Goal: Task Accomplishment & Management: Use online tool/utility

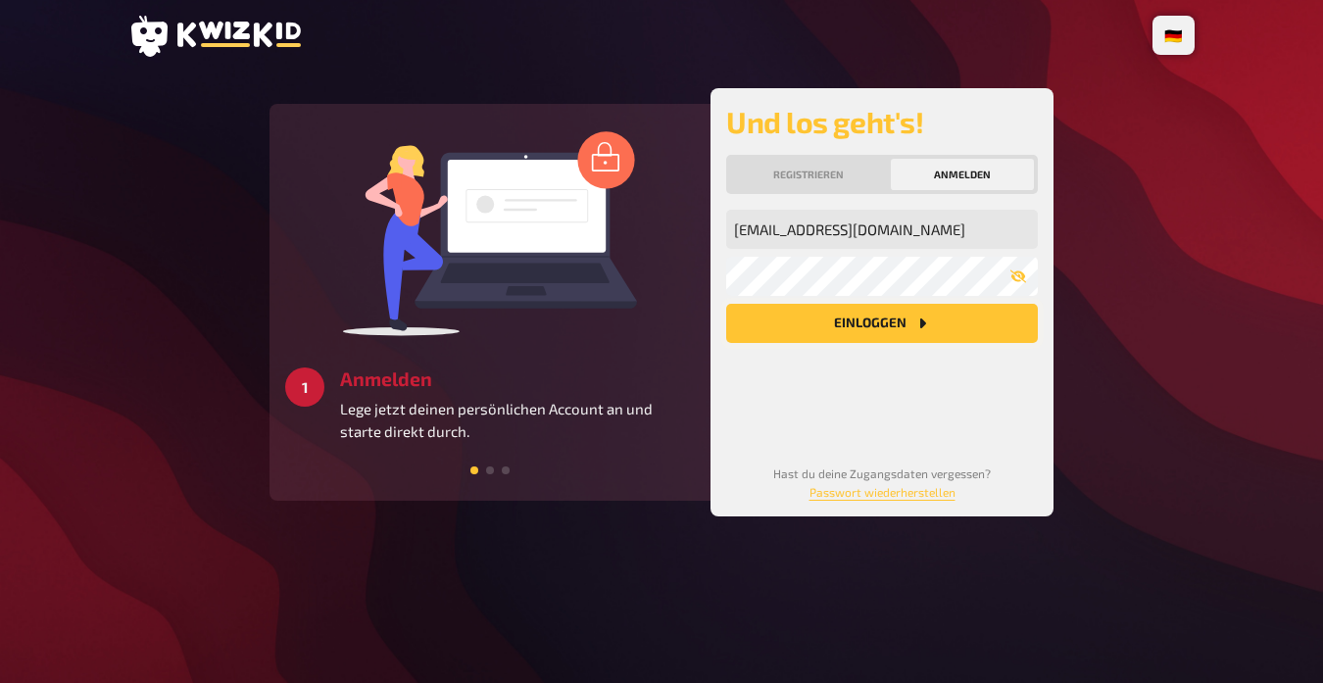
click at [885, 336] on button "Einloggen" at bounding box center [882, 323] width 312 height 39
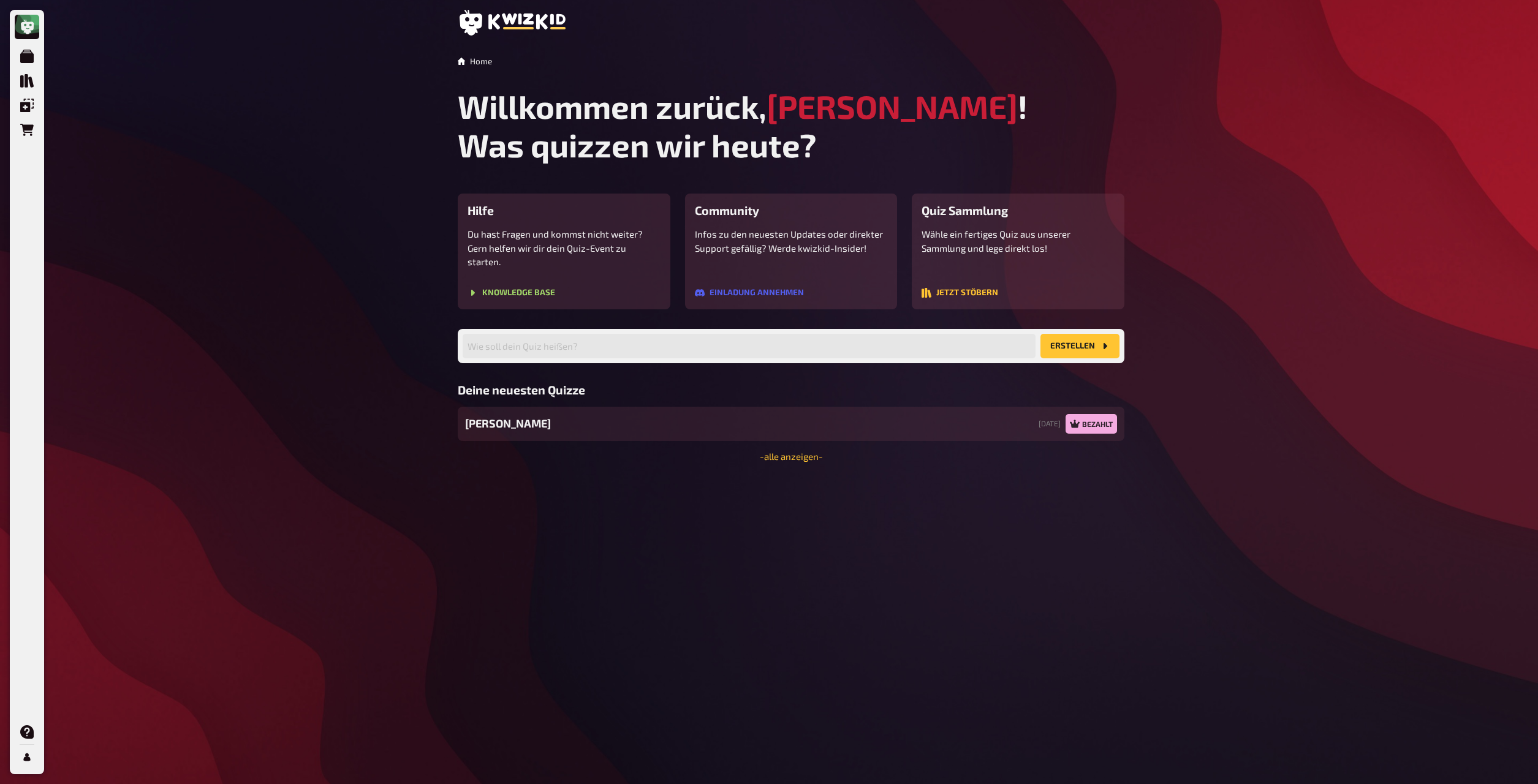
click at [509, 415] on span "Lukis Quiz" at bounding box center [508, 423] width 86 height 16
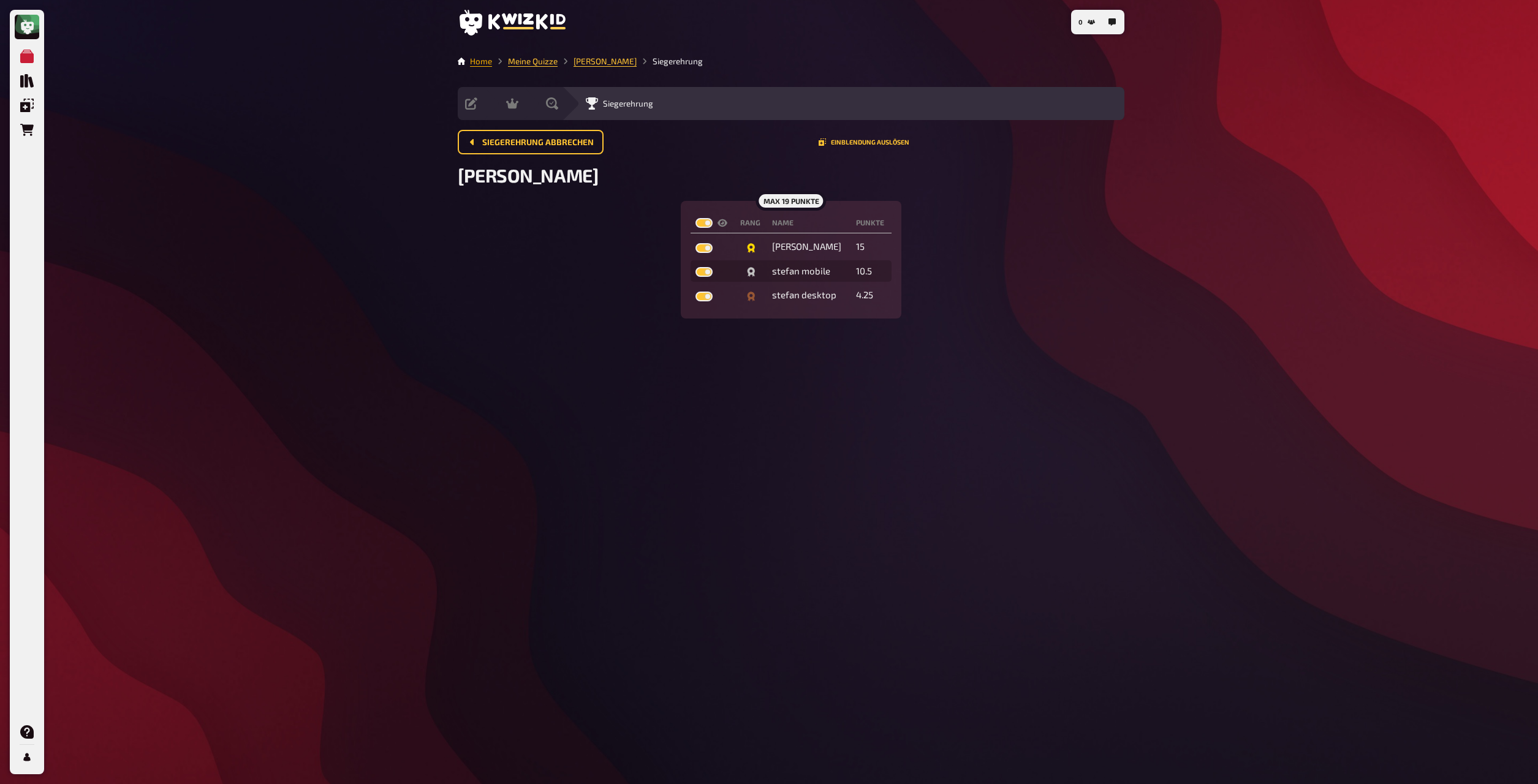
click at [477, 59] on link "Home" at bounding box center [481, 61] width 22 height 10
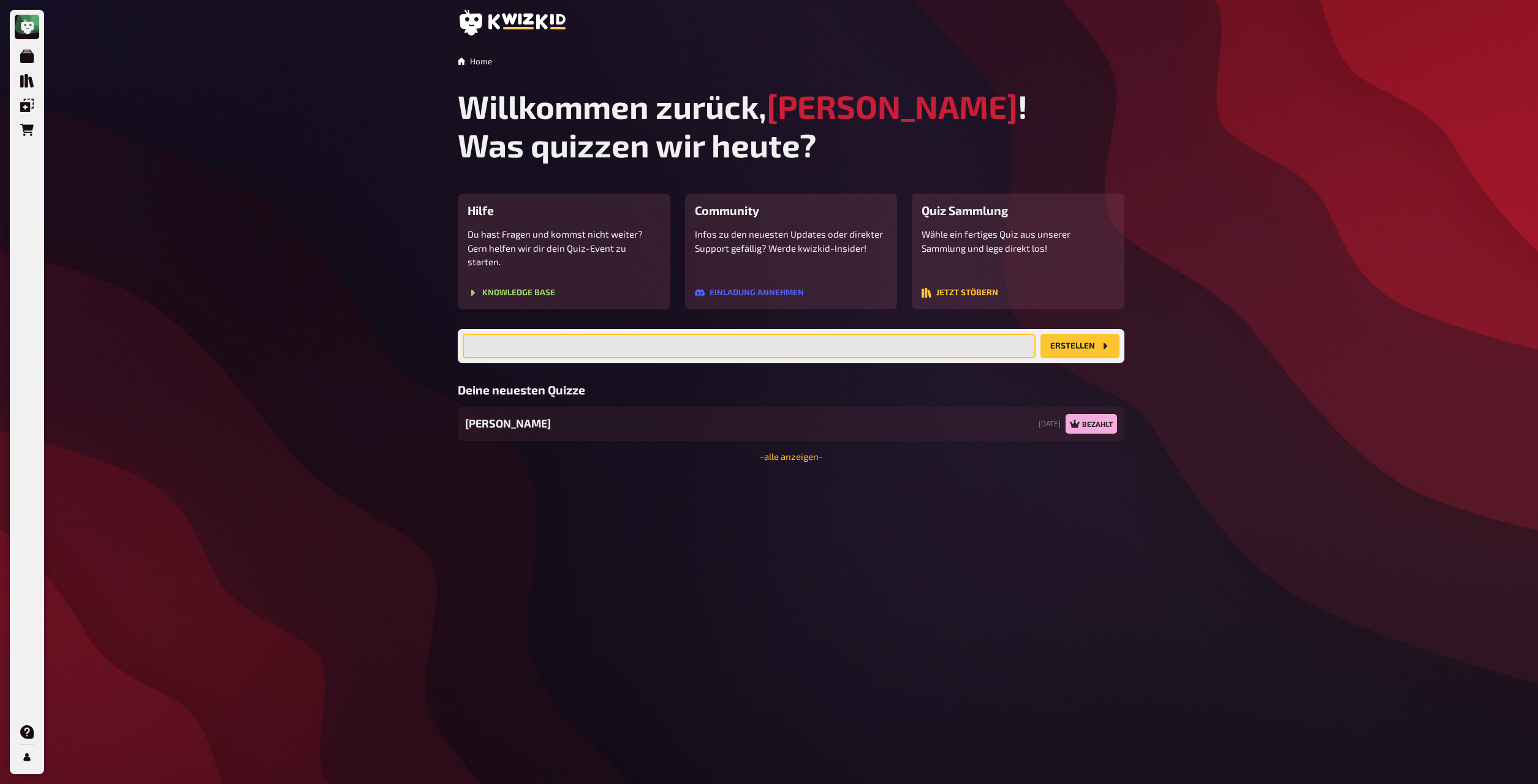
click at [827, 334] on input "text" at bounding box center [749, 346] width 573 height 24
type input "L"
type input "Jan will ein neues Quiz"
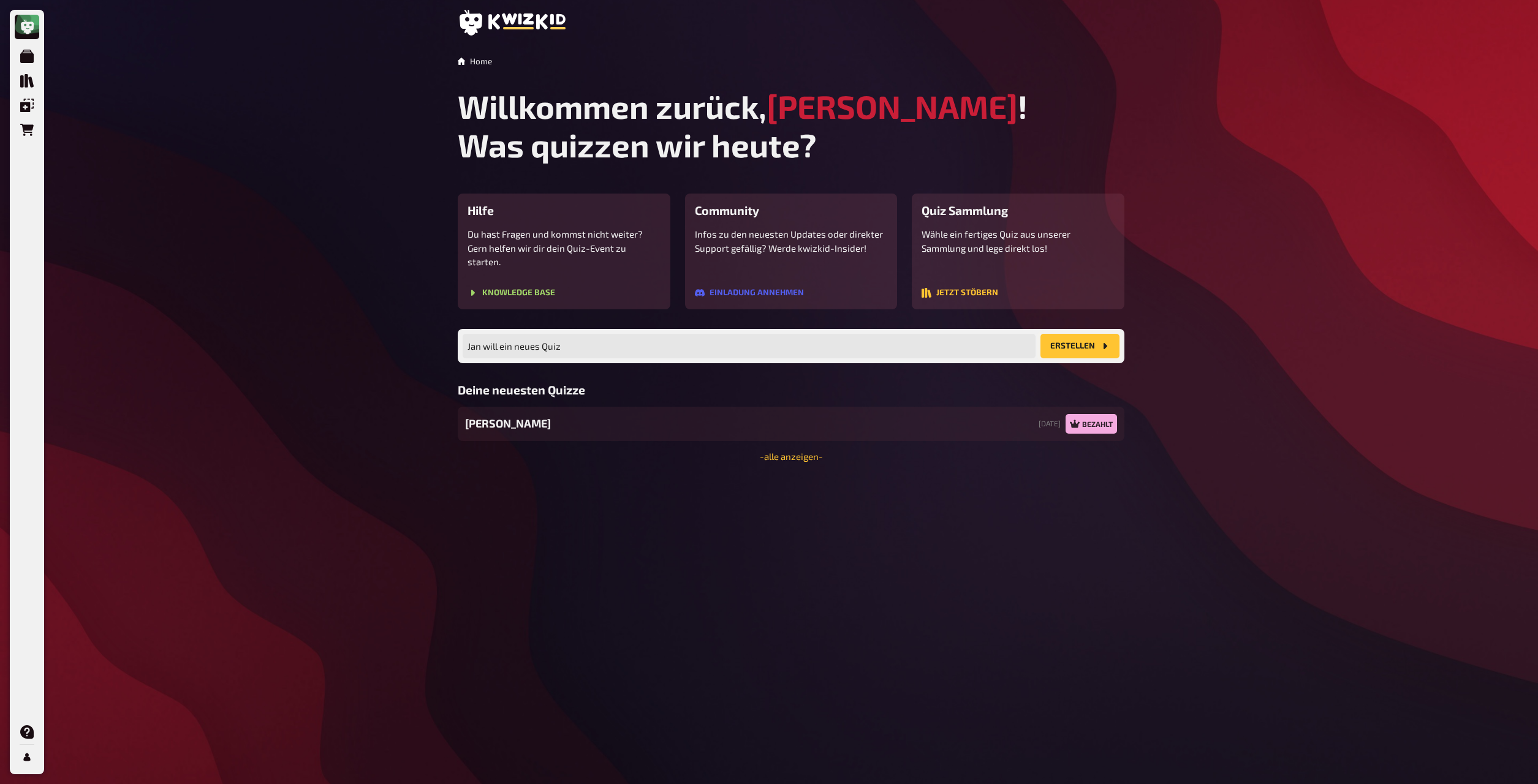
click at [827, 334] on button "Erstellen" at bounding box center [1080, 346] width 79 height 24
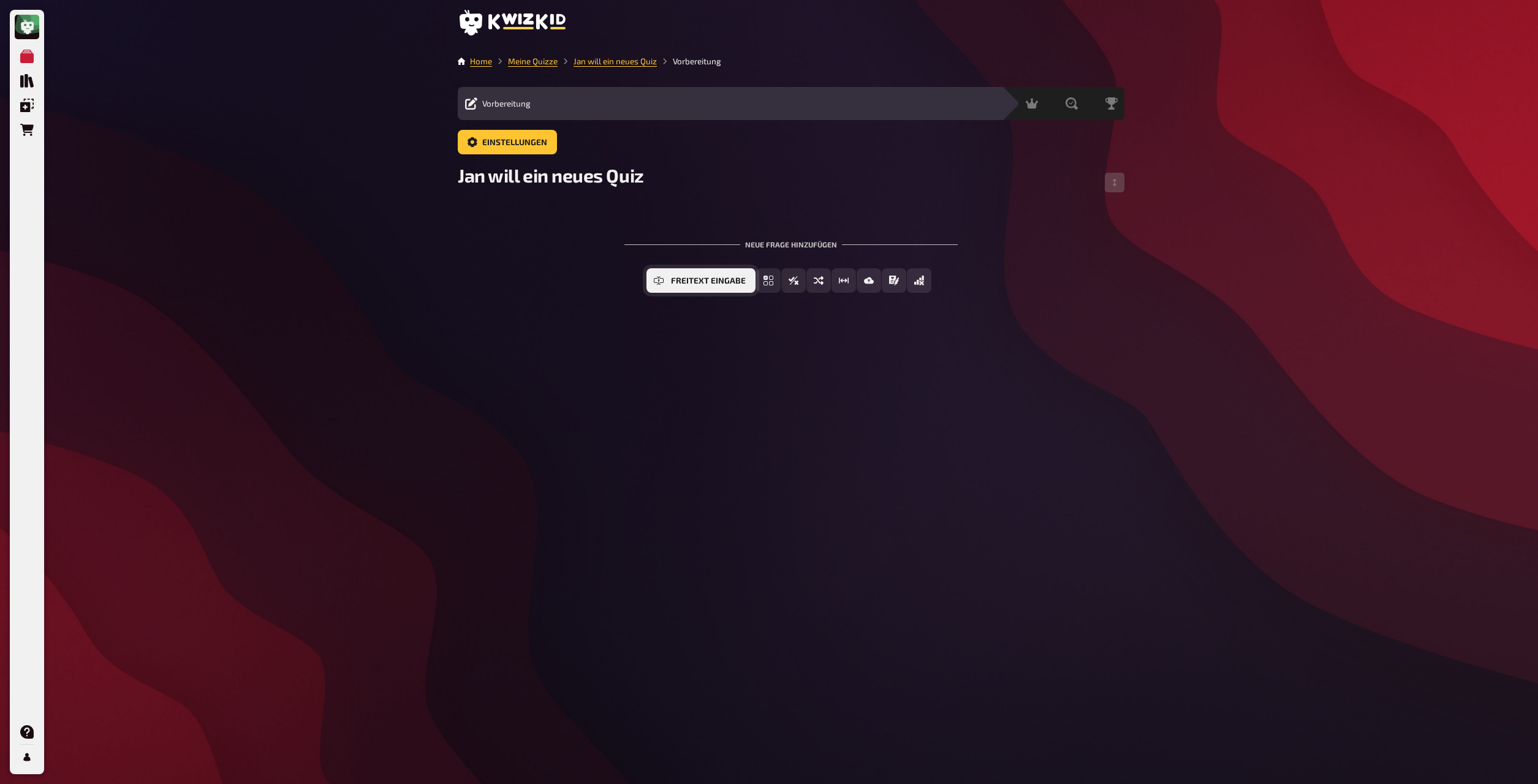
click at [698, 287] on button "Freitext Eingabe" at bounding box center [701, 280] width 109 height 24
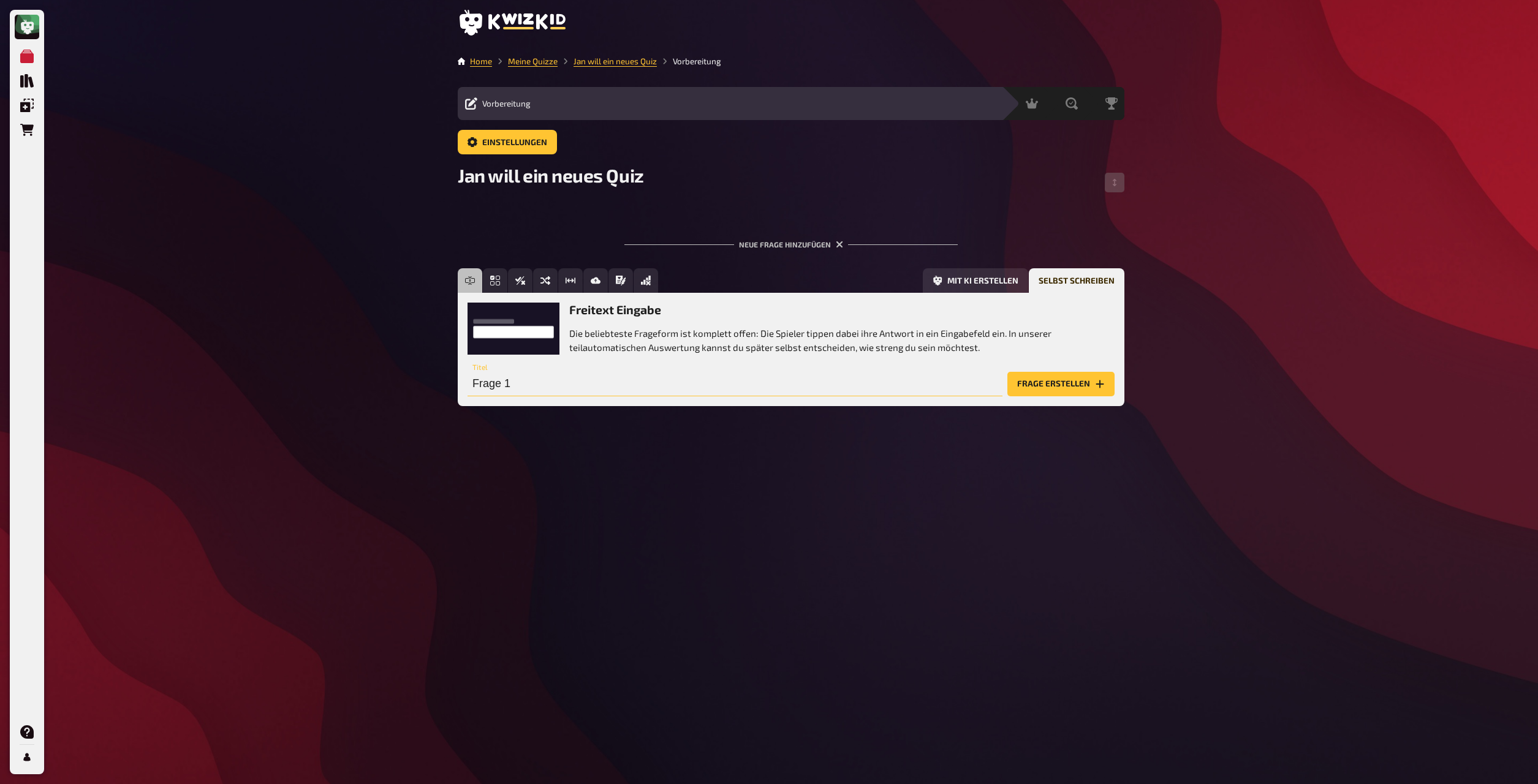
click at [630, 384] on input "Frage 1" at bounding box center [735, 384] width 535 height 24
click at [560, 388] on input "Frage 1" at bounding box center [735, 384] width 535 height 24
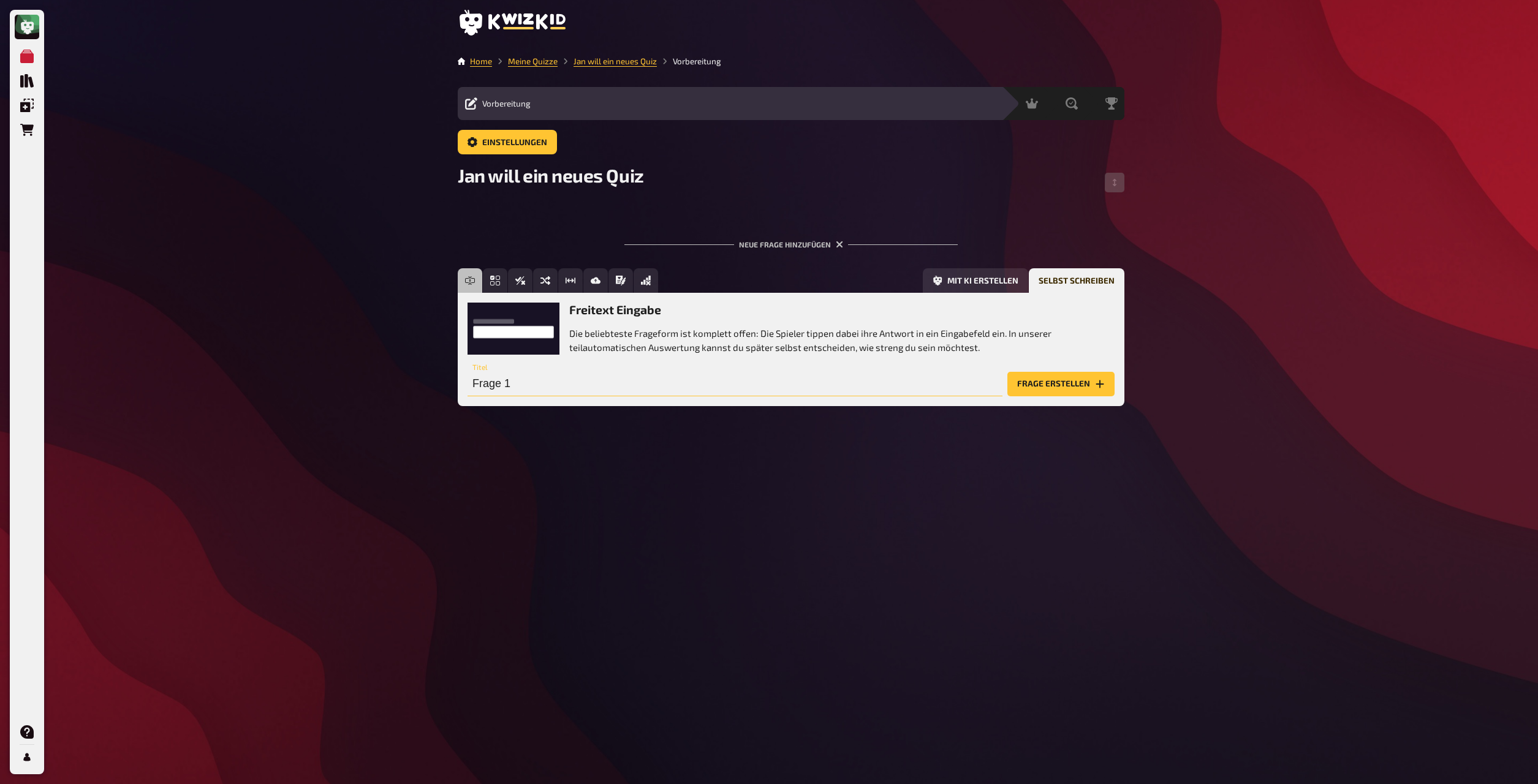
click at [560, 388] on input "Frage 1" at bounding box center [735, 384] width 535 height 24
type input "Rate Mal"
click at [827, 284] on button "Mit KI erstellen" at bounding box center [976, 280] width 106 height 24
click at [650, 396] on input "text" at bounding box center [715, 384] width 495 height 24
type input "Sport"
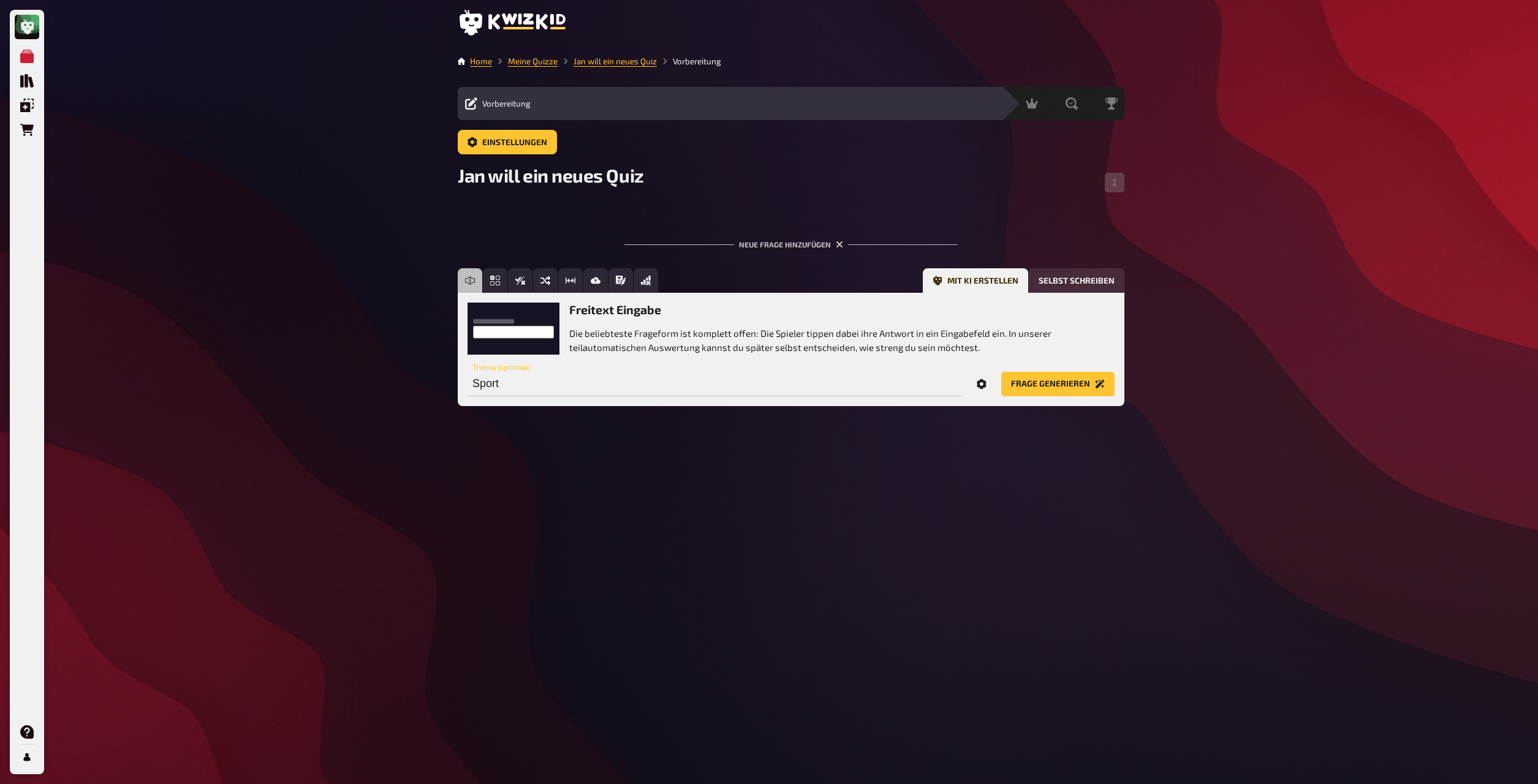
click at [827, 386] on icon "Options" at bounding box center [982, 384] width 10 height 10
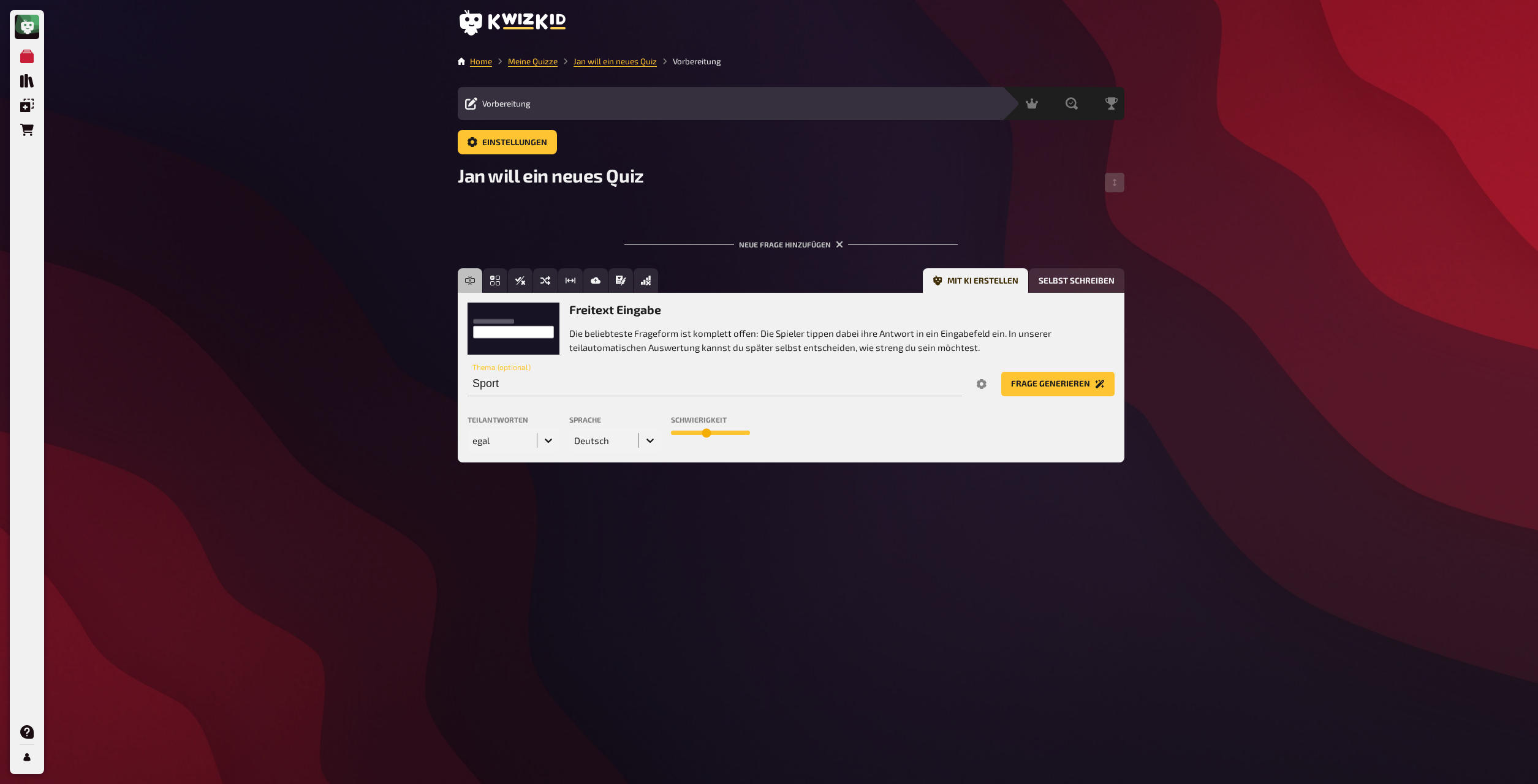
click at [550, 426] on icon at bounding box center [549, 441] width 8 height 4
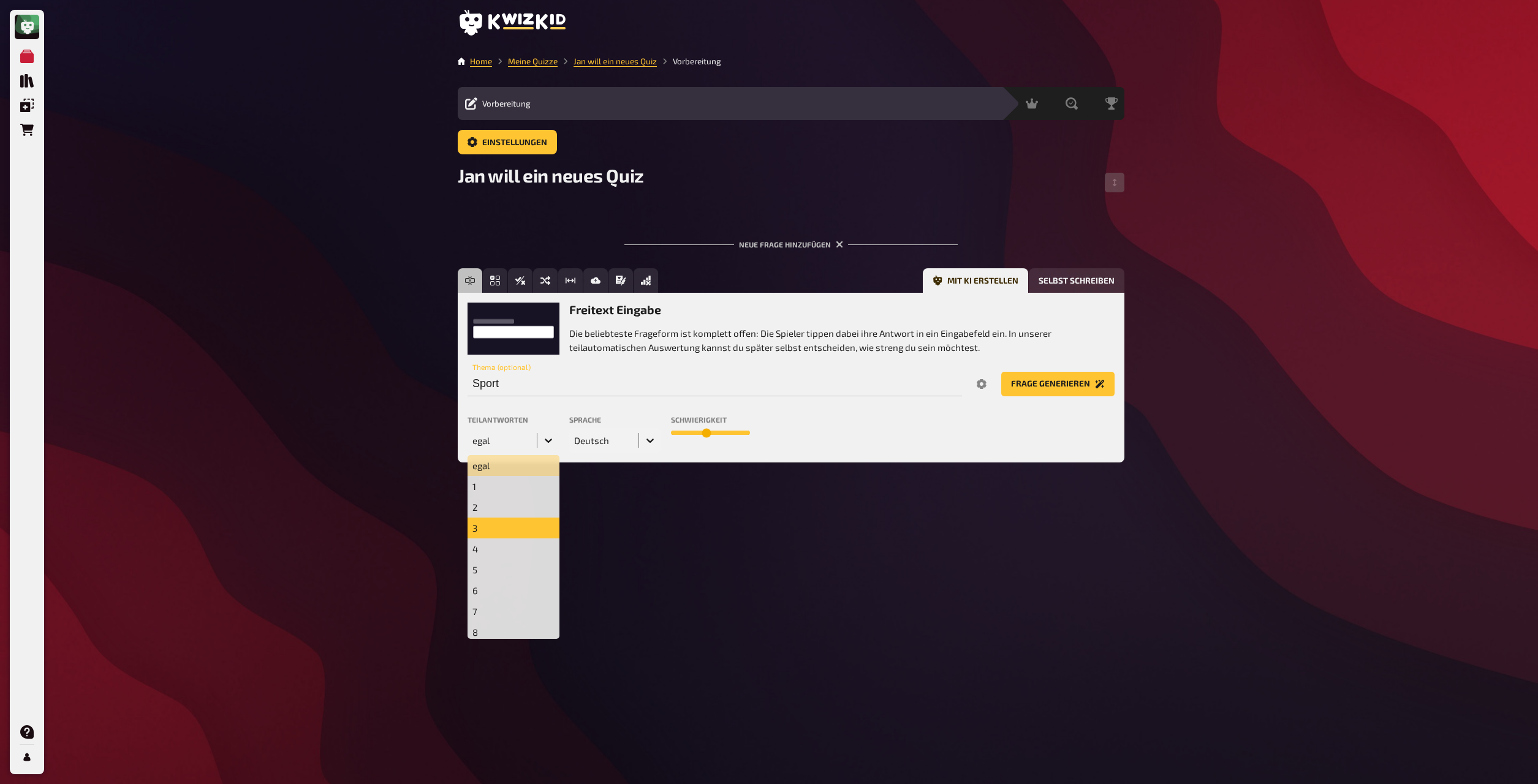
click at [525, 426] on div "3" at bounding box center [514, 528] width 92 height 21
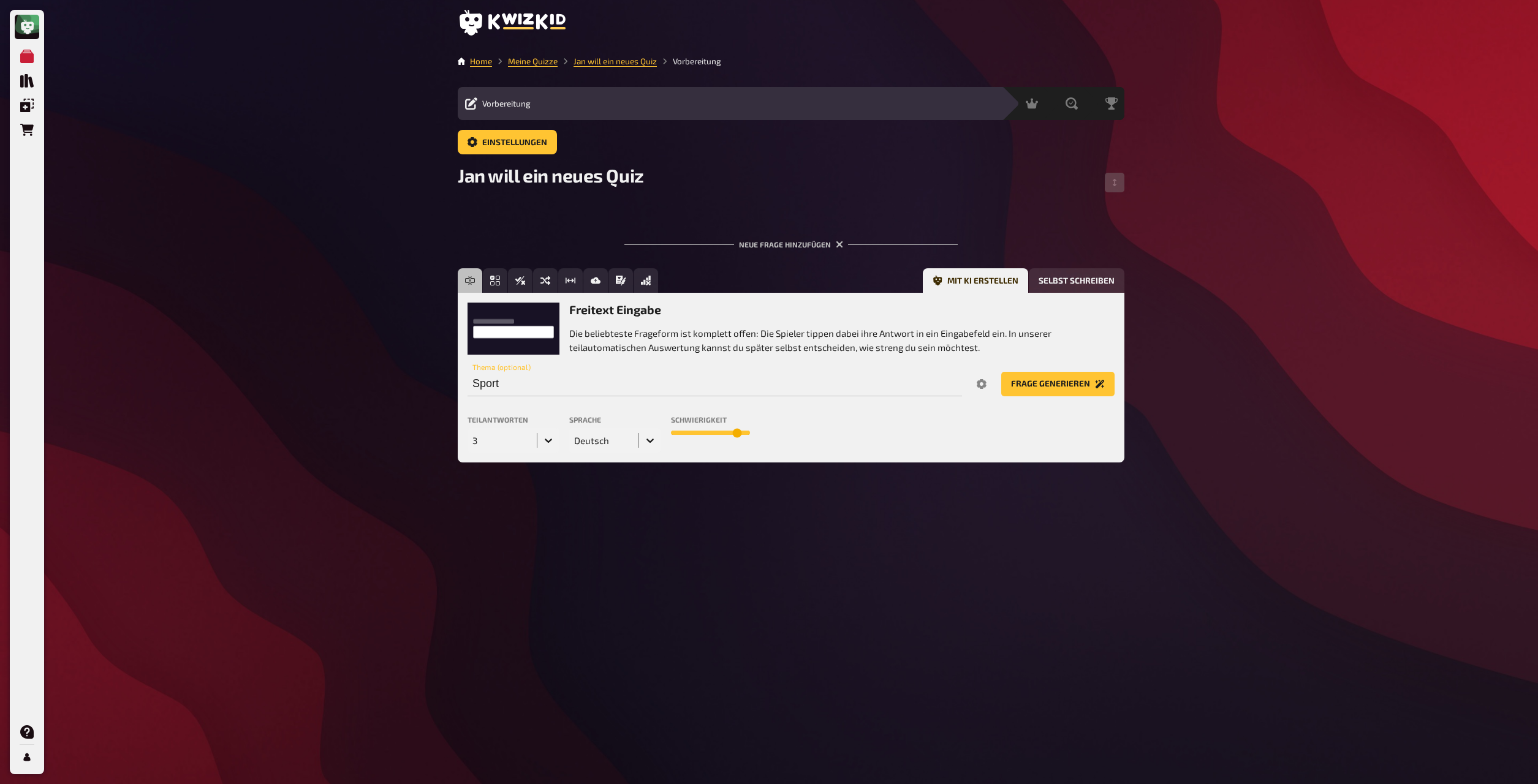
drag, startPoint x: 715, startPoint y: 438, endPoint x: 753, endPoint y: 436, distance: 38.1
type input "9"
click at [750, 426] on input "range" at bounding box center [711, 433] width 79 height 5
click at [827, 384] on button "Frage generieren" at bounding box center [1058, 384] width 113 height 24
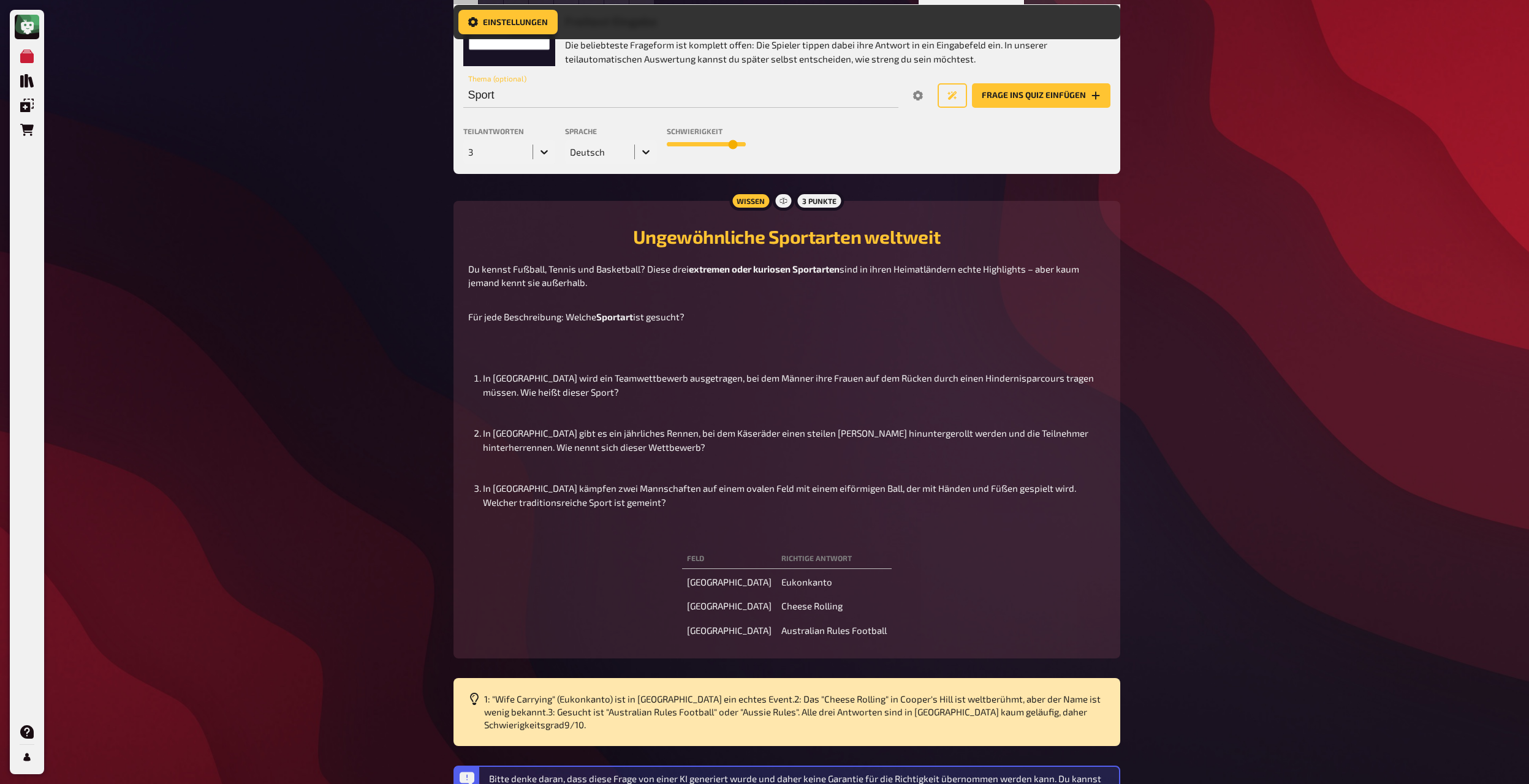
scroll to position [455, 0]
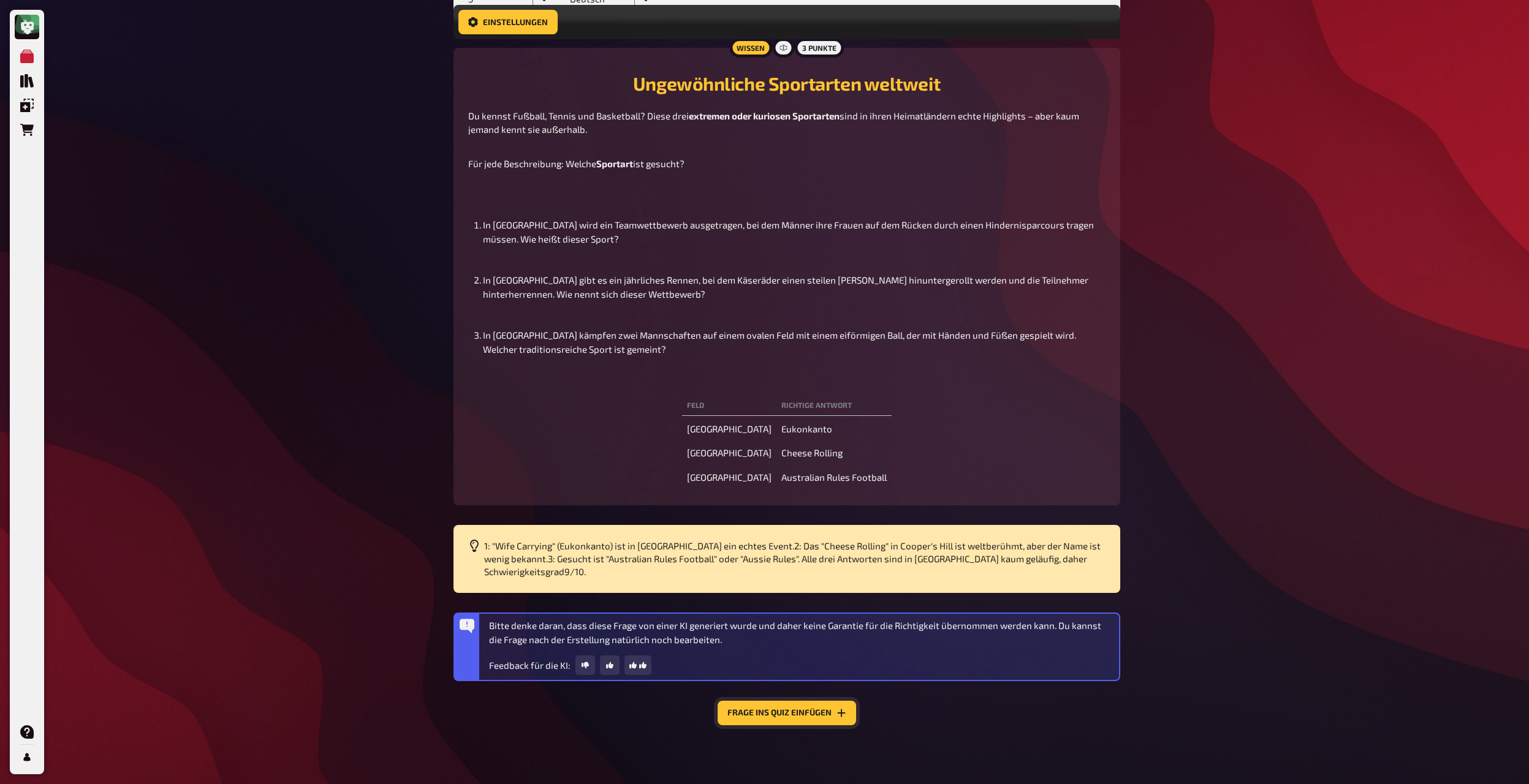
click at [770, 426] on button "Frage ins Quiz einfügen" at bounding box center [786, 713] width 138 height 24
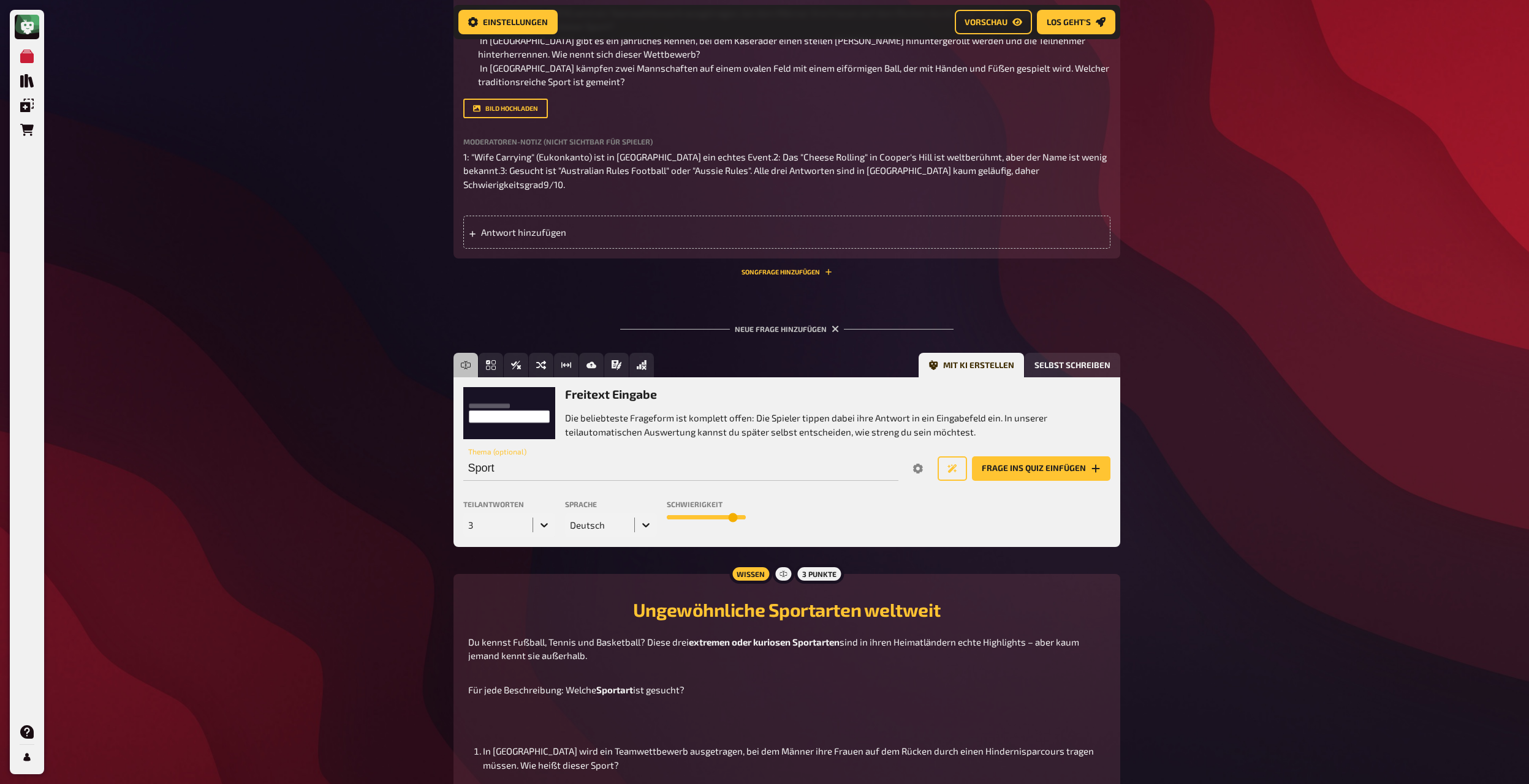
scroll to position [259, 0]
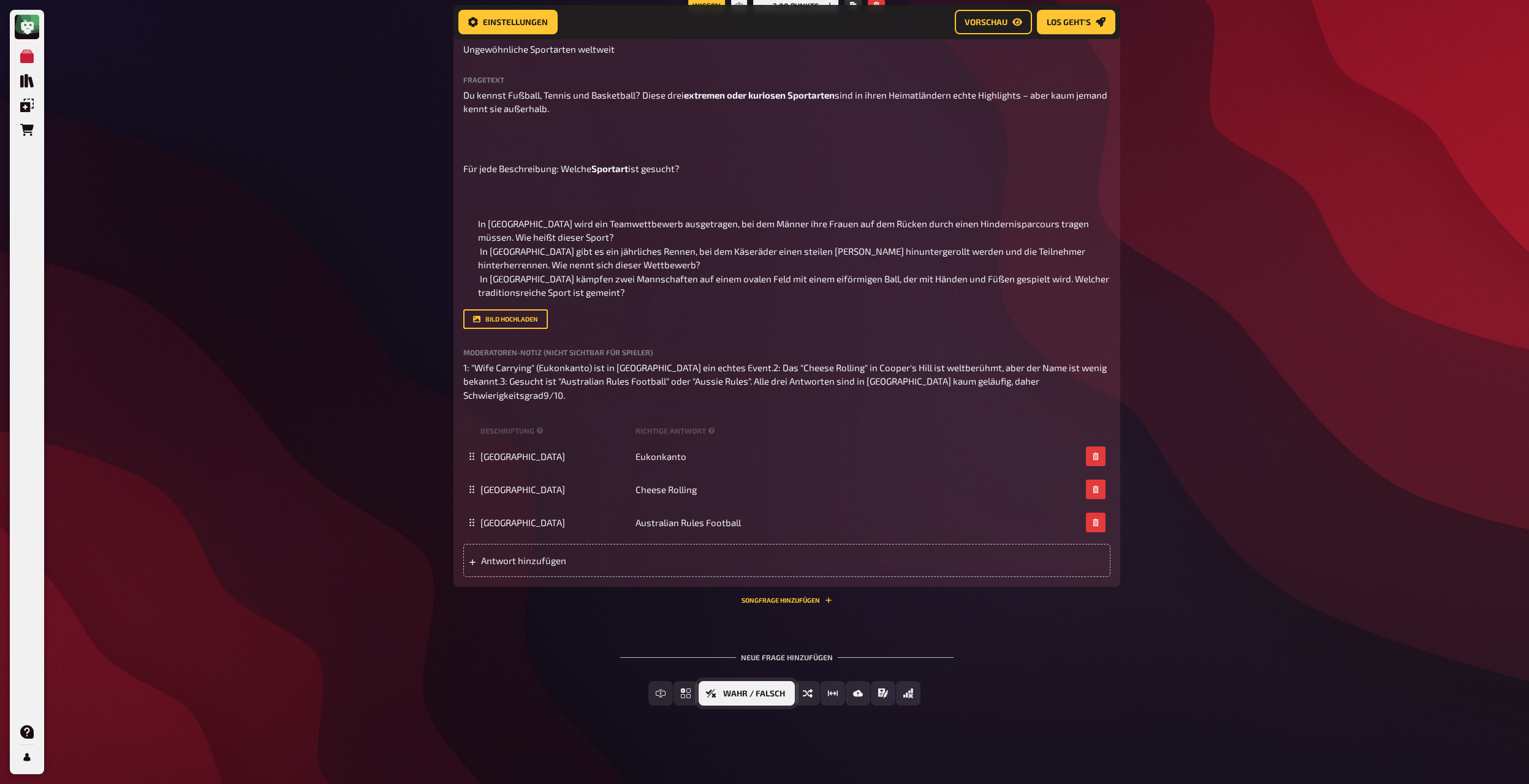
click at [745, 426] on span "Wahr / Falsch" at bounding box center [754, 694] width 62 height 9
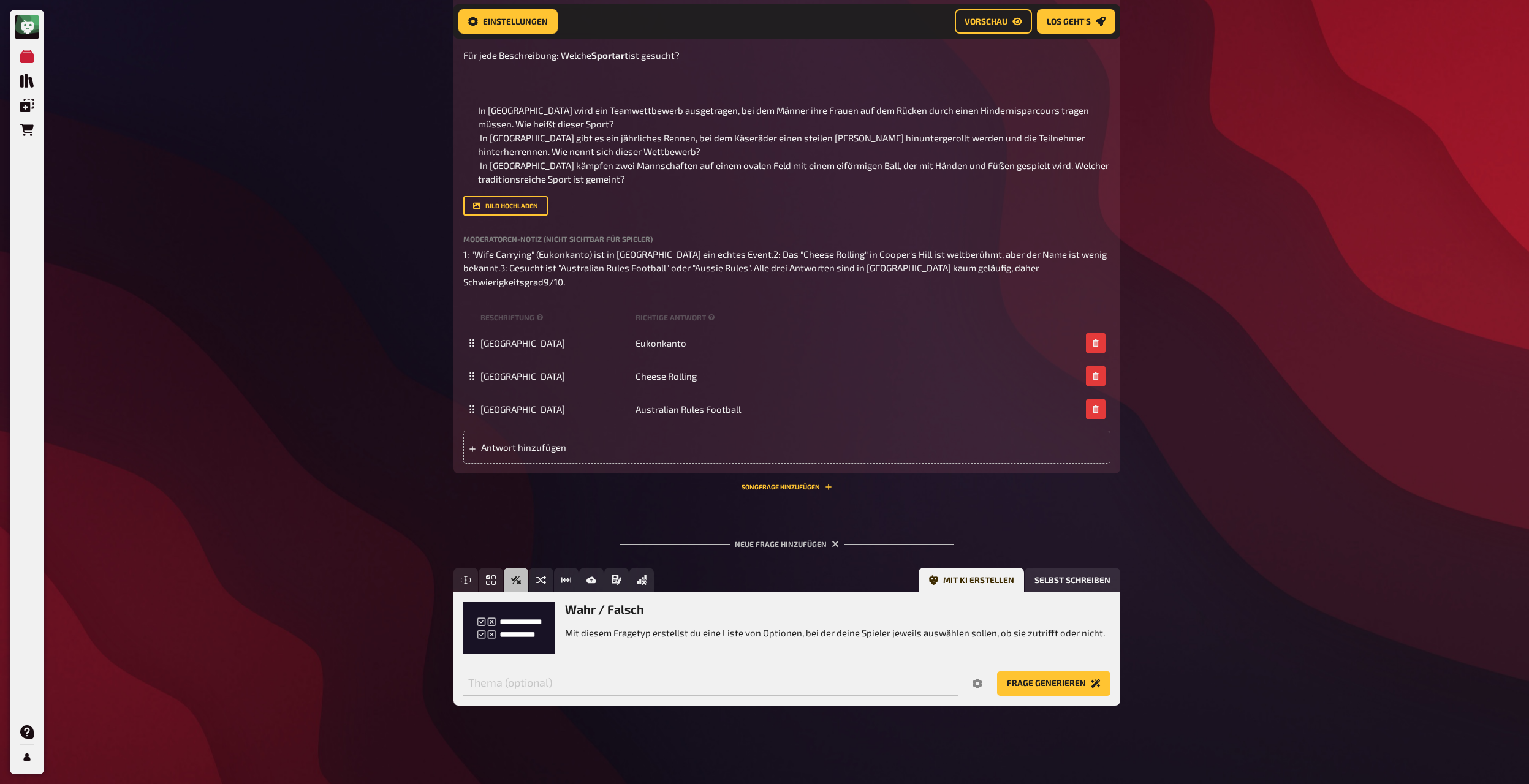
scroll to position [359, 0]
click at [612, 426] on input "text" at bounding box center [710, 683] width 495 height 24
type input "IT Wissen"
click at [827, 426] on div "IT Wissen Thema (optional)" at bounding box center [728, 677] width 529 height 37
click at [827, 426] on icon "Options" at bounding box center [977, 684] width 10 height 10
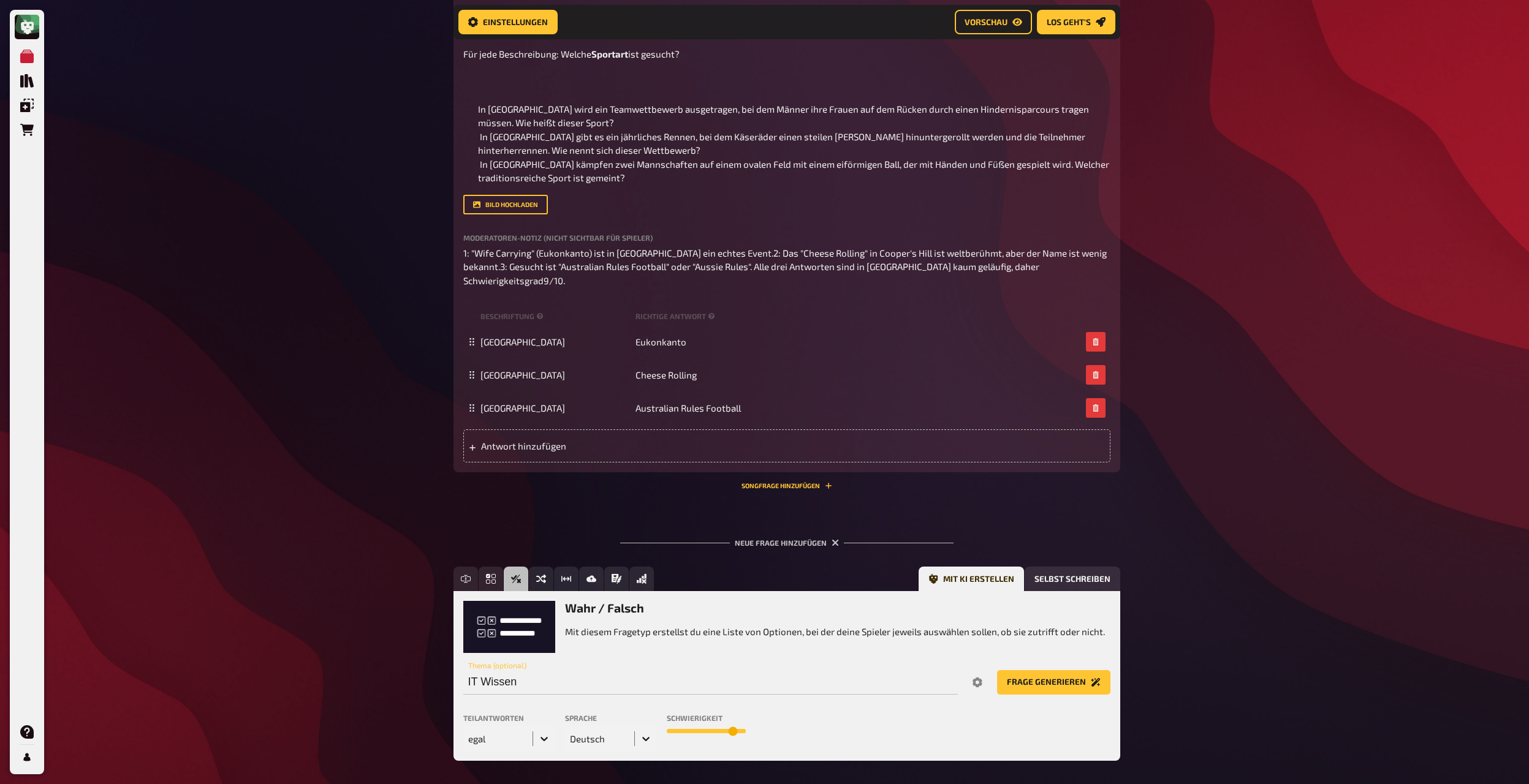
drag, startPoint x: 712, startPoint y: 747, endPoint x: 754, endPoint y: 751, distance: 42.2
type input "9"
click at [745, 426] on input "range" at bounding box center [706, 731] width 79 height 5
click at [827, 426] on button "Frage generieren" at bounding box center [1053, 682] width 113 height 24
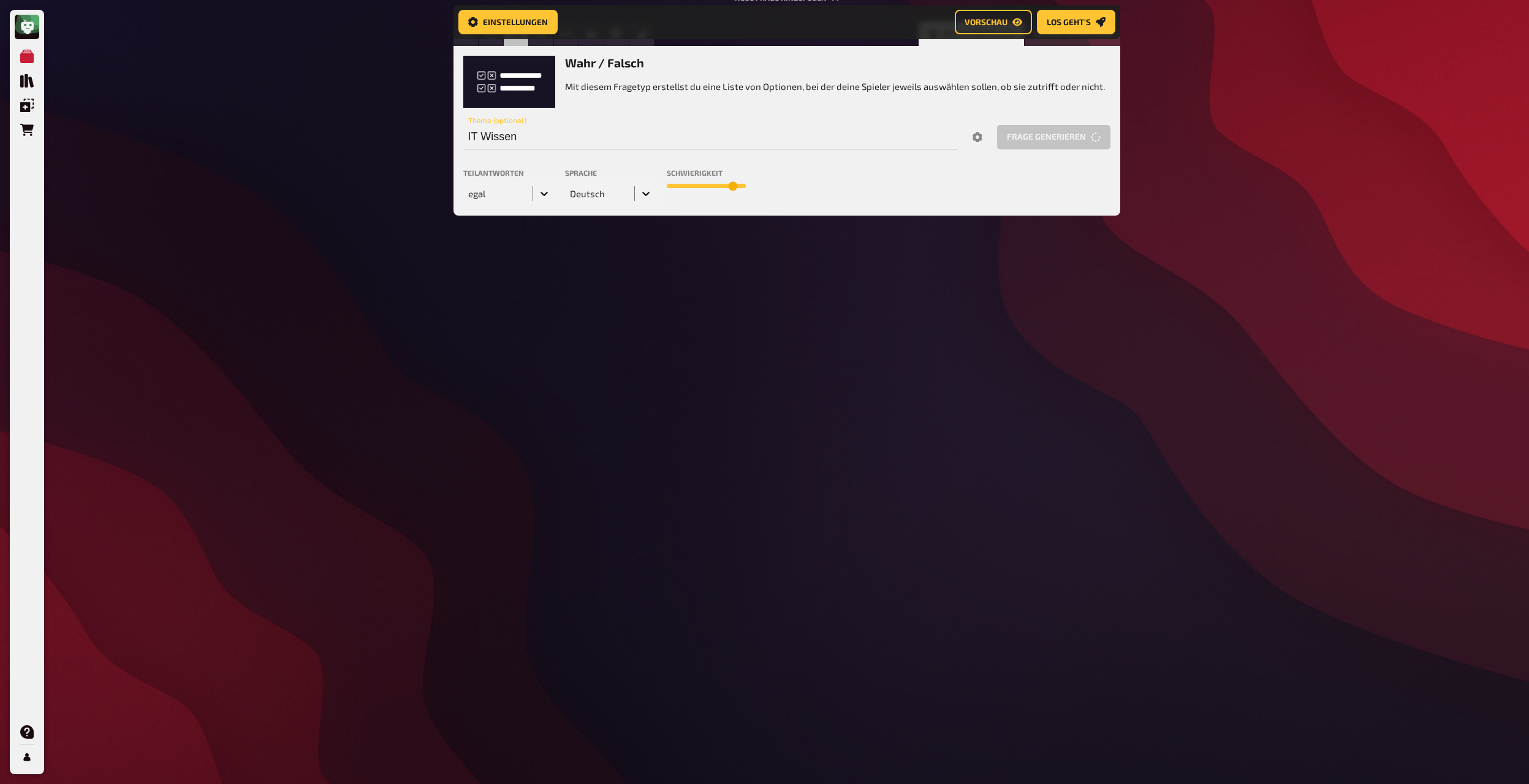
scroll to position [919, 0]
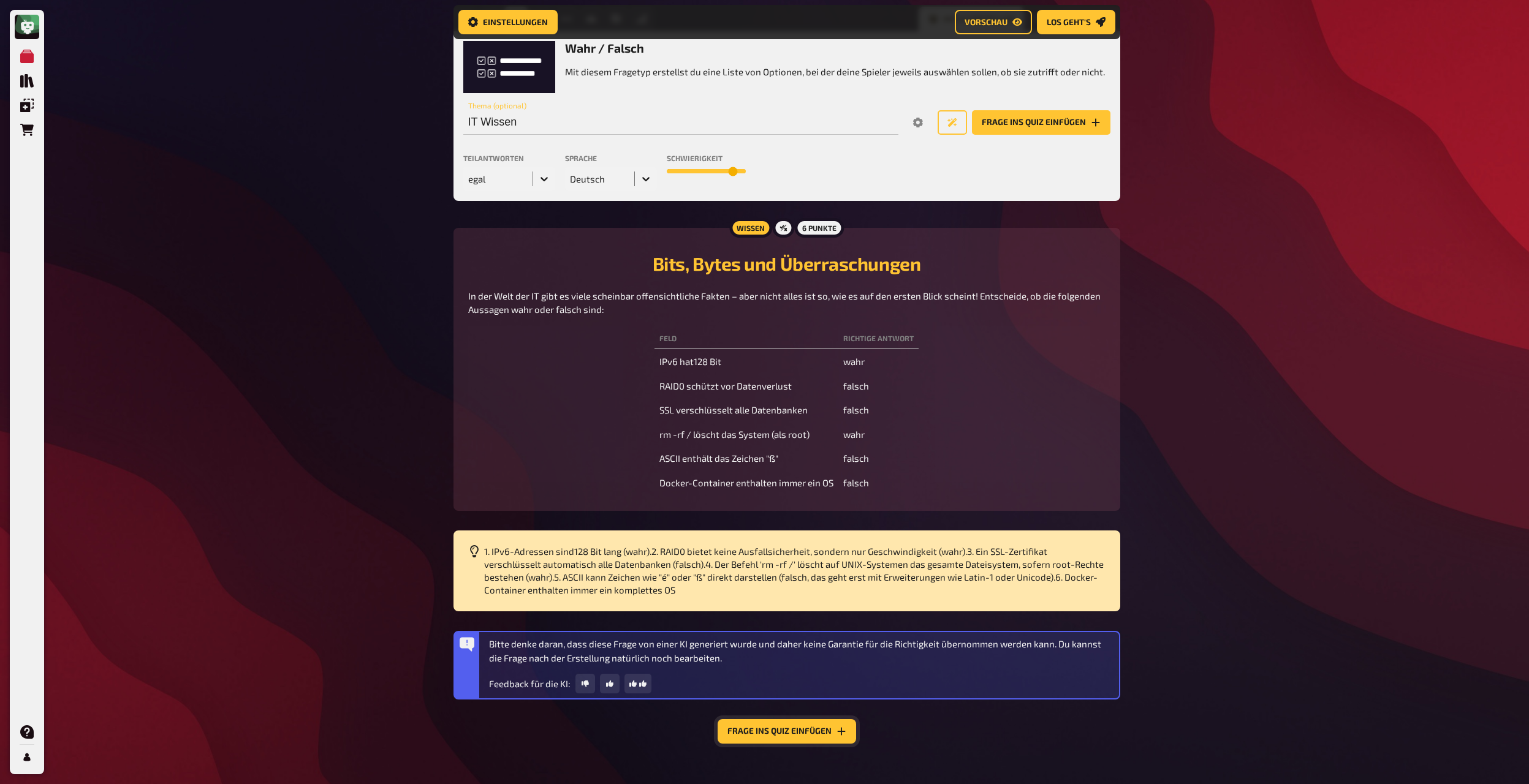
click at [779, 426] on button "Frage ins Quiz einfügen" at bounding box center [786, 731] width 138 height 24
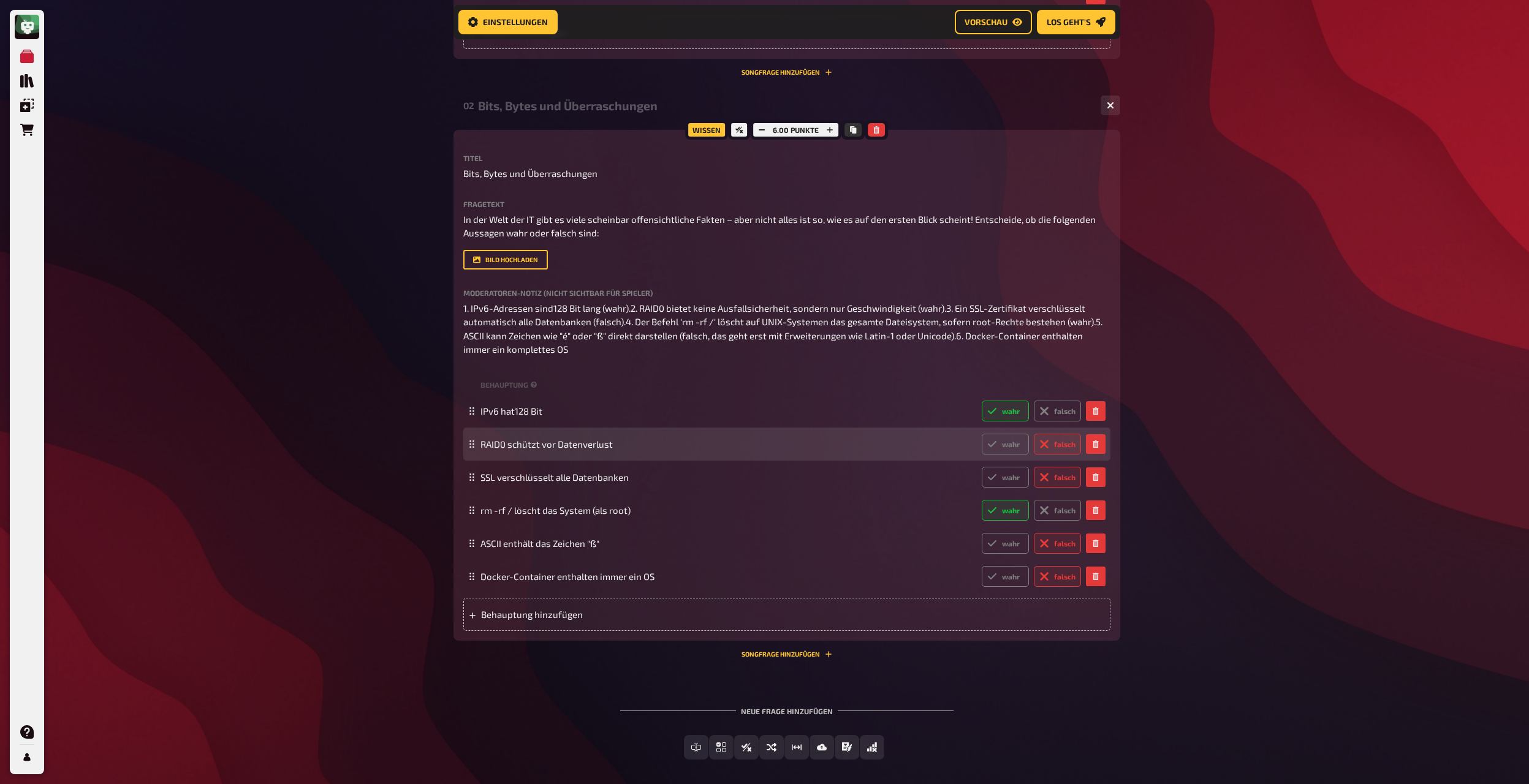
scroll to position [767, 0]
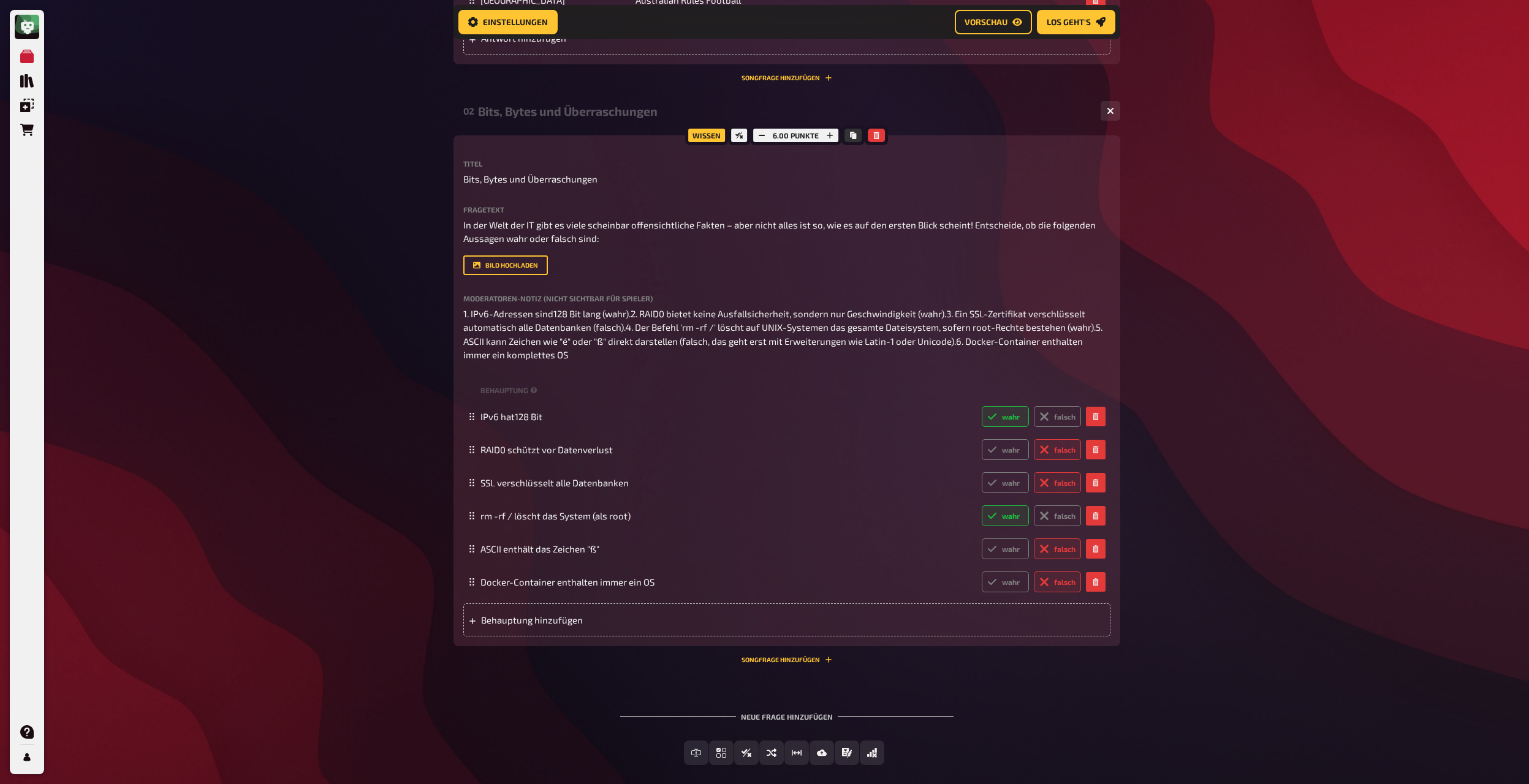
click at [614, 118] on div "Bits, Bytes und Überraschungen" at bounding box center [784, 111] width 613 height 14
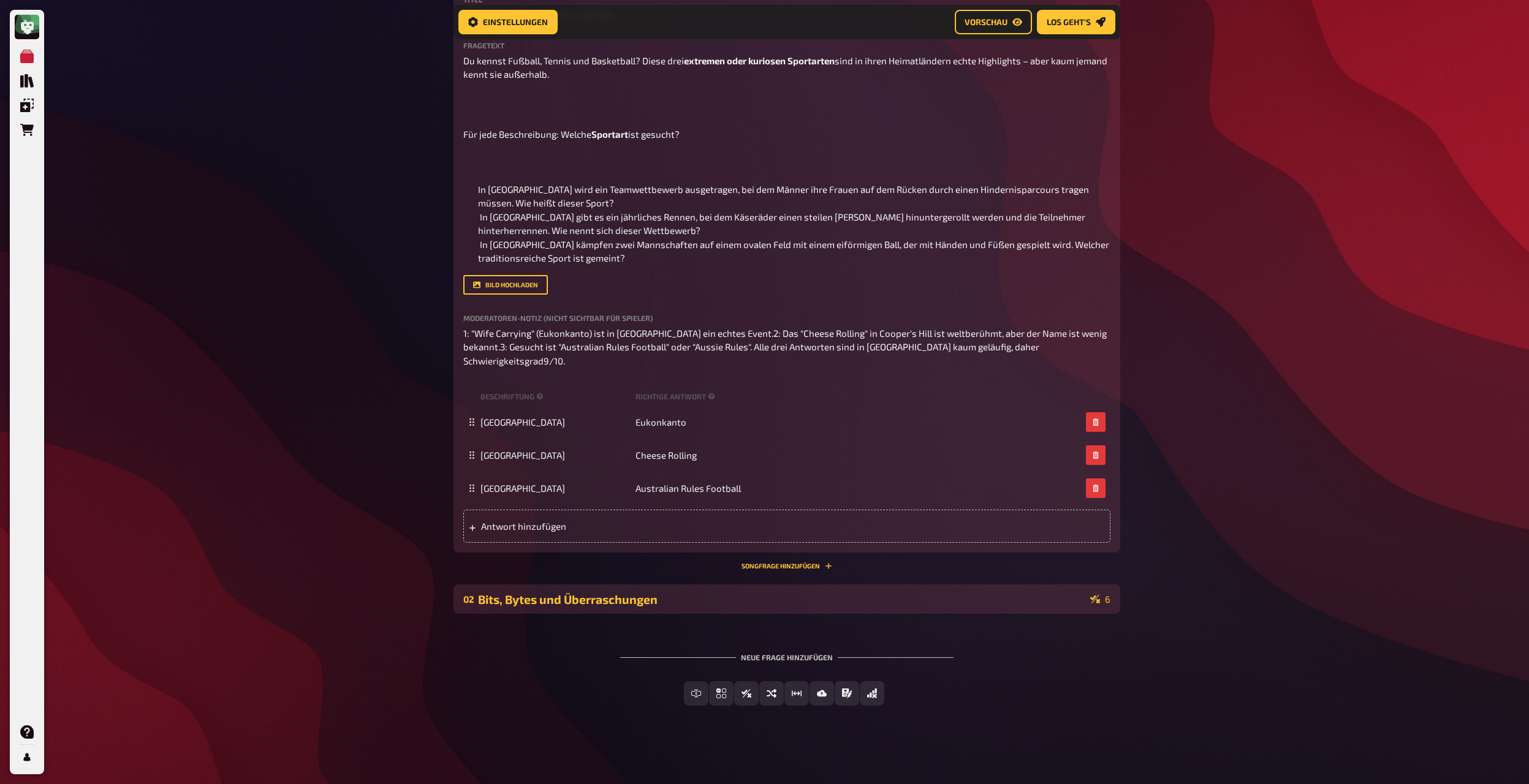
scroll to position [294, 0]
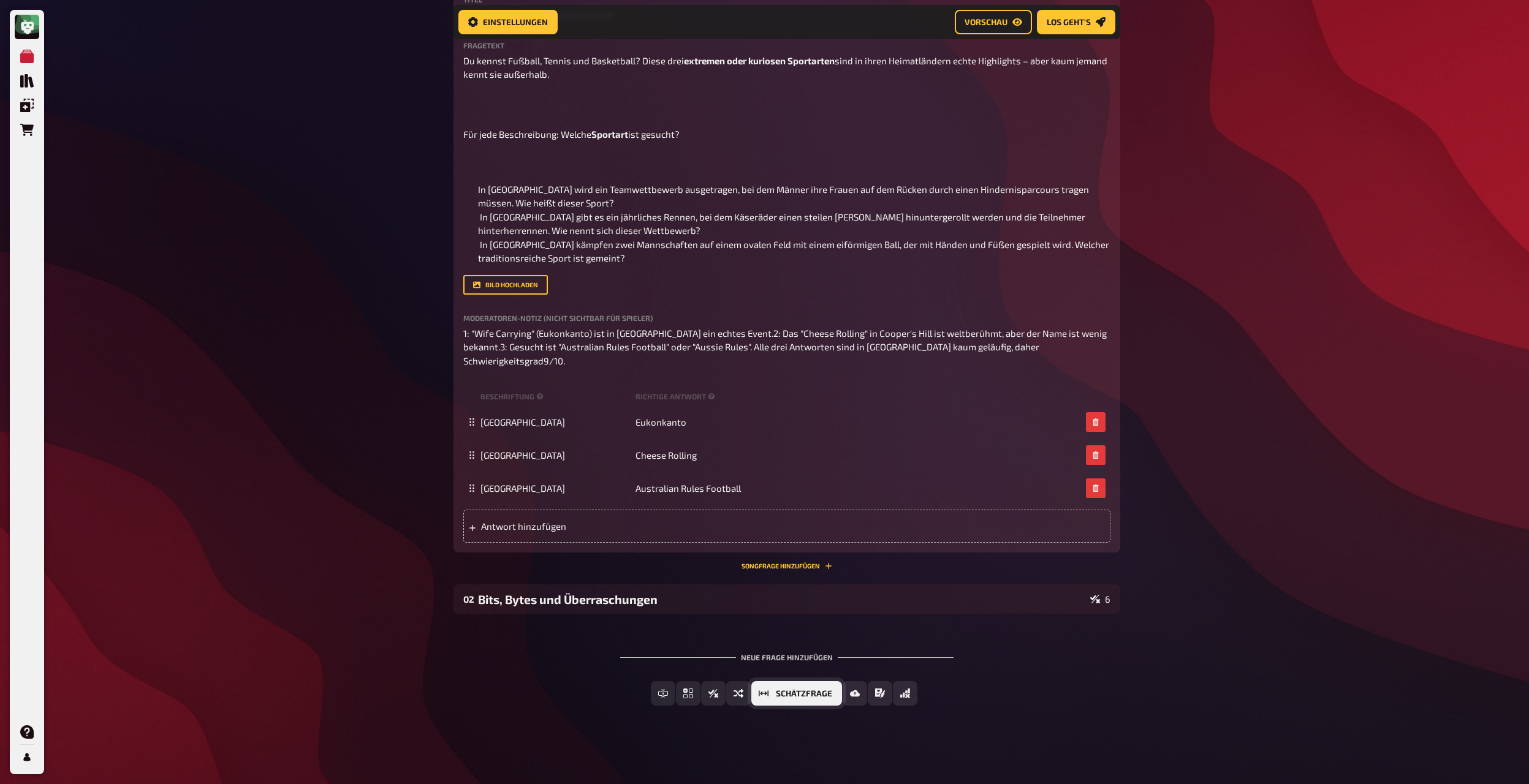
click at [797, 426] on span "Schätzfrage" at bounding box center [804, 694] width 56 height 9
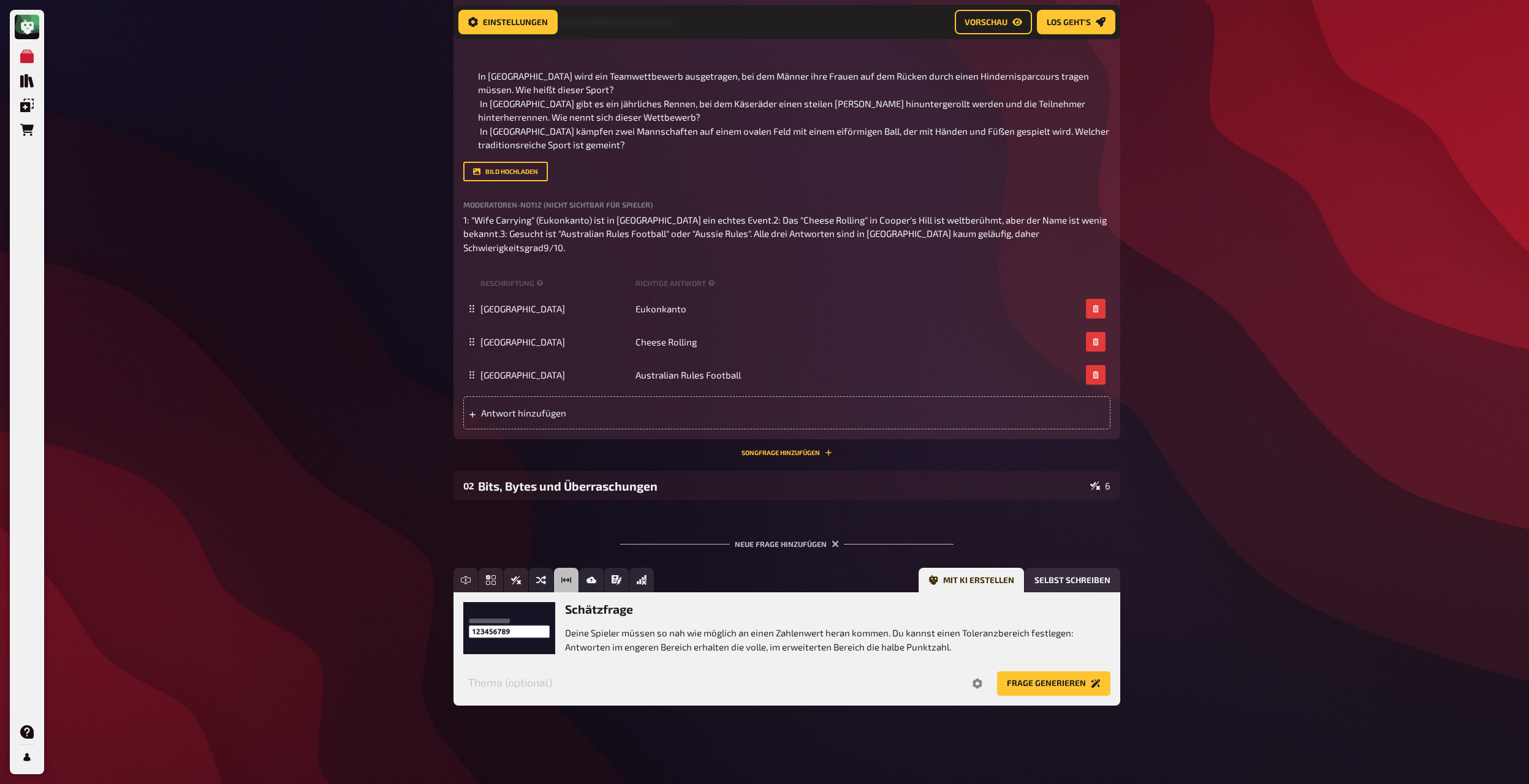
scroll to position [408, 0]
click at [669, 426] on input "text" at bounding box center [710, 683] width 495 height 24
type input "Kühe"
click at [827, 426] on icon "Options" at bounding box center [977, 684] width 10 height 10
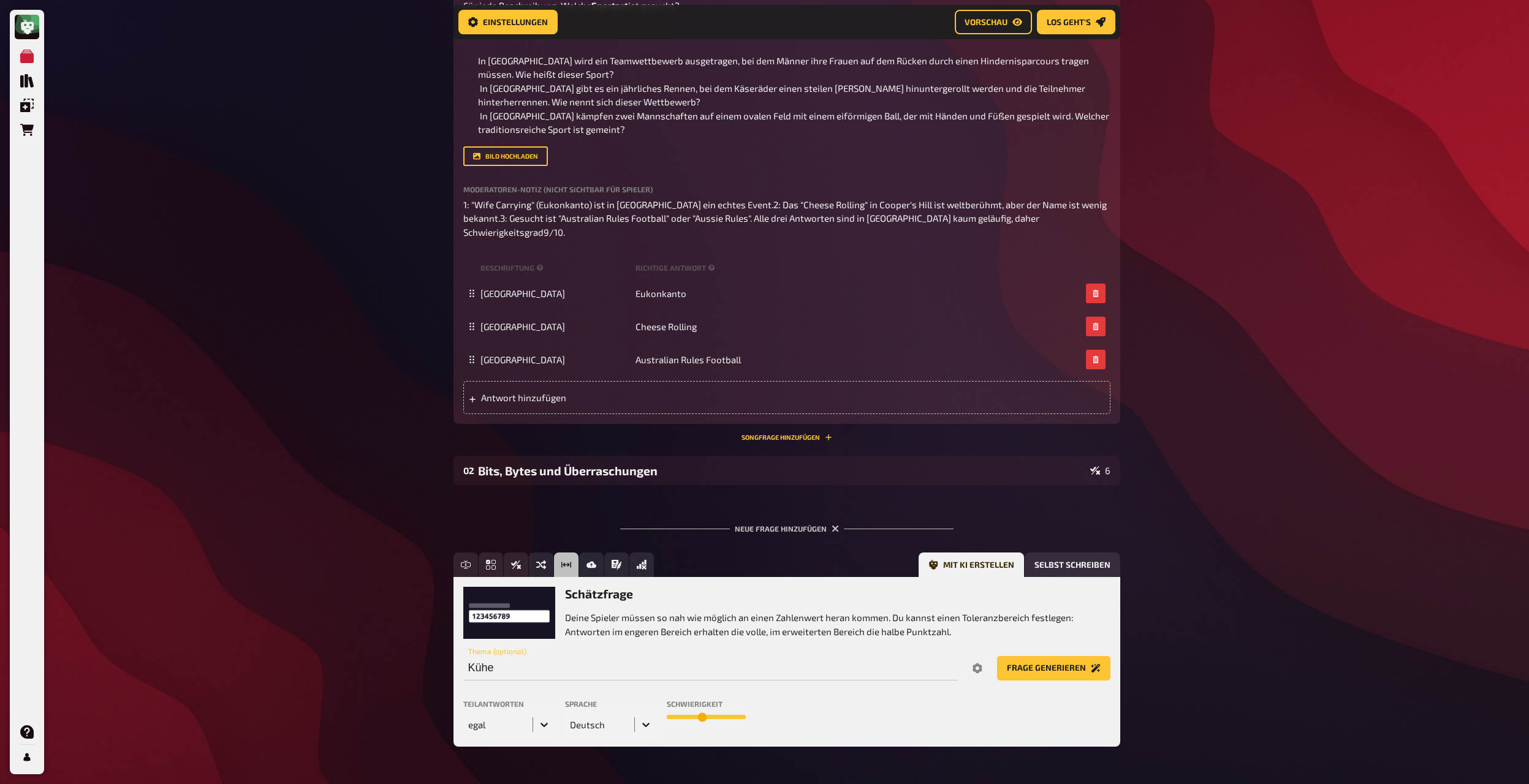
click at [535, 426] on div "egal" at bounding box center [509, 725] width 92 height 24
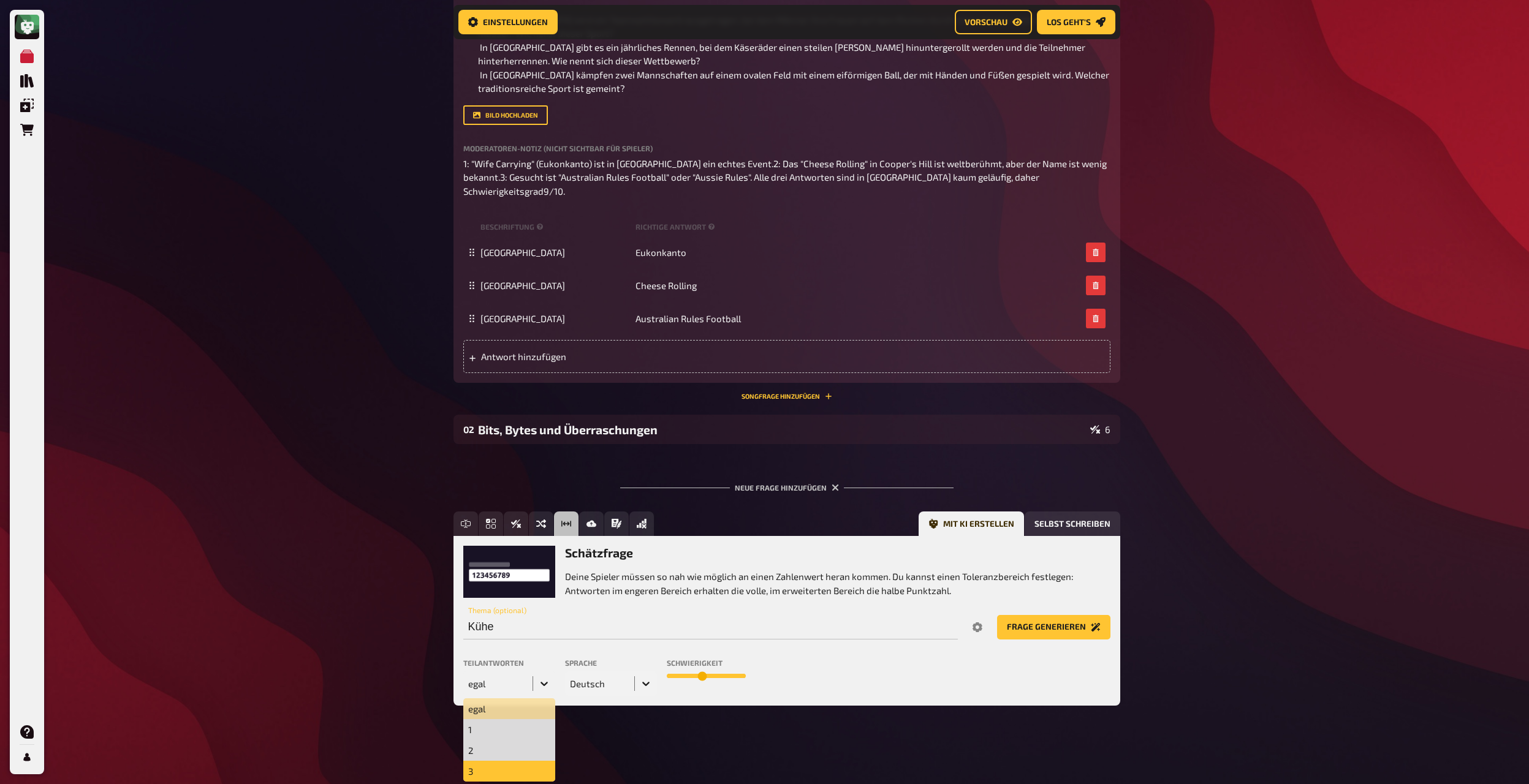
click at [497, 426] on div "3" at bounding box center [509, 771] width 92 height 21
click at [545, 426] on icon at bounding box center [544, 684] width 8 height 4
click at [500, 426] on div "2" at bounding box center [509, 750] width 92 height 21
click at [827, 426] on button "Frage generieren" at bounding box center [1053, 627] width 113 height 24
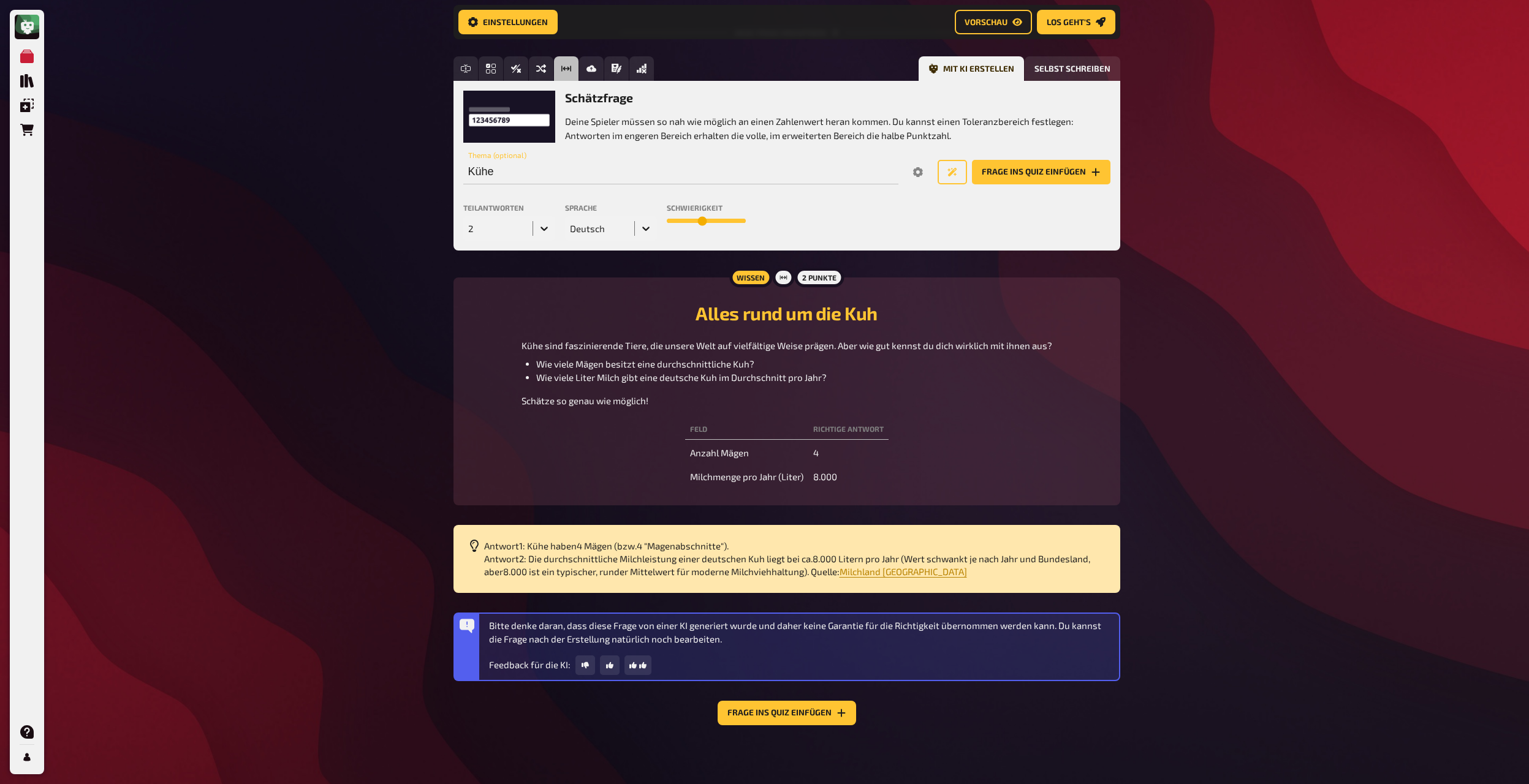
scroll to position [920, 0]
click at [805, 426] on button "Frage ins Quiz einfügen" at bounding box center [786, 713] width 138 height 24
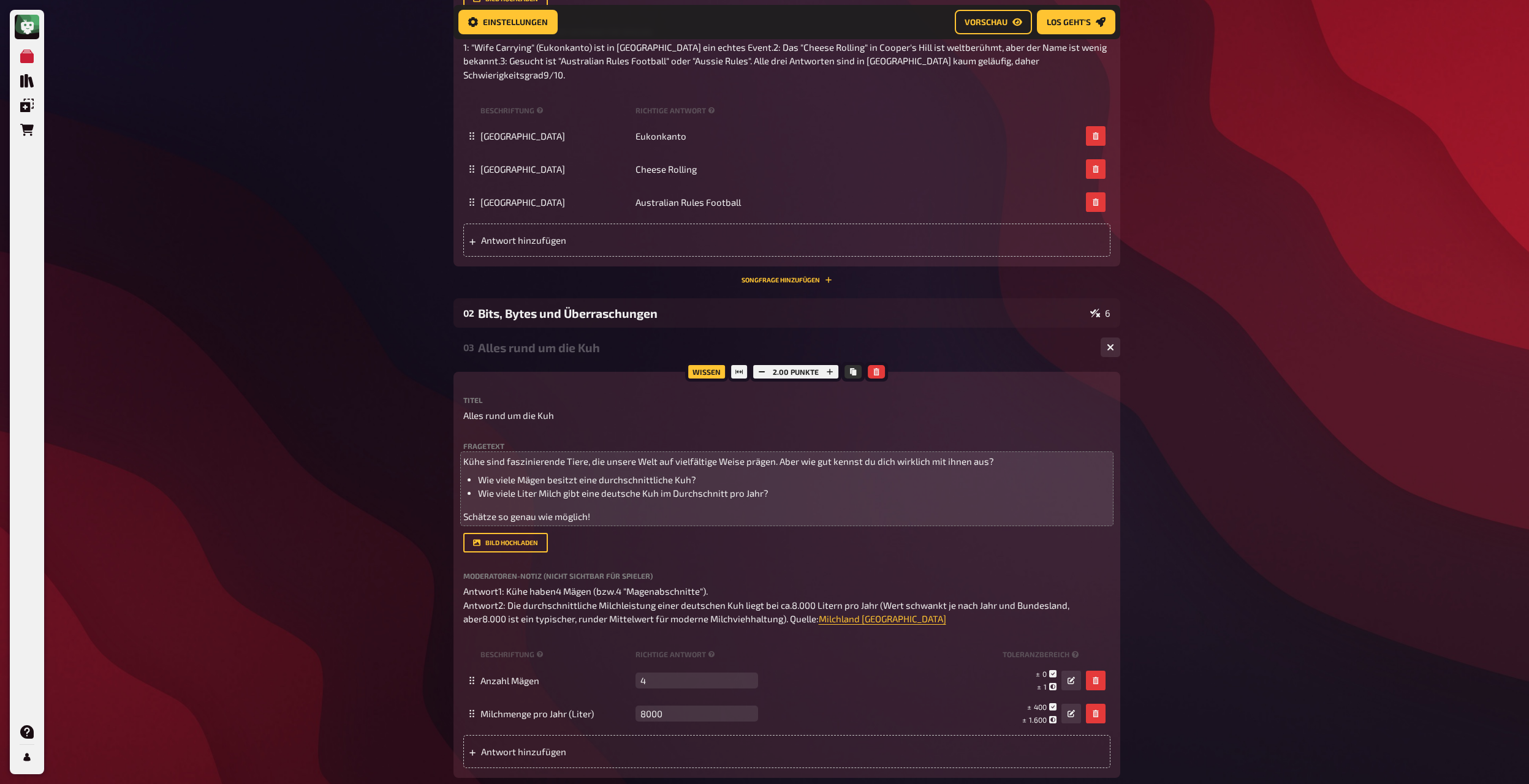
scroll to position [290, 0]
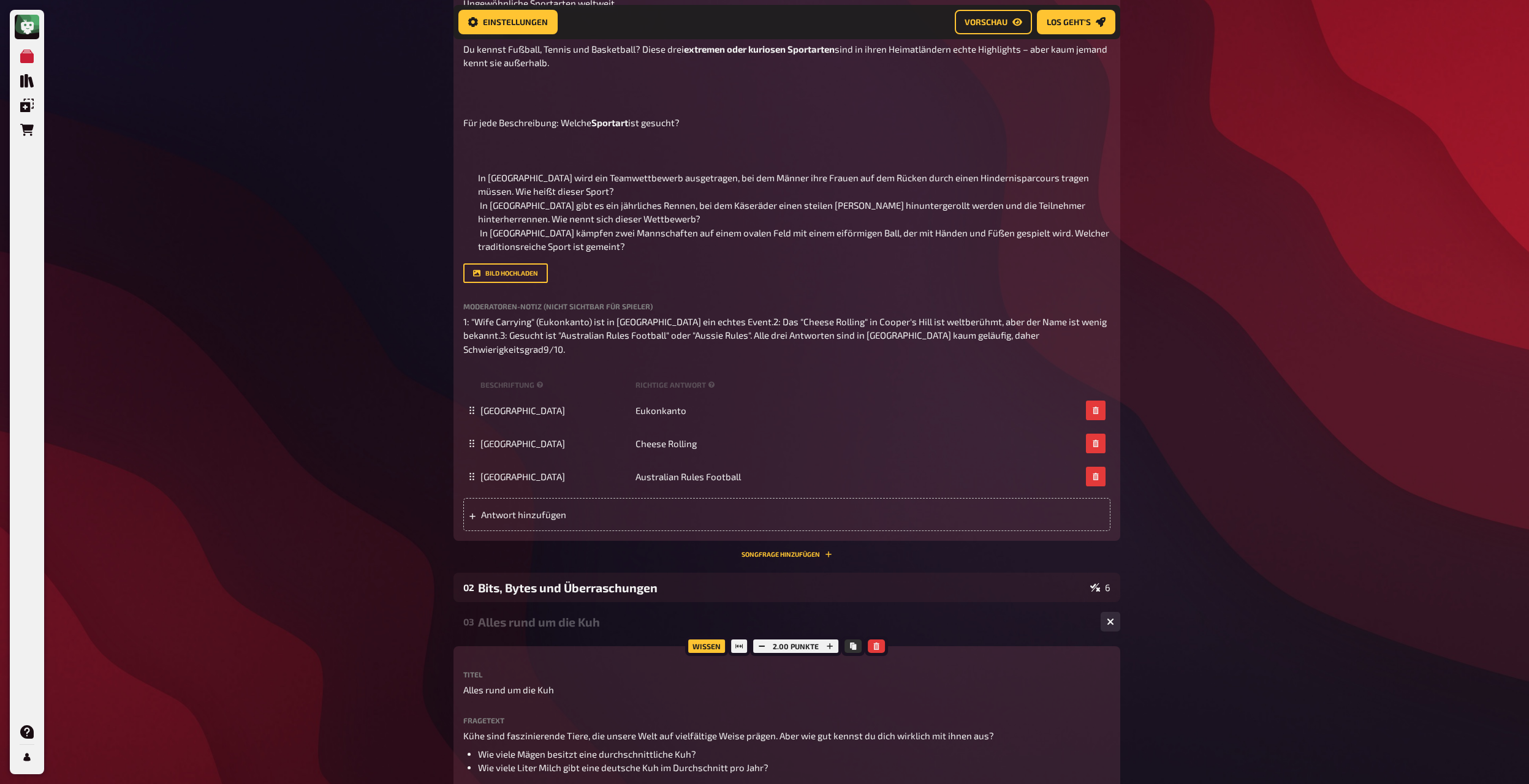
click at [592, 426] on div "Alles rund um die Kuh" at bounding box center [784, 622] width 613 height 14
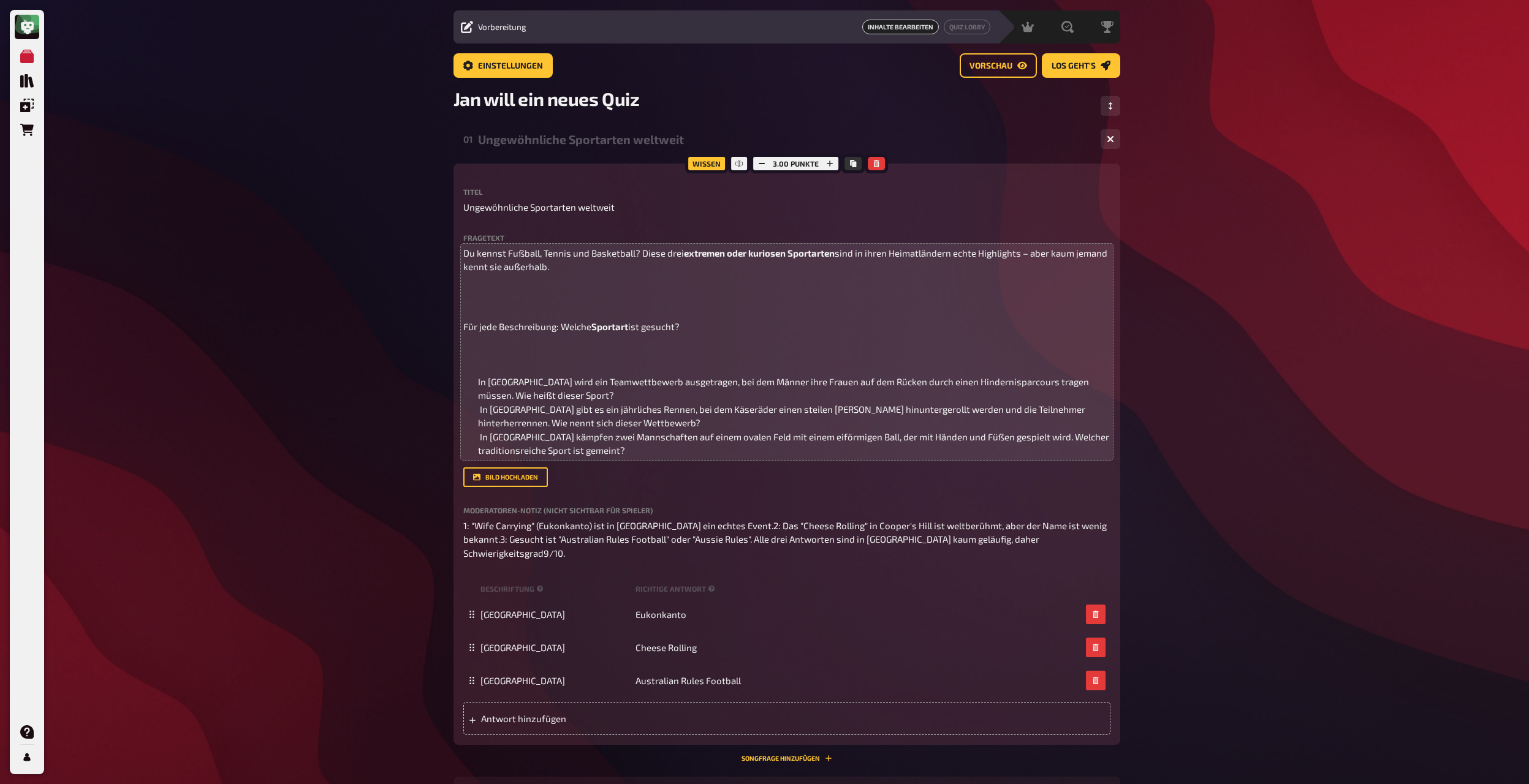
scroll to position [75, 0]
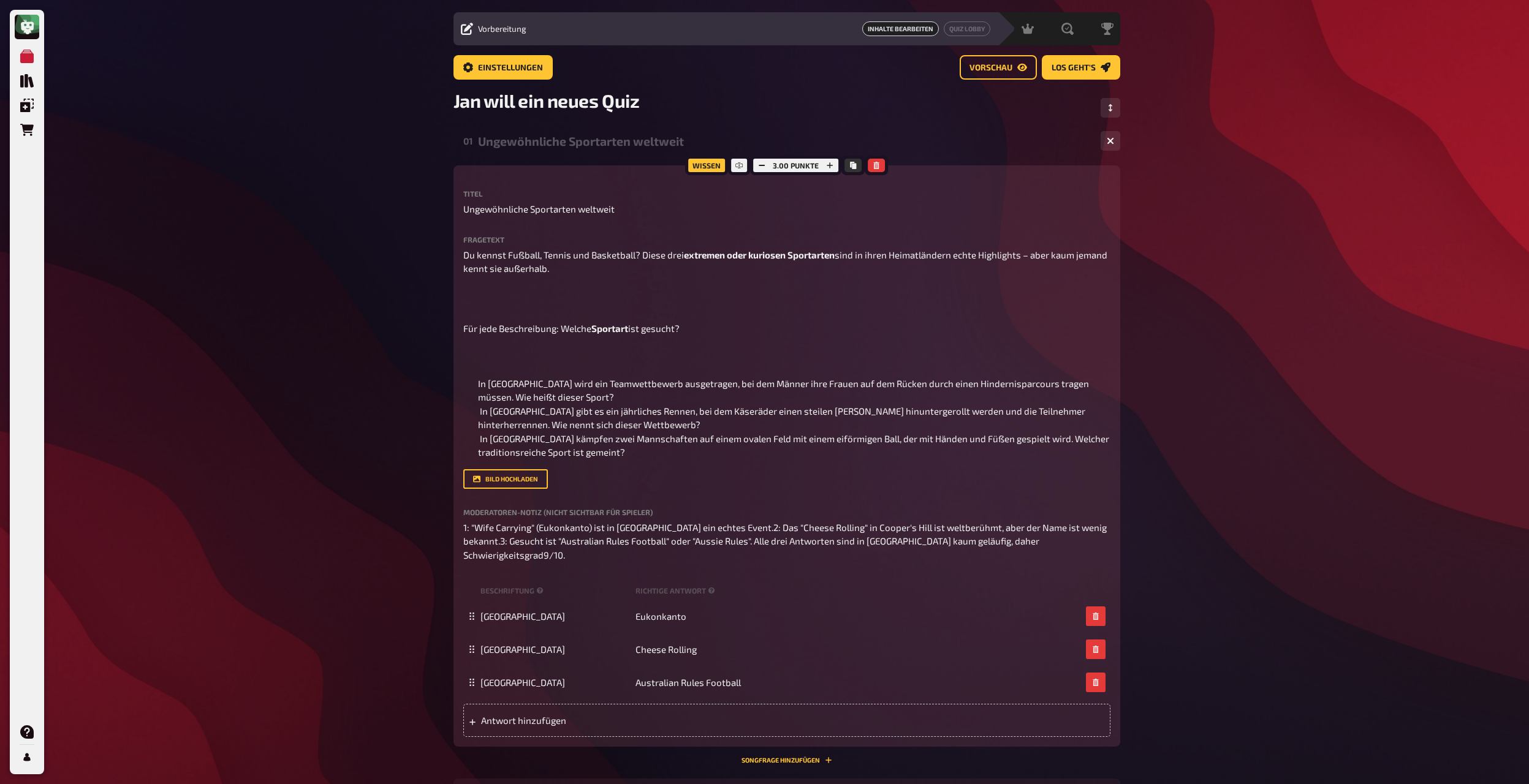
click at [607, 149] on div "01 Ungewöhnliche Sportarten weltweit 3" at bounding box center [787, 141] width 667 height 29
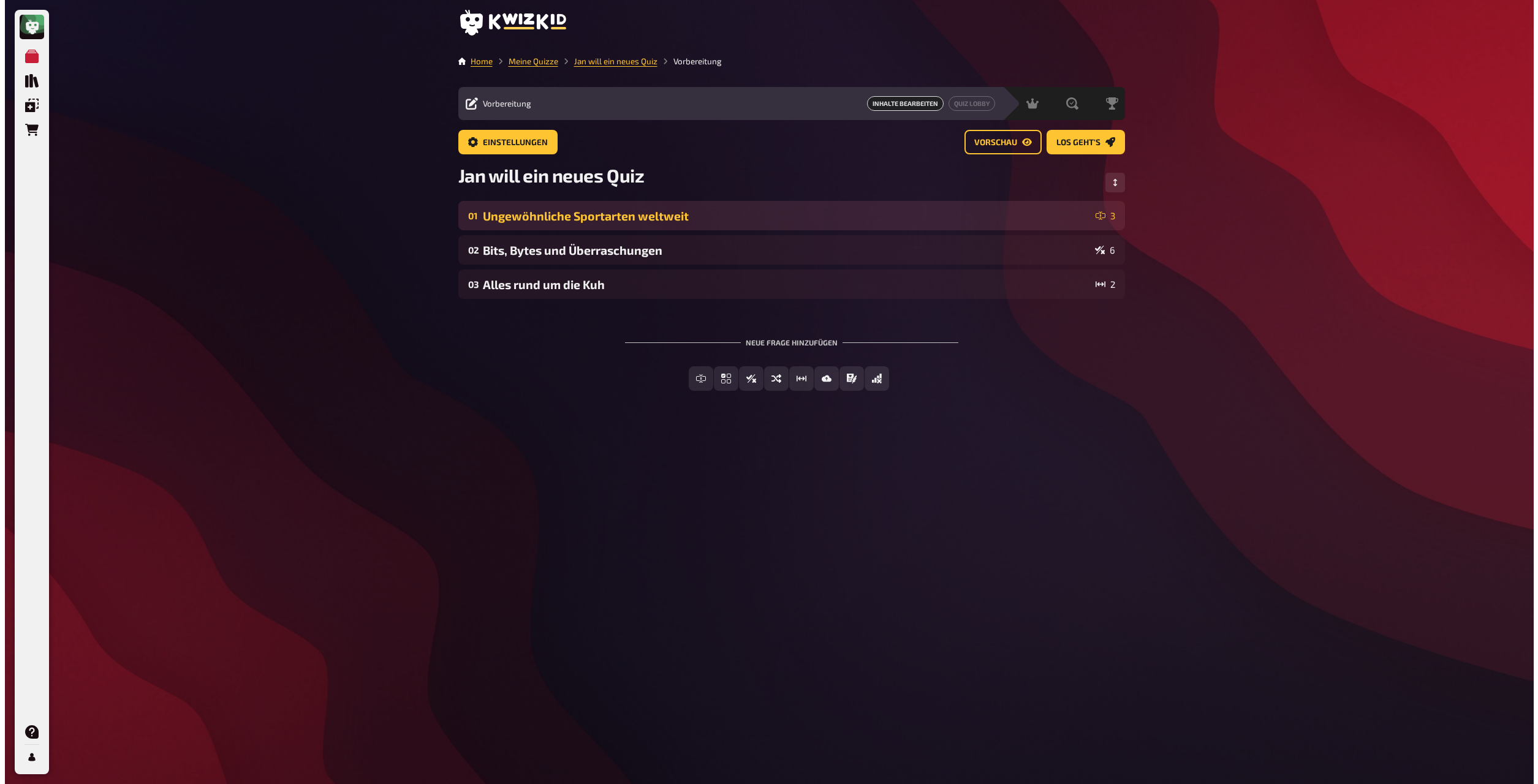
scroll to position [0, 0]
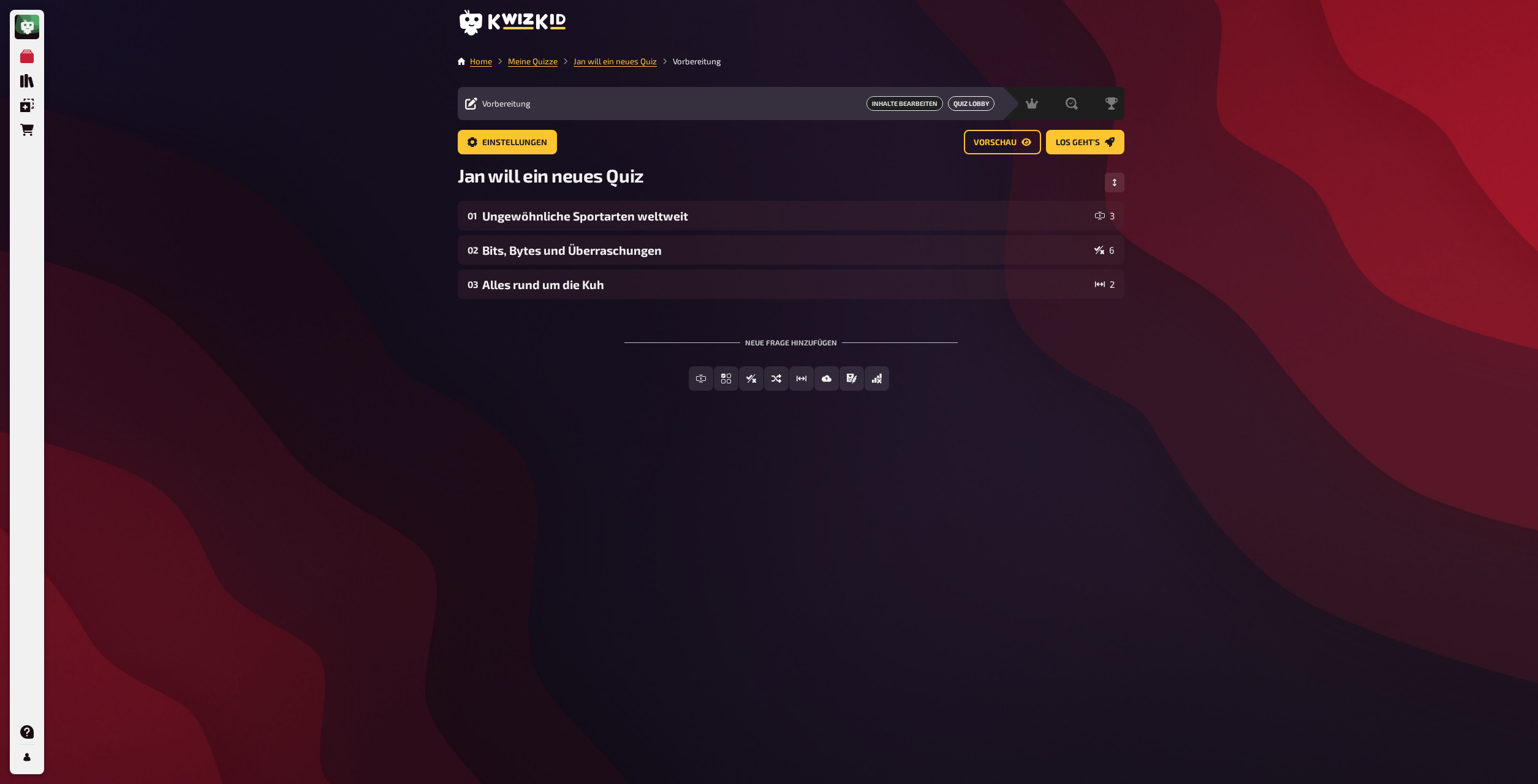
click at [827, 103] on button "Quiz Lobby" at bounding box center [971, 104] width 46 height 15
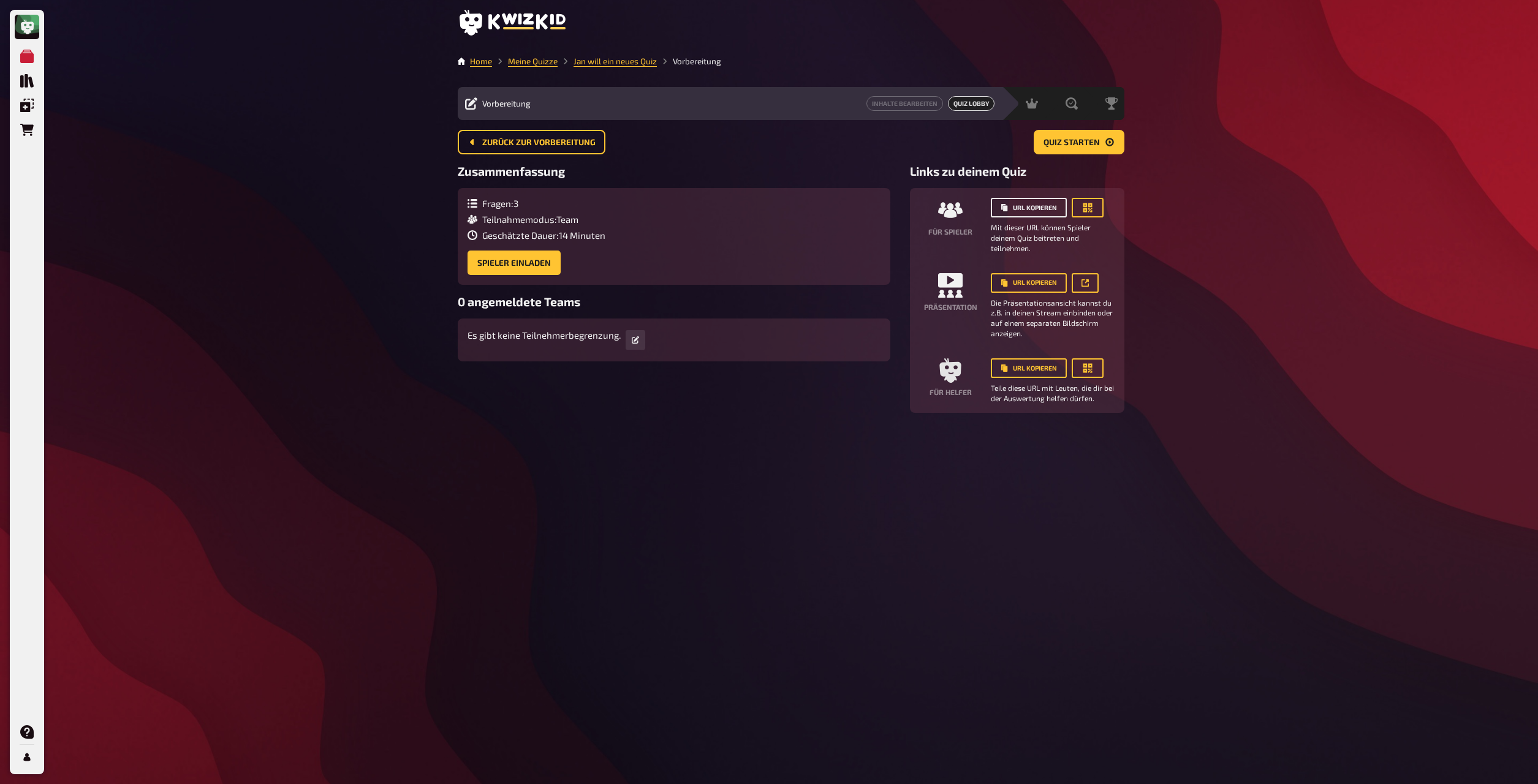
click at [827, 209] on button "URL kopieren" at bounding box center [1028, 207] width 76 height 19
click at [827, 214] on icon "button" at bounding box center [1088, 208] width 13 height 13
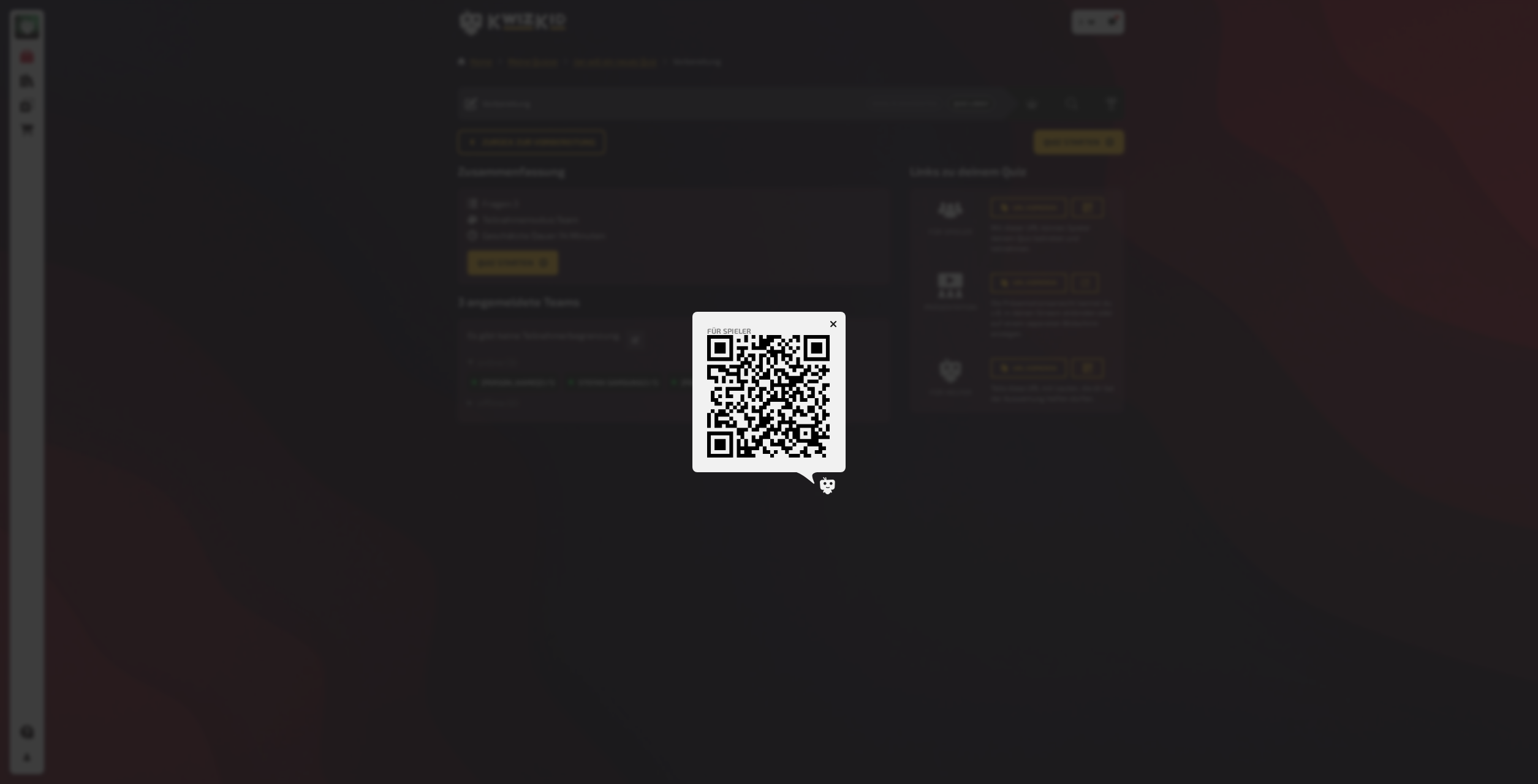
click at [827, 321] on button "button" at bounding box center [833, 324] width 19 height 19
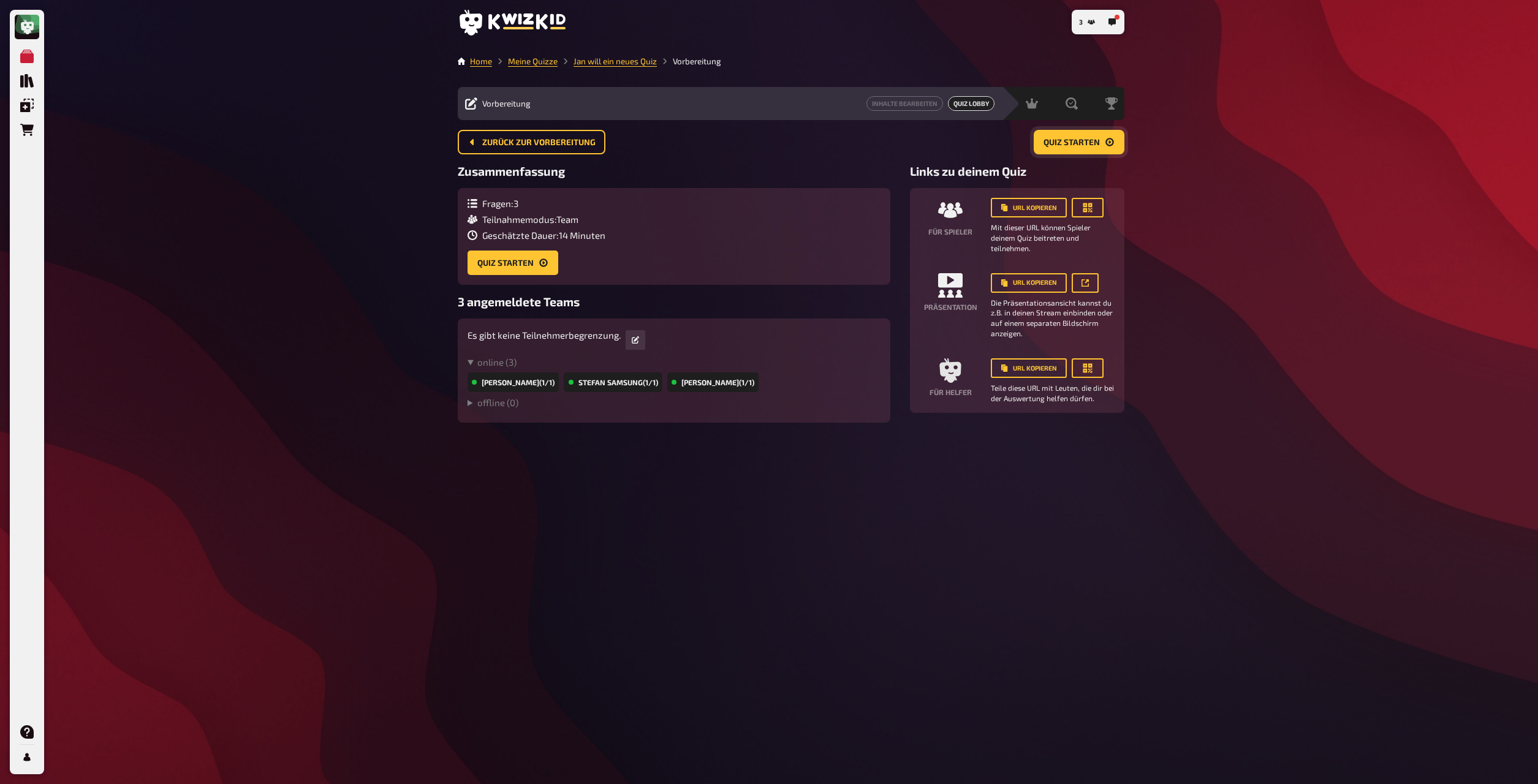
click at [827, 148] on button "Quiz starten" at bounding box center [1079, 142] width 91 height 24
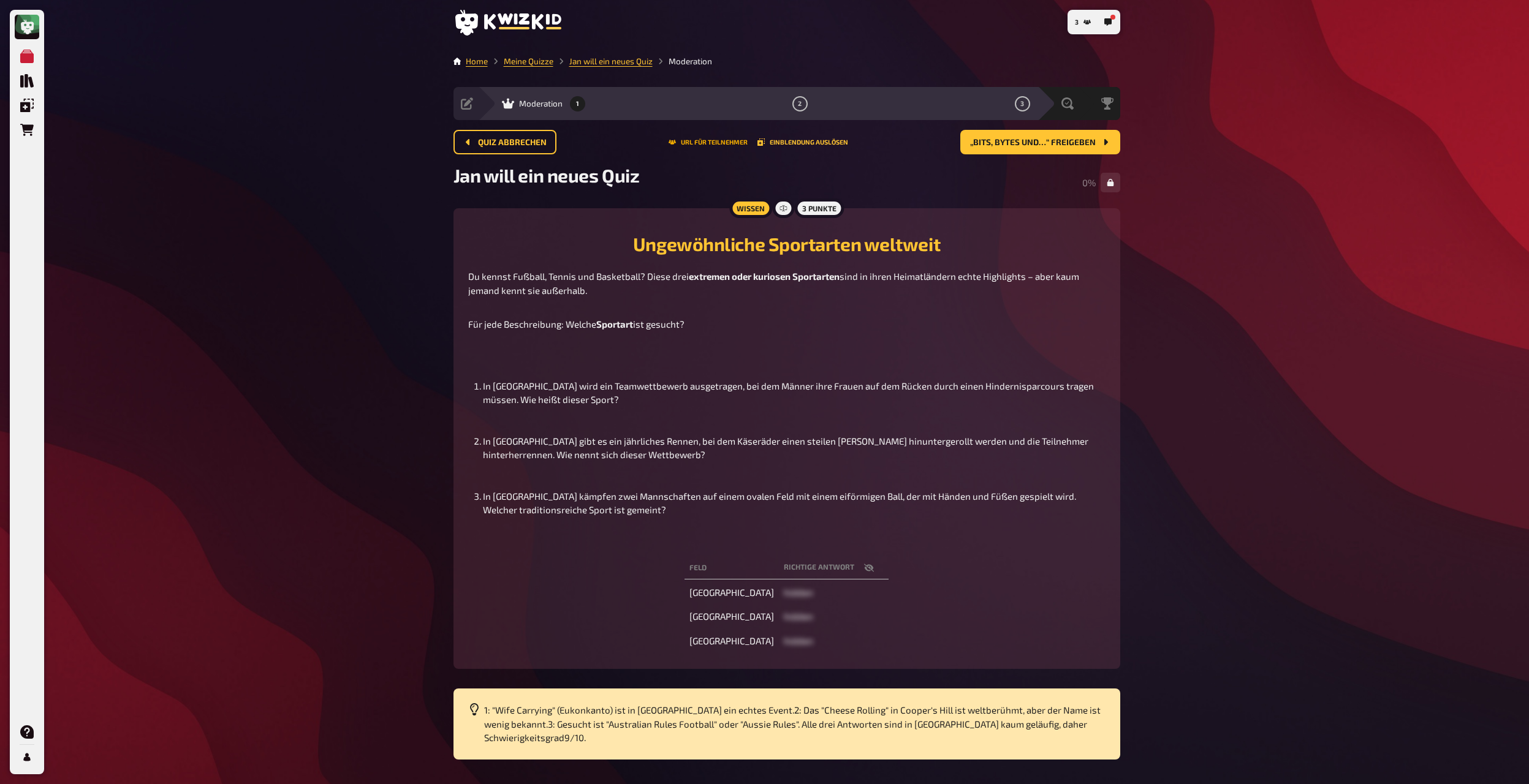
click at [702, 139] on button "URL für Teilnehmer" at bounding box center [708, 142] width 79 height 8
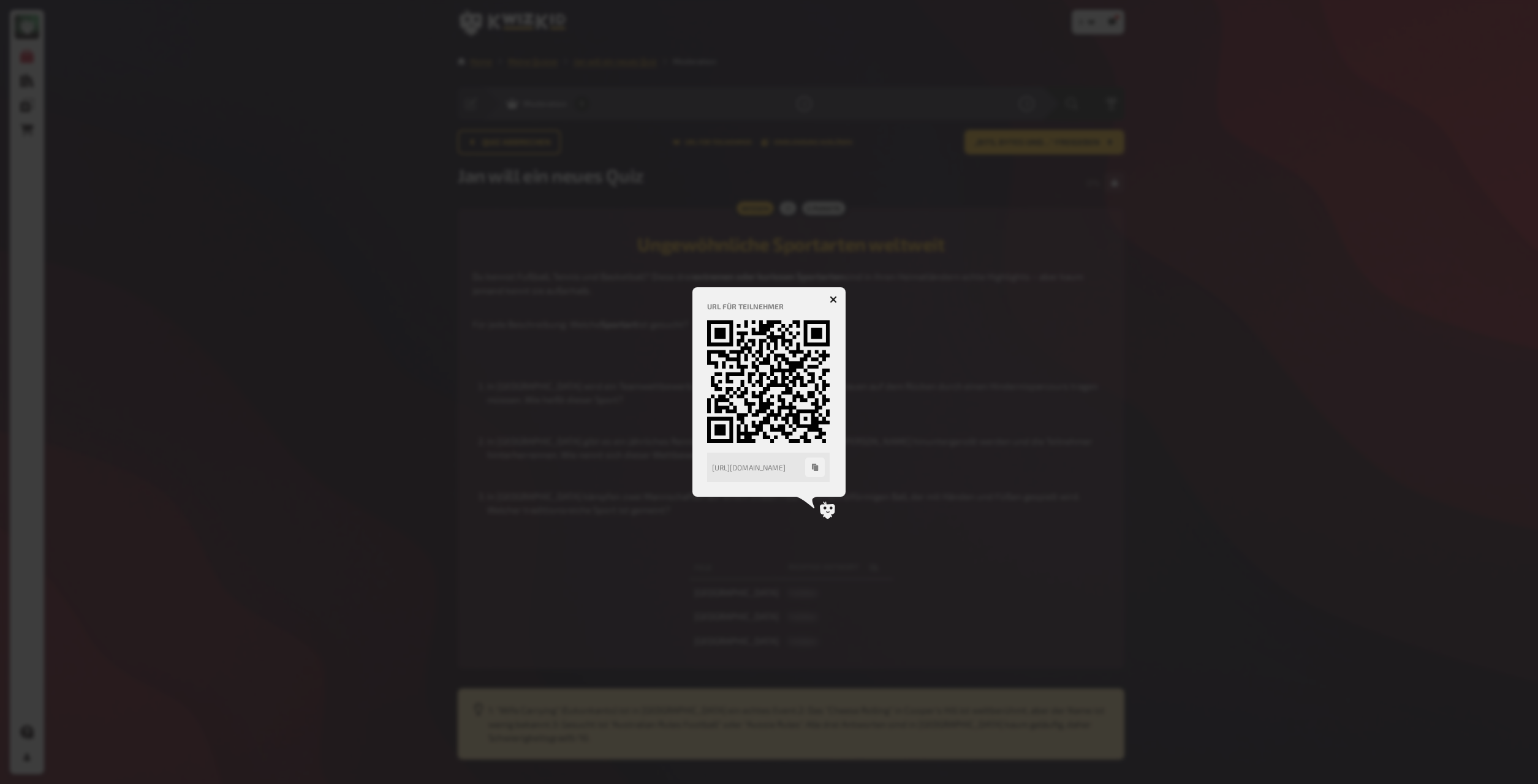
click at [796, 165] on div at bounding box center [769, 392] width 1538 height 784
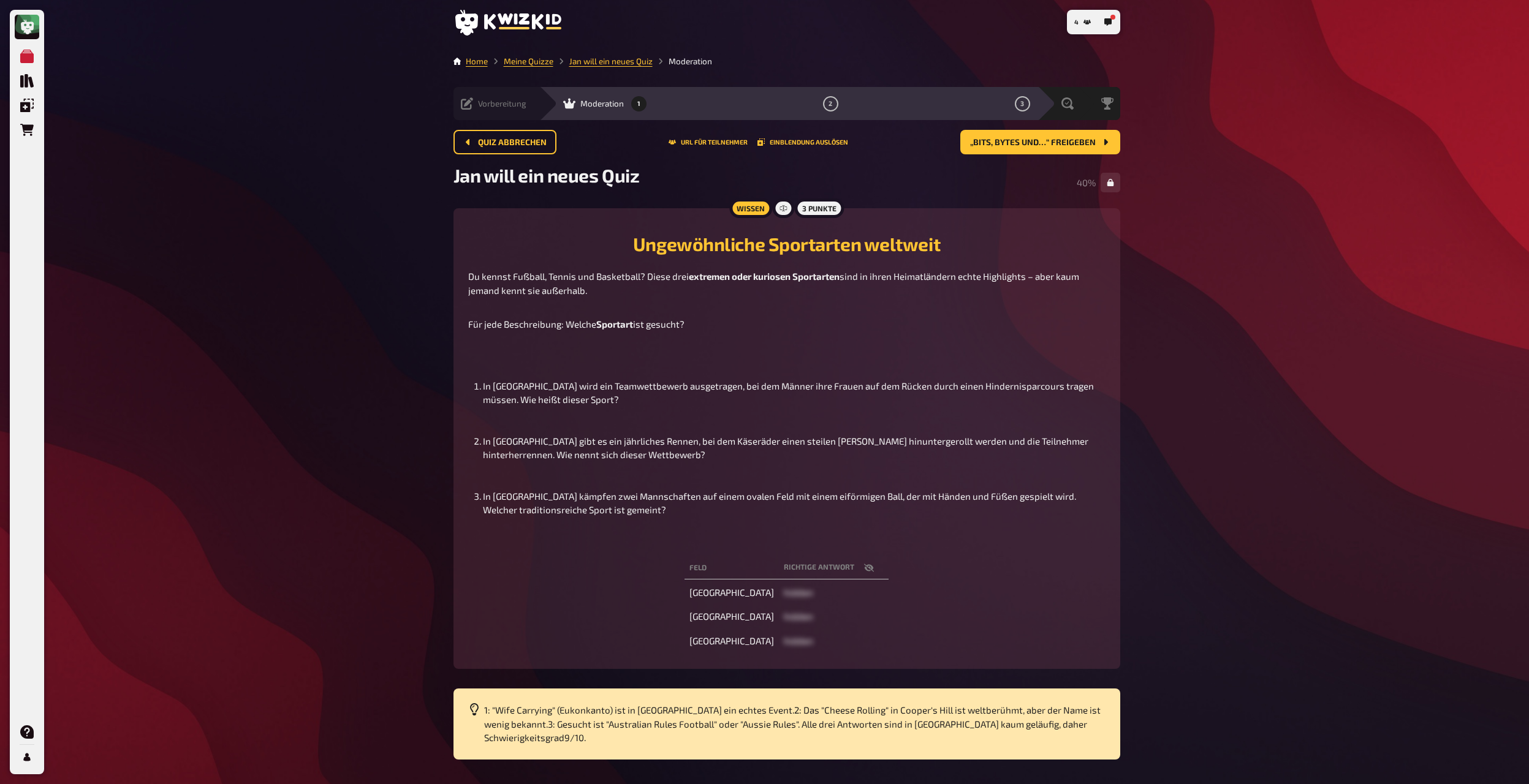
click at [507, 106] on span "Vorbereitung" at bounding box center [502, 104] width 48 height 10
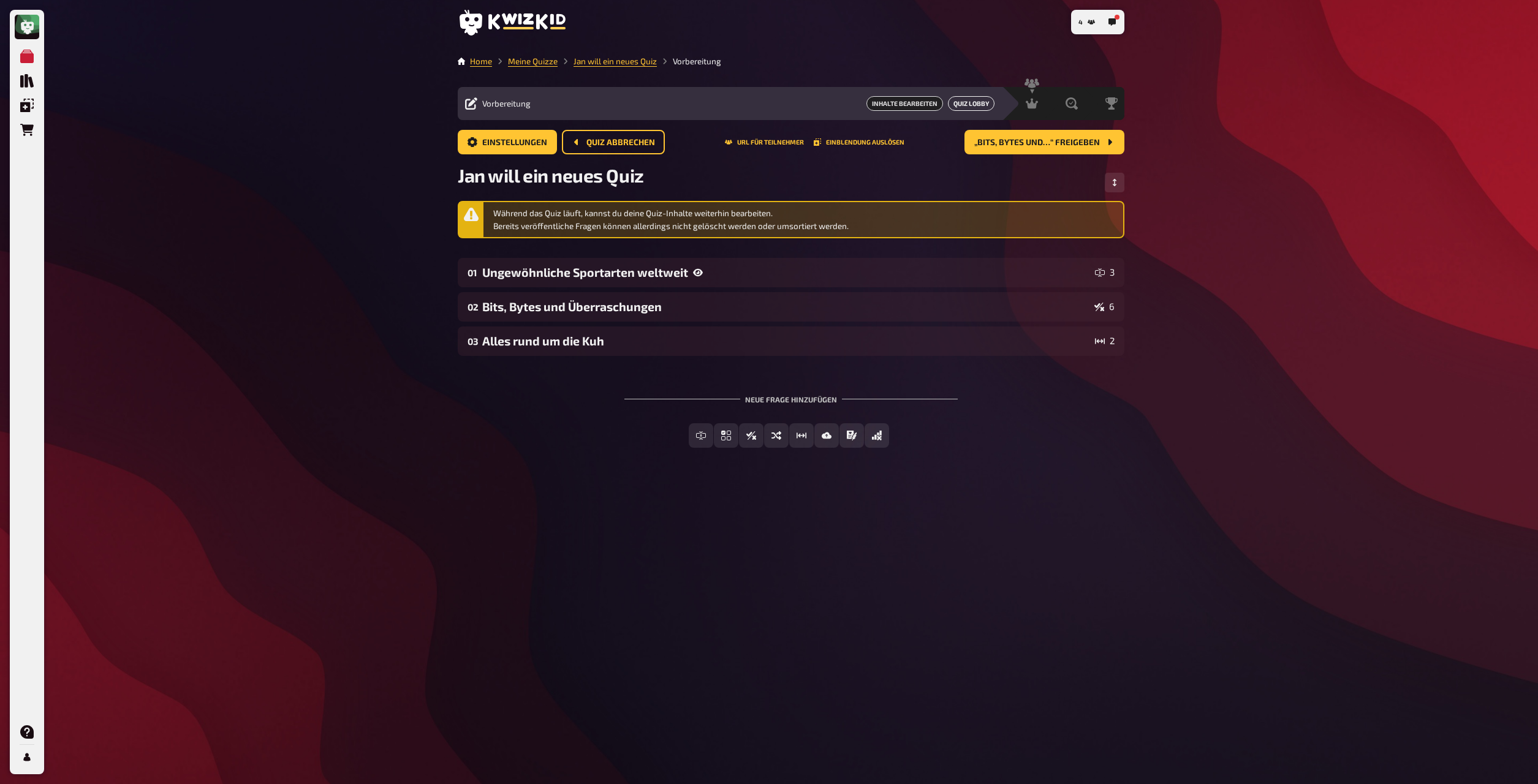
click at [827, 101] on button "Quiz Lobby" at bounding box center [971, 104] width 46 height 15
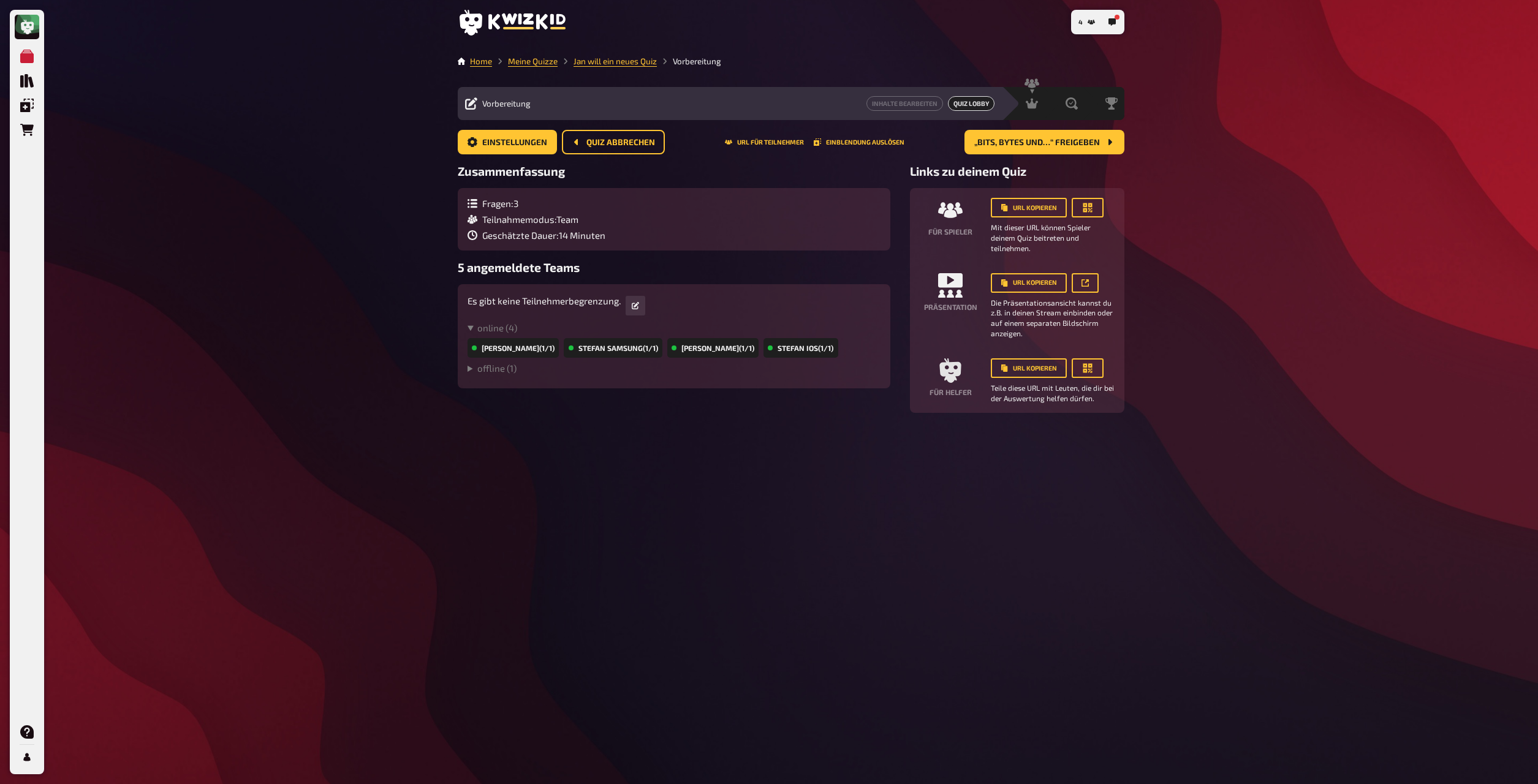
click at [775, 349] on div "Stefan iOS (1/1)" at bounding box center [801, 348] width 74 height 19
click at [764, 353] on div "Stefan iOS (1/1)" at bounding box center [801, 348] width 74 height 19
click at [635, 307] on icon "button" at bounding box center [635, 306] width 8 height 8
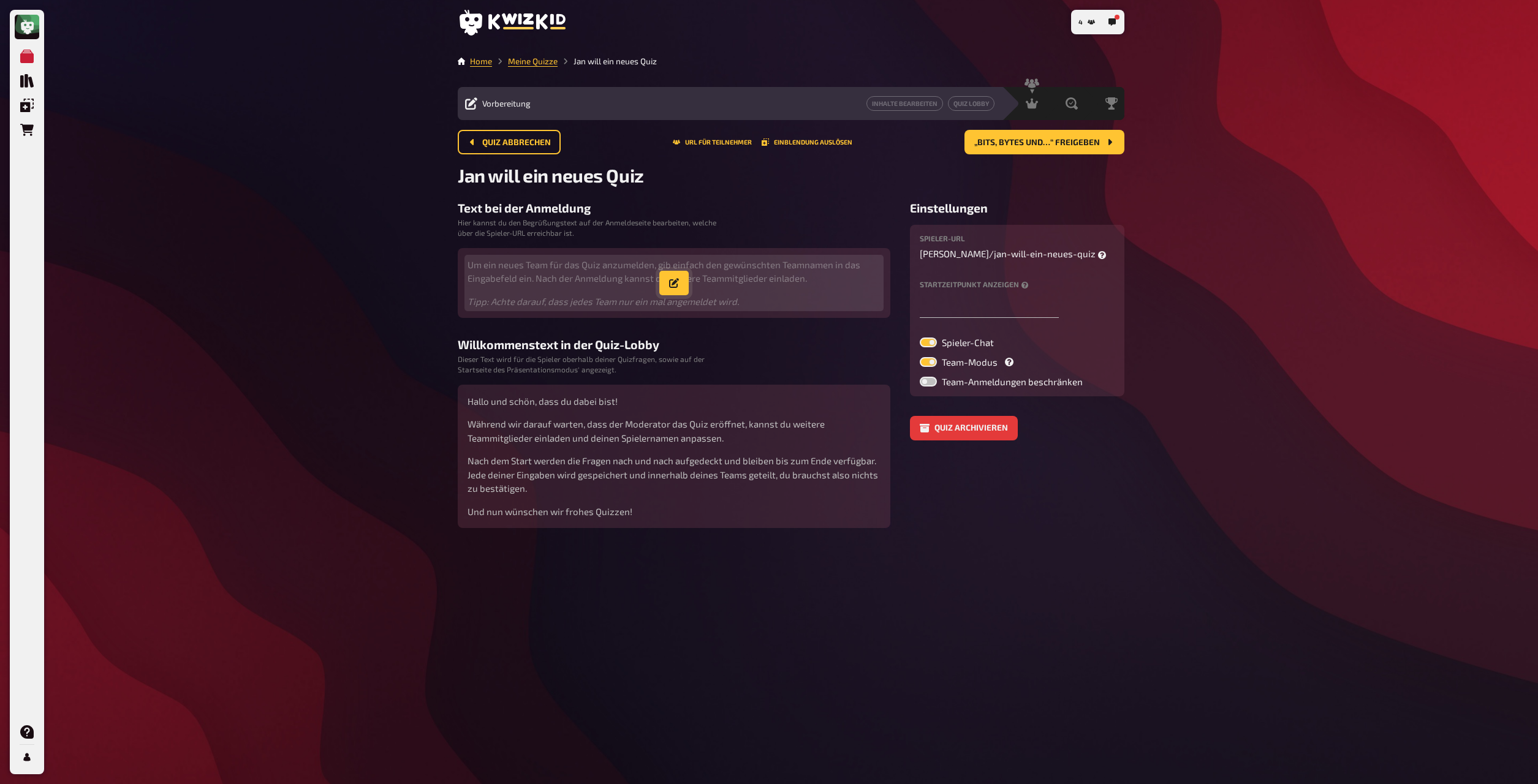
click at [672, 279] on button "button" at bounding box center [674, 283] width 29 height 24
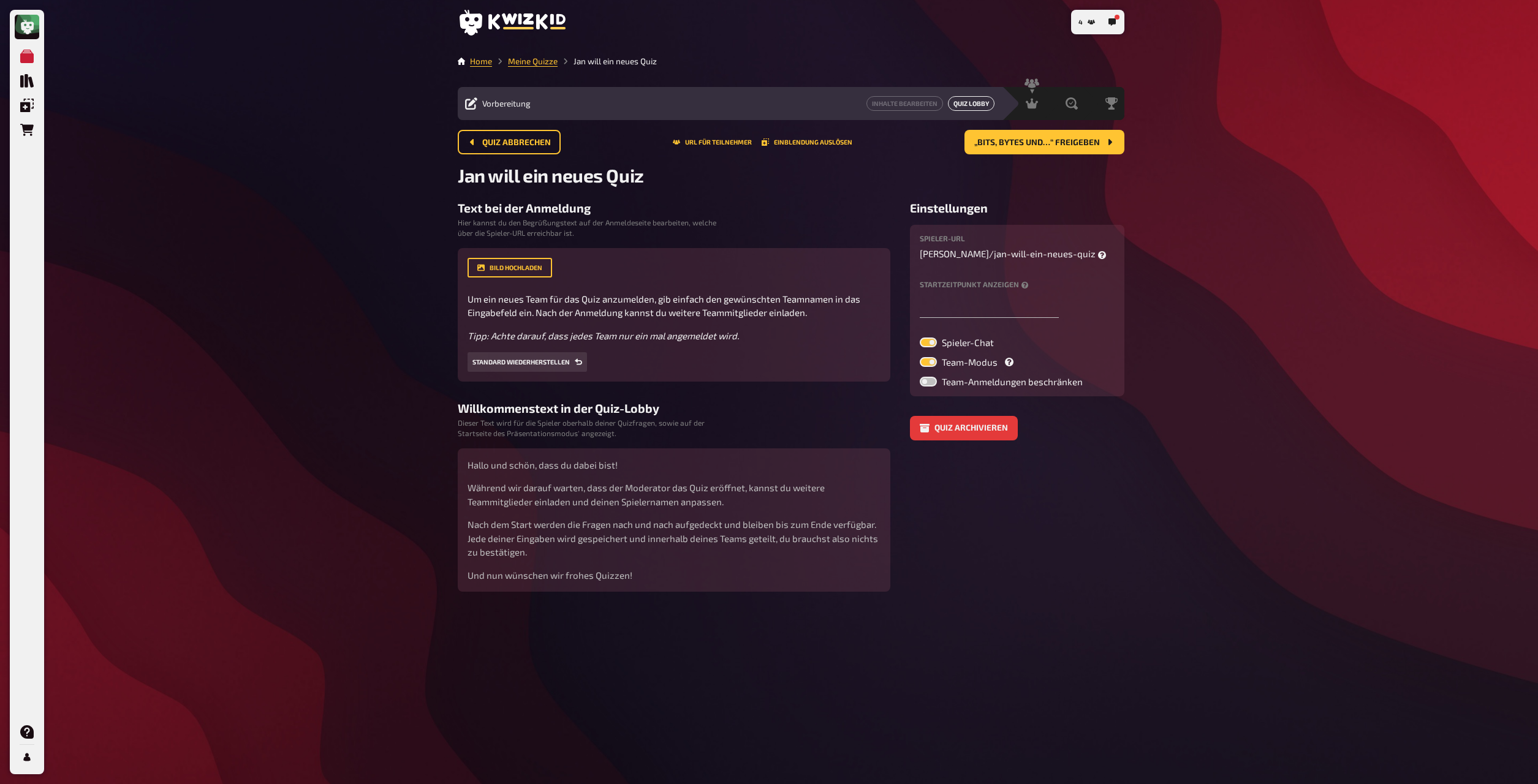
click at [827, 104] on button "Quiz Lobby" at bounding box center [971, 104] width 46 height 15
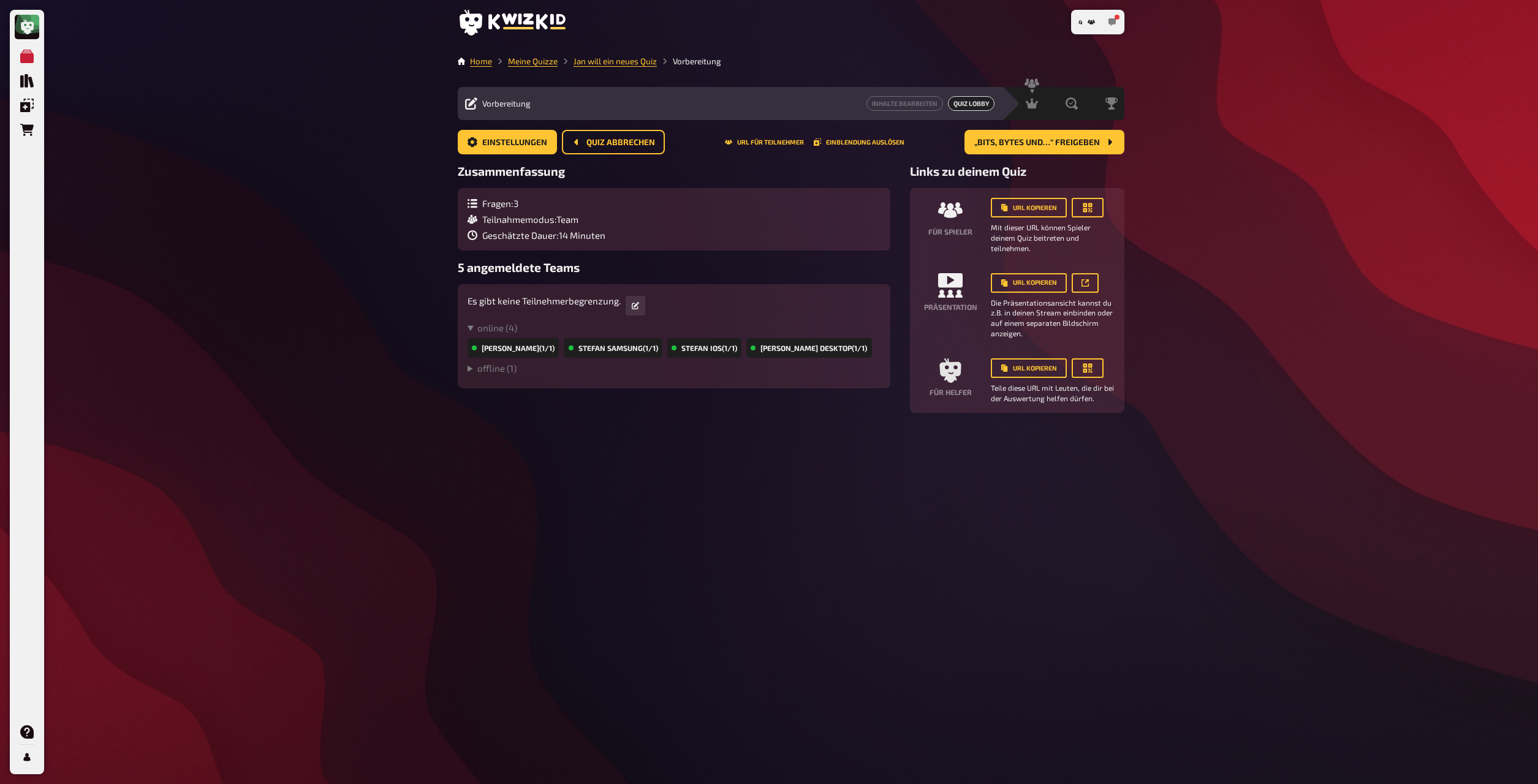
click at [827, 19] on icon "button" at bounding box center [1113, 22] width 8 height 8
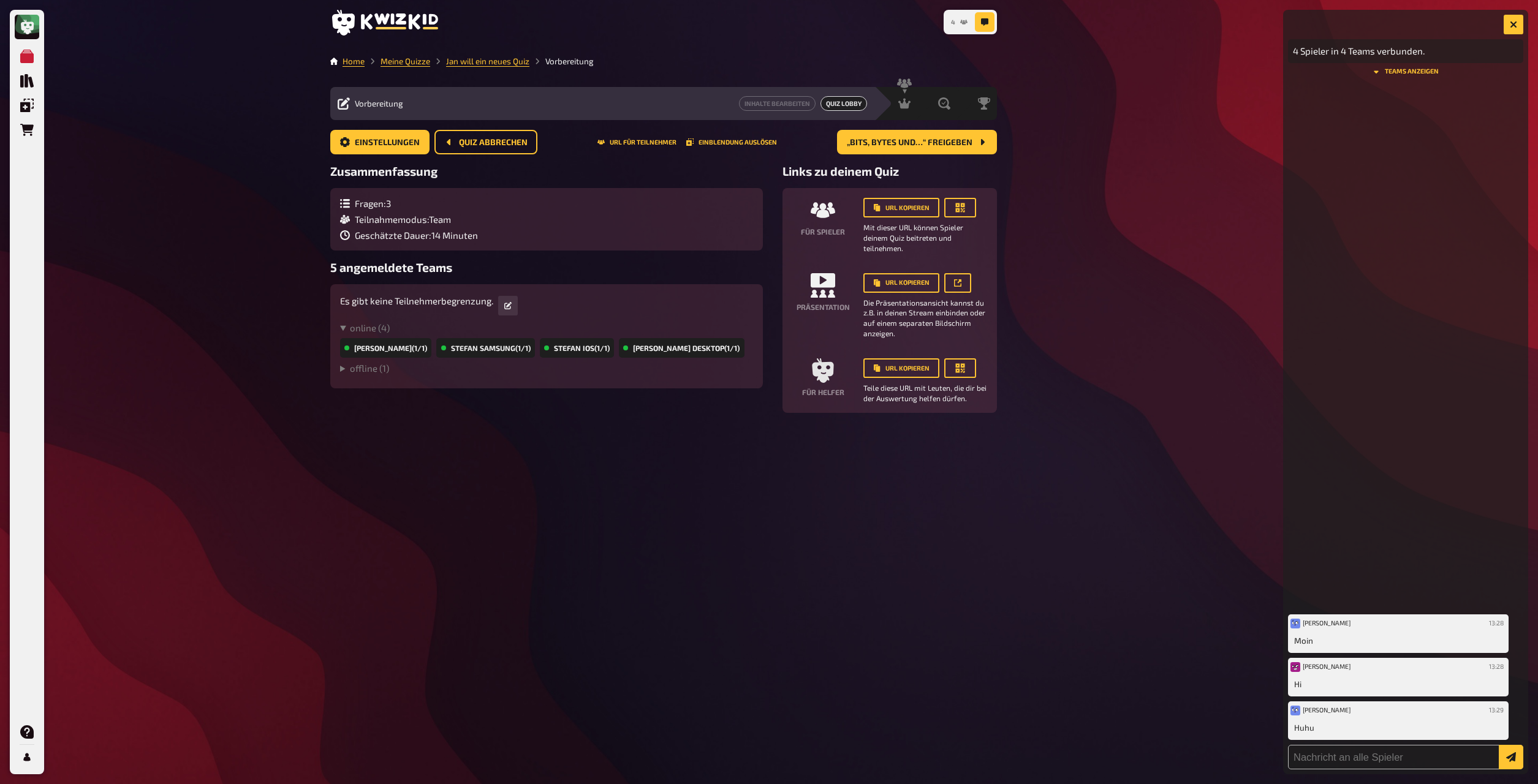
click at [827, 23] on button "4" at bounding box center [959, 22] width 26 height 19
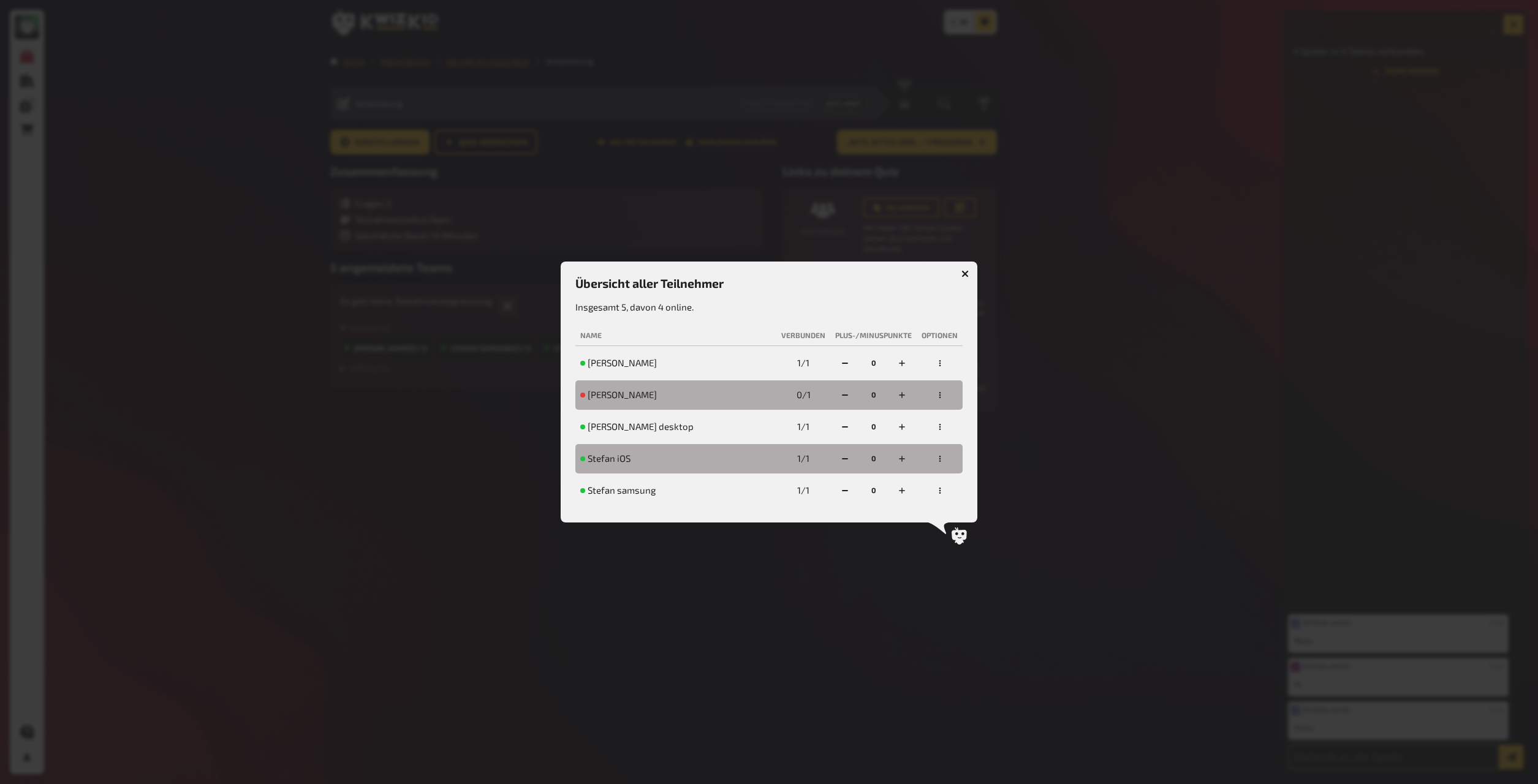
click at [827, 426] on icon "button" at bounding box center [940, 459] width 8 height 8
click at [827, 426] on div "Team ausschließen" at bounding box center [909, 441] width 83 height 10
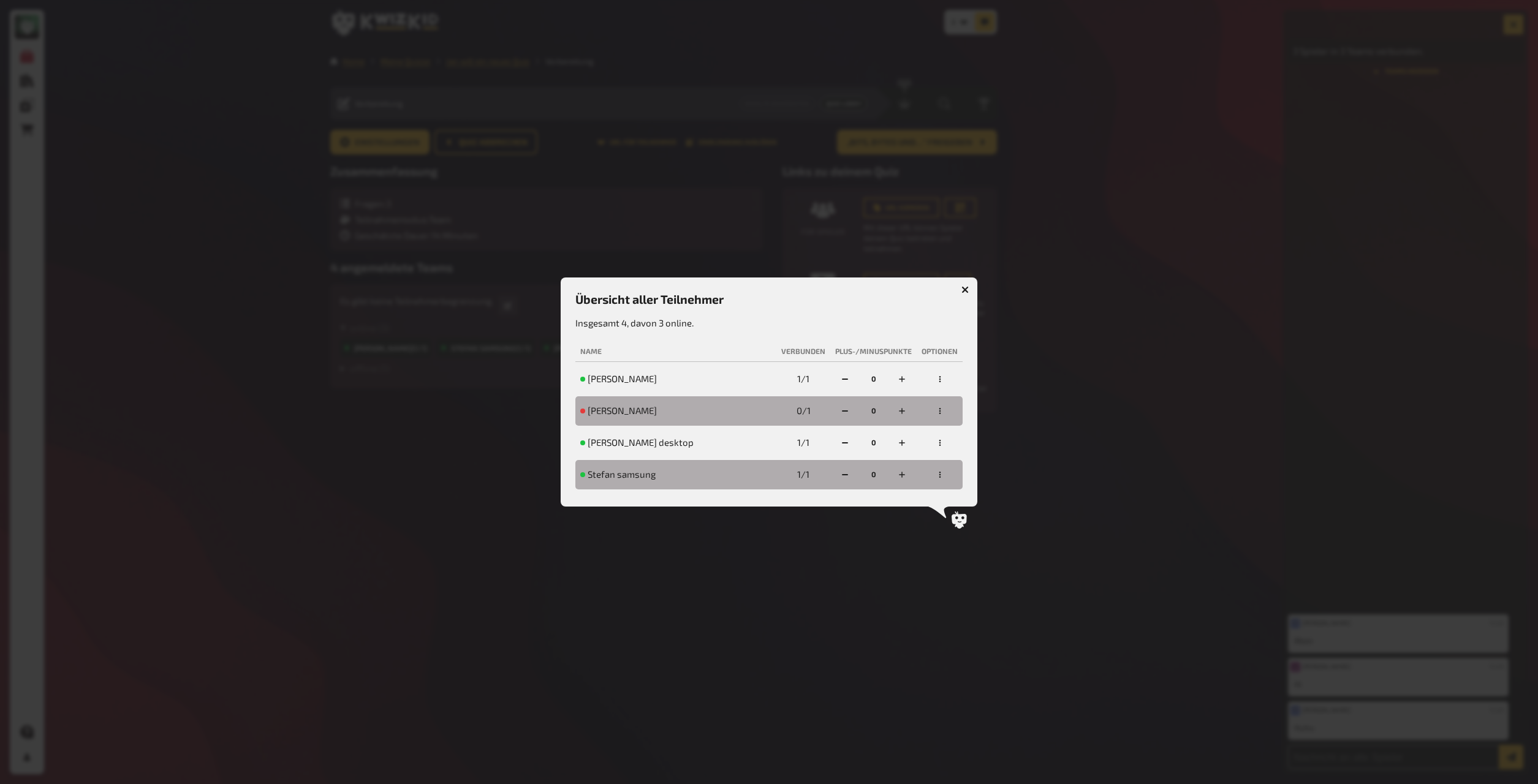
click at [827, 286] on icon "button" at bounding box center [965, 290] width 8 height 8
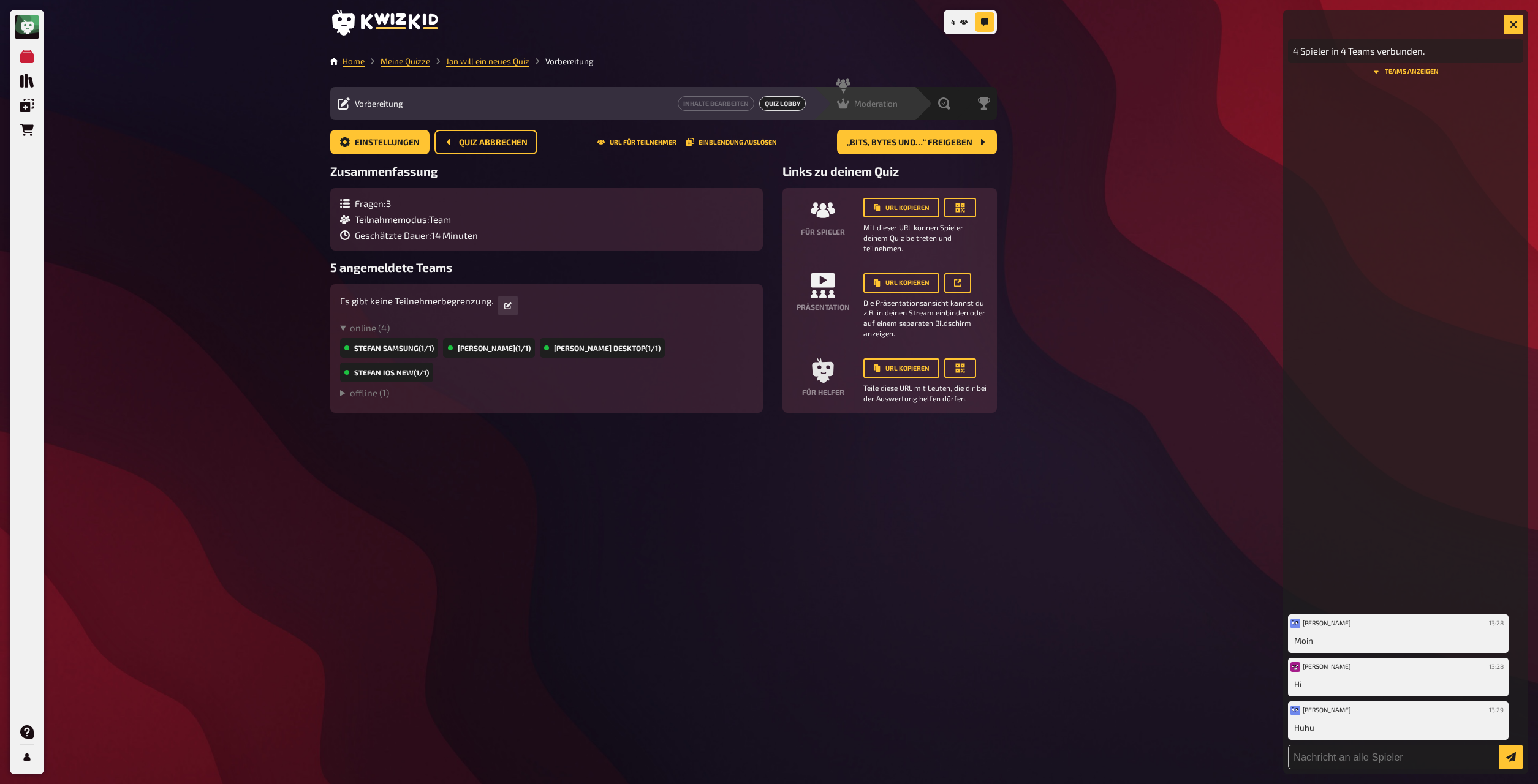
click at [827, 97] on div "Moderation undefined" at bounding box center [864, 103] width 101 height 33
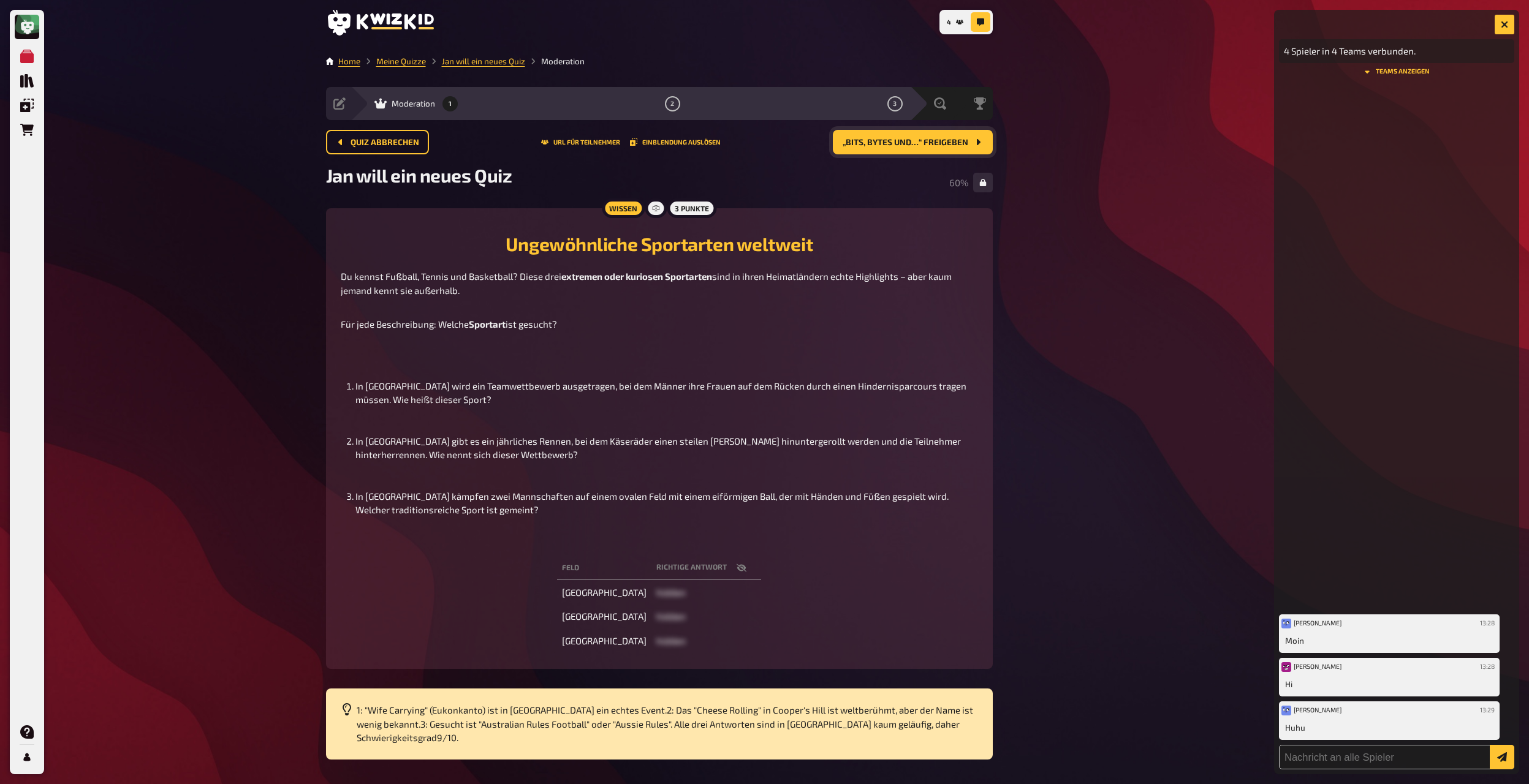
click at [827, 148] on button "„Bits, Bytes und…“ freigeben" at bounding box center [913, 142] width 160 height 24
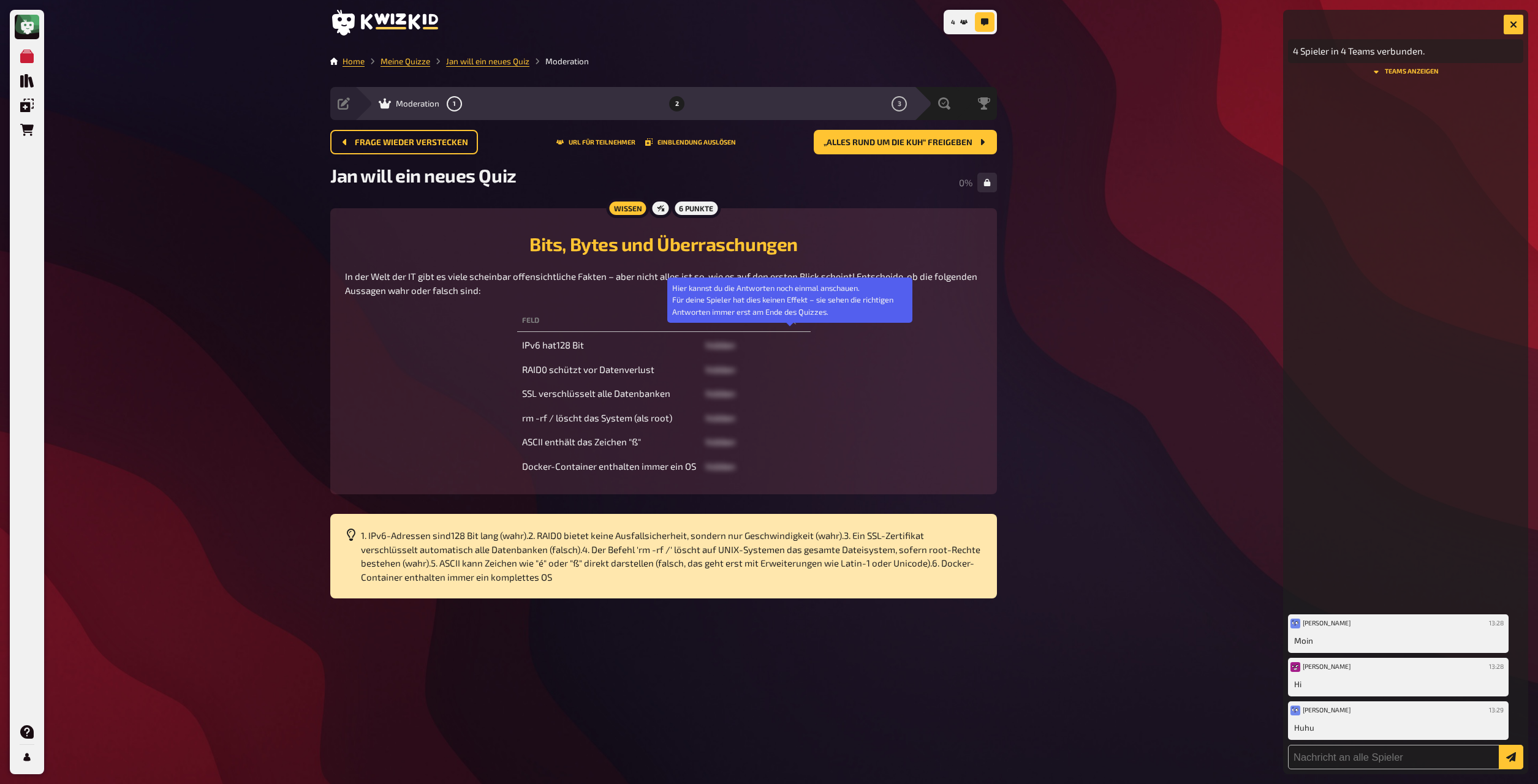
click at [793, 325] on icon "button" at bounding box center [791, 321] width 10 height 10
click at [793, 324] on icon "button" at bounding box center [791, 321] width 10 height 8
click at [827, 98] on button "3" at bounding box center [899, 103] width 19 height 19
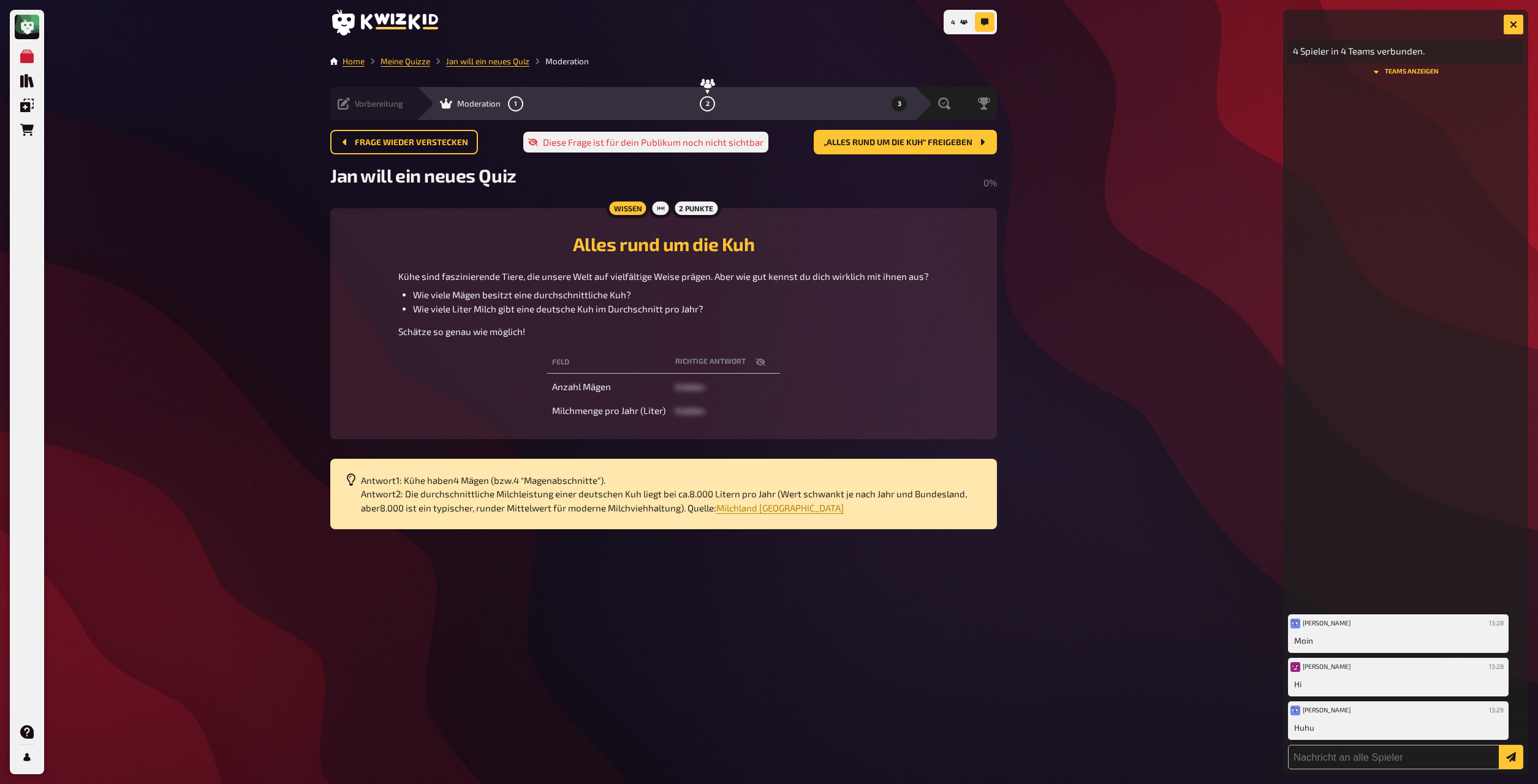
click at [390, 106] on span "Vorbereitung" at bounding box center [378, 104] width 48 height 10
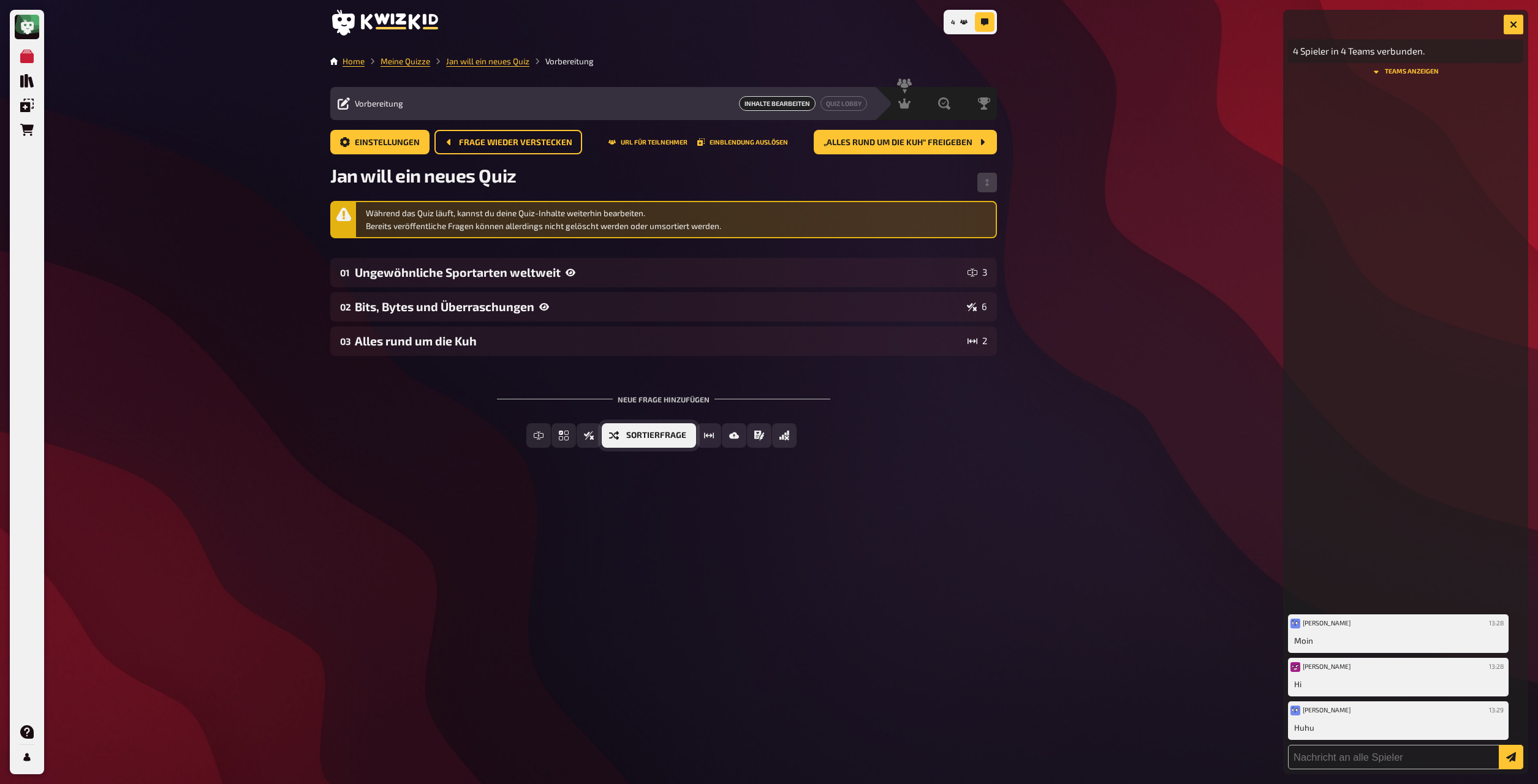
click at [629, 426] on button "Sortierfrage" at bounding box center [649, 435] width 94 height 24
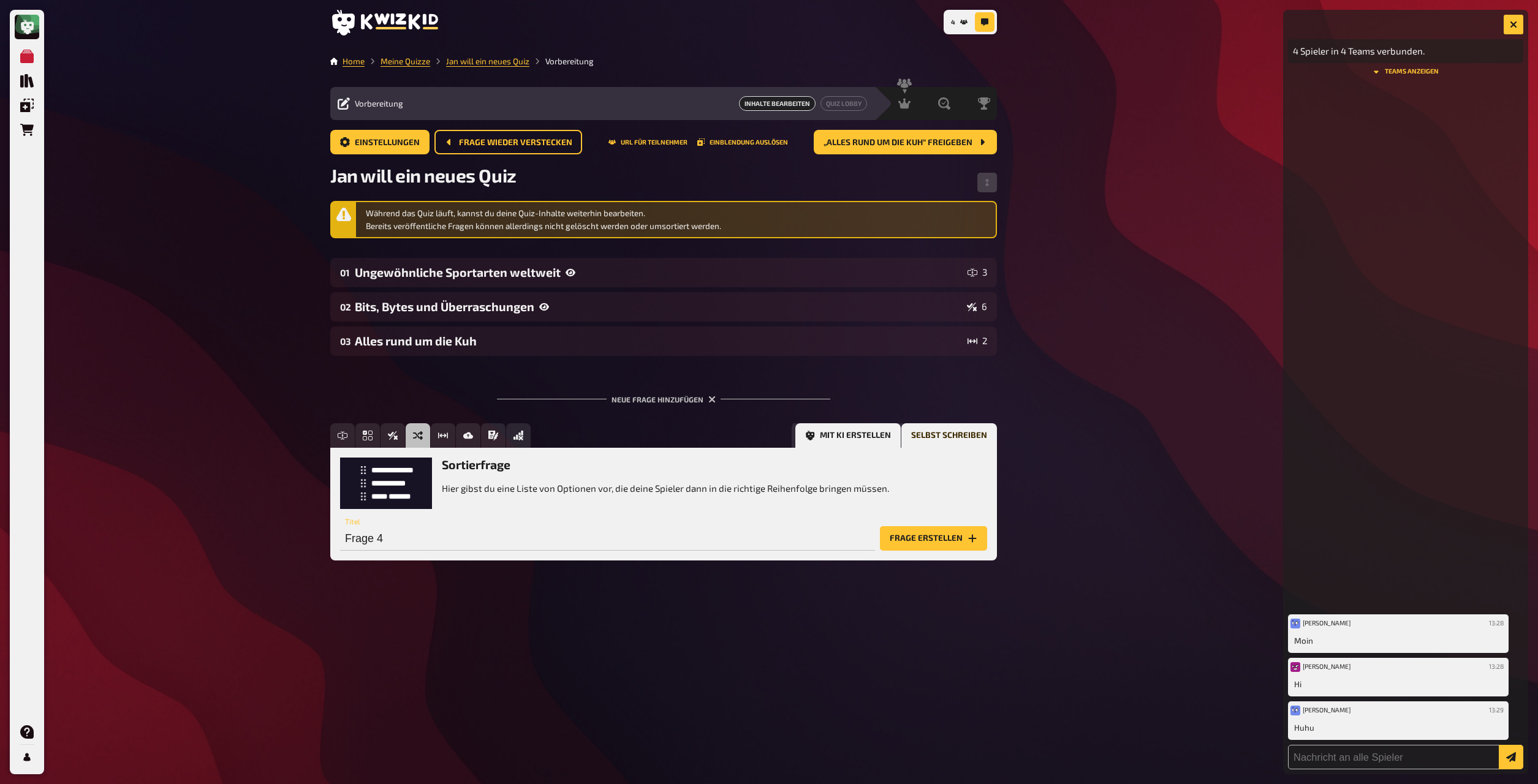
click at [827, 426] on button "Mit KI erstellen" at bounding box center [848, 435] width 106 height 24
click at [508, 426] on input "text" at bounding box center [587, 538] width 495 height 24
type input "Geographie"
click at [827, 426] on button "Options" at bounding box center [854, 538] width 29 height 24
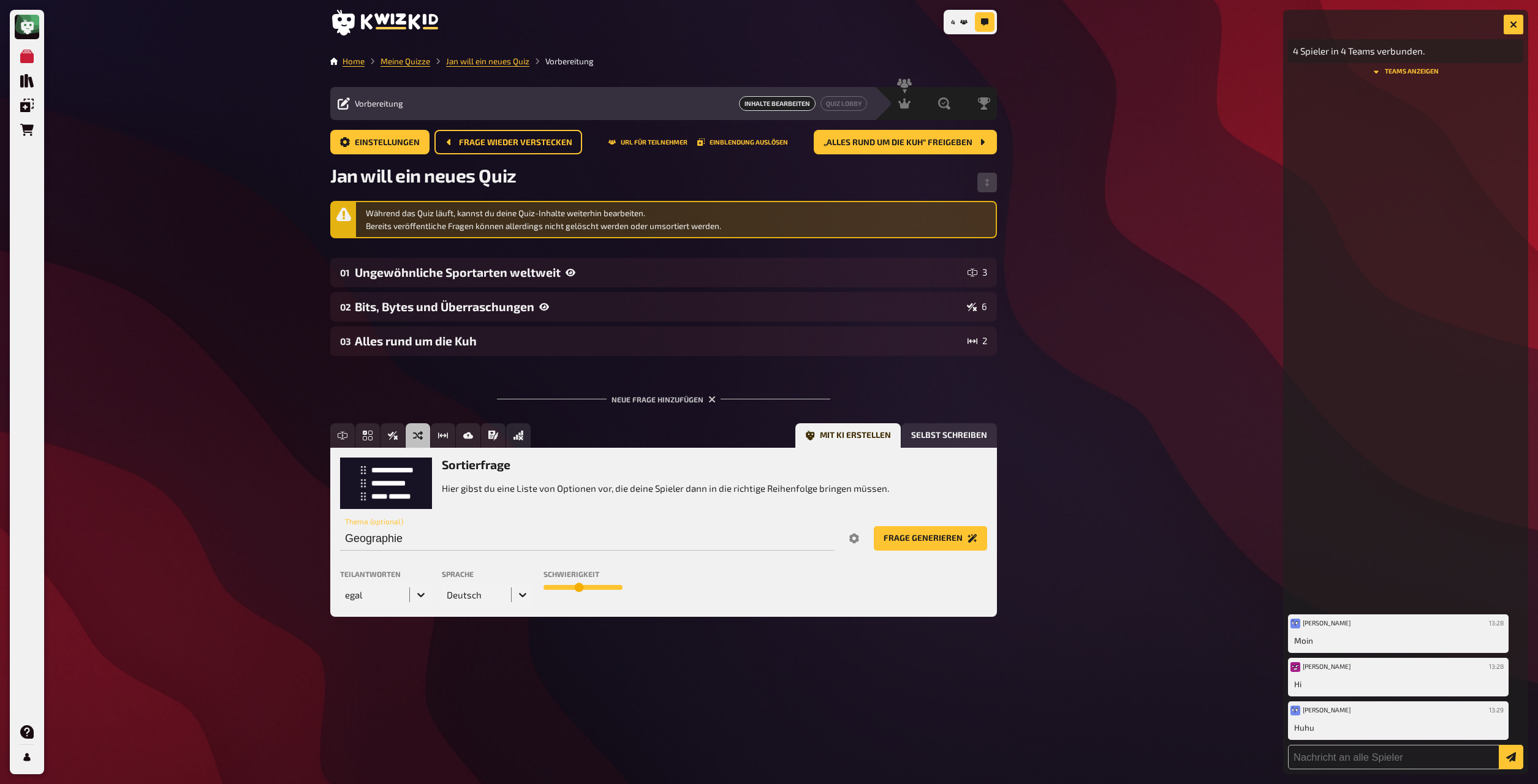
click at [416, 426] on icon at bounding box center [421, 595] width 13 height 13
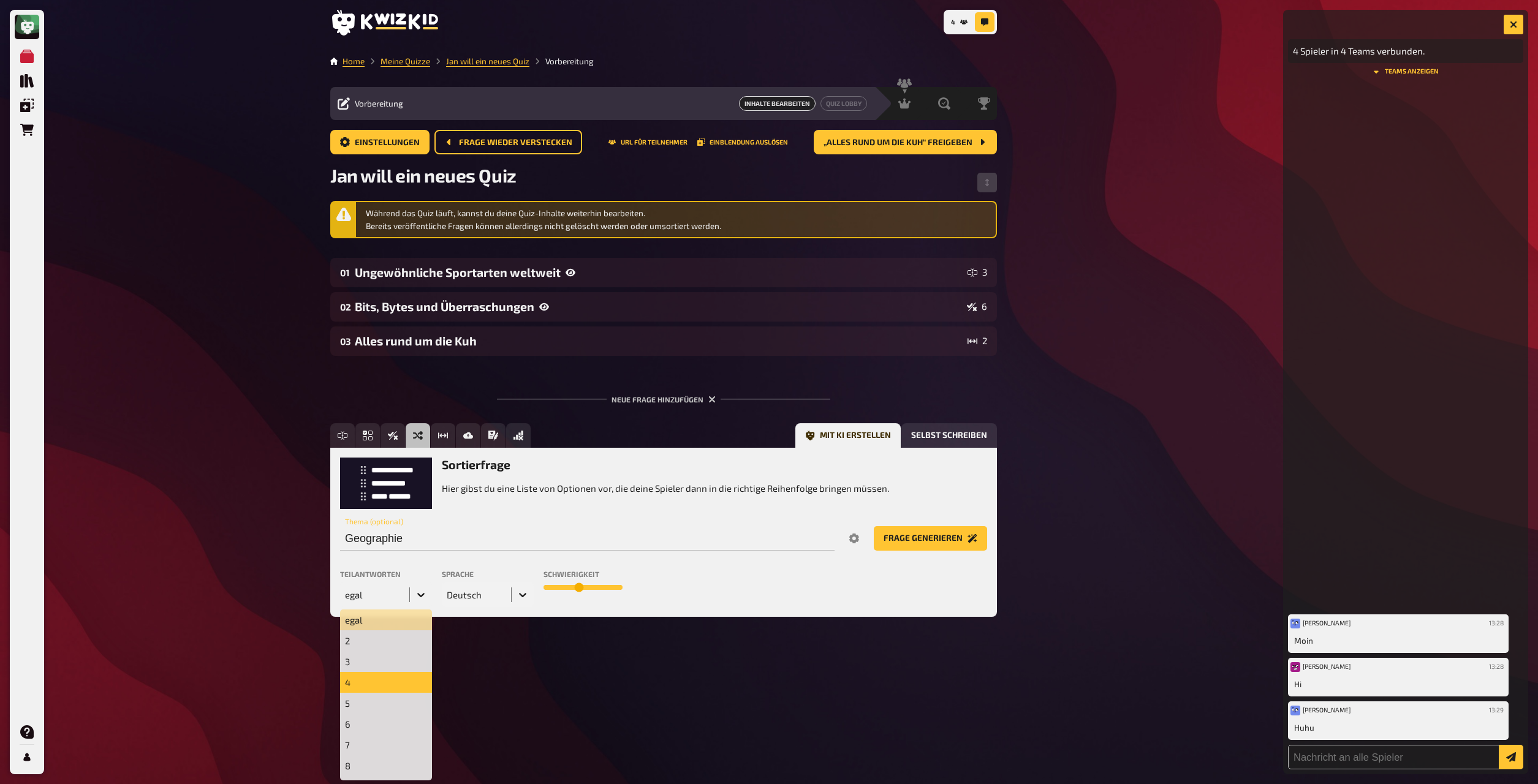
click at [391, 426] on div "4" at bounding box center [386, 682] width 92 height 21
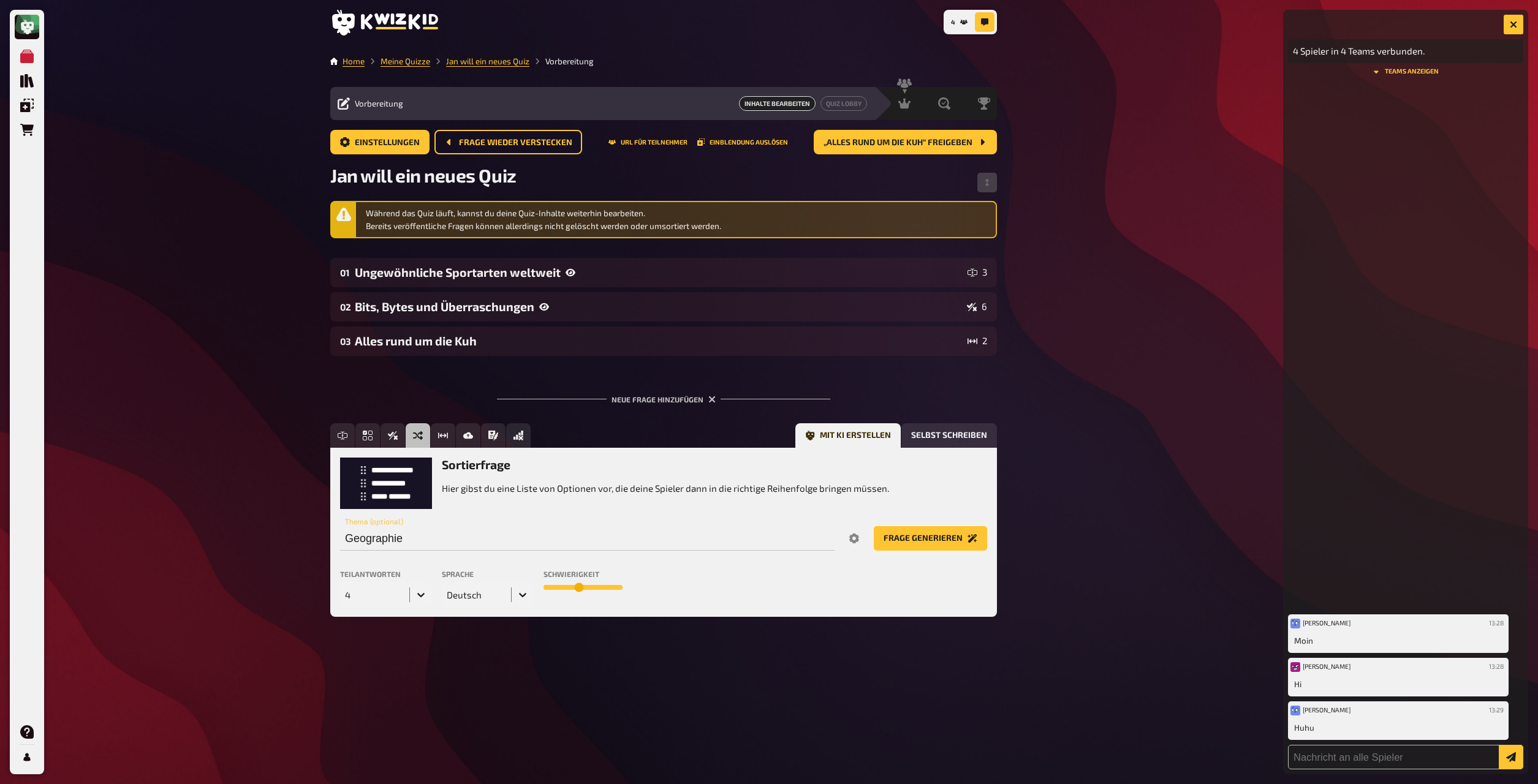
click at [827, 426] on button "Frage generieren" at bounding box center [930, 538] width 113 height 24
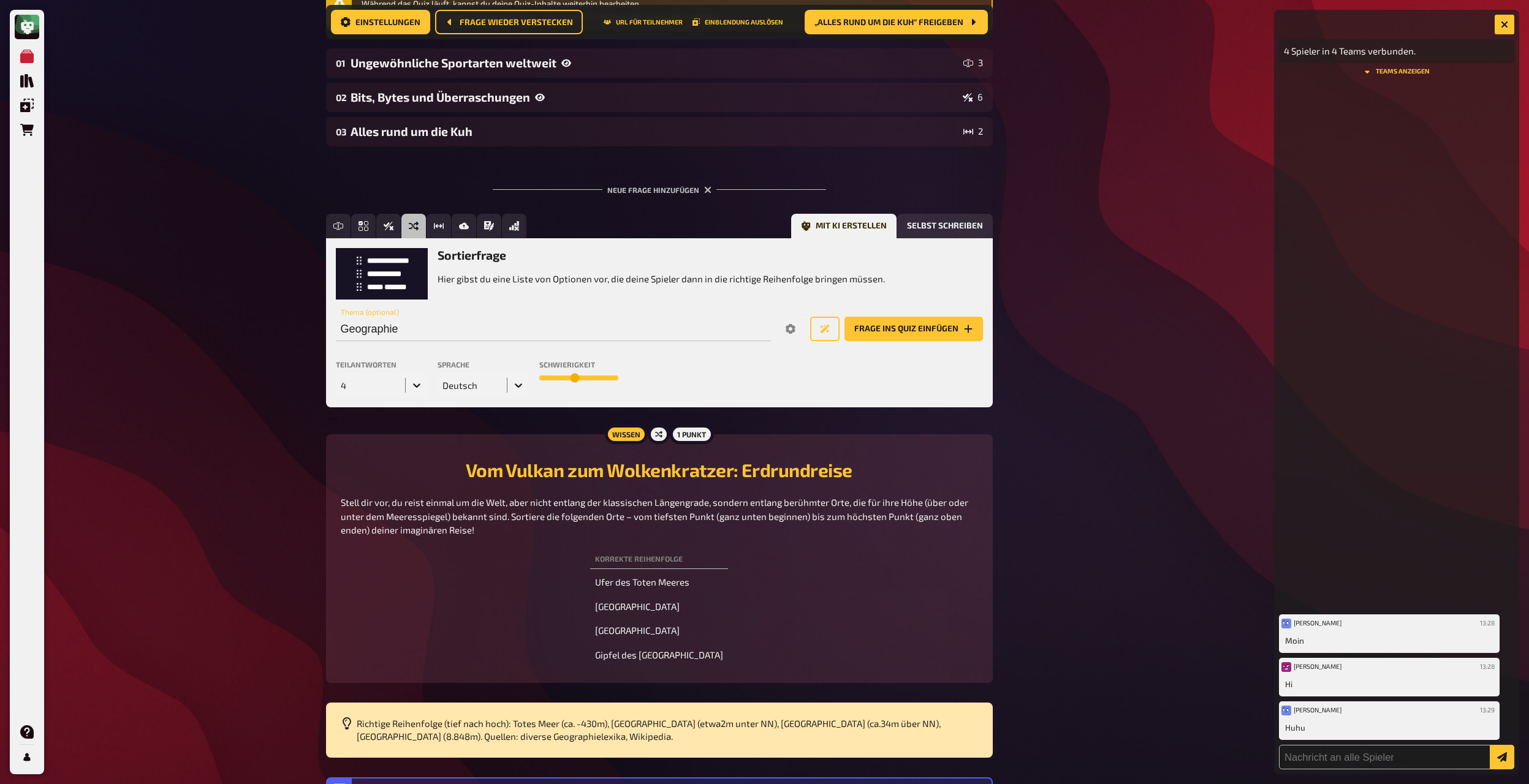
scroll to position [347, 0]
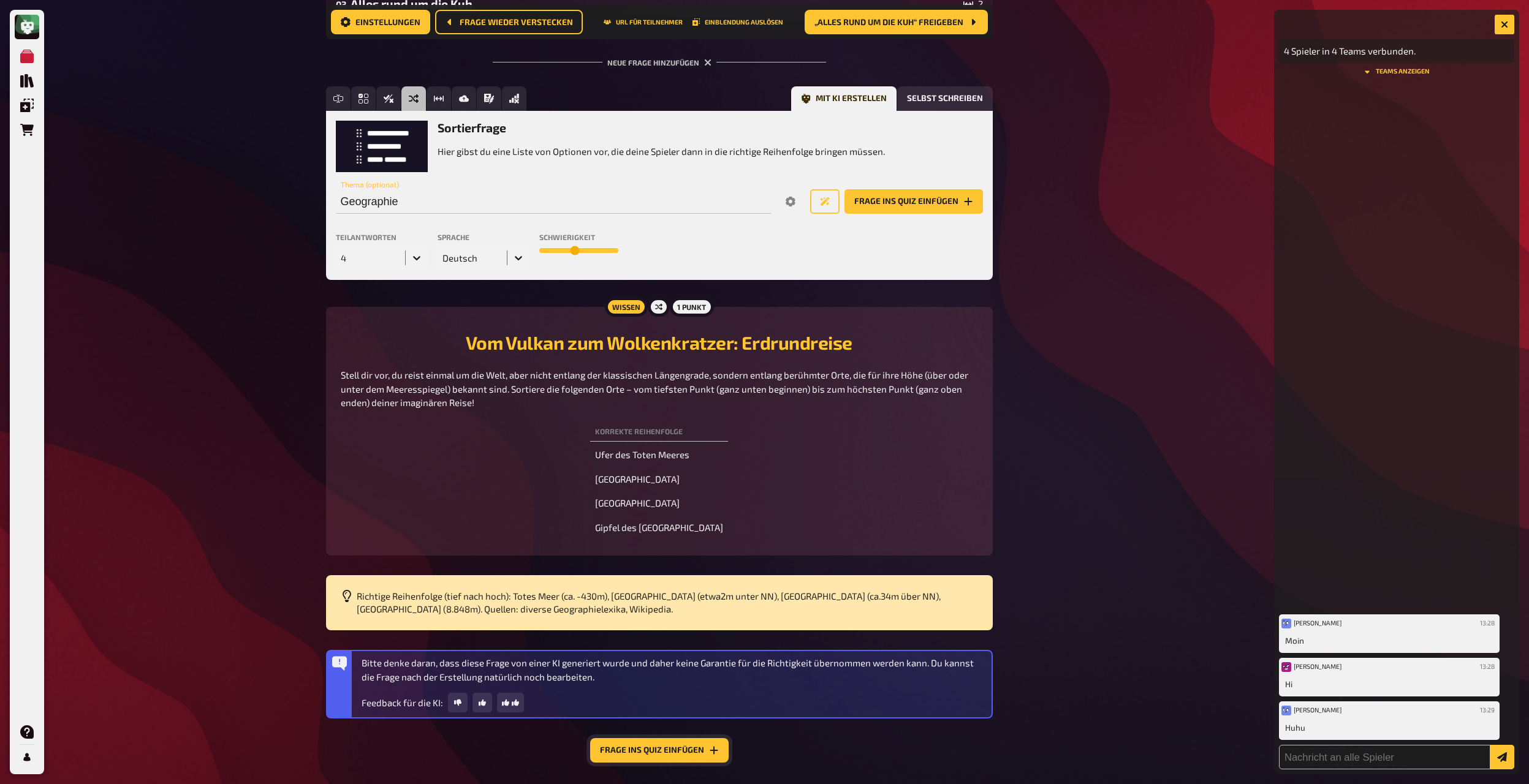
click at [674, 426] on button "Frage ins Quiz einfügen" at bounding box center [659, 750] width 138 height 24
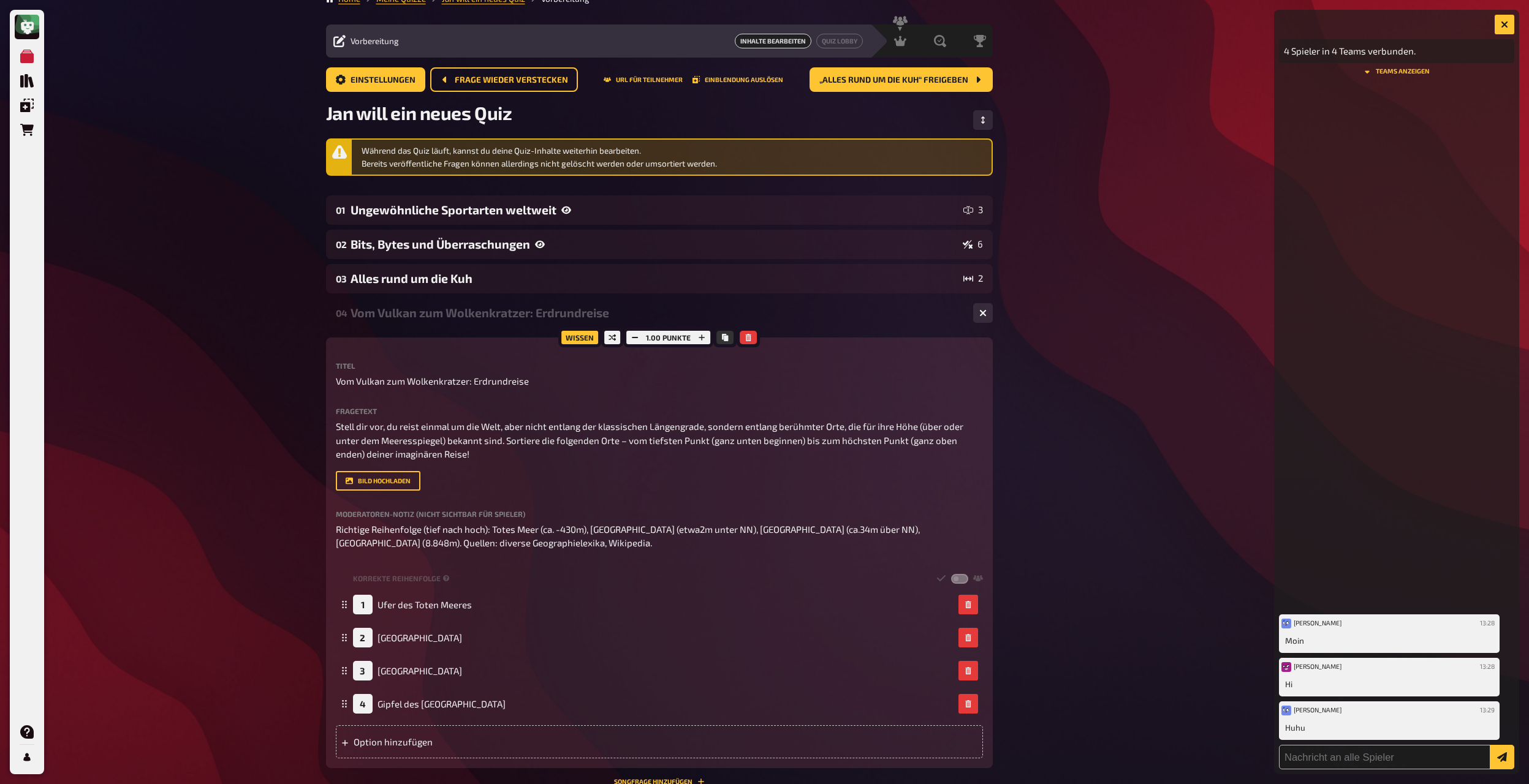
scroll to position [29, 0]
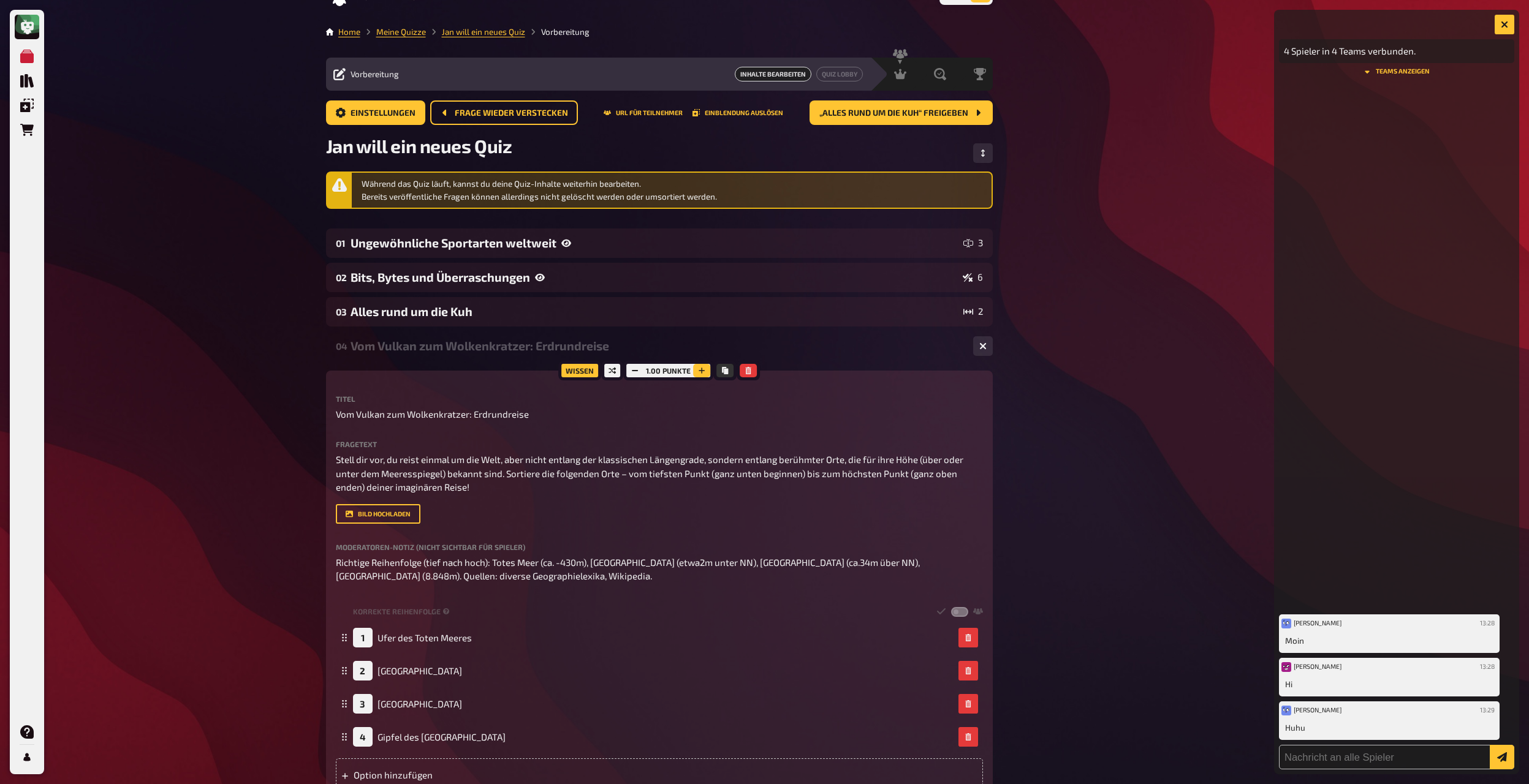
click at [707, 371] on button "button" at bounding box center [701, 371] width 17 height 14
click at [641, 371] on button "button" at bounding box center [635, 371] width 17 height 14
click at [563, 349] on div "Vom Vulkan zum Wolkenkratzer: Erdrundreise" at bounding box center [657, 346] width 613 height 14
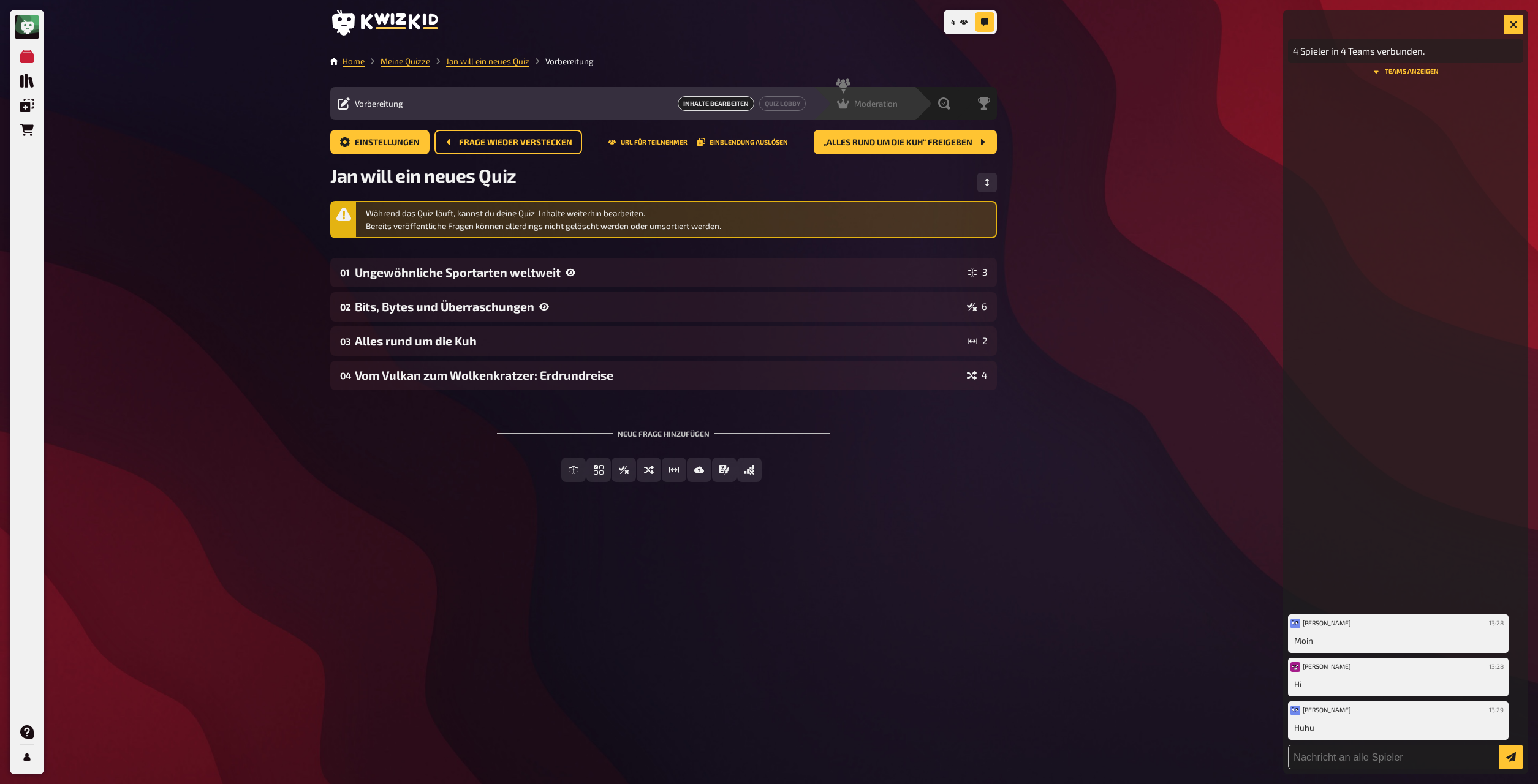
click at [827, 101] on span "Moderation" at bounding box center [876, 104] width 44 height 10
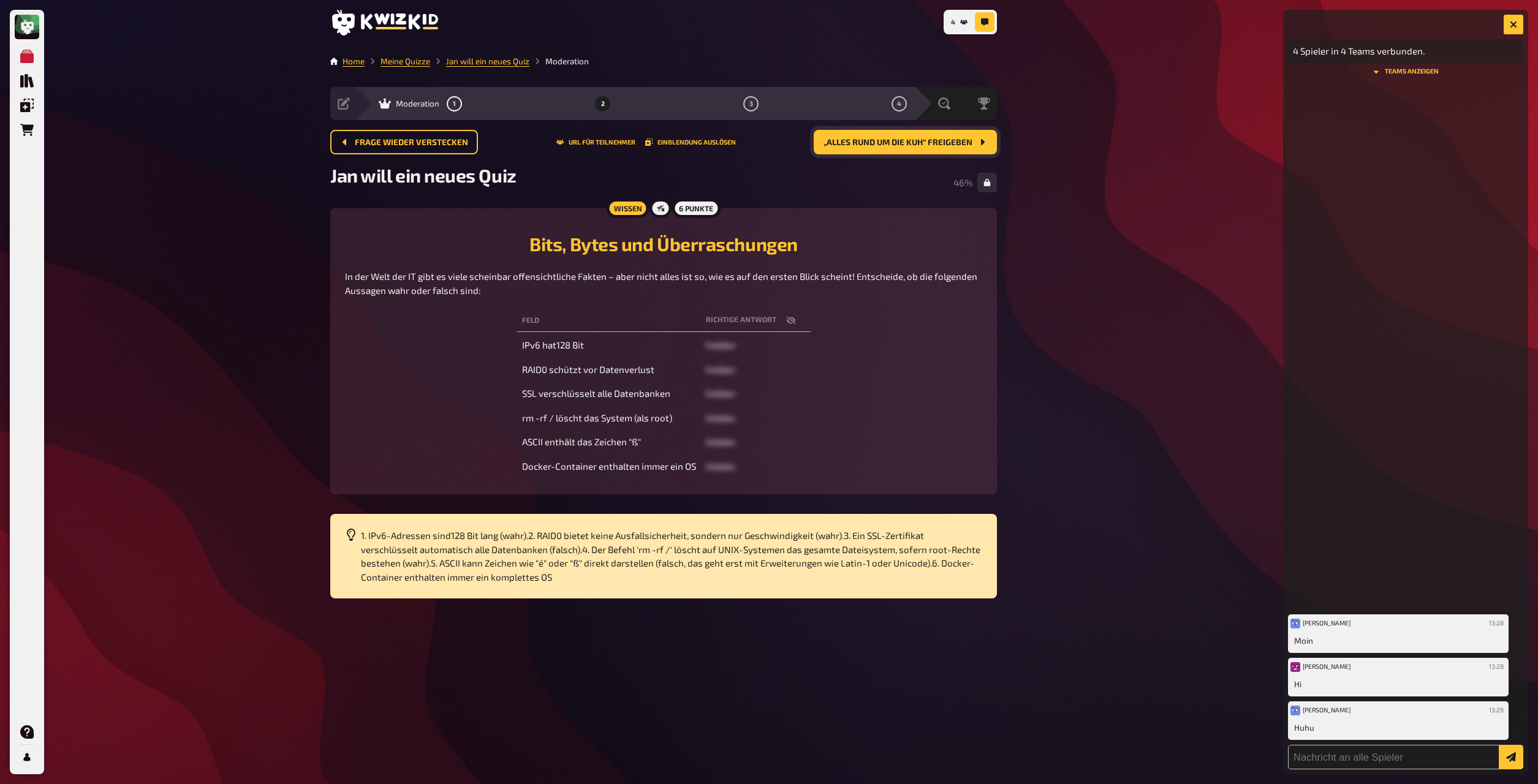
click at [827, 147] on span "„Alles rund um die Kuh“ freigeben" at bounding box center [898, 143] width 149 height 9
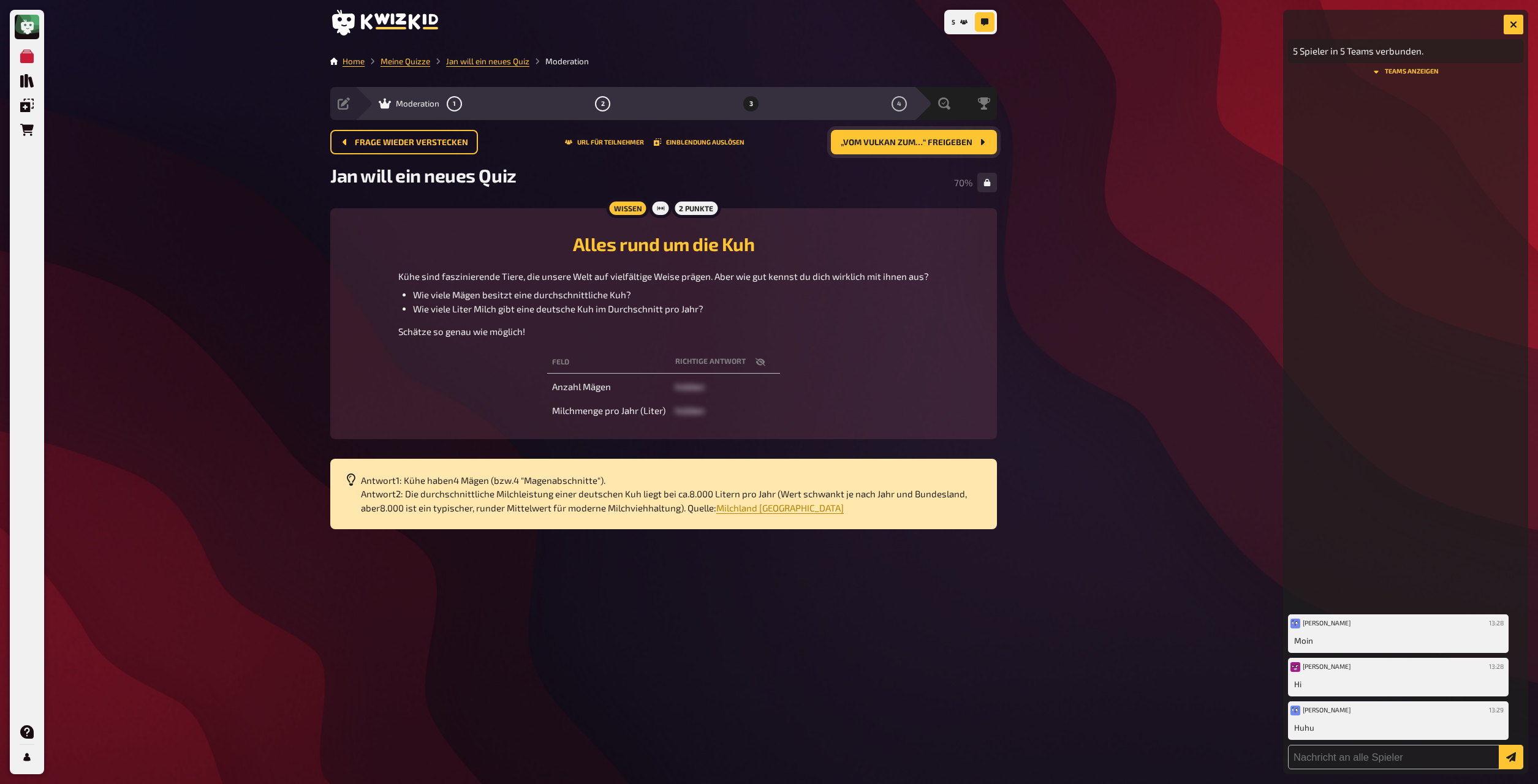
click at [827, 146] on span "„Vom Vulkan zum…“ freigeben" at bounding box center [906, 143] width 132 height 9
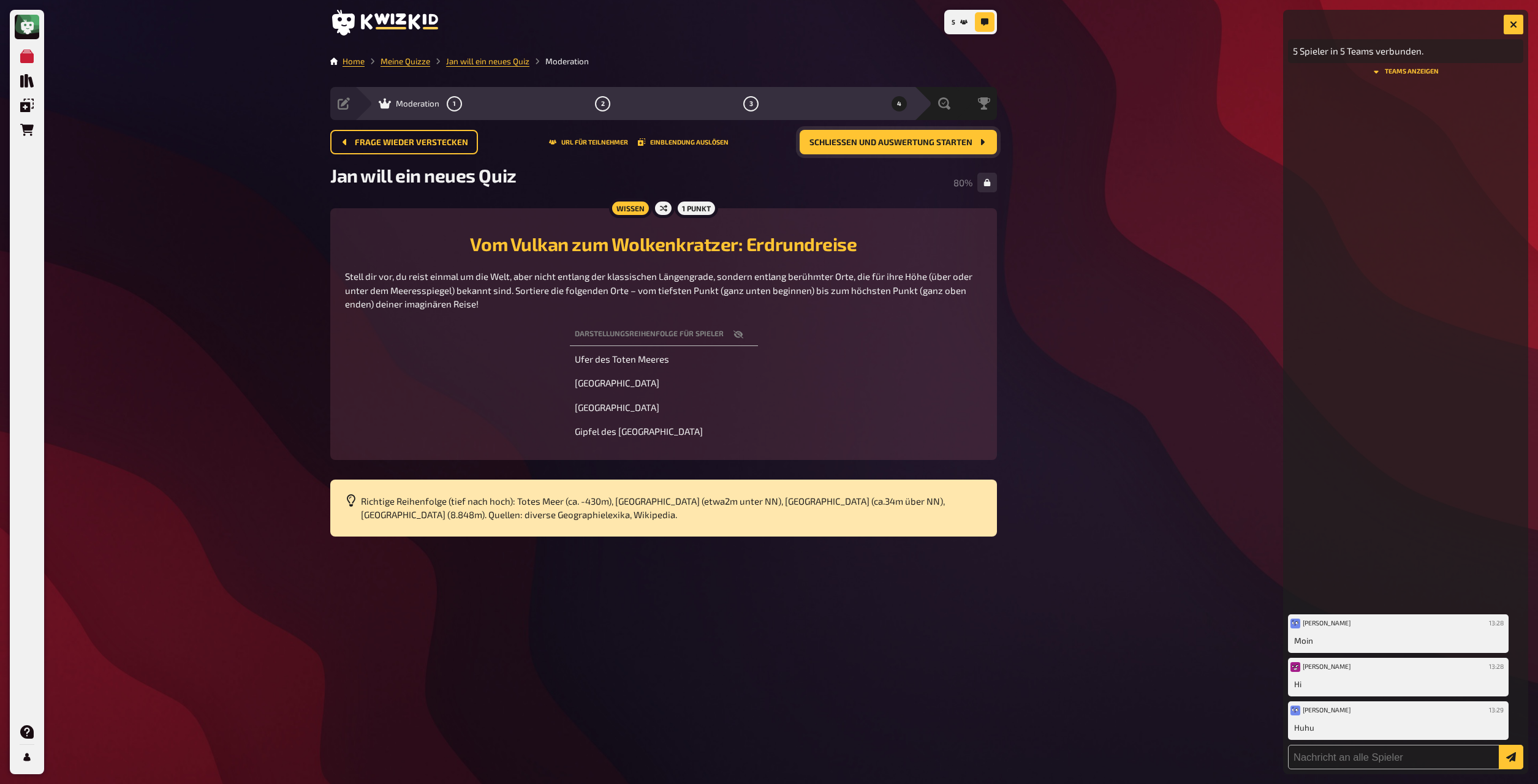
click at [744, 338] on button "button" at bounding box center [738, 334] width 29 height 13
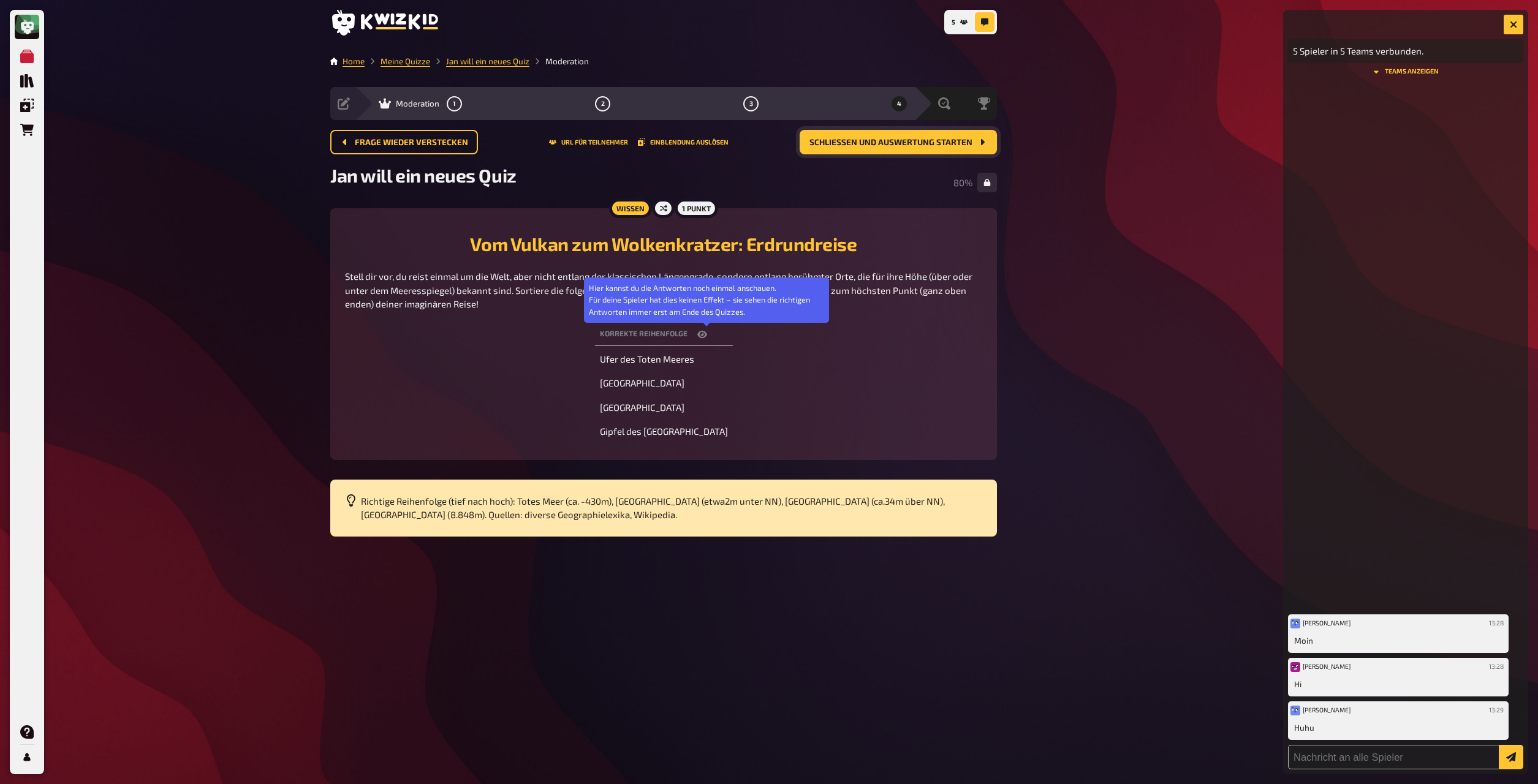
click at [707, 336] on icon "button" at bounding box center [702, 334] width 10 height 10
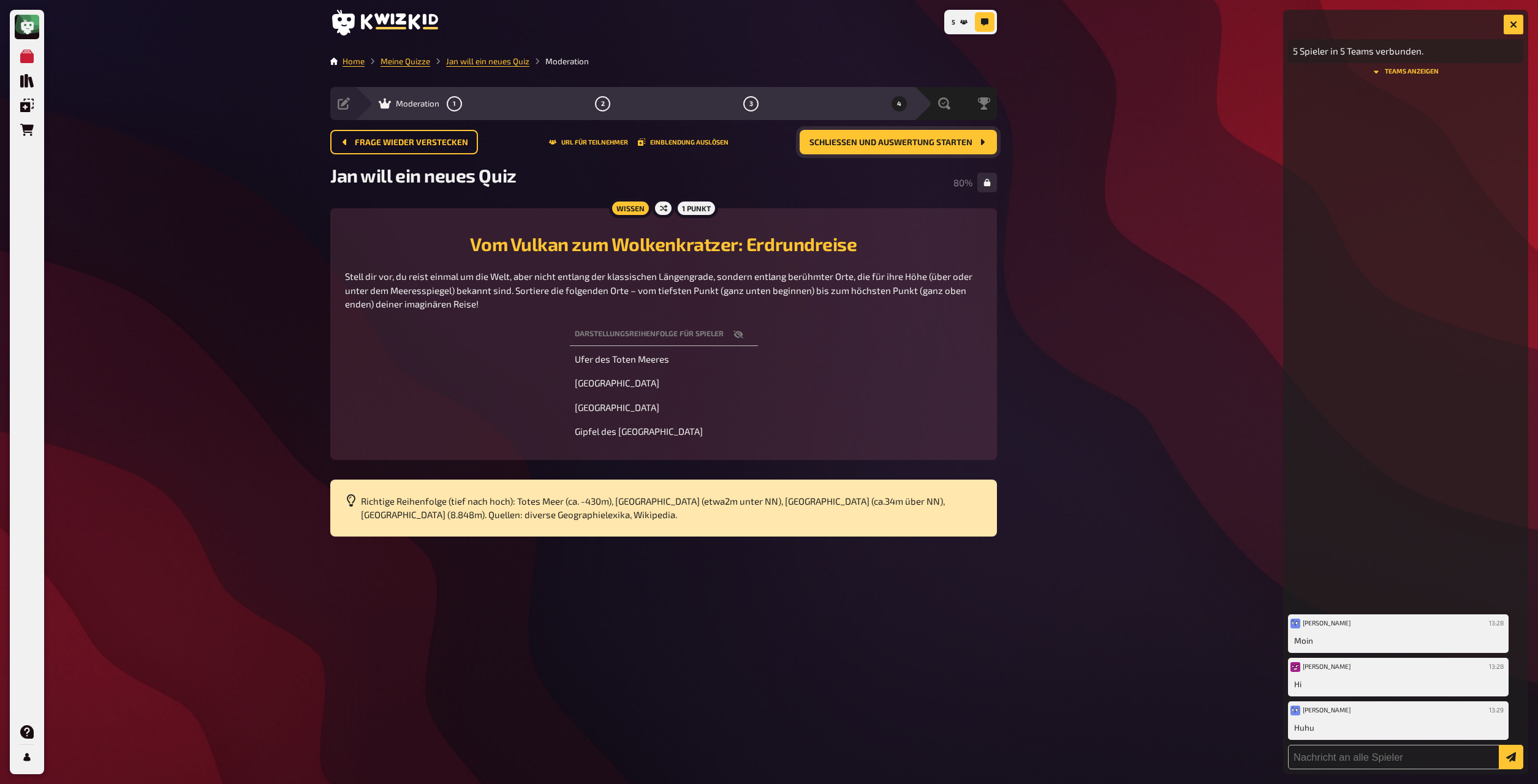
click at [709, 336] on th "Darstellungsreihenfolge für Spieler" at bounding box center [664, 334] width 188 height 23
click at [741, 334] on icon "button" at bounding box center [738, 334] width 10 height 8
click at [746, 322] on div "Korrekte Reihenfolge Ufer des Toten Meeres Amsterdam Berlin Gipfel des Mount Ev…" at bounding box center [664, 383] width 637 height 124
click at [827, 167] on div "Jan will ein neues Quiz 80 %" at bounding box center [664, 183] width 667 height 37
click at [827, 108] on span "Auswertung" at bounding box center [917, 104] width 46 height 10
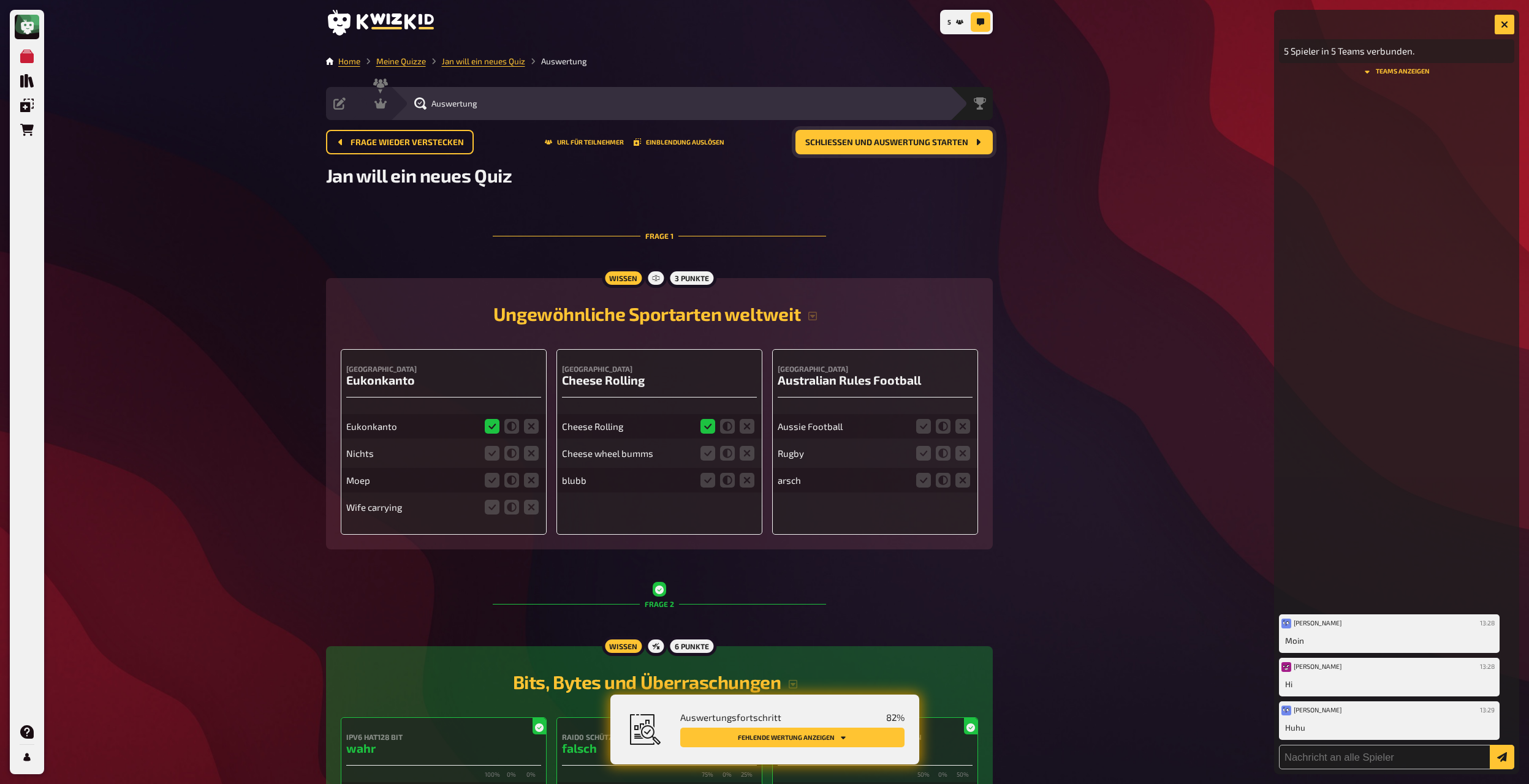
click at [538, 426] on fieldset at bounding box center [512, 453] width 59 height 19
click at [535, 426] on icon at bounding box center [532, 453] width 15 height 15
click at [0, 0] on input "radio" at bounding box center [0, 0] width 0 height 0
click at [535, 426] on fieldset at bounding box center [512, 480] width 59 height 19
click at [532, 426] on icon at bounding box center [532, 480] width 15 height 15
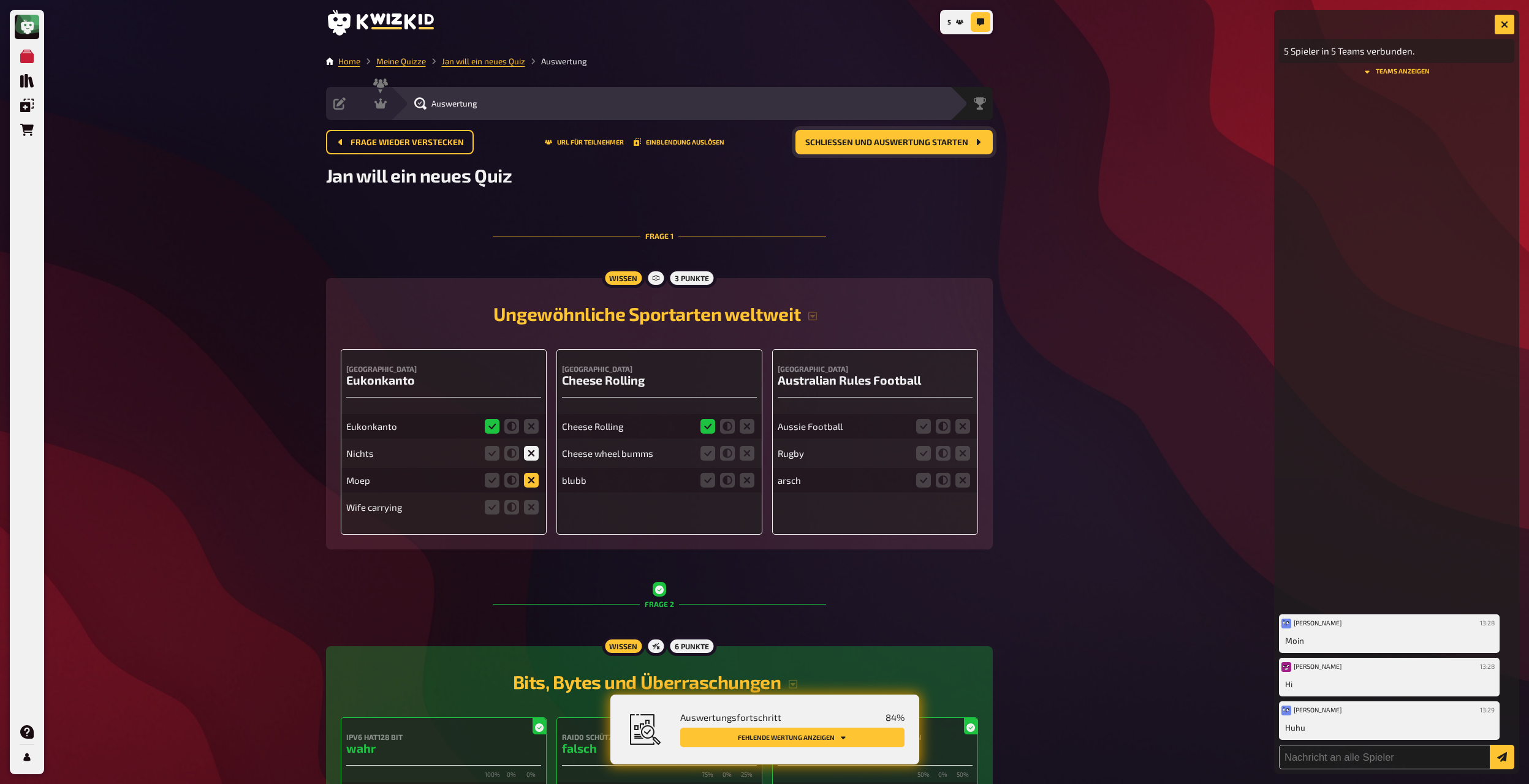
click at [0, 0] on input "radio" at bounding box center [0, 0] width 0 height 0
click at [532, 426] on icon at bounding box center [532, 508] width 15 height 15
click at [0, 0] on input "radio" at bounding box center [0, 0] width 0 height 0
click at [749, 426] on icon at bounding box center [747, 453] width 15 height 15
click at [0, 0] on input "radio" at bounding box center [0, 0] width 0 height 0
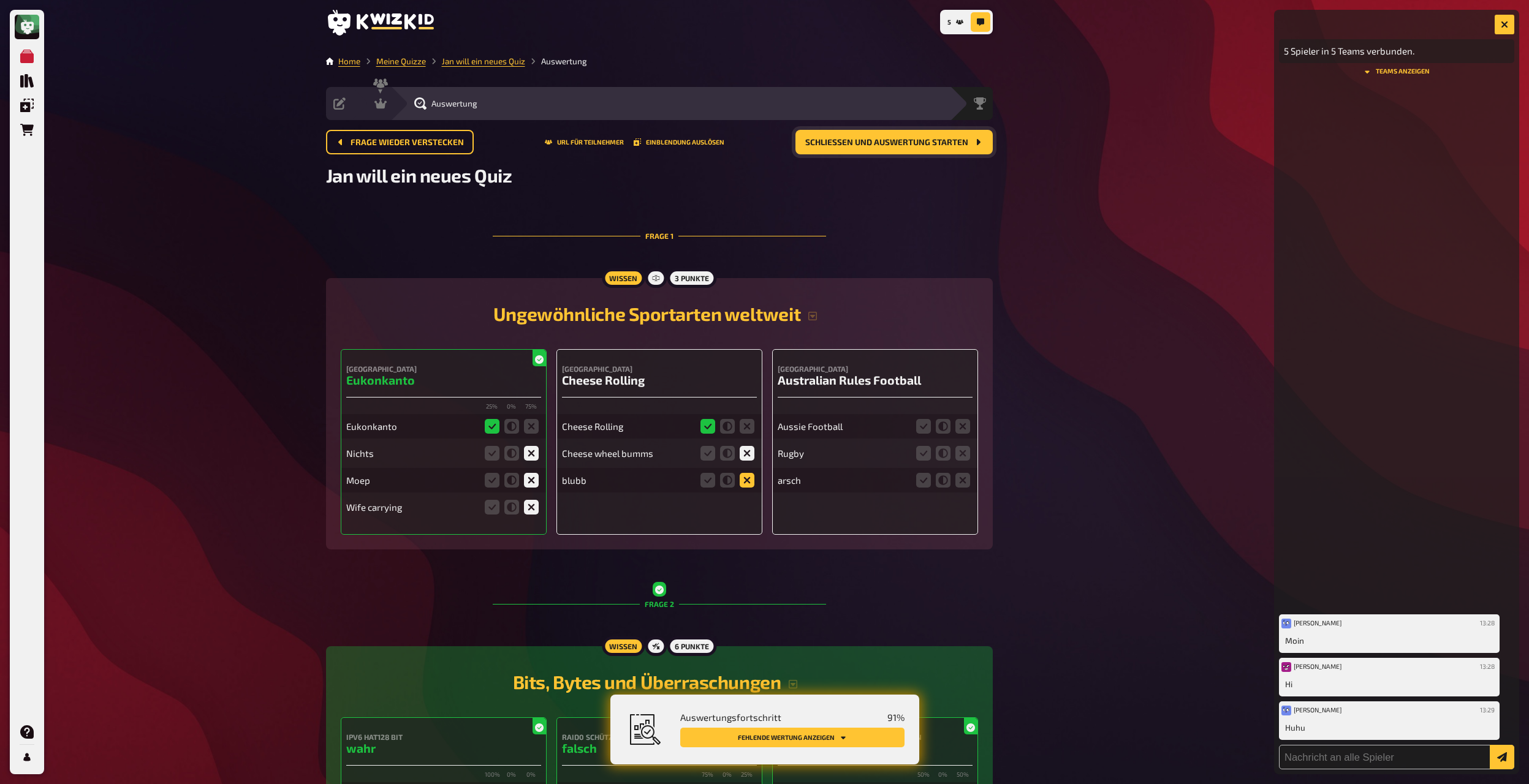
click at [747, 426] on icon at bounding box center [747, 480] width 15 height 15
click at [0, 0] on input "radio" at bounding box center [0, 0] width 0 height 0
click at [827, 426] on icon at bounding box center [924, 426] width 15 height 15
click at [0, 0] on input "radio" at bounding box center [0, 0] width 0 height 0
click at [827, 426] on icon at bounding box center [943, 453] width 15 height 15
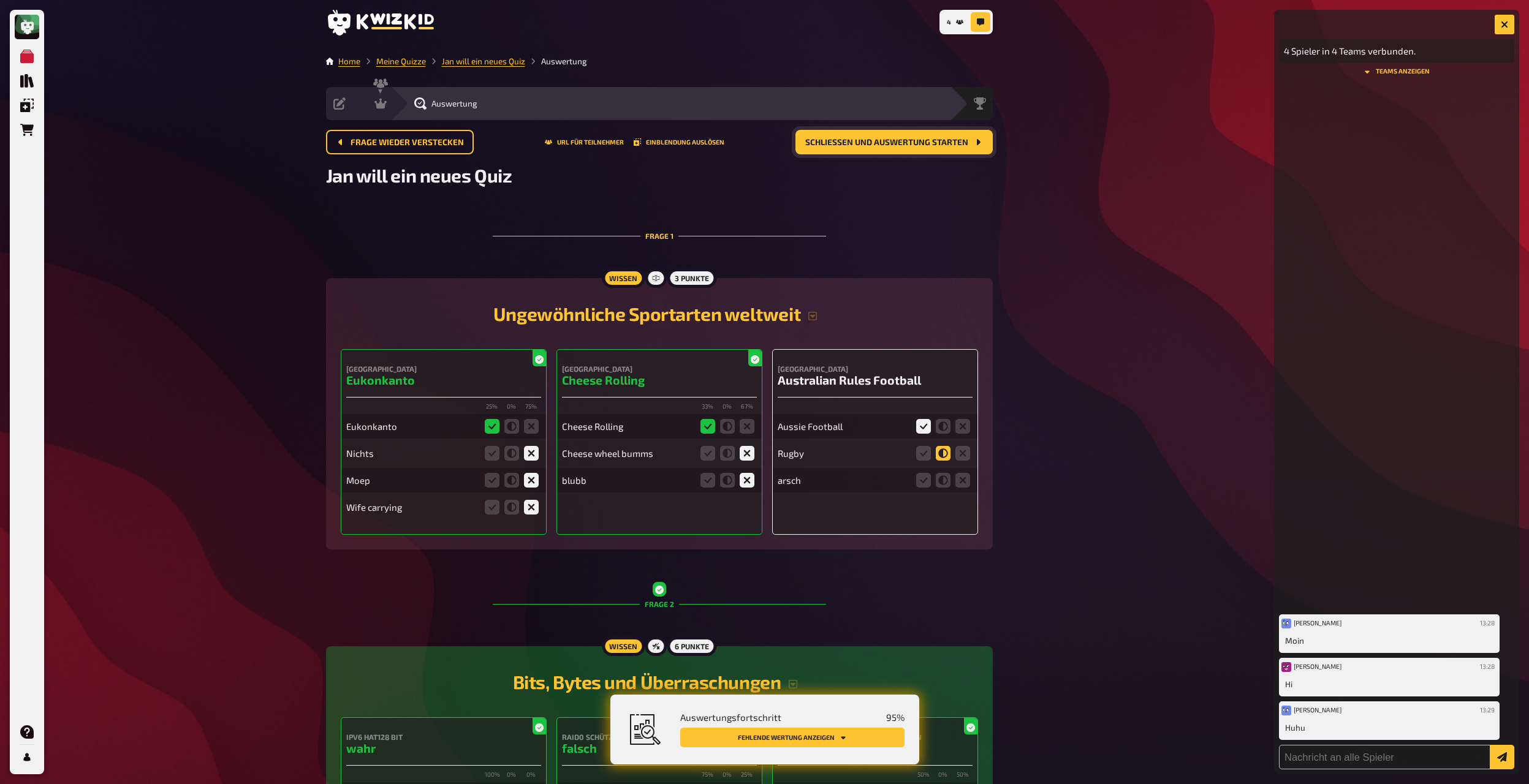
click at [0, 0] on input "radio" at bounding box center [0, 0] width 0 height 0
click at [827, 426] on icon at bounding box center [963, 480] width 15 height 15
click at [0, 0] on input "radio" at bounding box center [0, 0] width 0 height 0
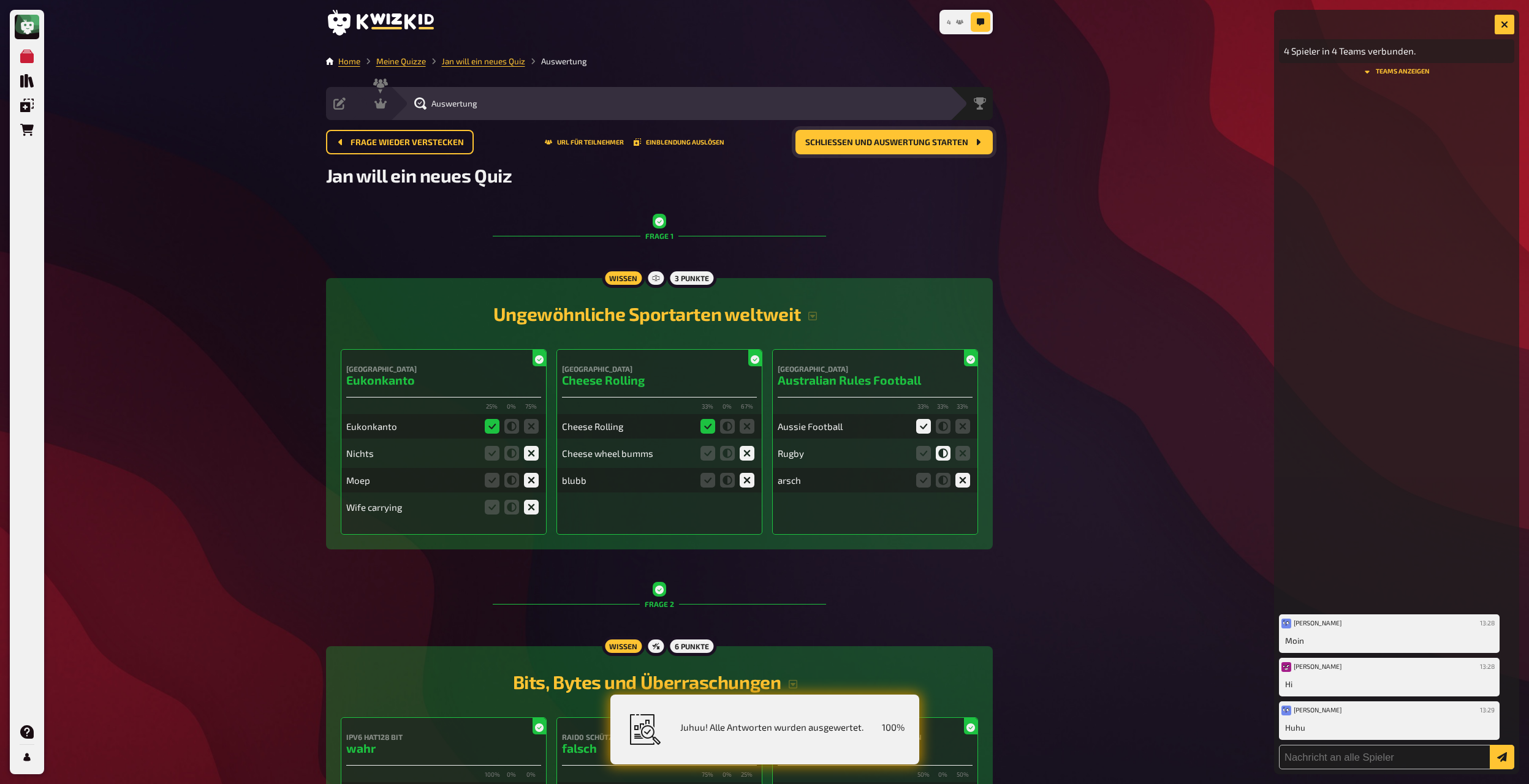
click at [827, 24] on button "4" at bounding box center [955, 22] width 26 height 19
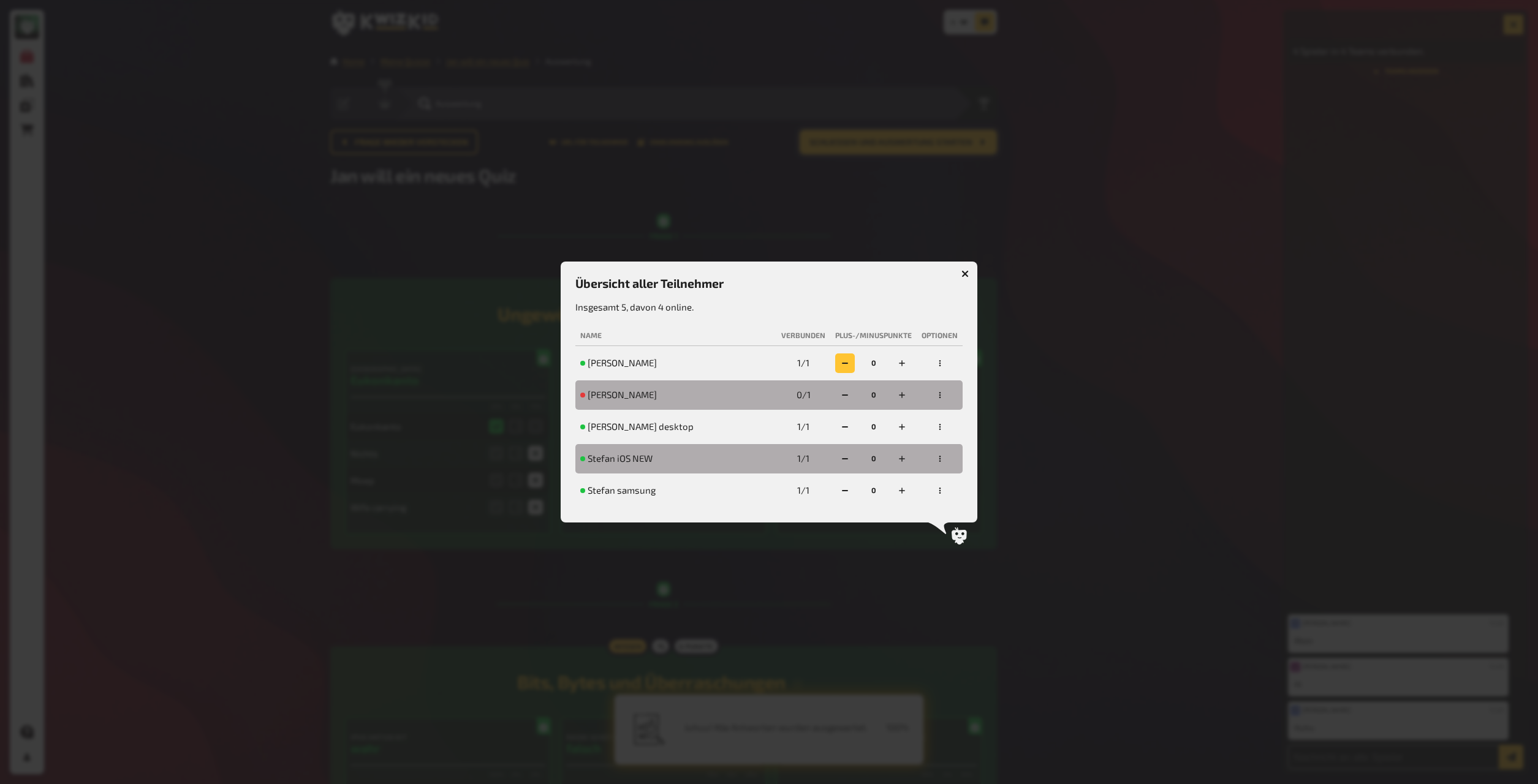
click at [827, 366] on icon "button" at bounding box center [845, 363] width 8 height 8
click at [827, 367] on icon "button" at bounding box center [845, 363] width 8 height 8
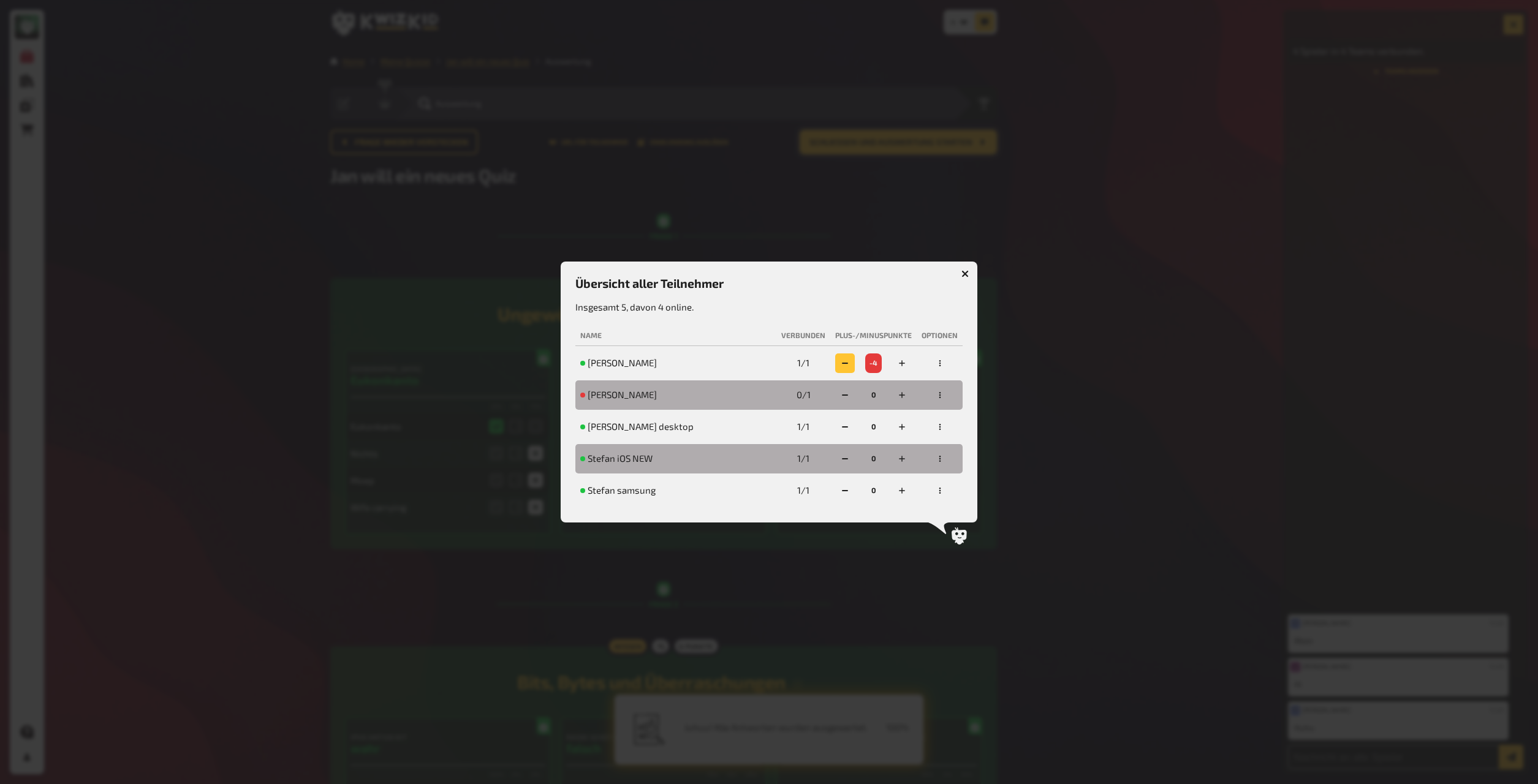
click at [827, 367] on icon "button" at bounding box center [845, 363] width 8 height 8
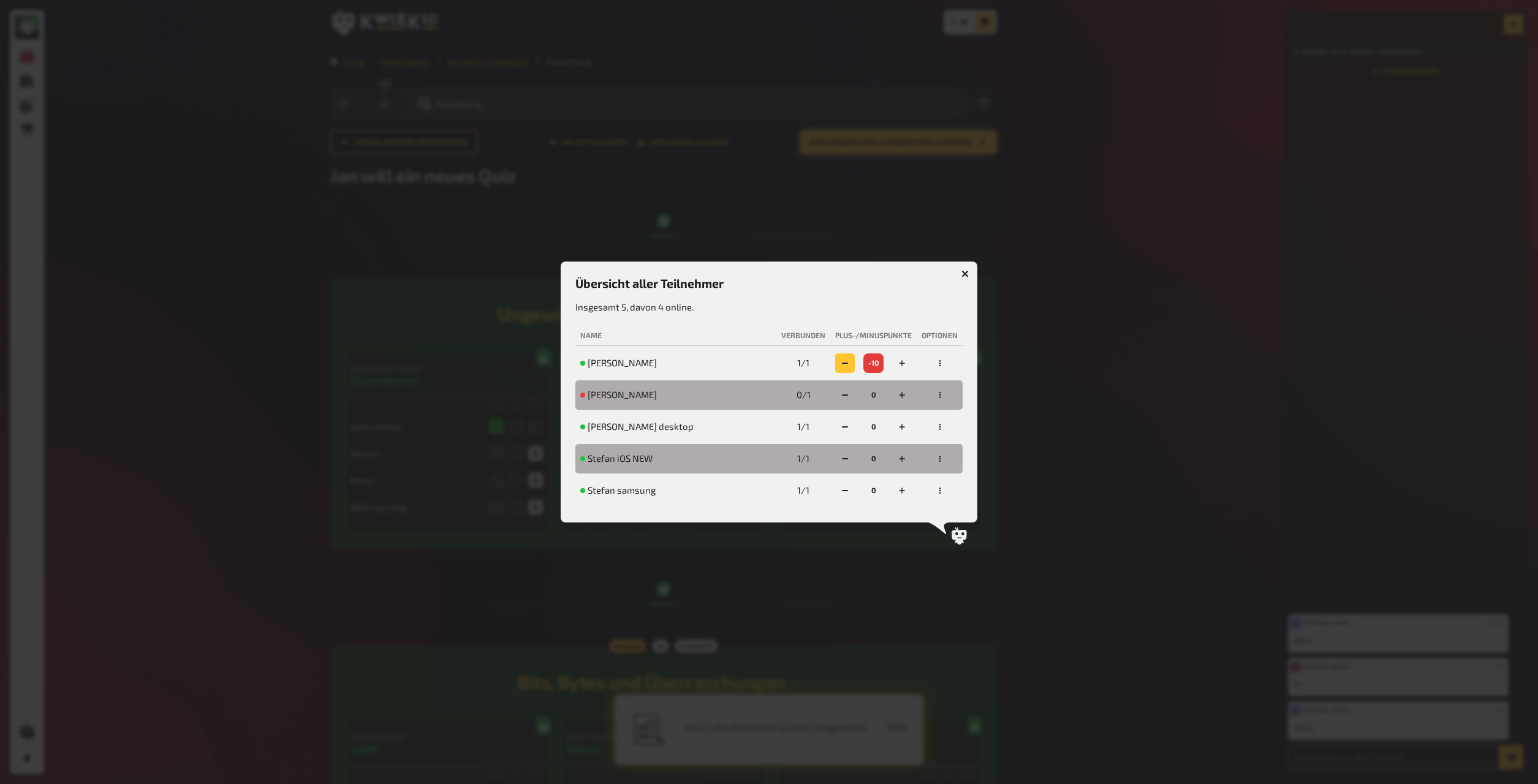
click at [827, 367] on button "button" at bounding box center [845, 363] width 19 height 19
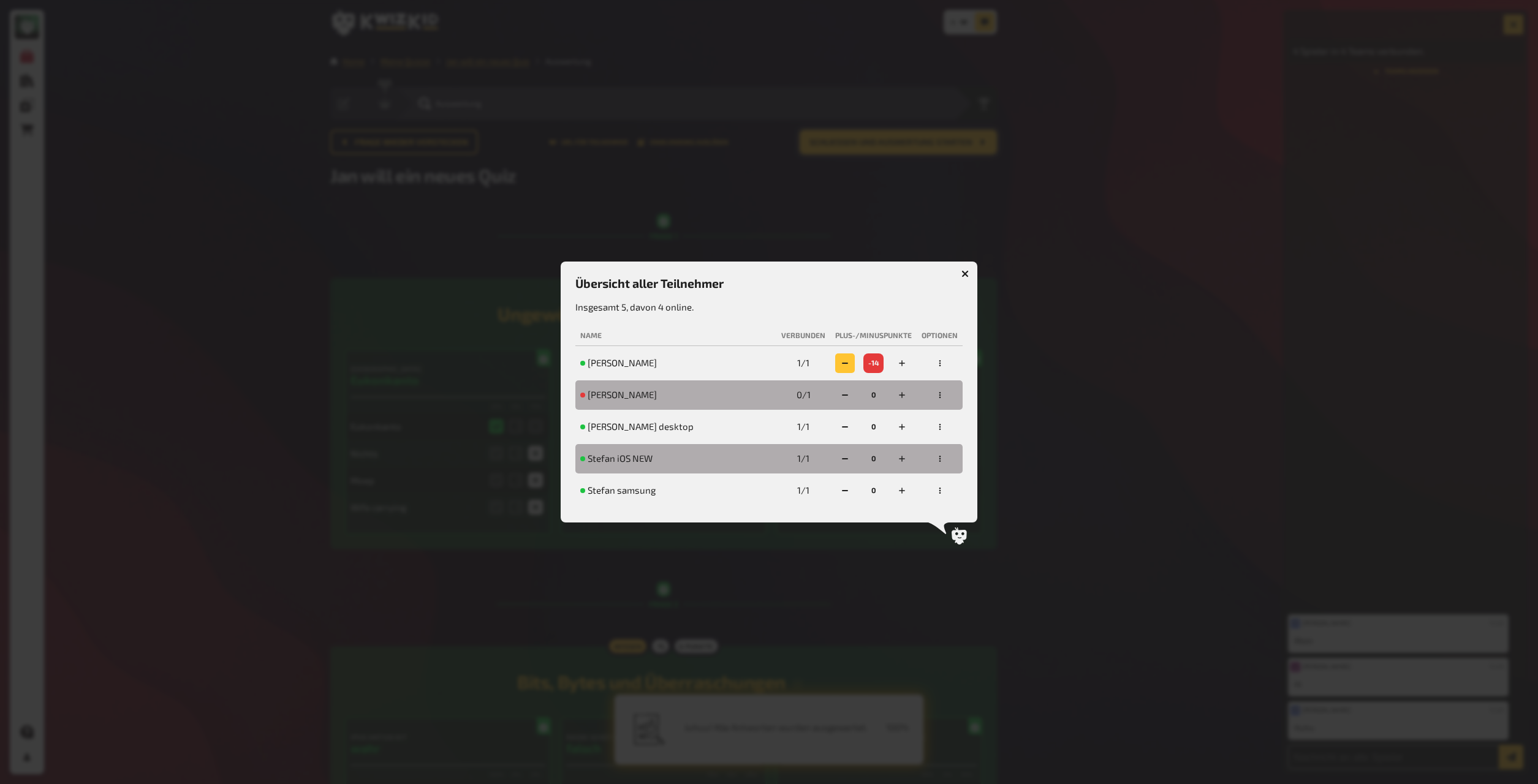
click at [827, 367] on button "button" at bounding box center [845, 363] width 19 height 19
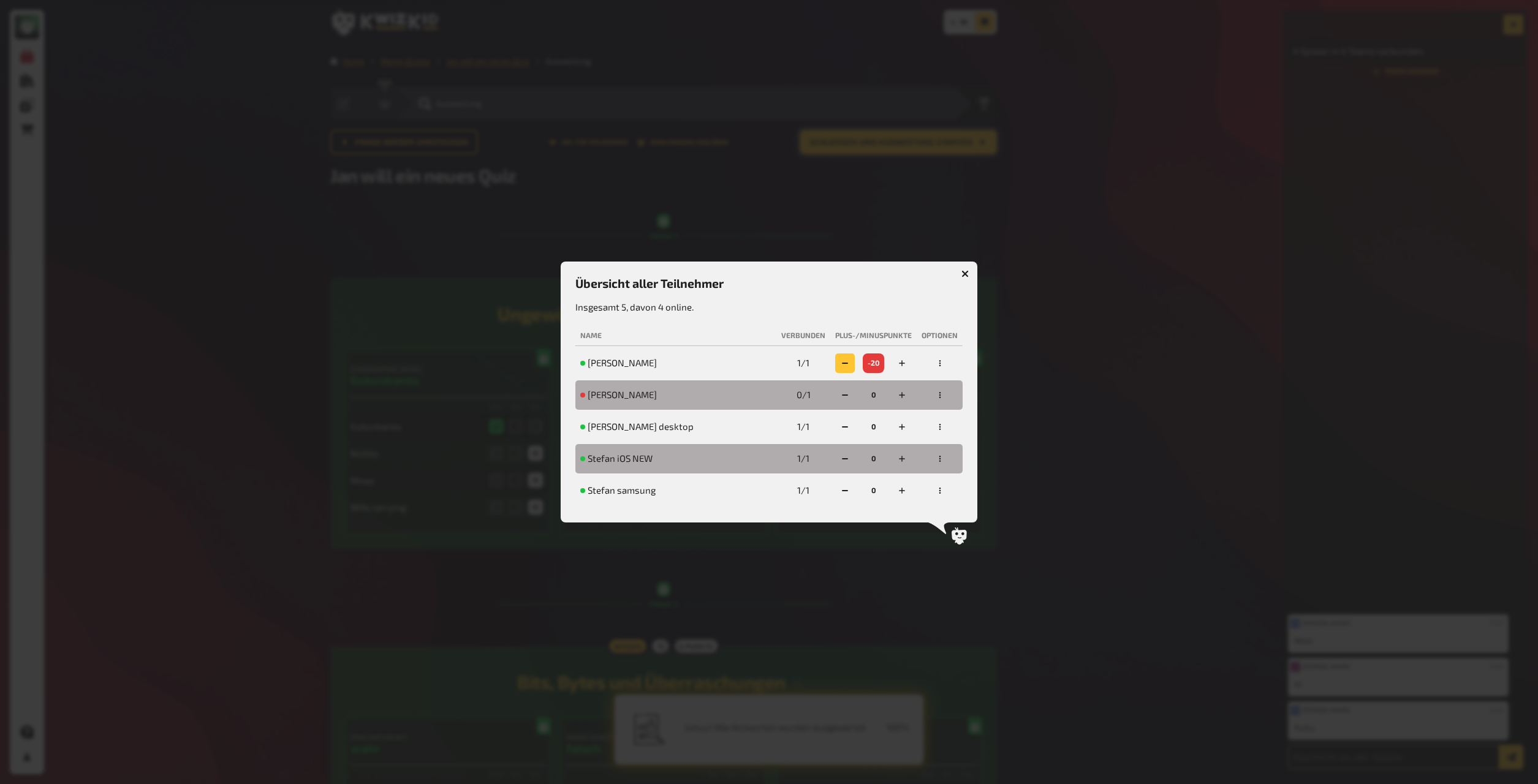
click at [827, 367] on button "button" at bounding box center [845, 363] width 19 height 19
click at [827, 366] on icon "button" at bounding box center [902, 363] width 8 height 8
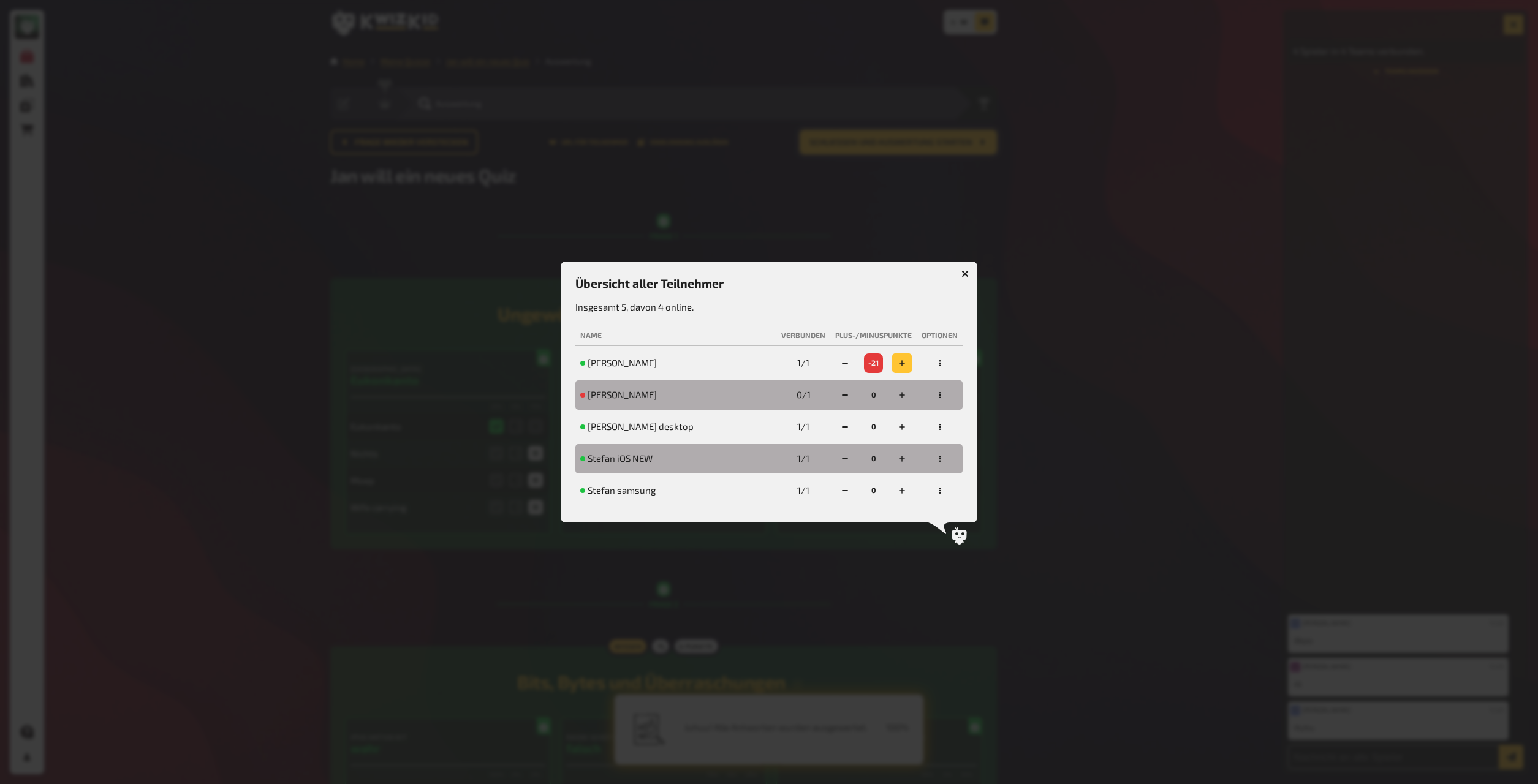
click at [827, 366] on icon "button" at bounding box center [902, 363] width 8 height 8
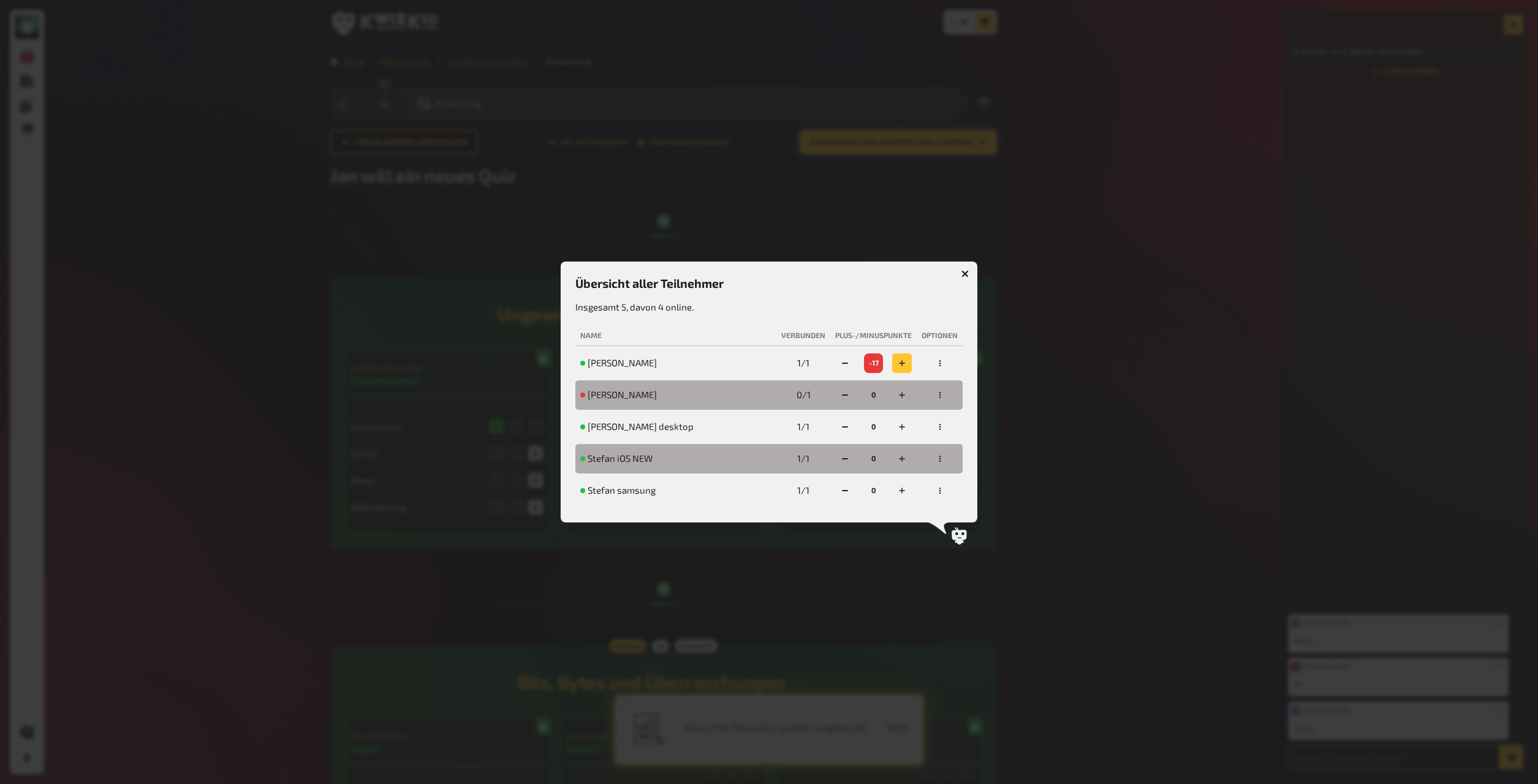
click at [827, 366] on icon "button" at bounding box center [902, 363] width 8 height 8
click at [827, 364] on rect "button" at bounding box center [845, 363] width 6 height 1
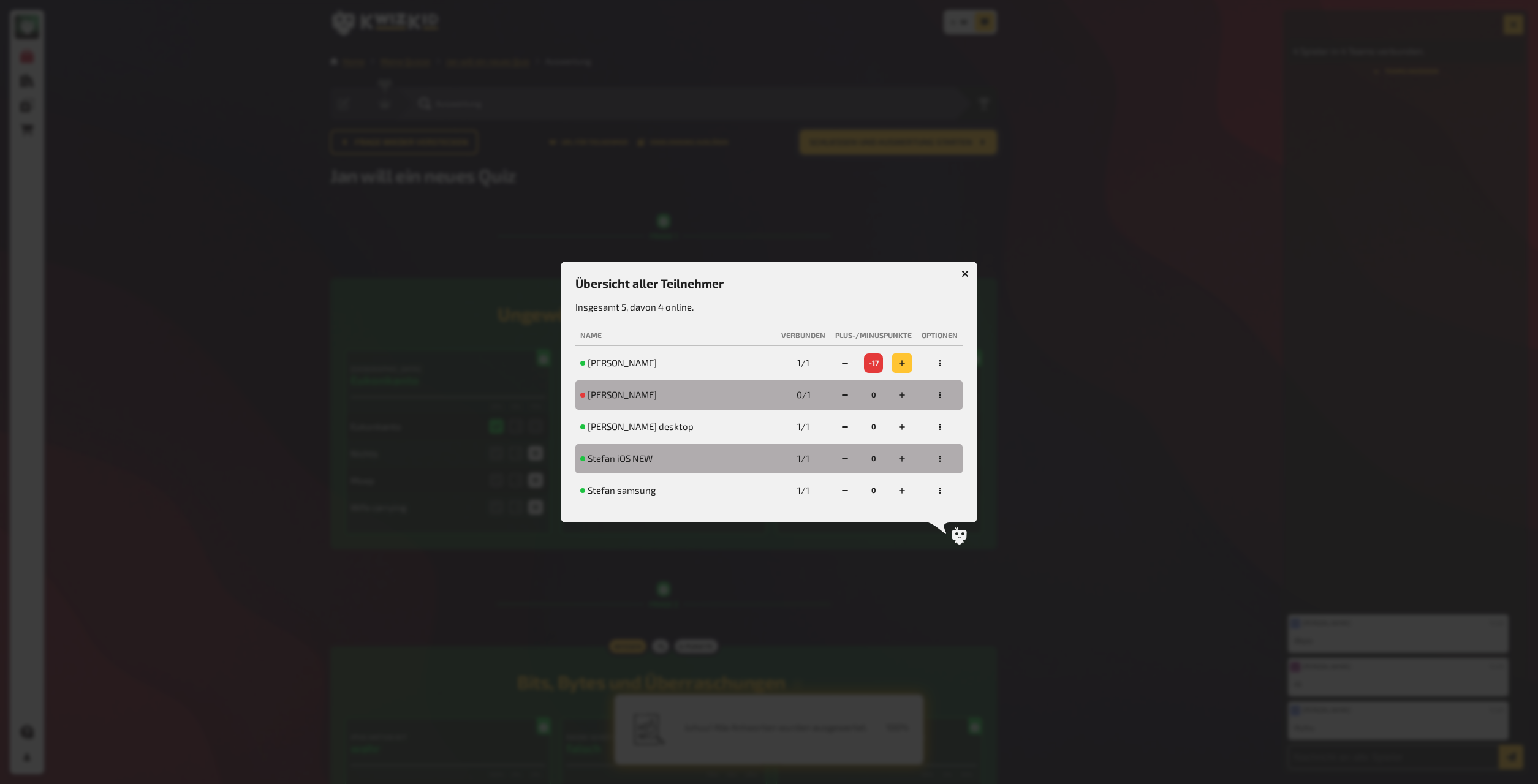
click at [827, 364] on button "button" at bounding box center [902, 363] width 19 height 19
click at [827, 426] on button "button" at bounding box center [845, 458] width 19 height 19
click at [827, 426] on icon "button" at bounding box center [902, 427] width 8 height 8
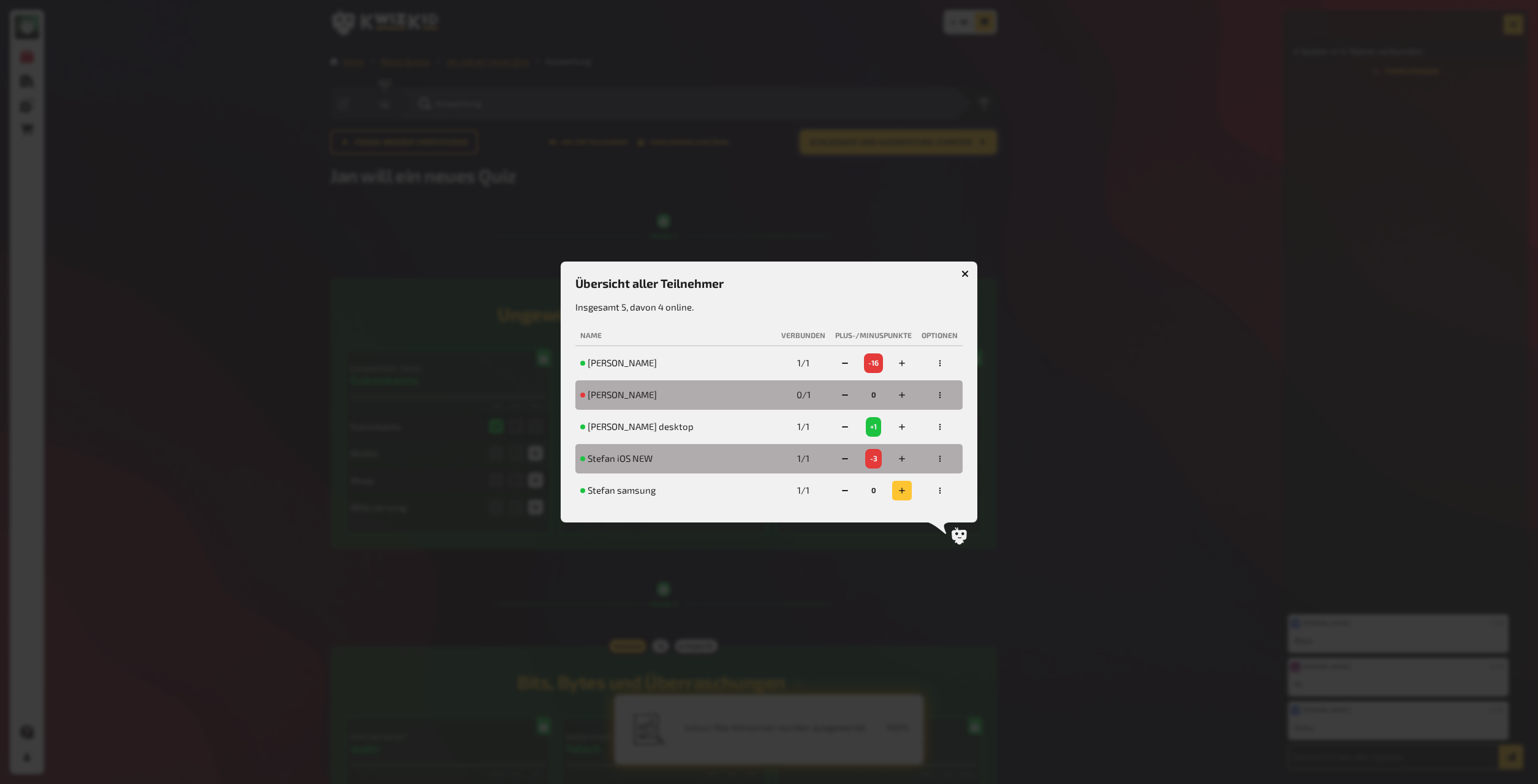
click at [827, 426] on button "button" at bounding box center [902, 490] width 19 height 19
click at [827, 398] on icon "button" at bounding box center [902, 395] width 8 height 8
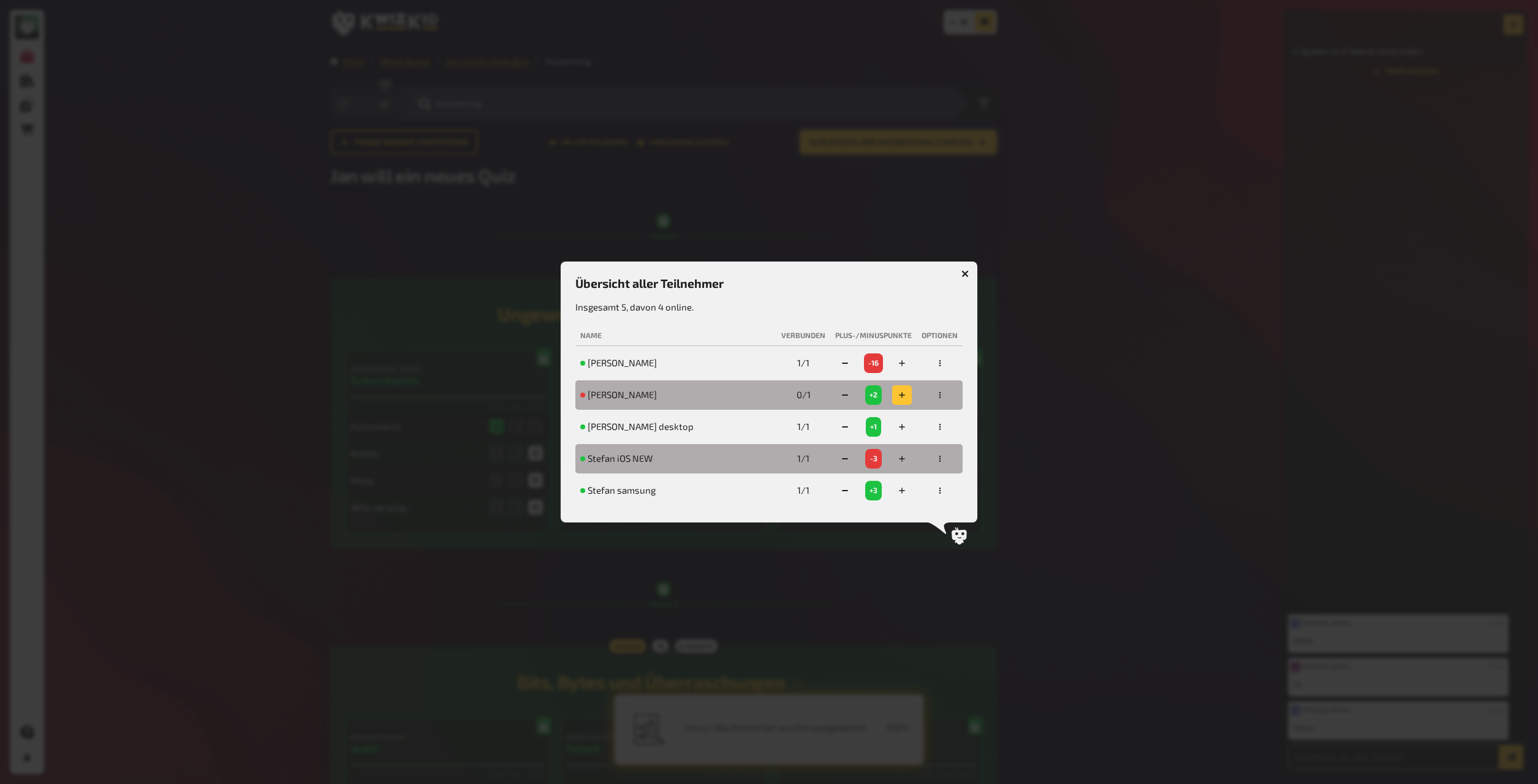
click at [827, 398] on icon "button" at bounding box center [902, 395] width 8 height 8
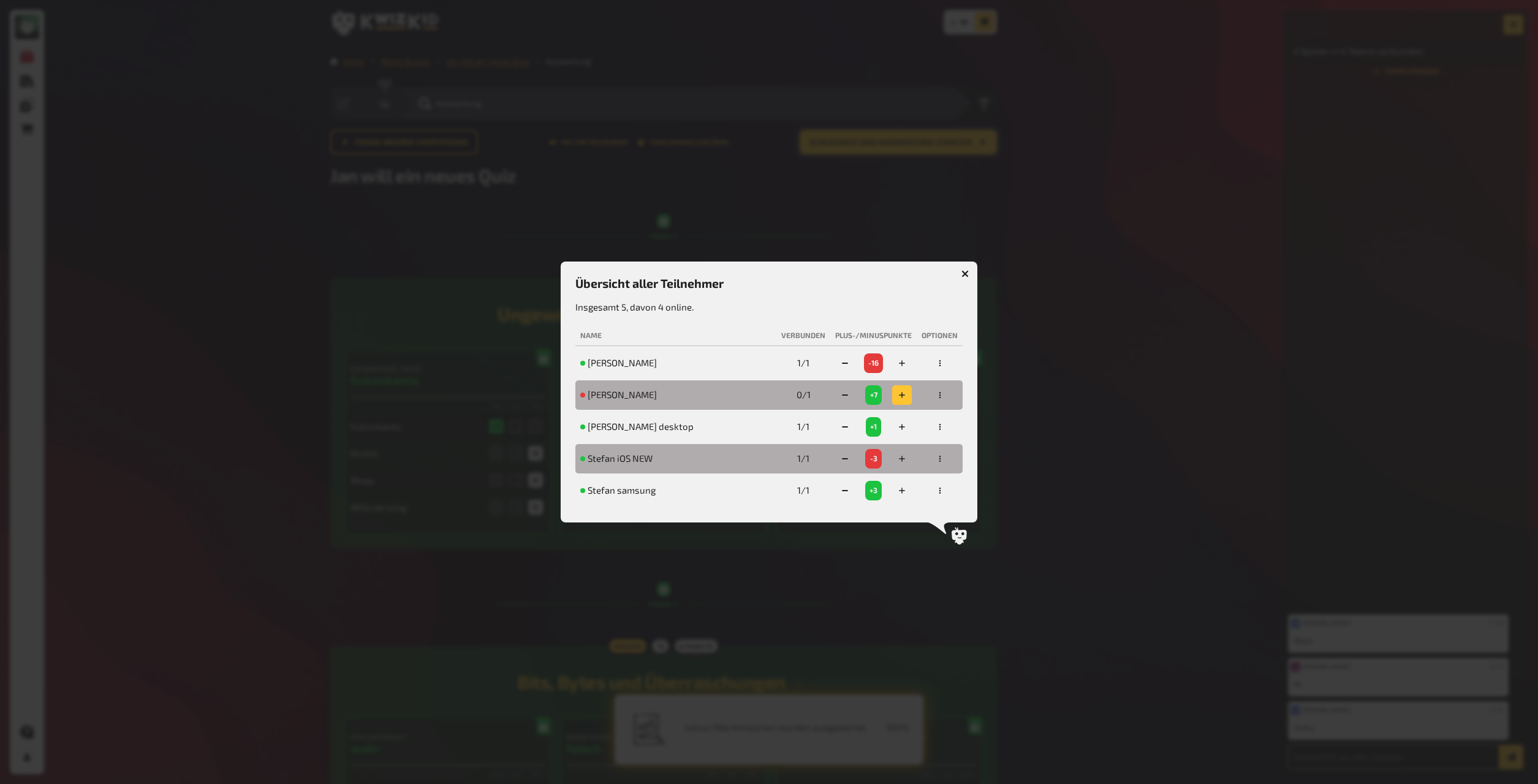
click at [827, 398] on icon "button" at bounding box center [902, 395] width 8 height 8
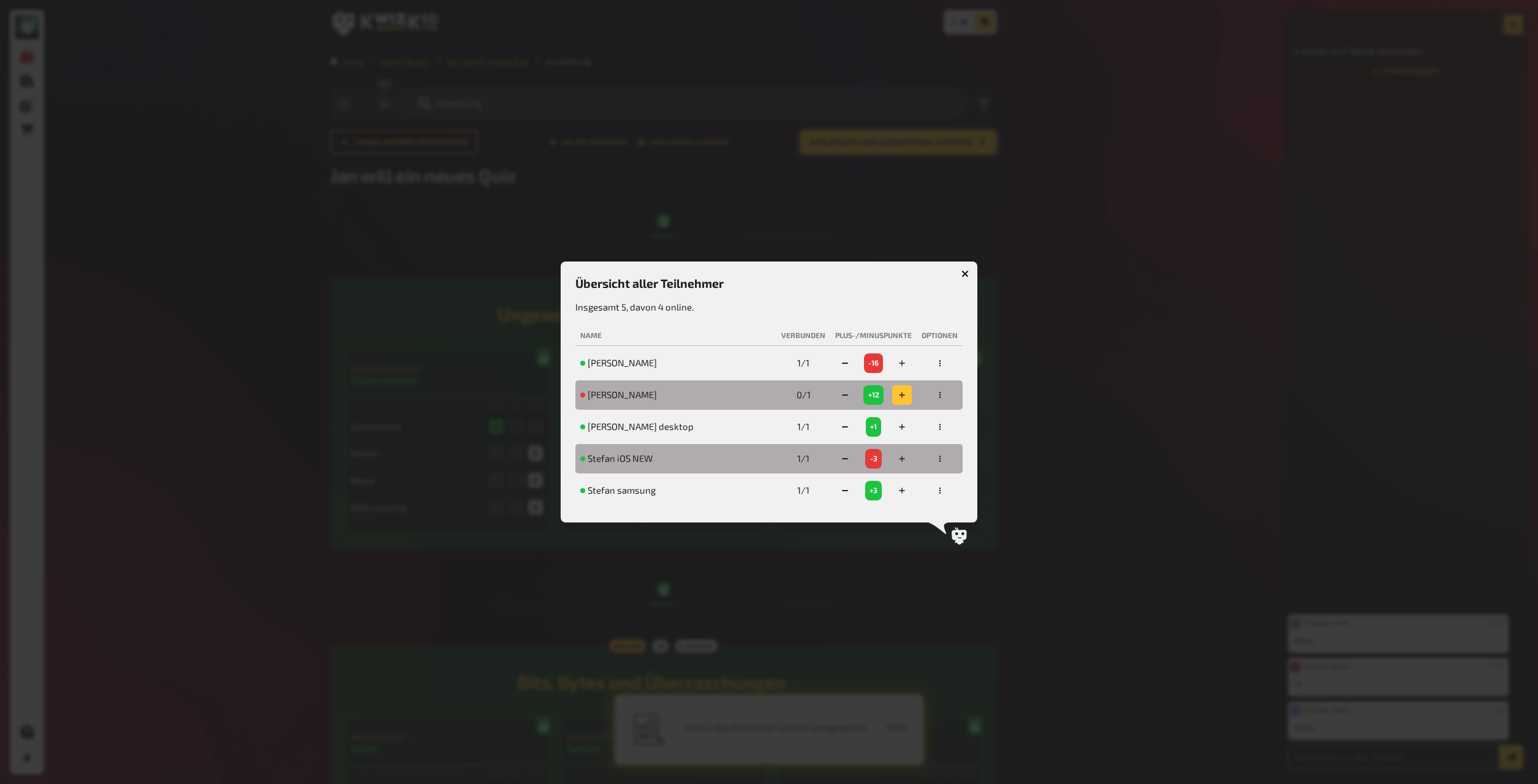
click at [827, 398] on icon "button" at bounding box center [902, 395] width 8 height 8
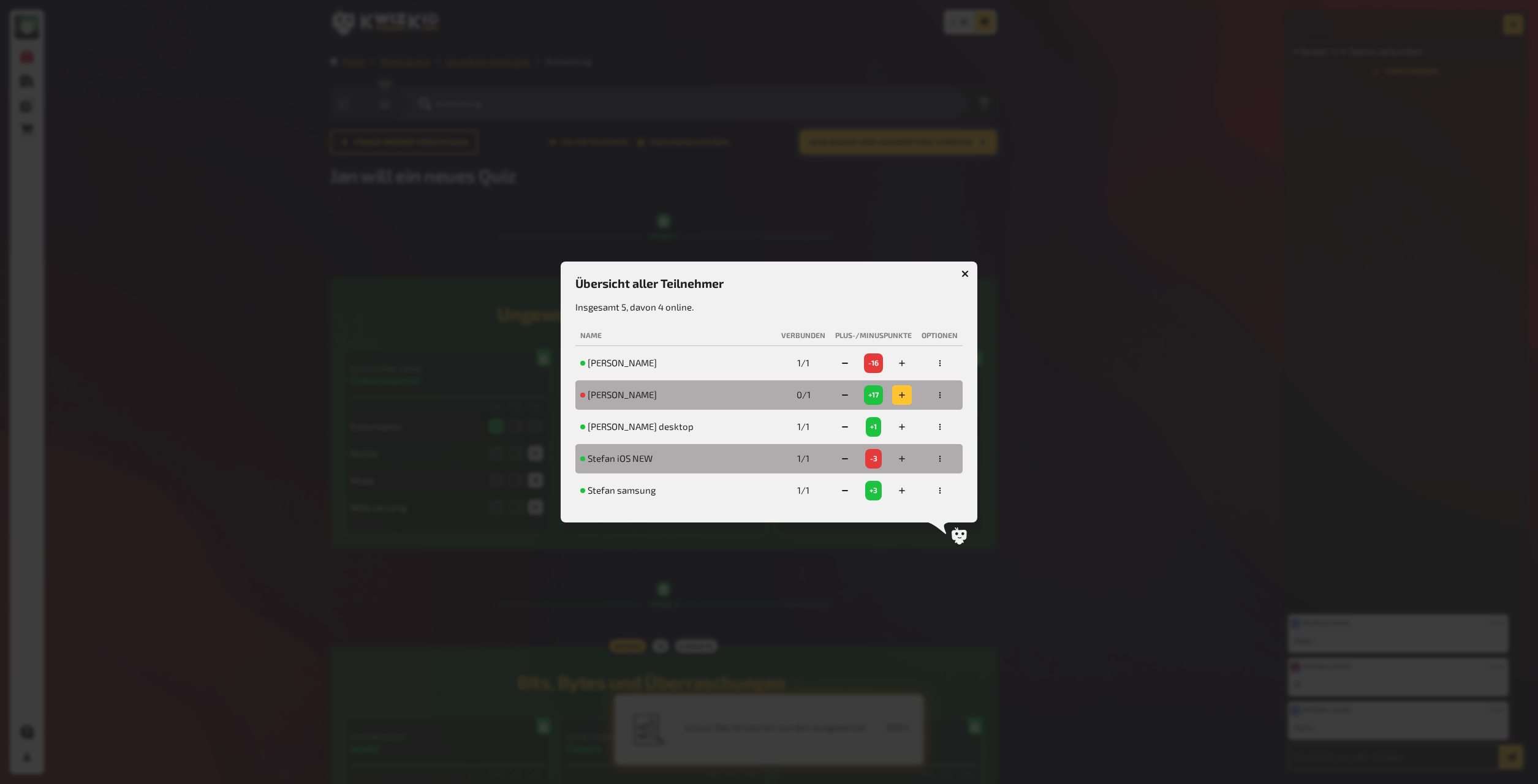
click at [827, 398] on icon "button" at bounding box center [902, 395] width 8 height 8
click at [827, 366] on button "button" at bounding box center [845, 363] width 19 height 19
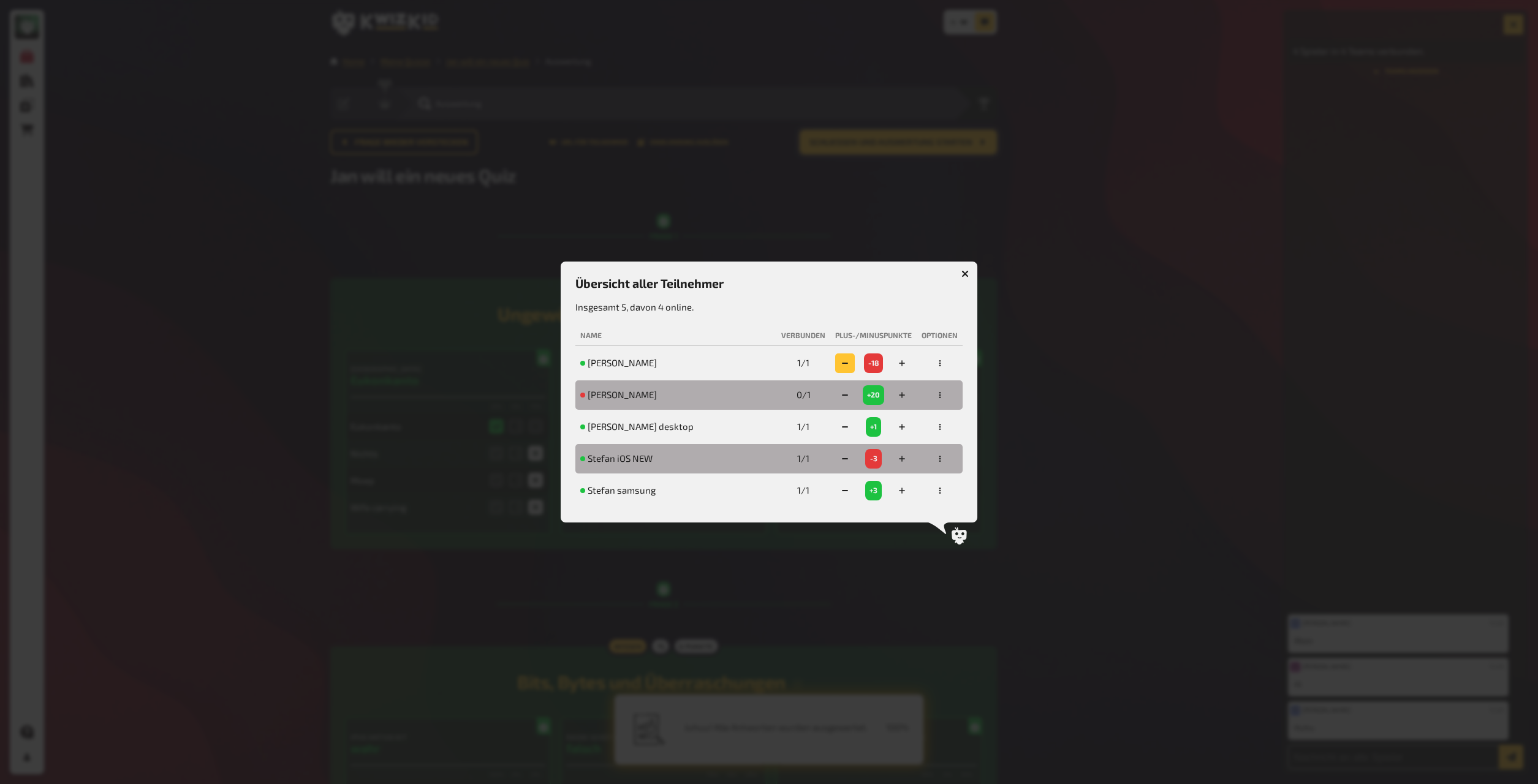
click at [827, 366] on button "button" at bounding box center [845, 363] width 19 height 19
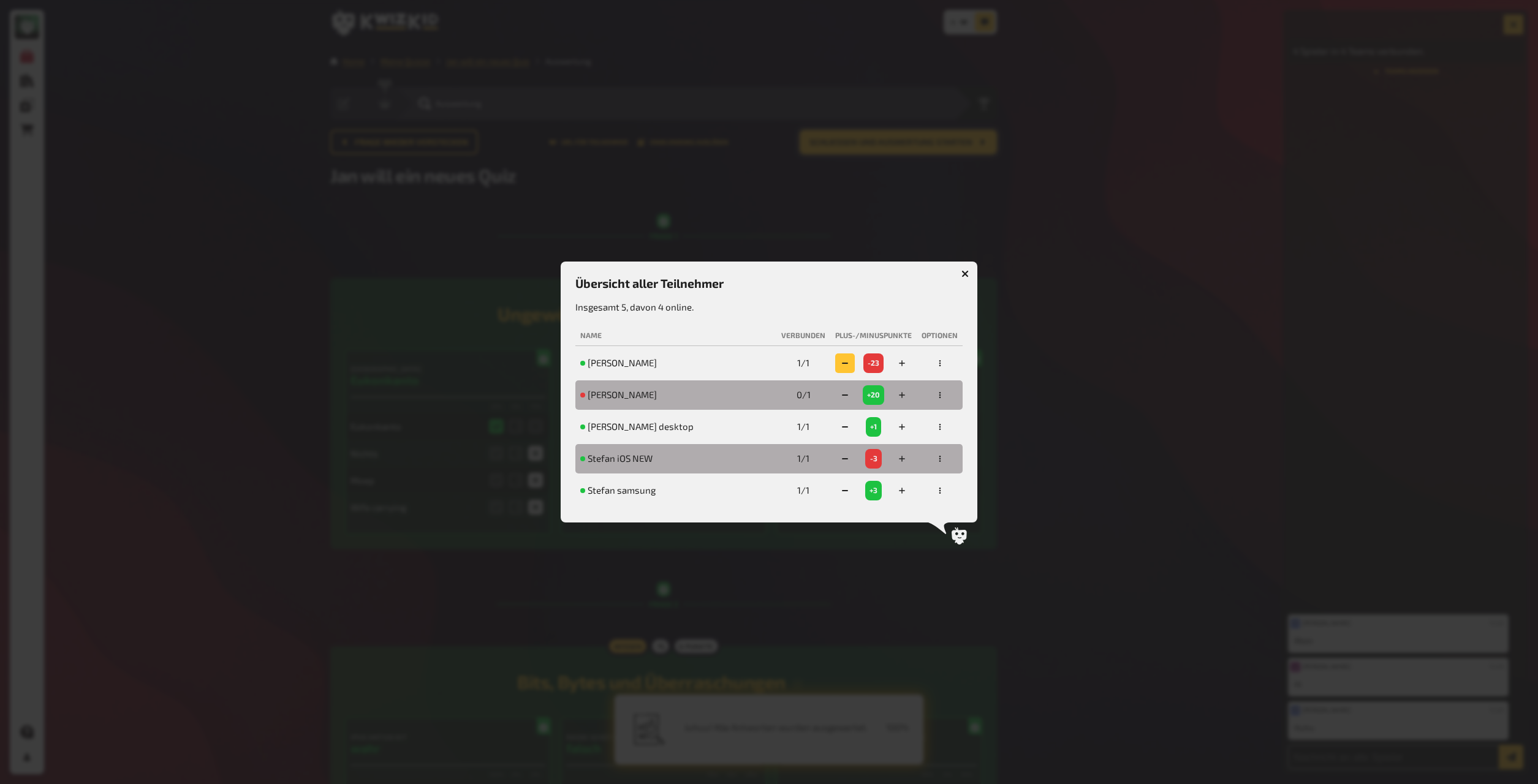
click at [827, 366] on button "button" at bounding box center [845, 363] width 19 height 19
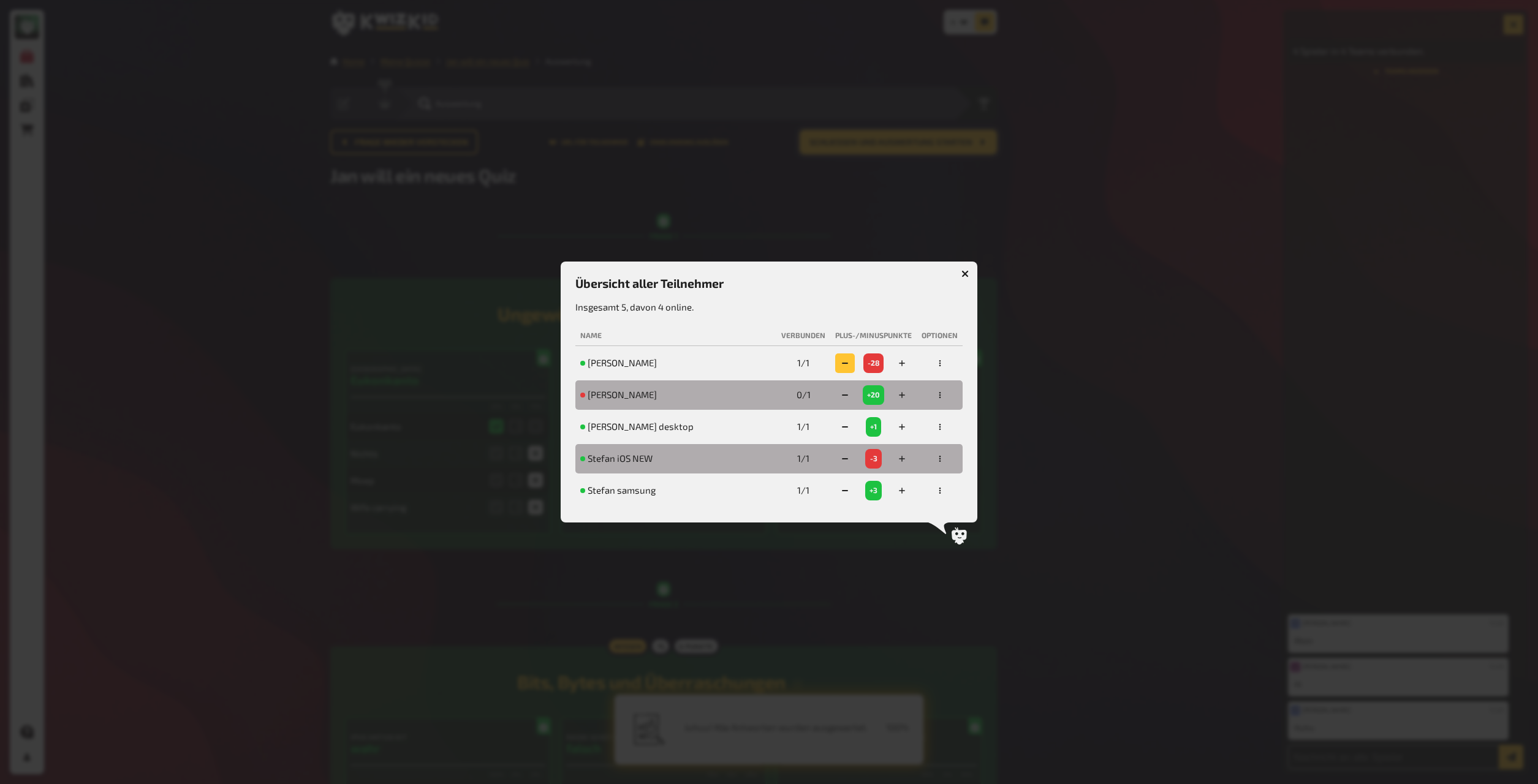
click at [827, 366] on button "button" at bounding box center [845, 363] width 19 height 19
click at [827, 365] on icon "button" at bounding box center [902, 363] width 8 height 8
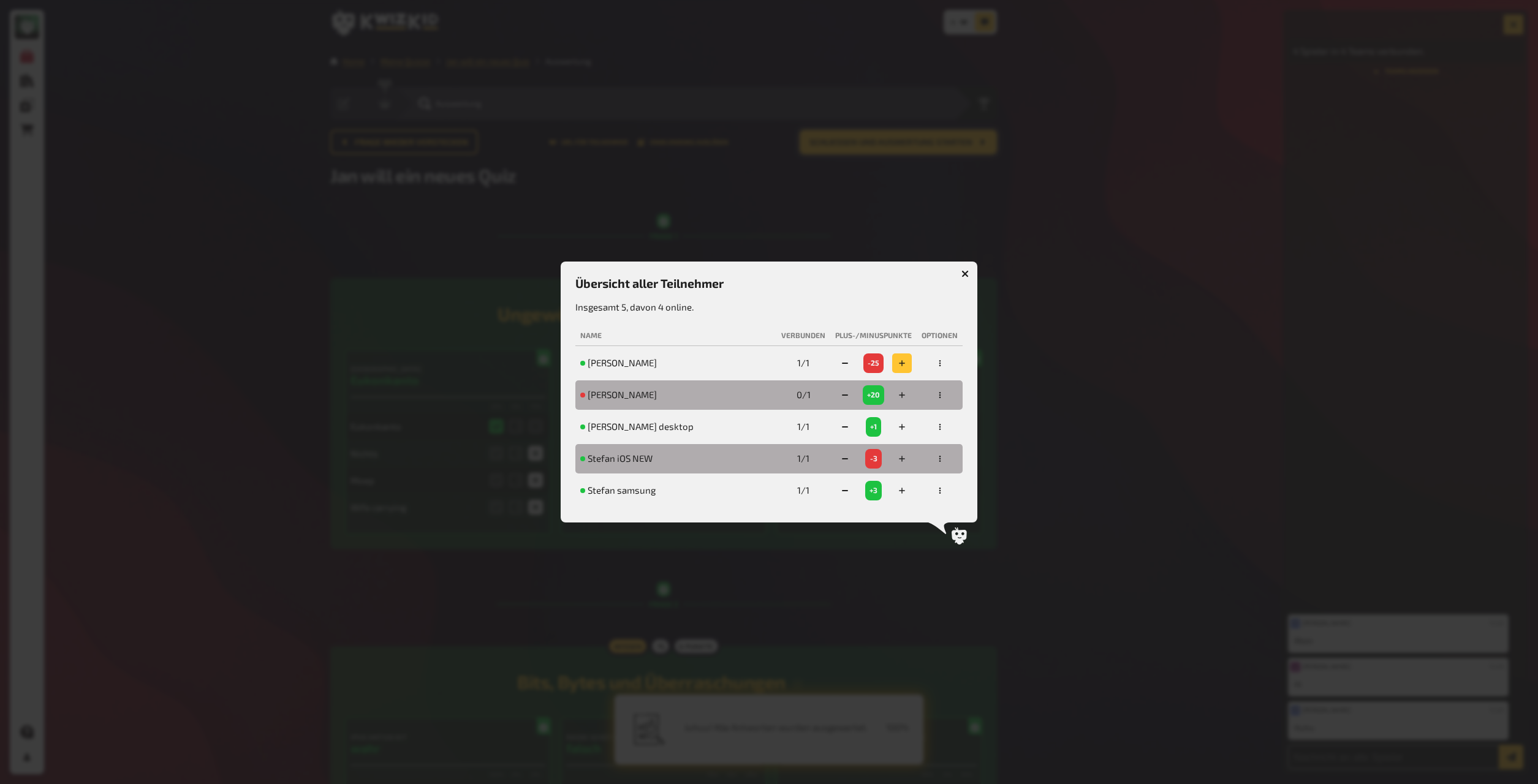
click at [827, 365] on icon "button" at bounding box center [902, 363] width 8 height 8
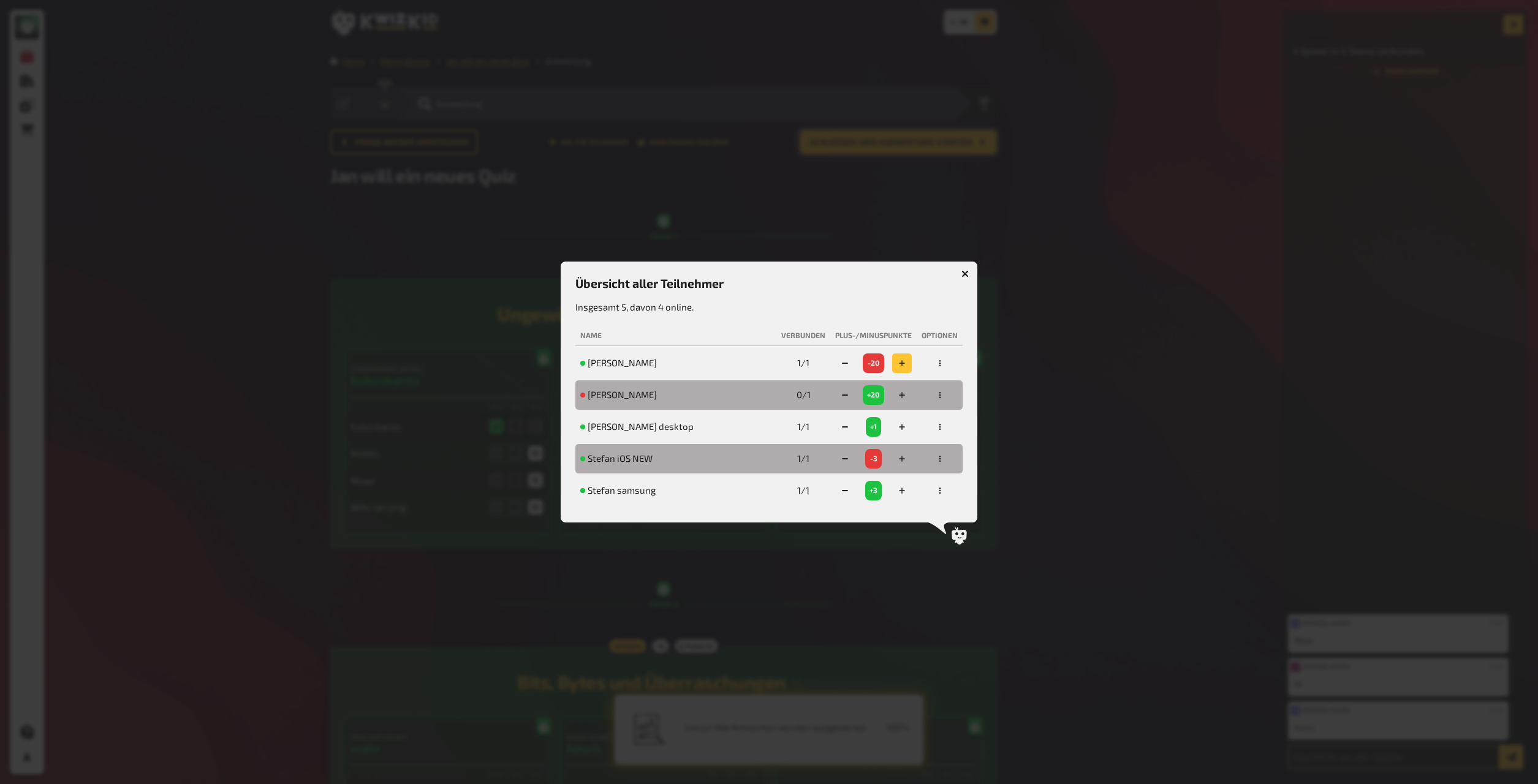
click at [827, 365] on icon "button" at bounding box center [902, 363] width 8 height 8
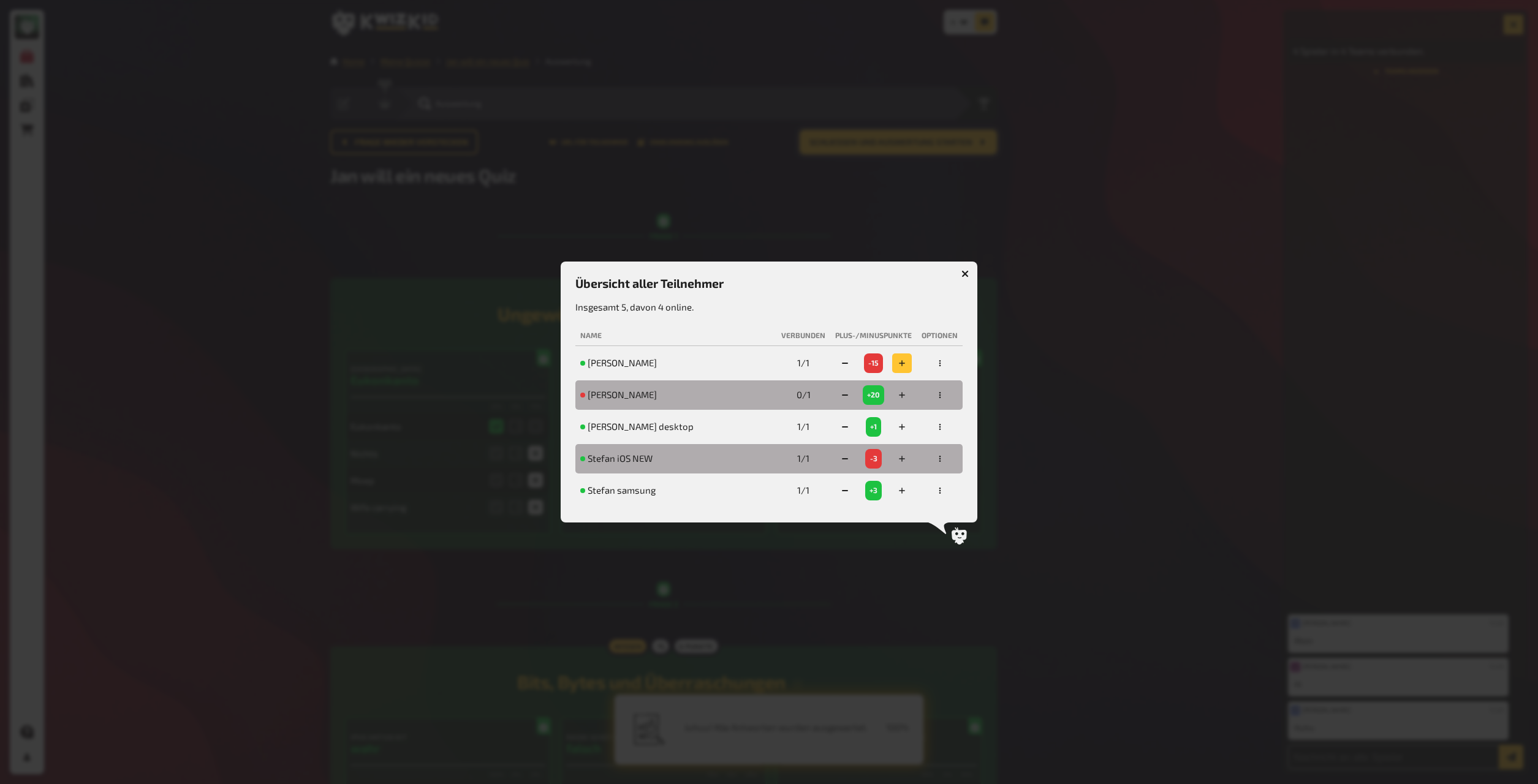
click at [827, 365] on icon "button" at bounding box center [902, 363] width 8 height 8
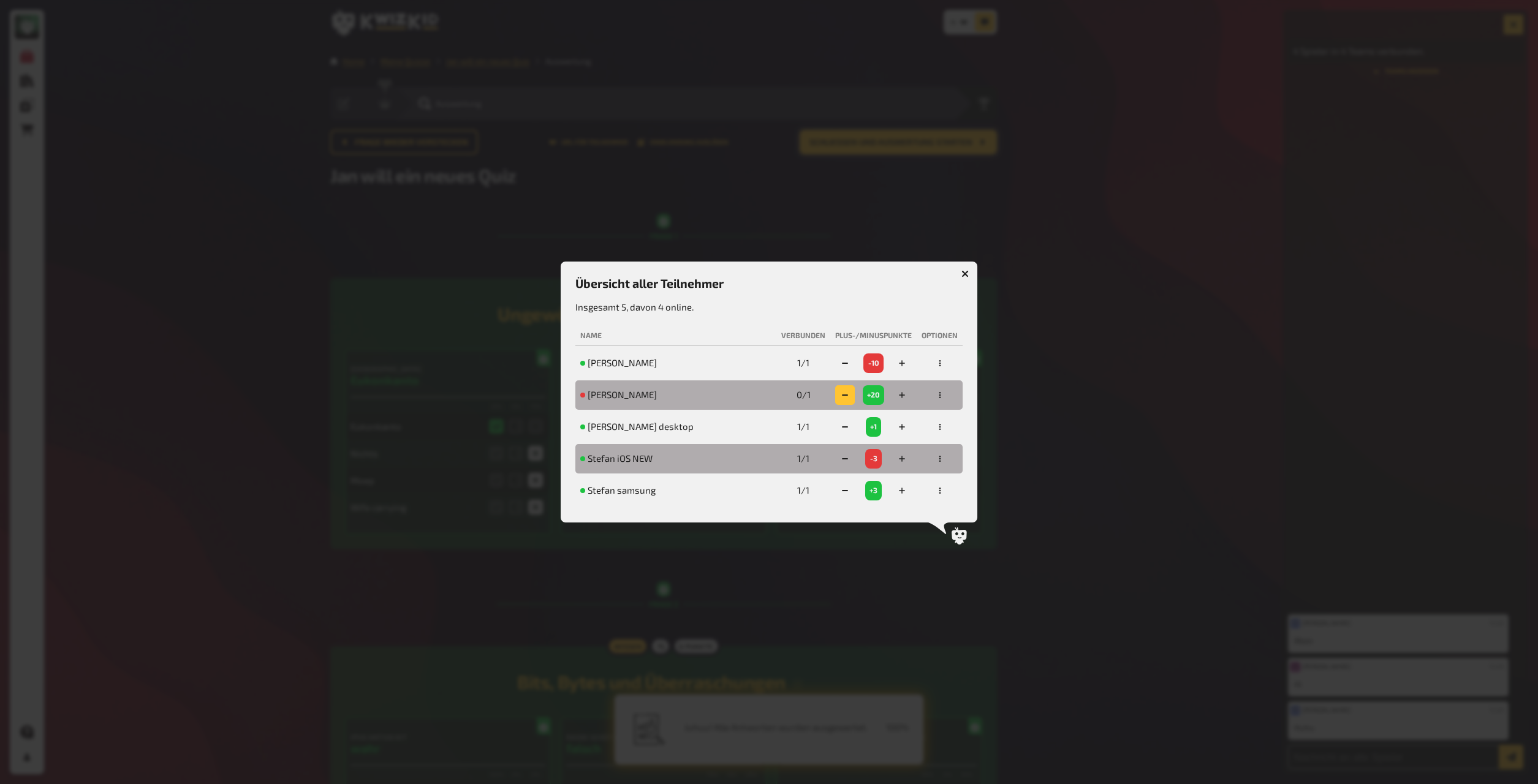
click at [827, 396] on button "button" at bounding box center [845, 395] width 19 height 19
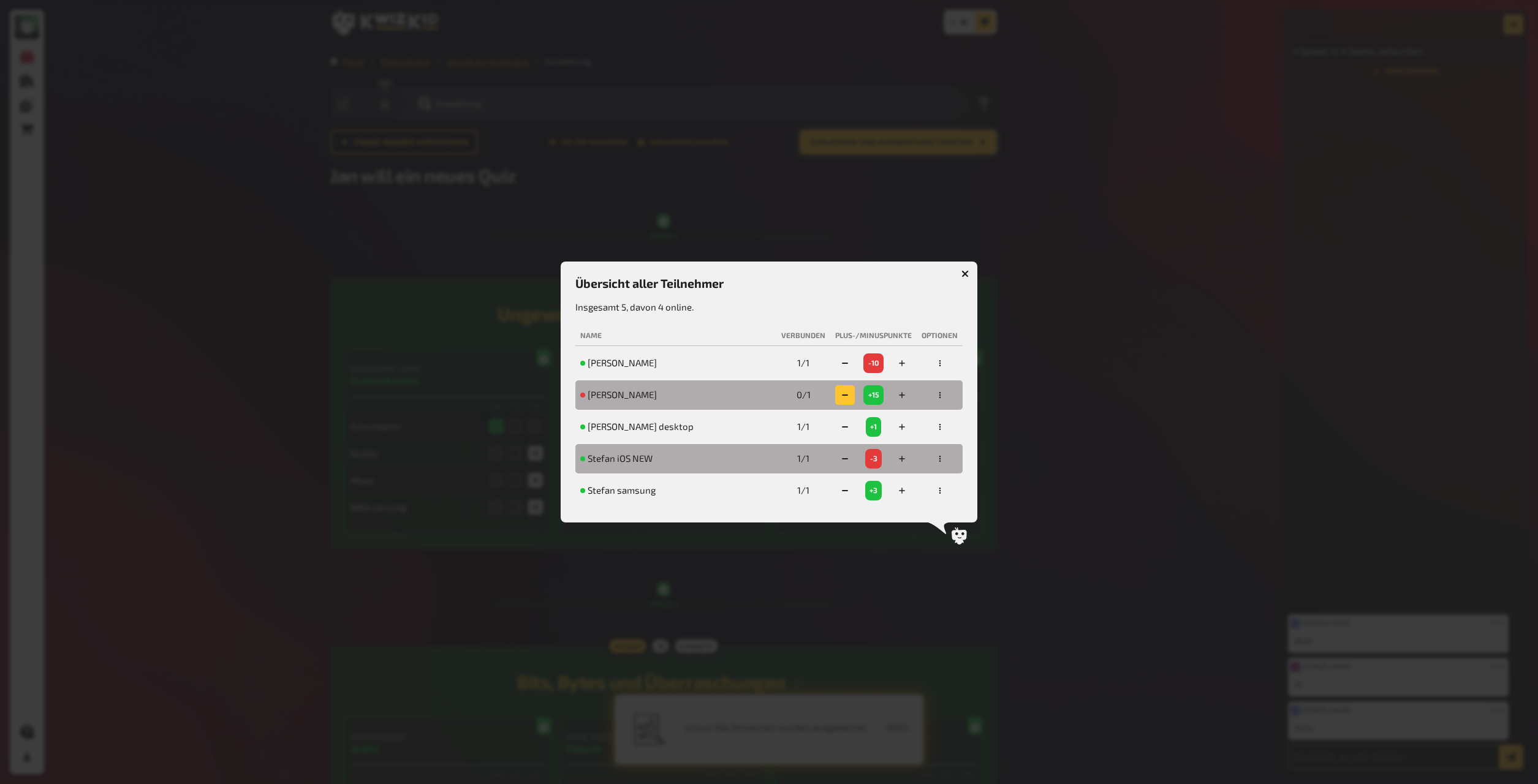
click at [827, 396] on button "button" at bounding box center [845, 395] width 19 height 19
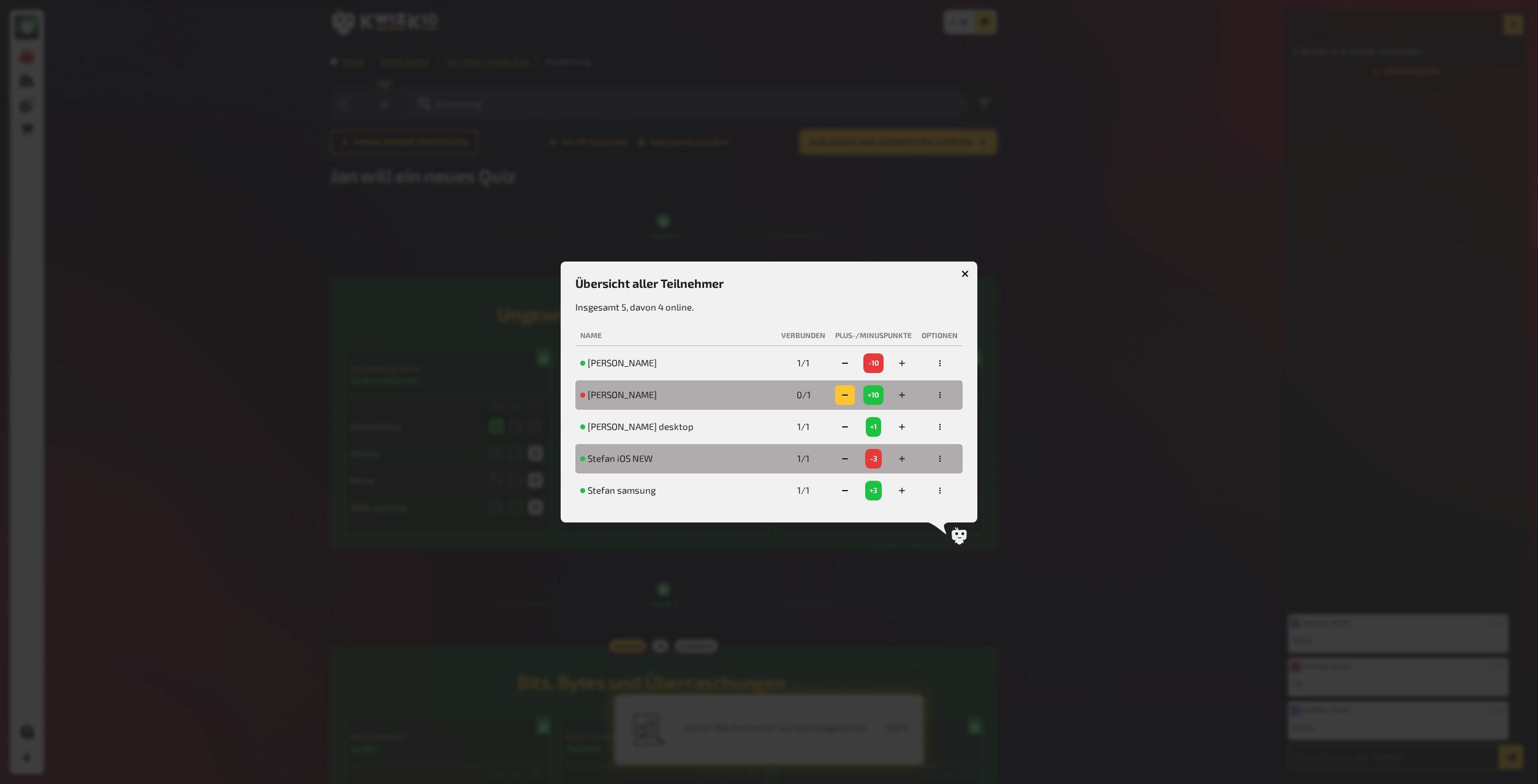
click at [827, 396] on button "button" at bounding box center [845, 395] width 19 height 19
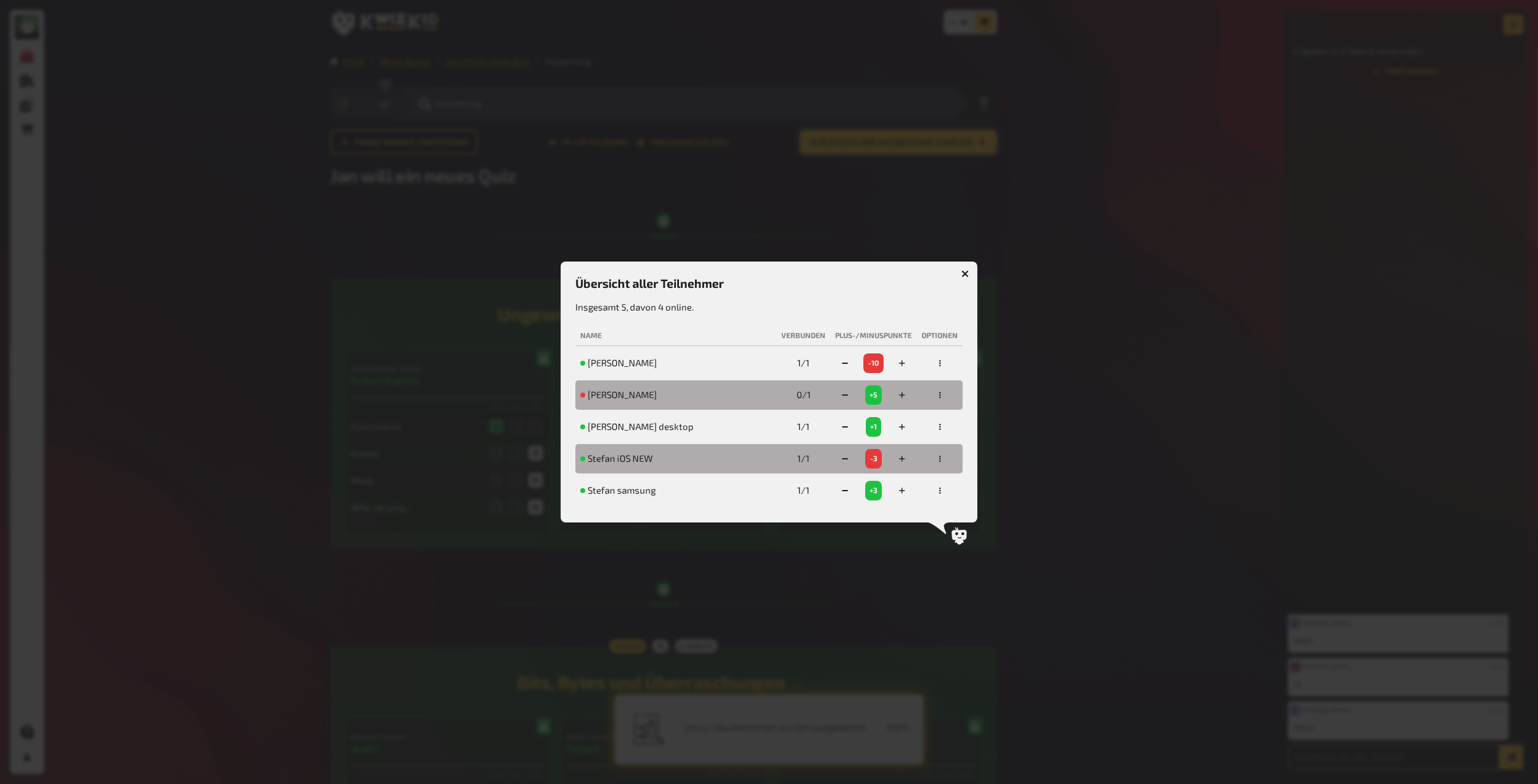
click at [827, 283] on div at bounding box center [769, 392] width 1538 height 784
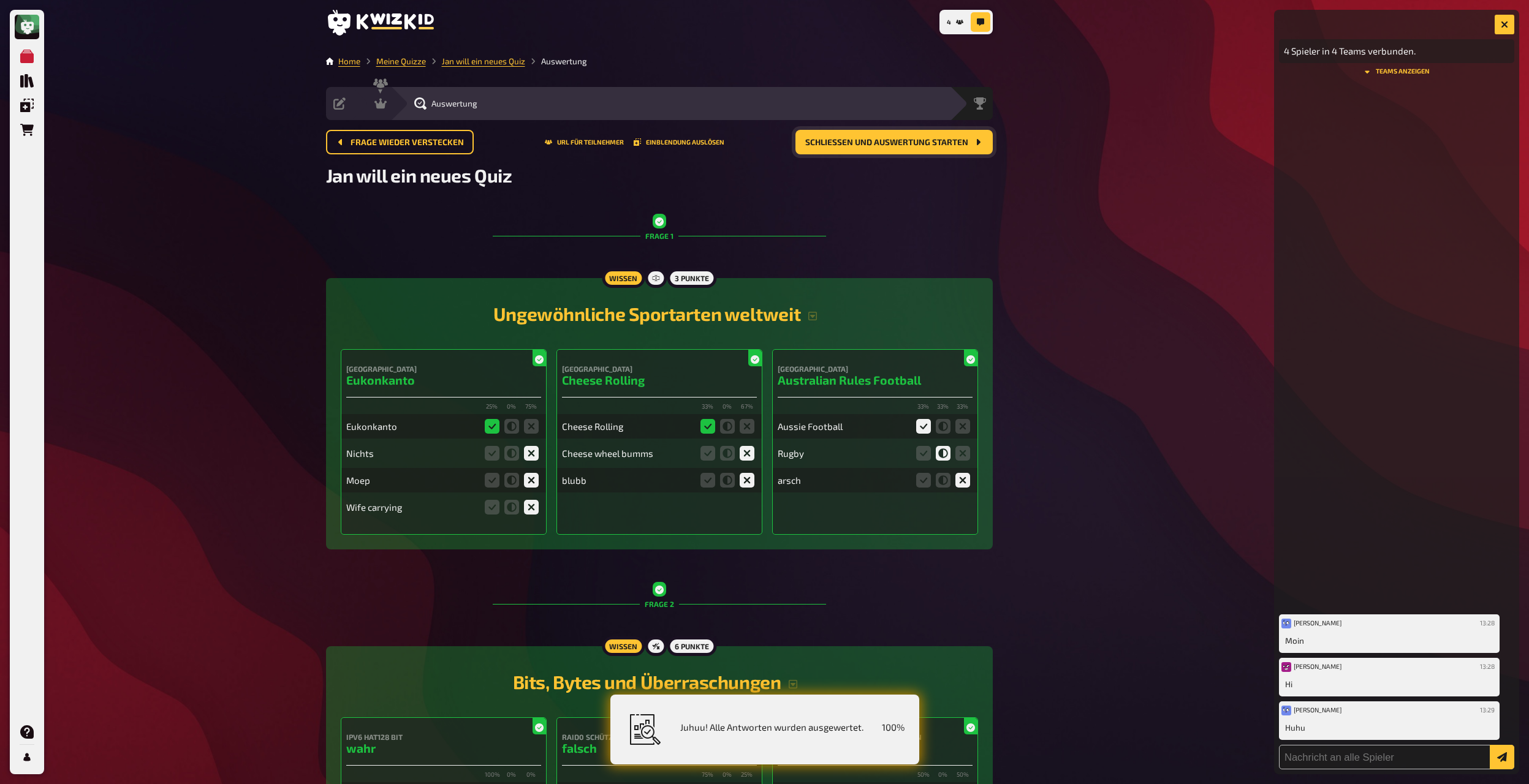
click at [827, 152] on button "Schließen und Auswertung starten" at bounding box center [894, 142] width 198 height 24
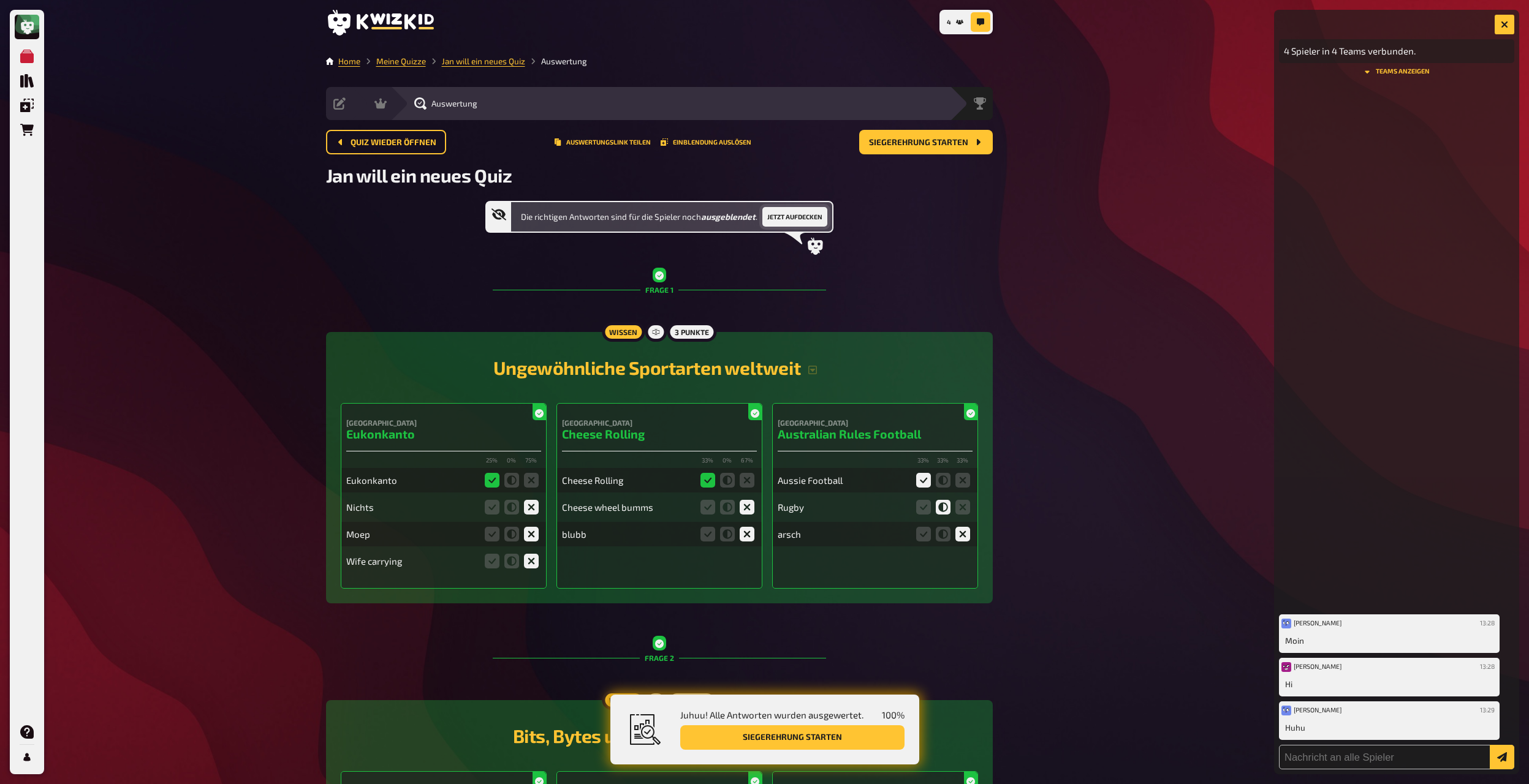
click at [785, 216] on button "Jetzt aufdecken" at bounding box center [795, 216] width 65 height 19
click at [827, 141] on span "Siegerehrung starten" at bounding box center [918, 143] width 99 height 9
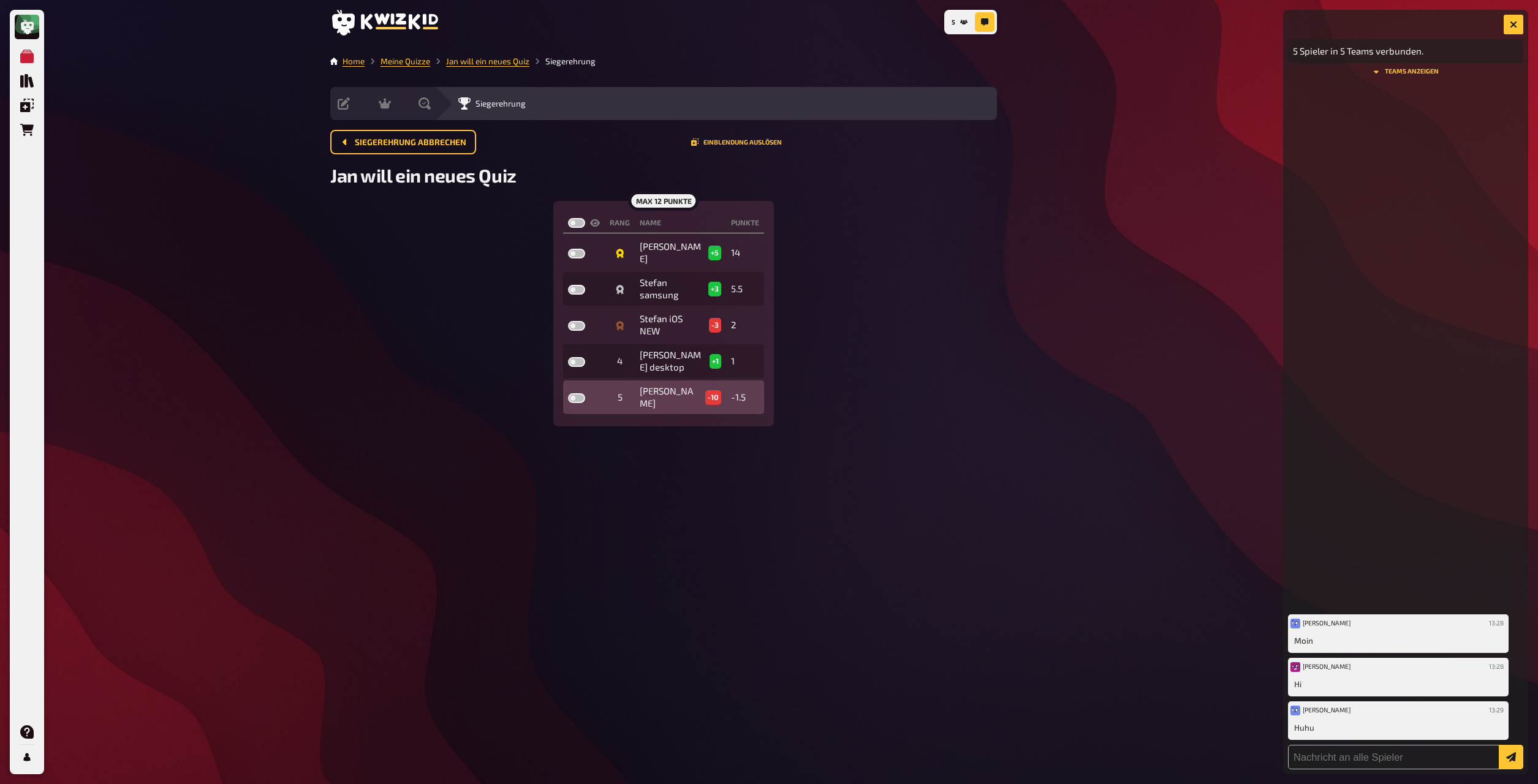
click at [572, 393] on label at bounding box center [576, 398] width 17 height 10
click at [568, 393] on input "checkbox" at bounding box center [567, 393] width 1 height 1
checkbox input "true"
click at [572, 357] on label at bounding box center [576, 362] width 17 height 10
click at [568, 356] on input "checkbox" at bounding box center [567, 356] width 1 height 1
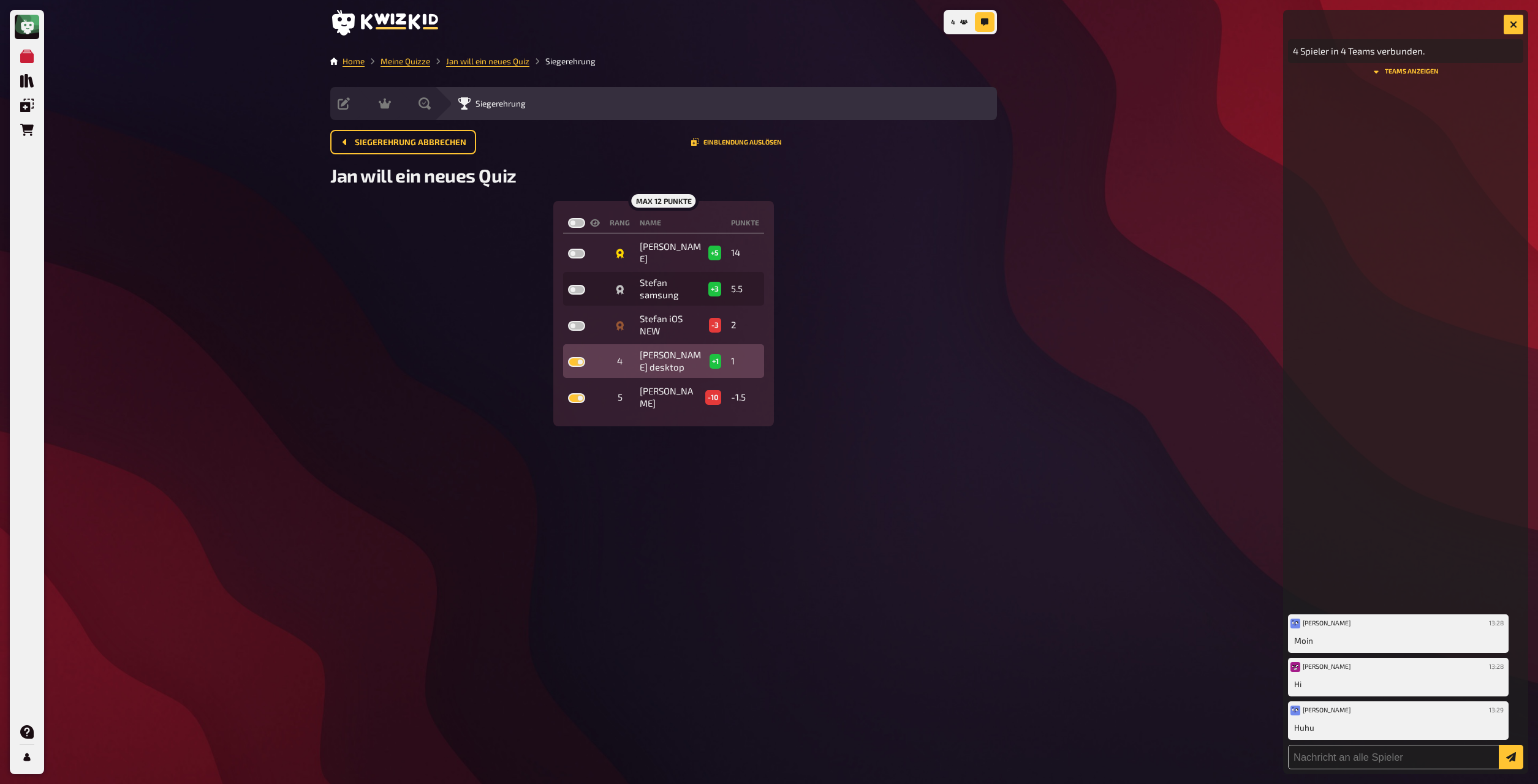
checkbox input "true"
click at [574, 321] on label at bounding box center [576, 326] width 17 height 10
click at [568, 320] on input "checkbox" at bounding box center [567, 320] width 1 height 1
checkbox input "true"
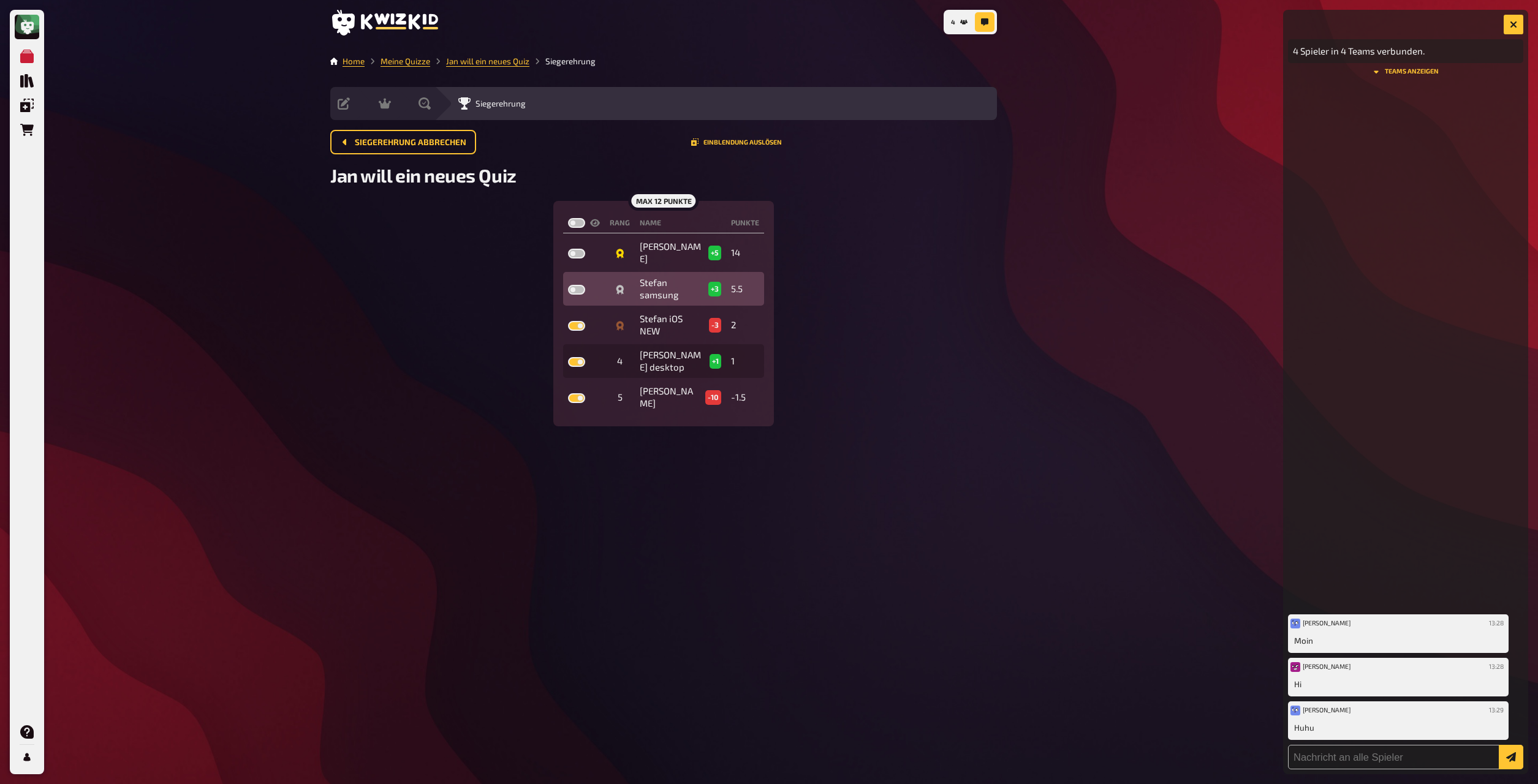
click at [574, 285] on label at bounding box center [576, 290] width 17 height 10
click at [568, 284] on input "checkbox" at bounding box center [567, 284] width 1 height 1
checkbox input "true"
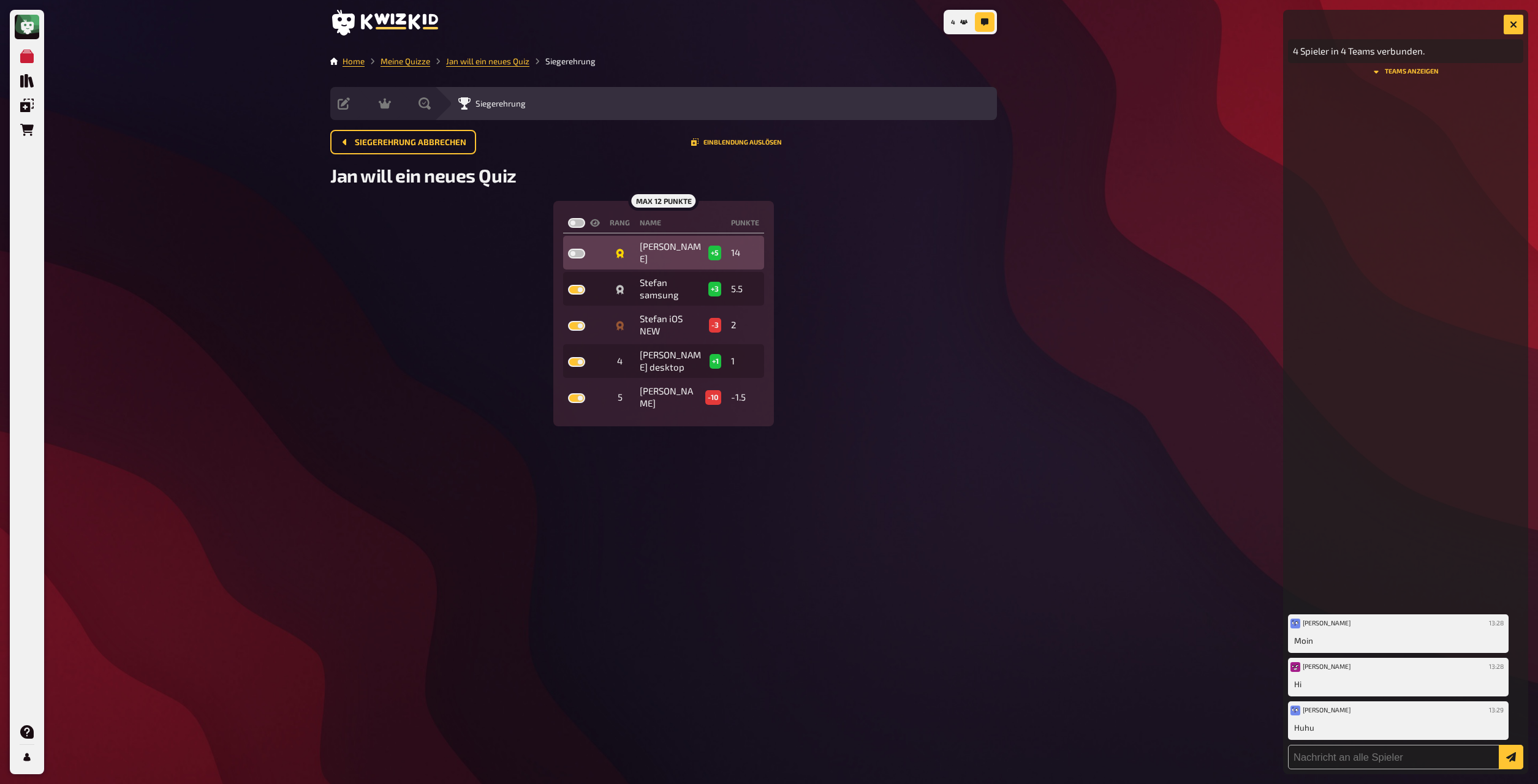
click at [572, 251] on label at bounding box center [576, 254] width 17 height 10
click at [568, 249] on input "checkbox" at bounding box center [567, 248] width 1 height 1
checkbox input "true"
click at [827, 21] on button "4" at bounding box center [959, 22] width 26 height 19
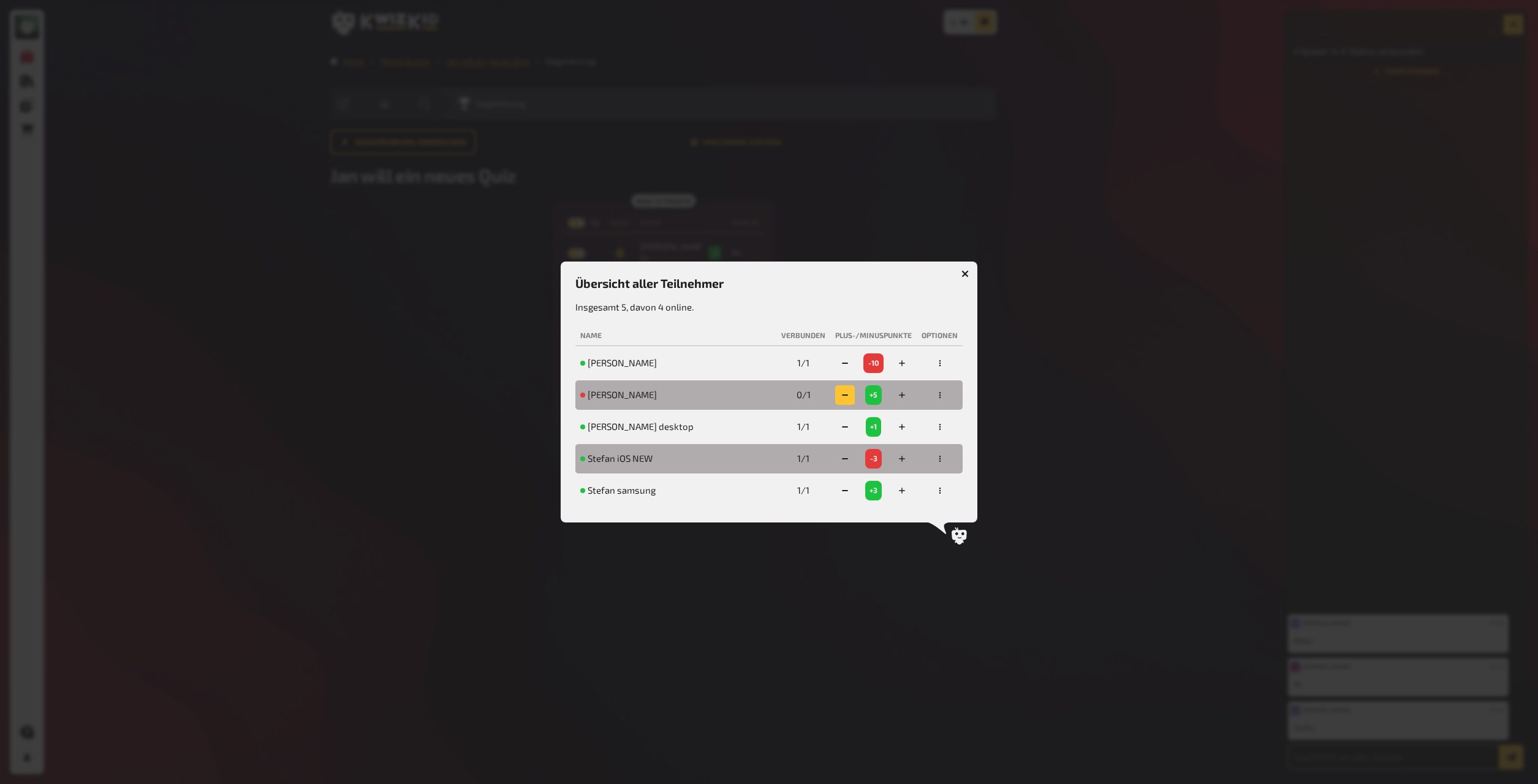
click at [827, 396] on rect "button" at bounding box center [845, 395] width 6 height 1
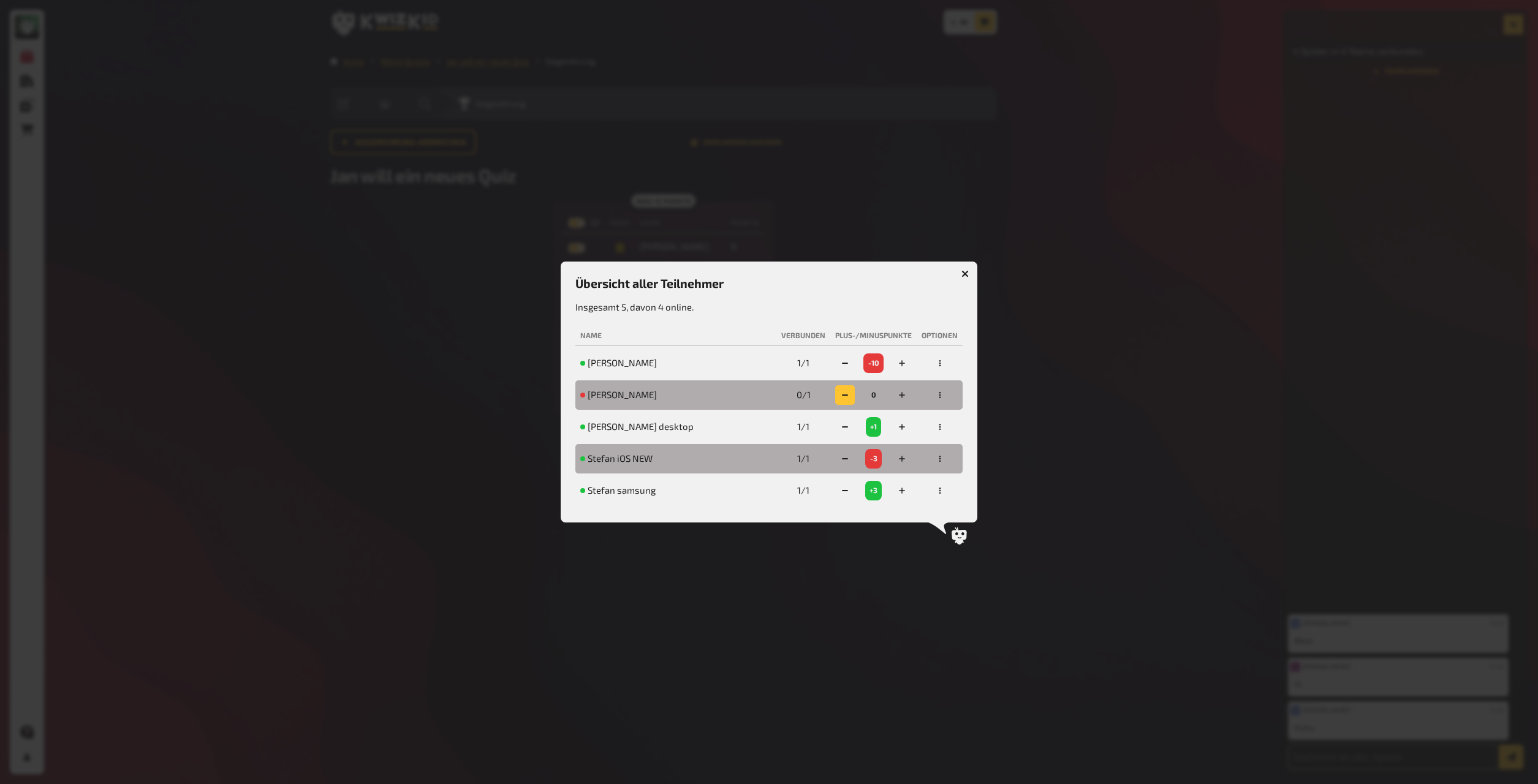
click at [827, 396] on rect "button" at bounding box center [845, 395] width 6 height 1
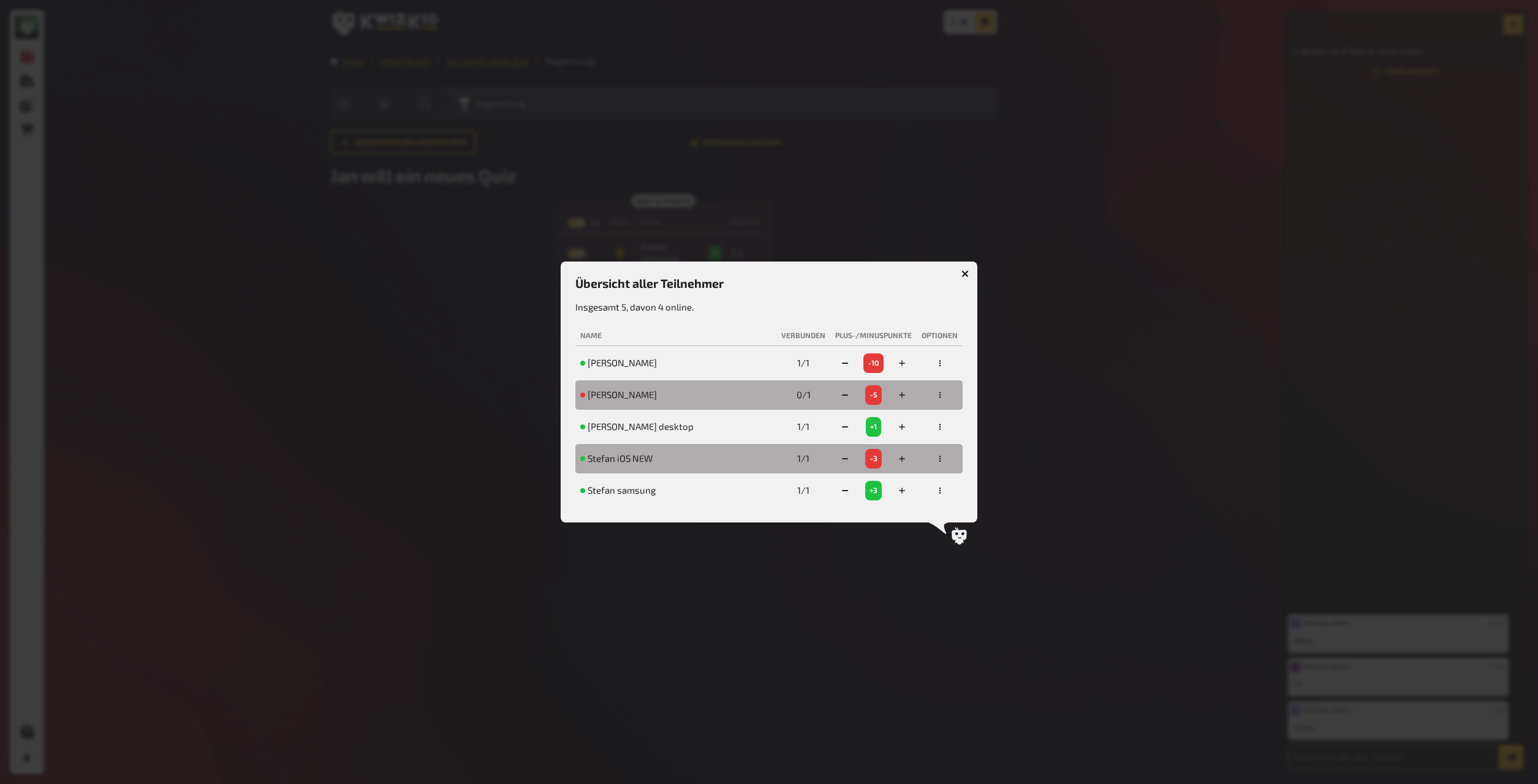
click at [827, 413] on div at bounding box center [769, 392] width 1538 height 784
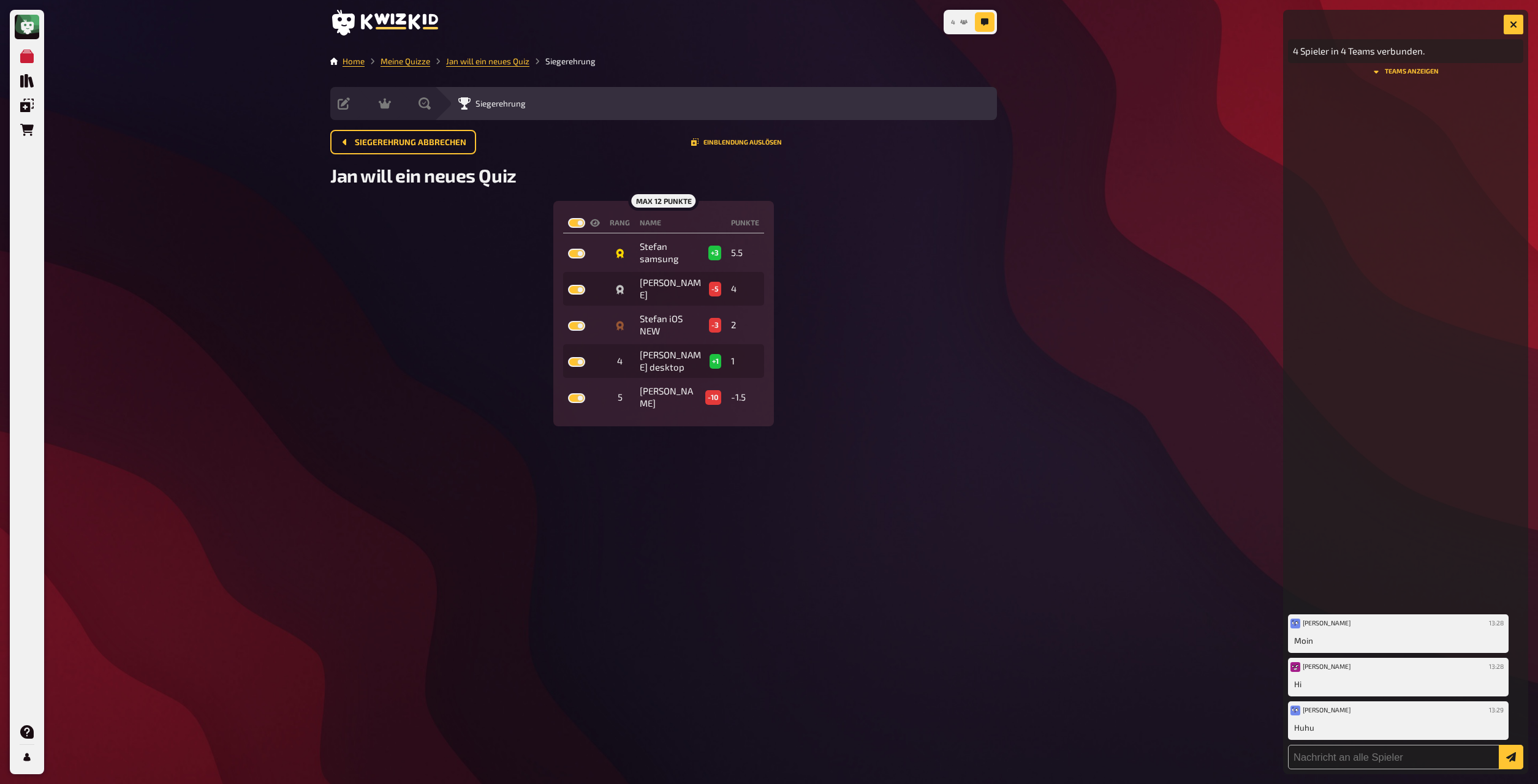
click at [827, 25] on button "4" at bounding box center [959, 22] width 26 height 19
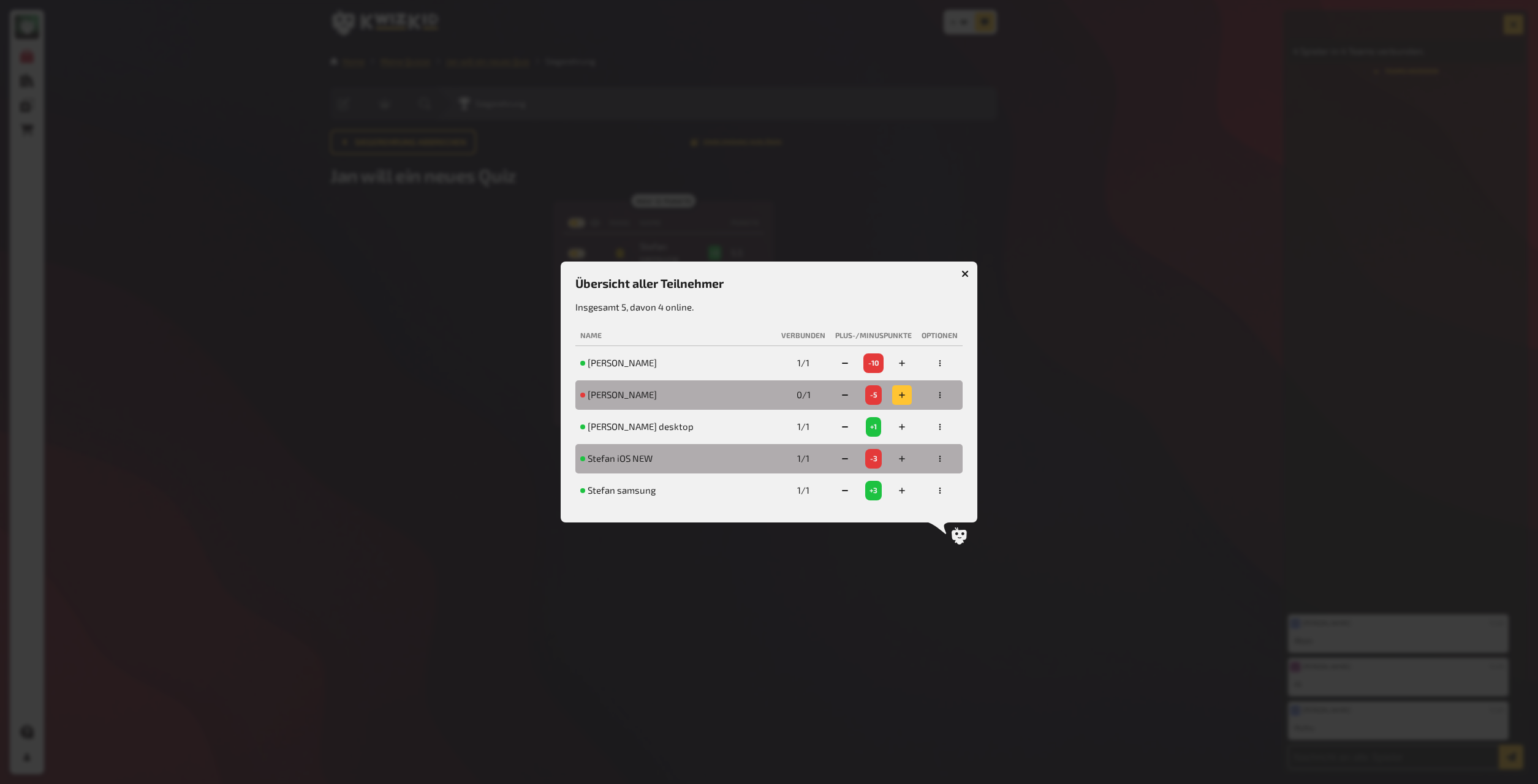
click at [827, 404] on button "button" at bounding box center [902, 395] width 19 height 19
click at [827, 371] on div at bounding box center [769, 392] width 1538 height 784
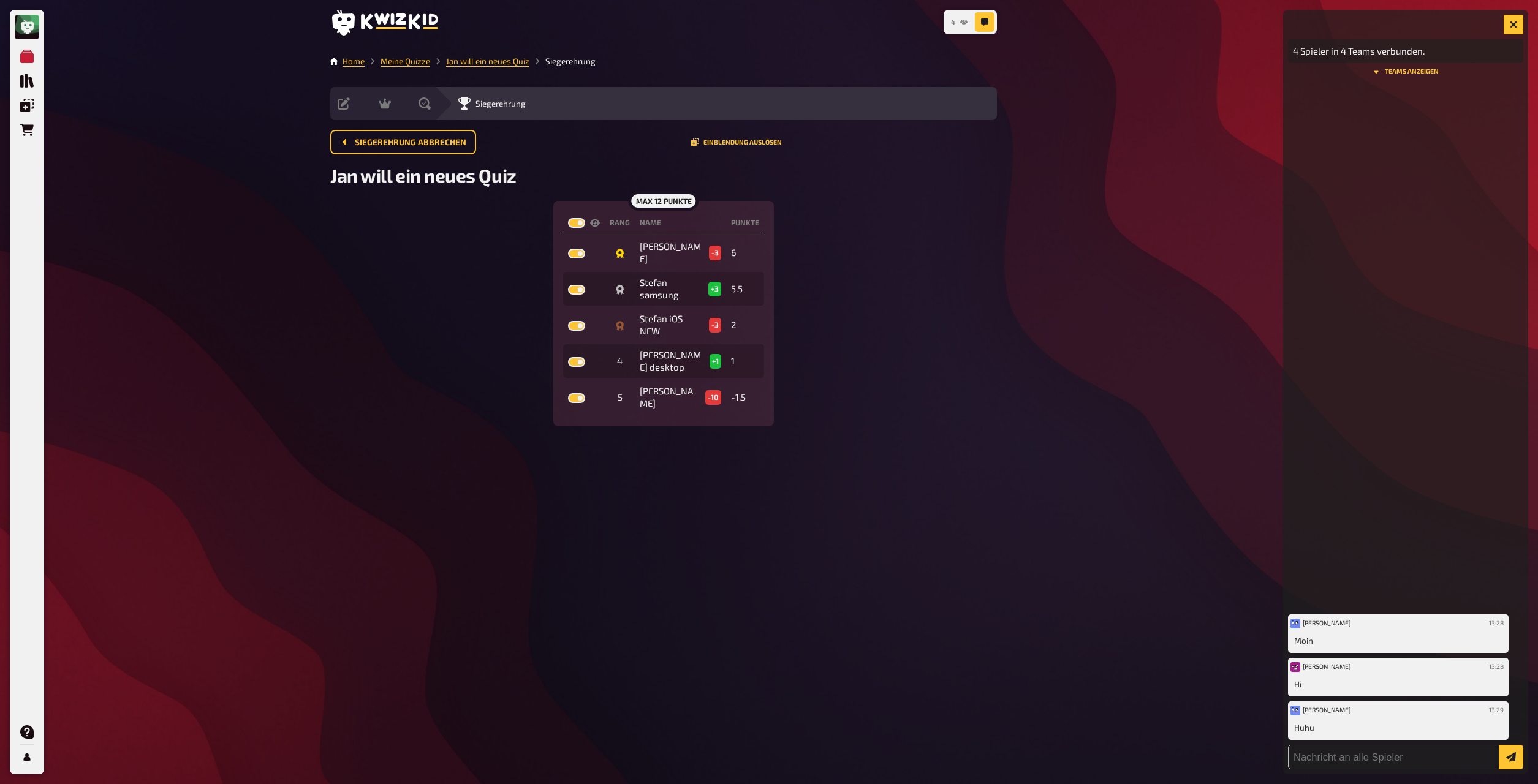
click at [827, 24] on icon "4" at bounding box center [964, 22] width 8 height 8
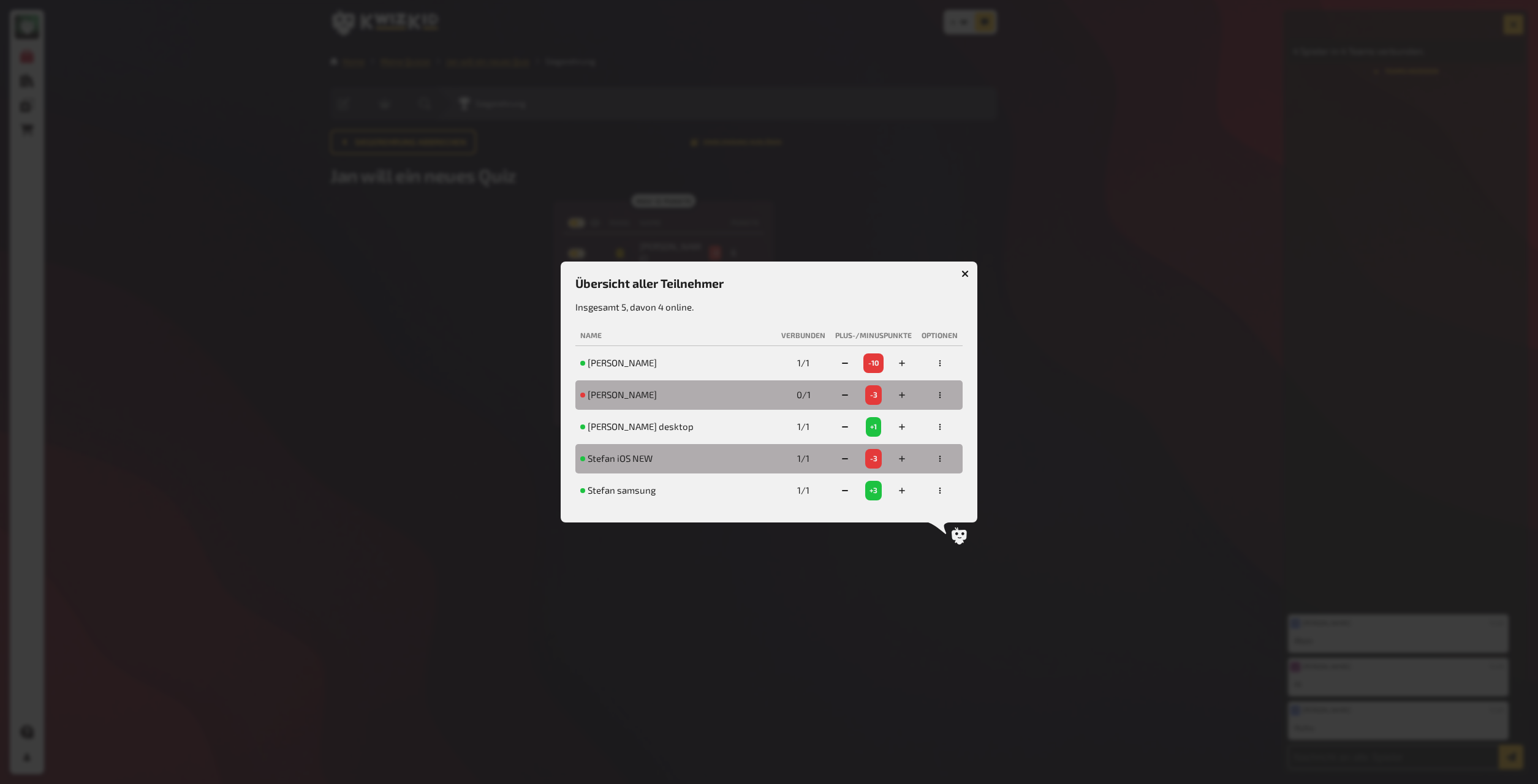
click at [827, 265] on button "button" at bounding box center [965, 273] width 19 height 19
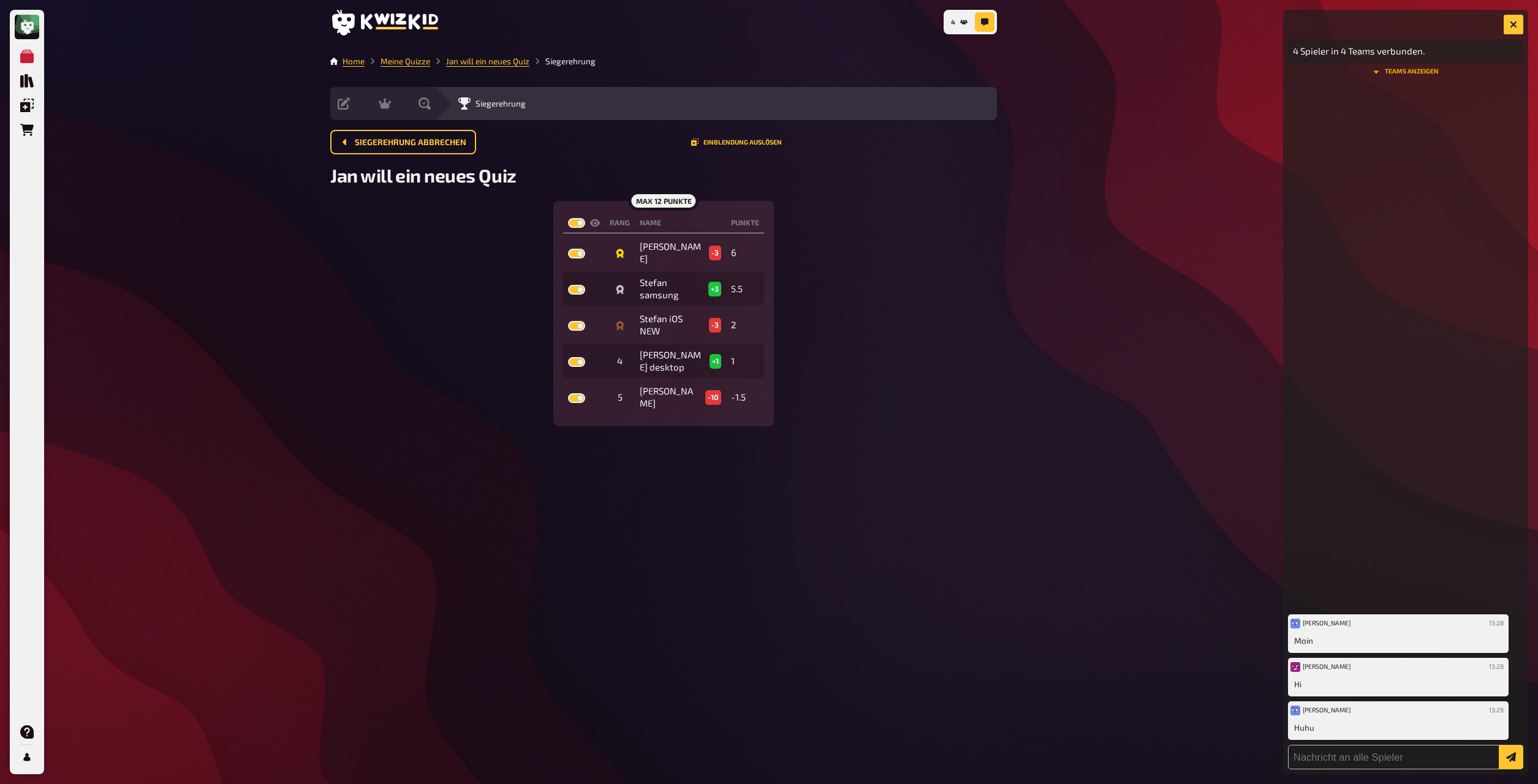
click at [827, 76] on button "Teams anzeigen" at bounding box center [1406, 72] width 235 height 8
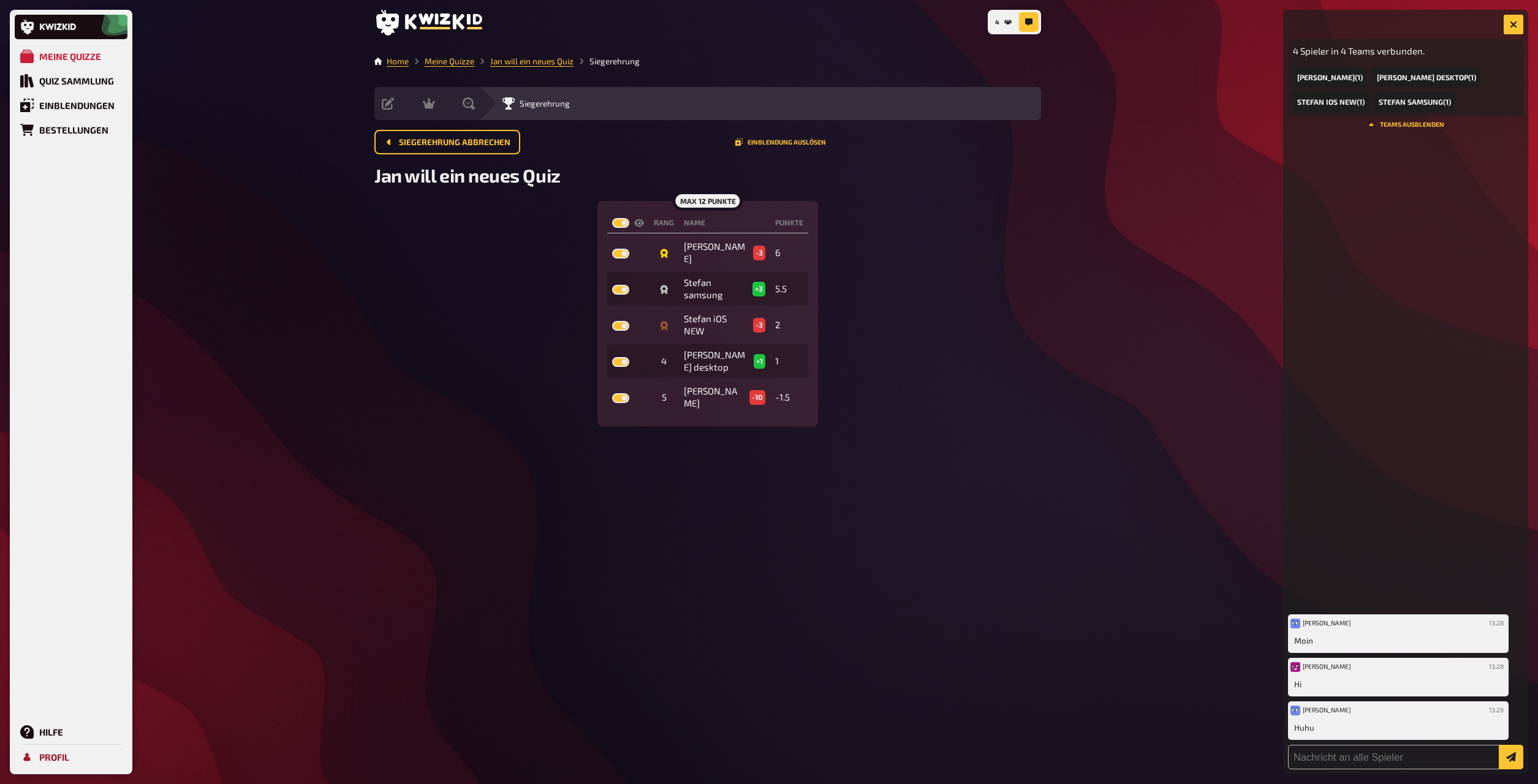
click at [68, 426] on div "Profil" at bounding box center [54, 757] width 30 height 11
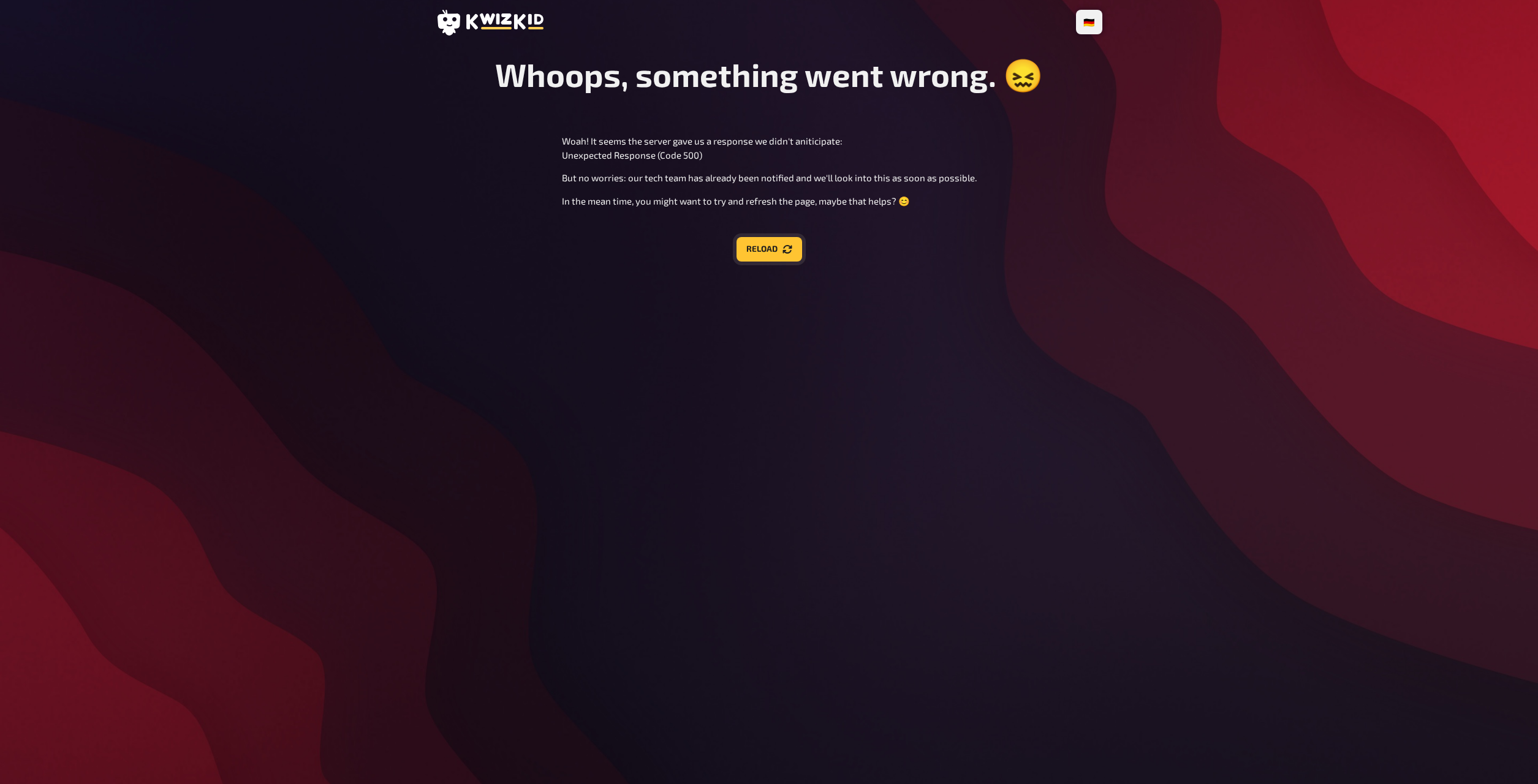
click at [783, 258] on button "Reload" at bounding box center [769, 249] width 66 height 24
click at [771, 254] on button "Reload" at bounding box center [769, 249] width 66 height 24
click at [769, 254] on button "Reload" at bounding box center [769, 249] width 66 height 24
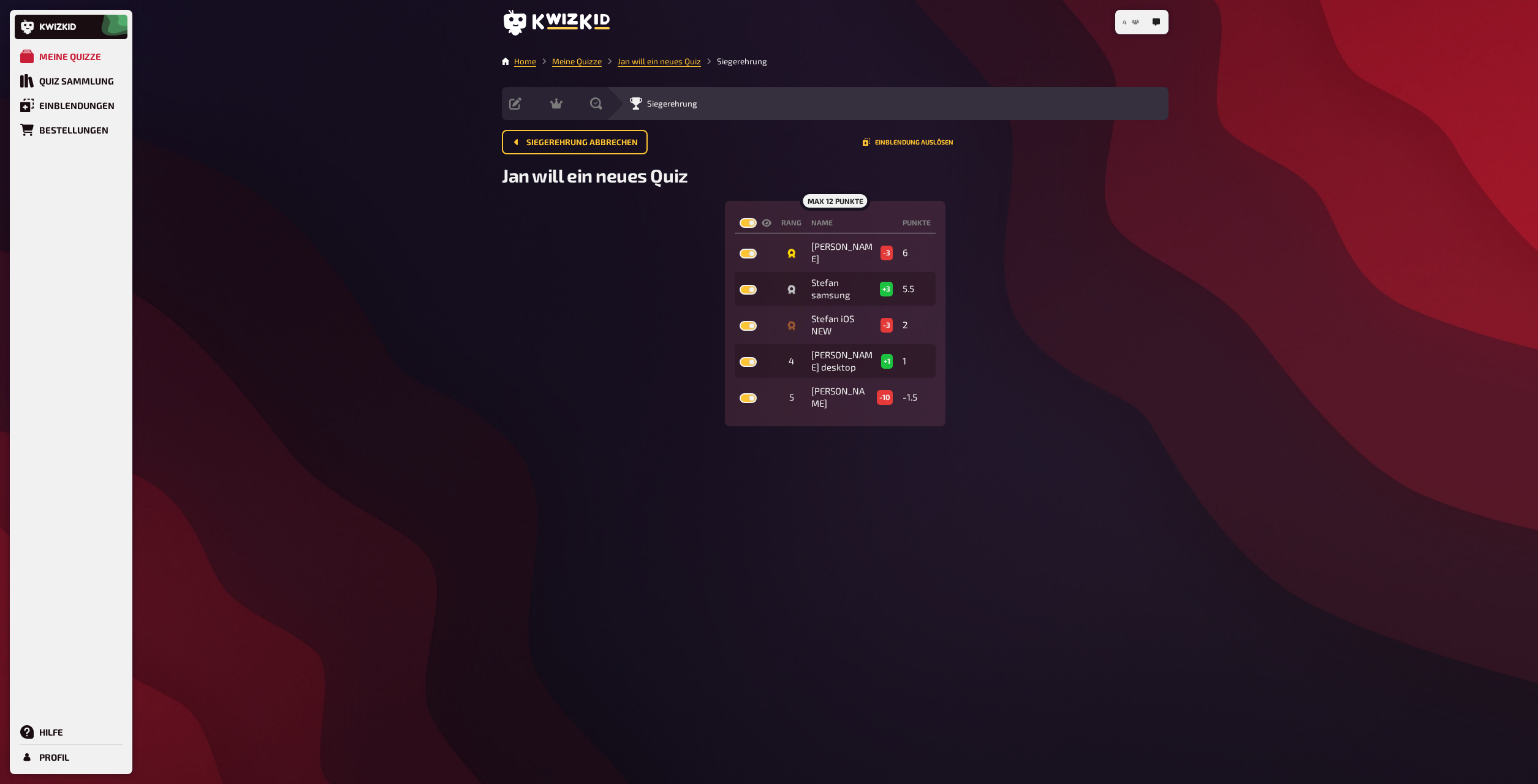
click at [1141, 23] on button "4" at bounding box center [1131, 22] width 26 height 19
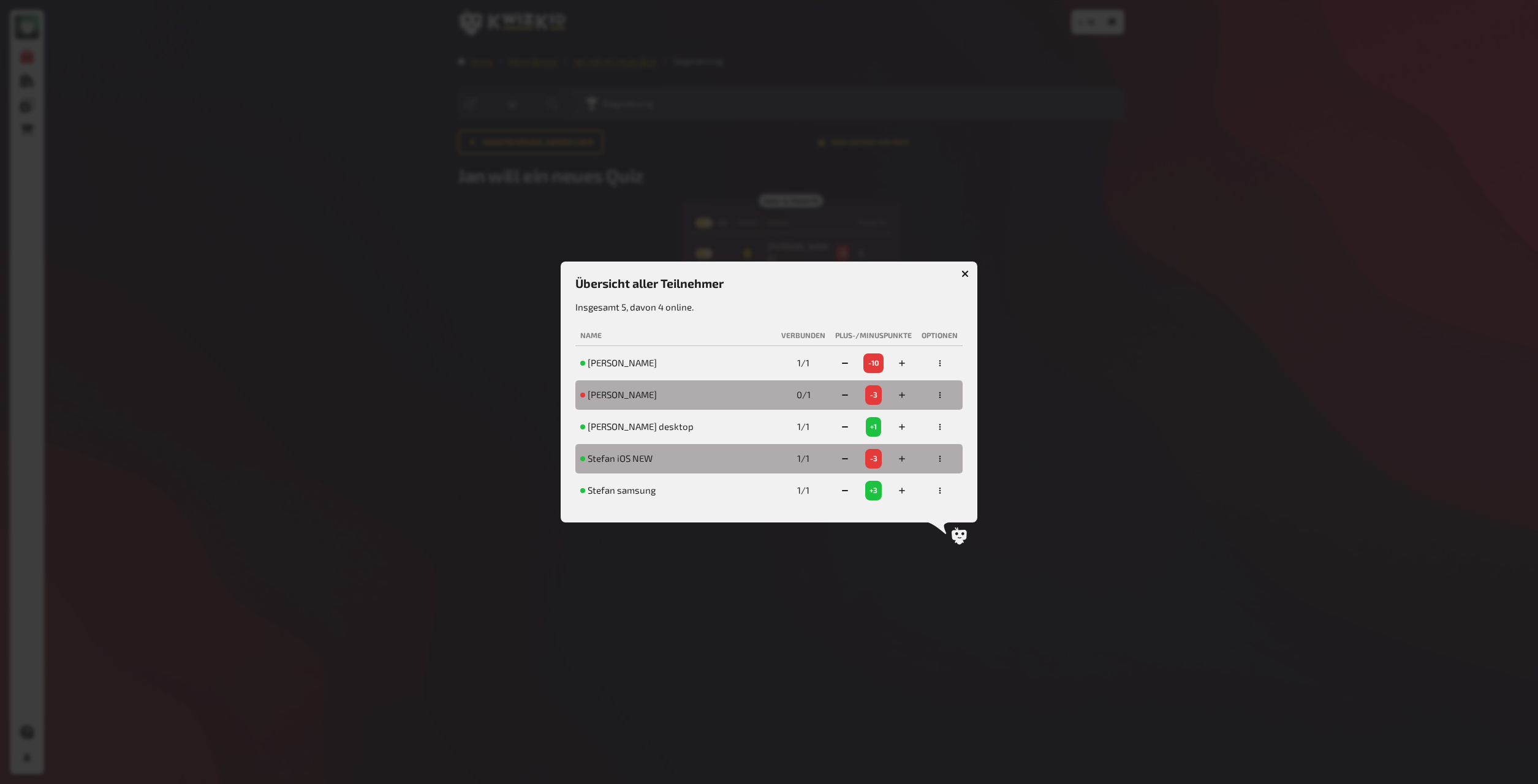
click at [1130, 88] on div at bounding box center [769, 392] width 1538 height 784
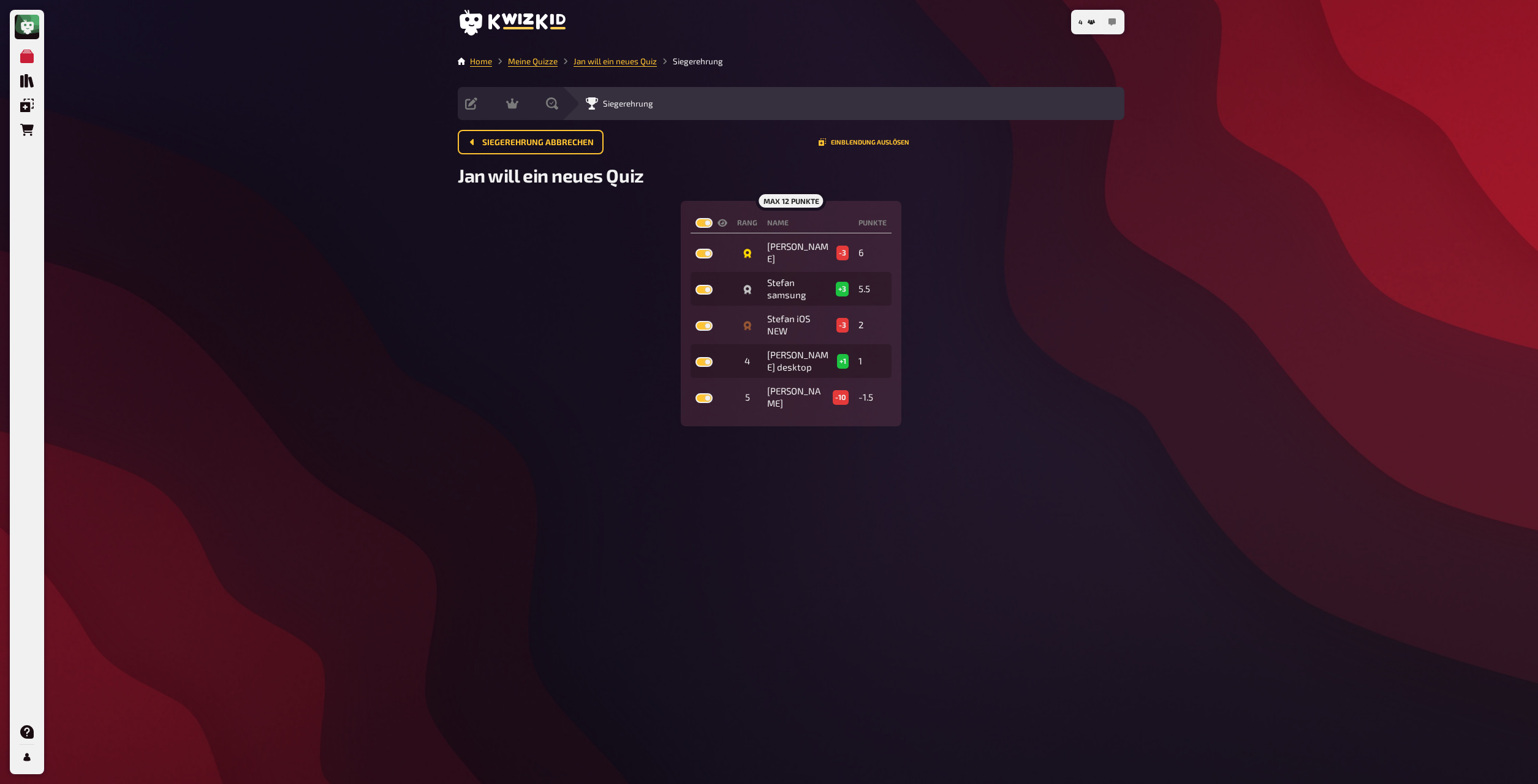
click at [1113, 24] on icon "button" at bounding box center [1113, 22] width 8 height 8
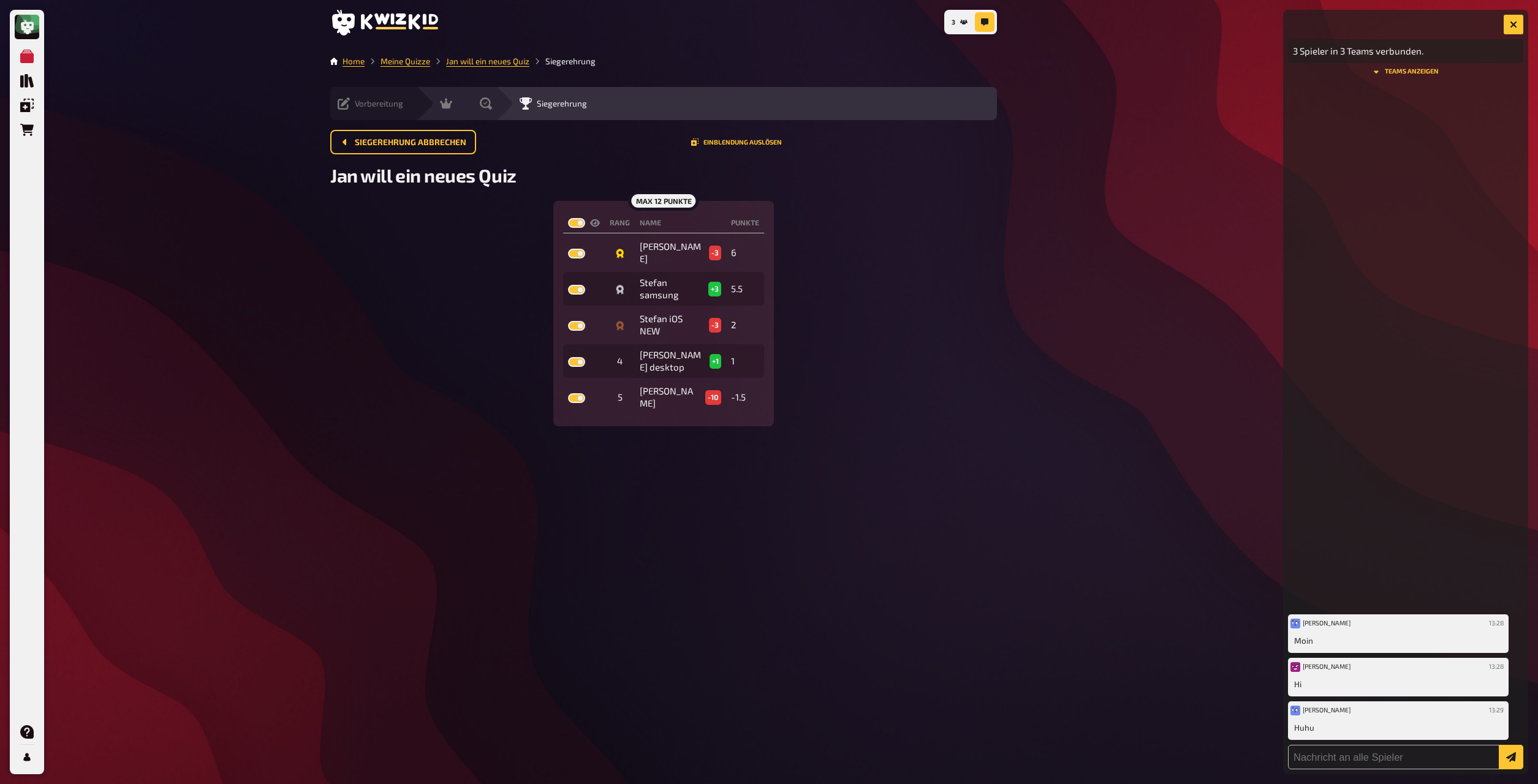
click at [365, 115] on div "Vorbereitung Inhalte Bearbeiten Quiz Lobby" at bounding box center [373, 103] width 86 height 33
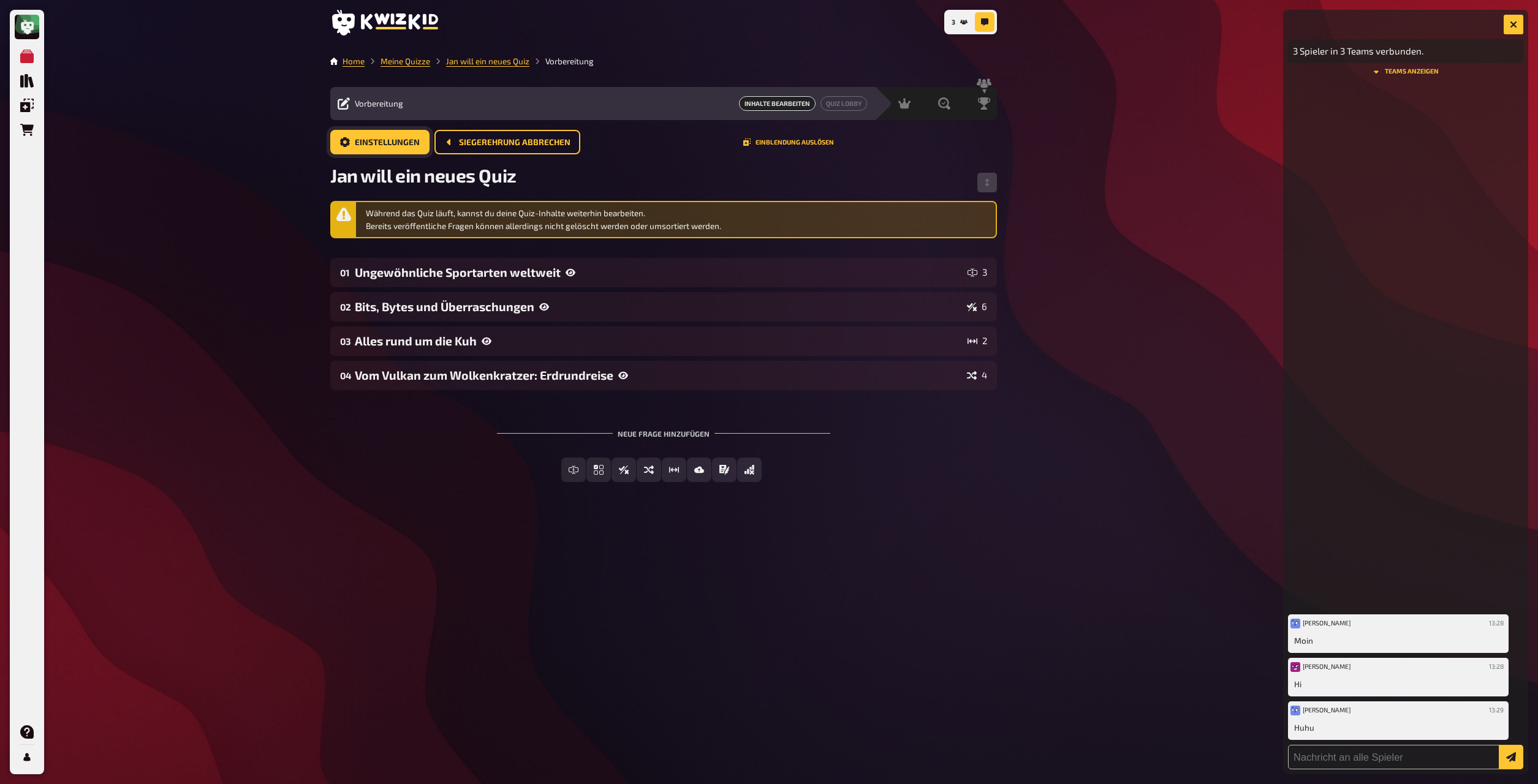
click at [350, 142] on button "Einstellungen" at bounding box center [380, 142] width 99 height 24
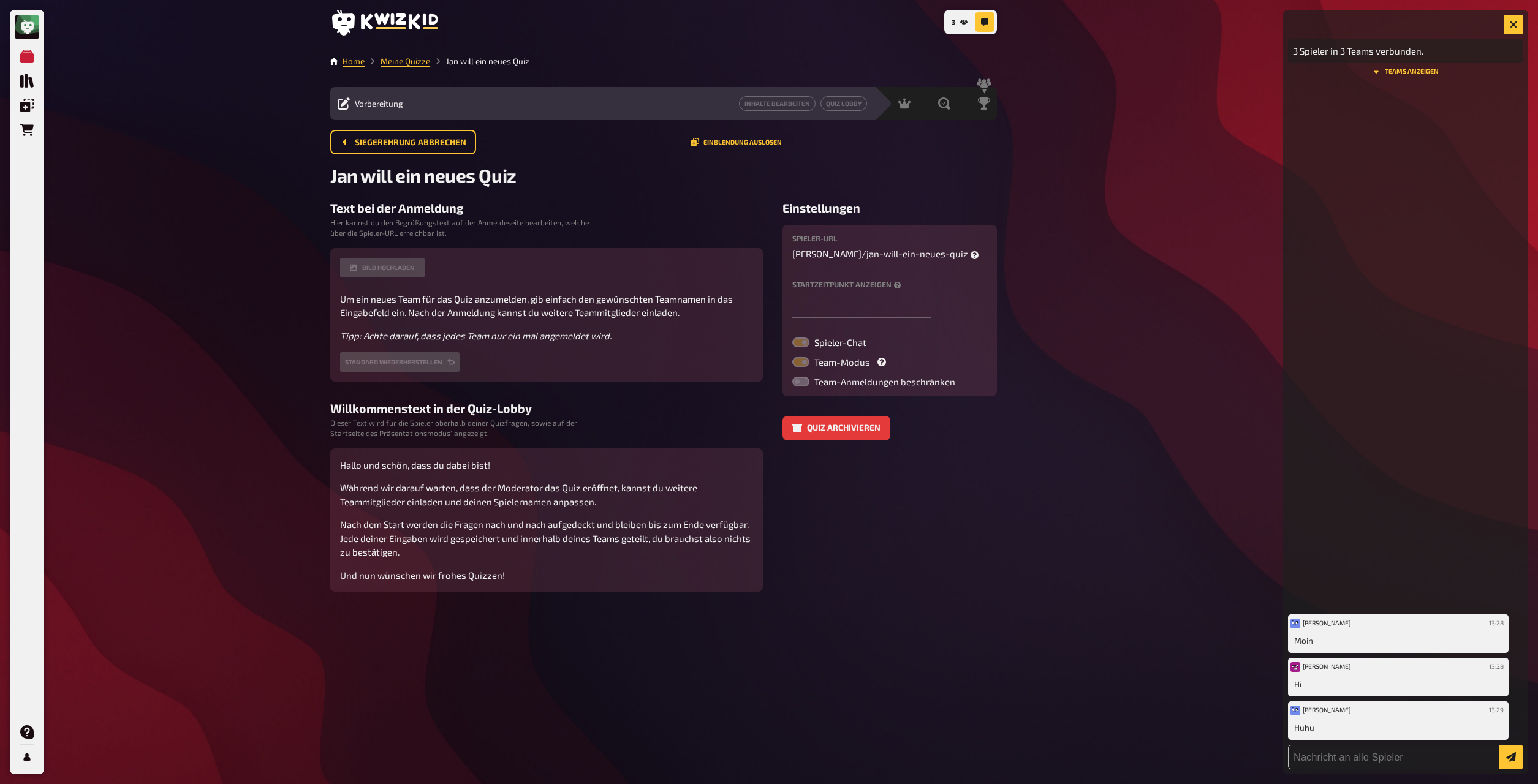
click at [801, 341] on label at bounding box center [801, 343] width 17 height 10
click at [805, 344] on label at bounding box center [801, 343] width 17 height 10
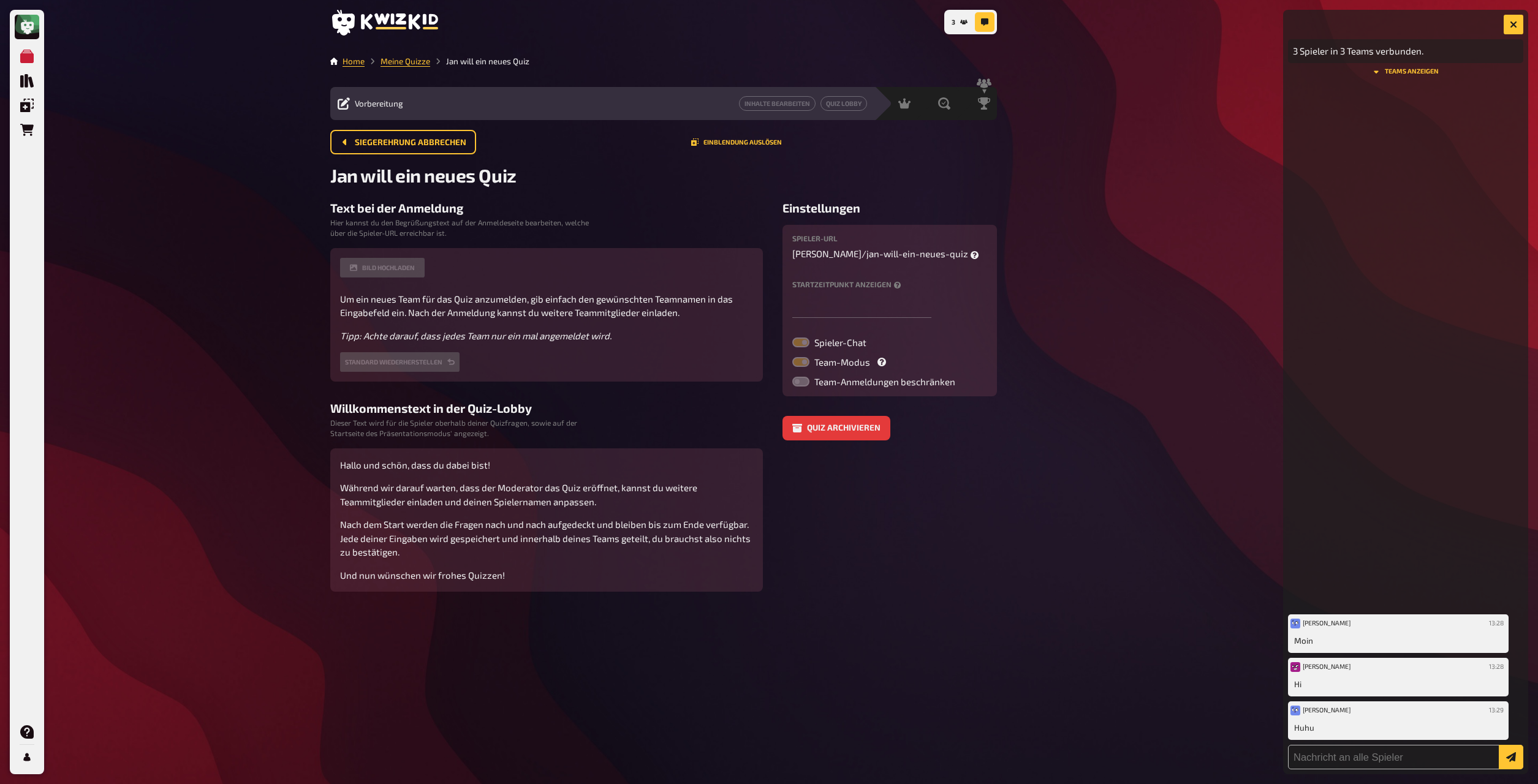
click at [805, 344] on label at bounding box center [801, 343] width 17 height 10
click at [460, 146] on span "Siegerehrung abbrechen" at bounding box center [410, 143] width 111 height 9
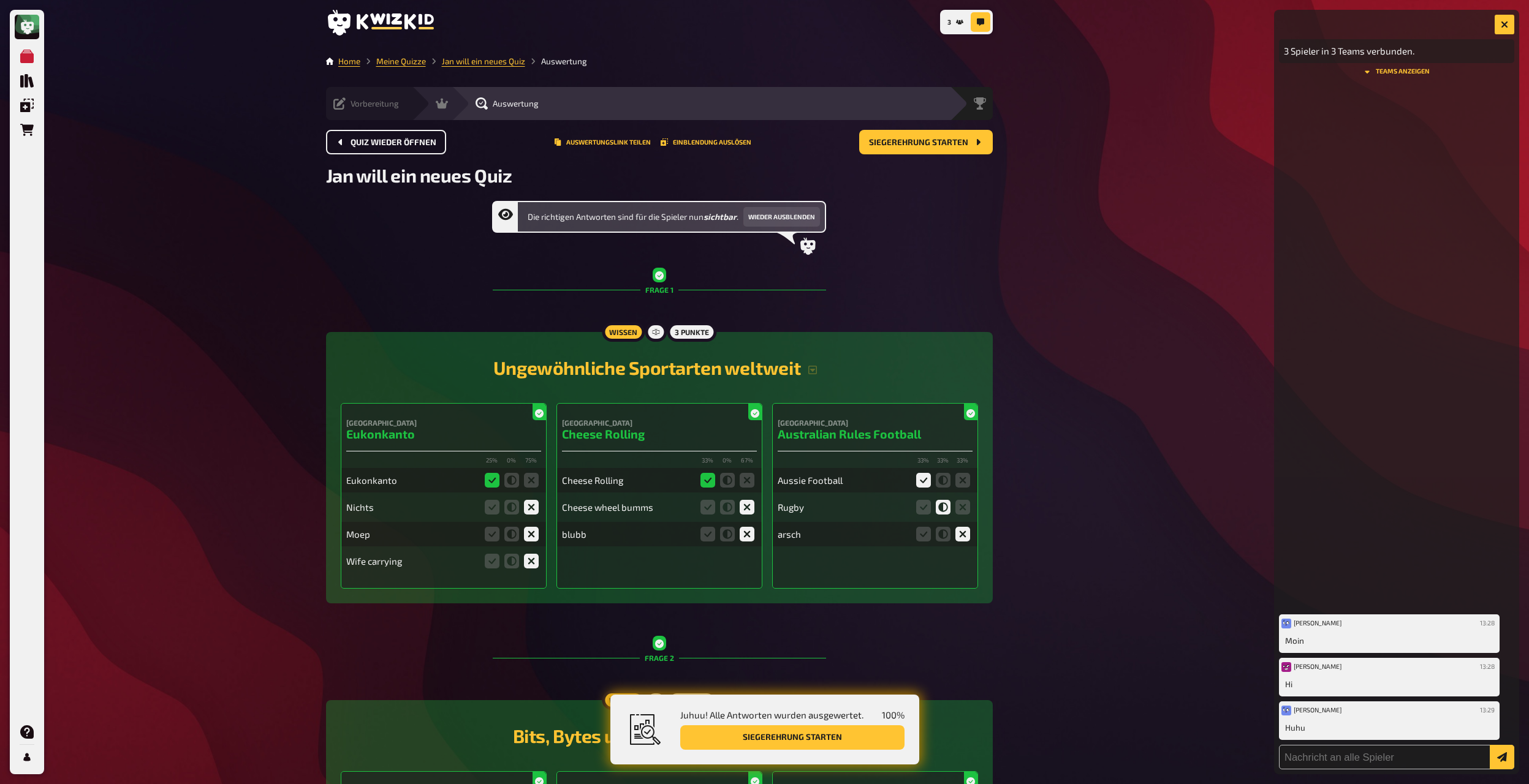
click at [364, 106] on span "Vorbereitung" at bounding box center [374, 104] width 48 height 10
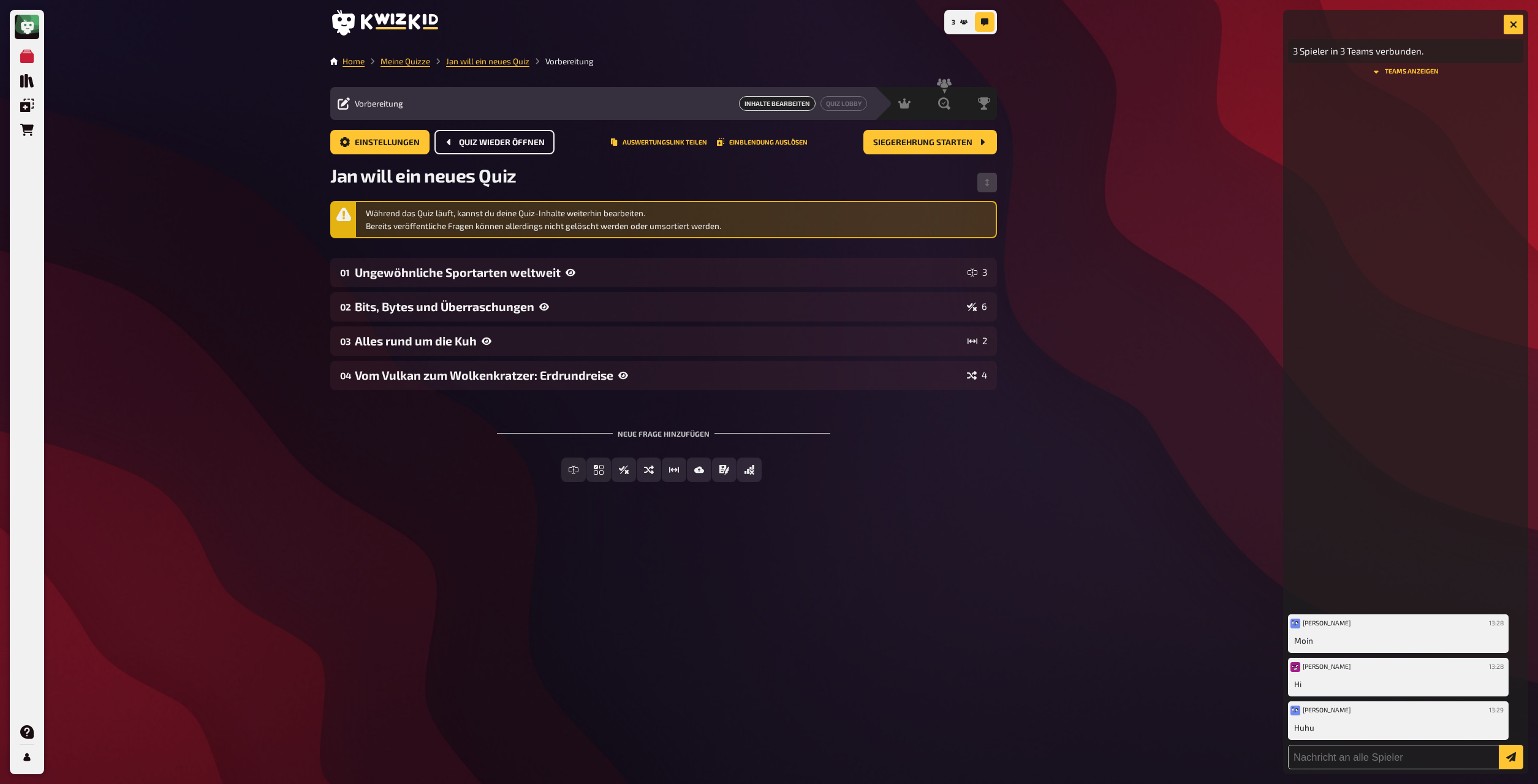
click at [373, 159] on div "Einstellungen Quiz wieder öffnen Auswertungslink teilen Einblendung auslösen Si…" at bounding box center [664, 147] width 667 height 34
click at [376, 144] on span "Einstellungen" at bounding box center [387, 143] width 65 height 9
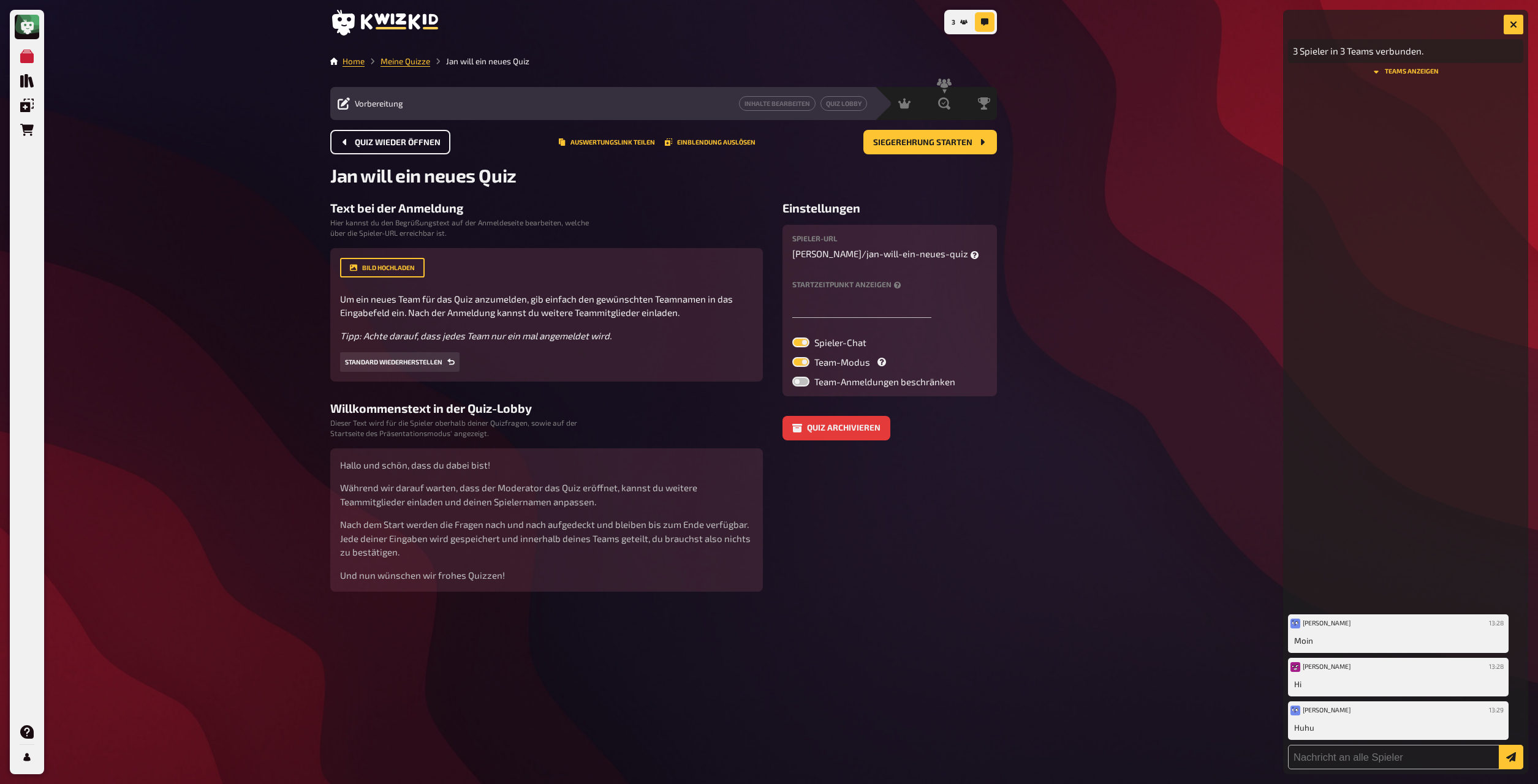
click at [803, 343] on label at bounding box center [801, 343] width 17 height 10
click at [792, 338] on input "Spieler-Chat" at bounding box center [792, 337] width 1 height 1
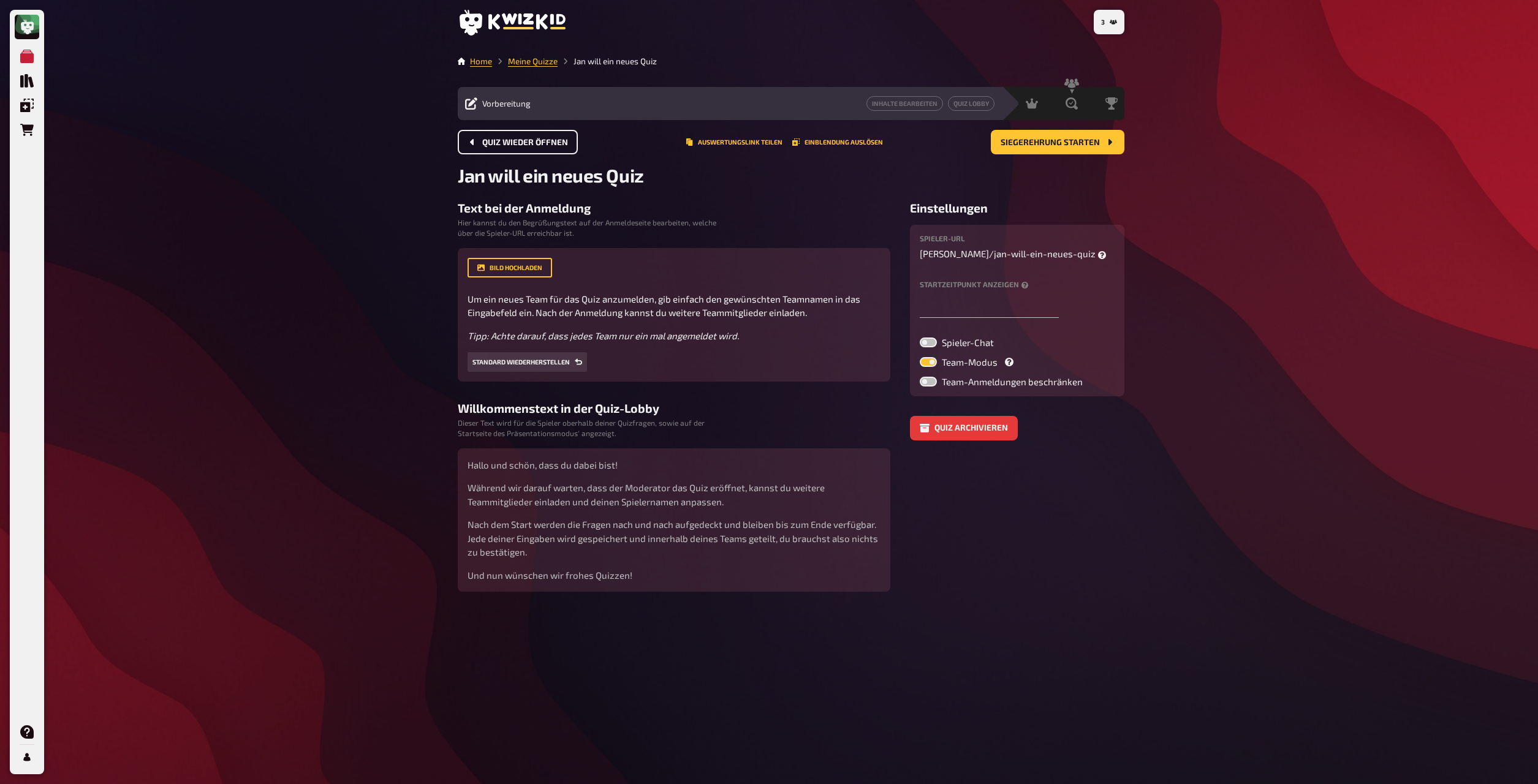
click at [929, 344] on label at bounding box center [928, 343] width 17 height 10
click at [920, 338] on input "Spieler-Chat" at bounding box center [919, 337] width 1 height 1
checkbox input "true"
click at [1065, 107] on span "Auswertung" at bounding box center [1044, 104] width 46 height 10
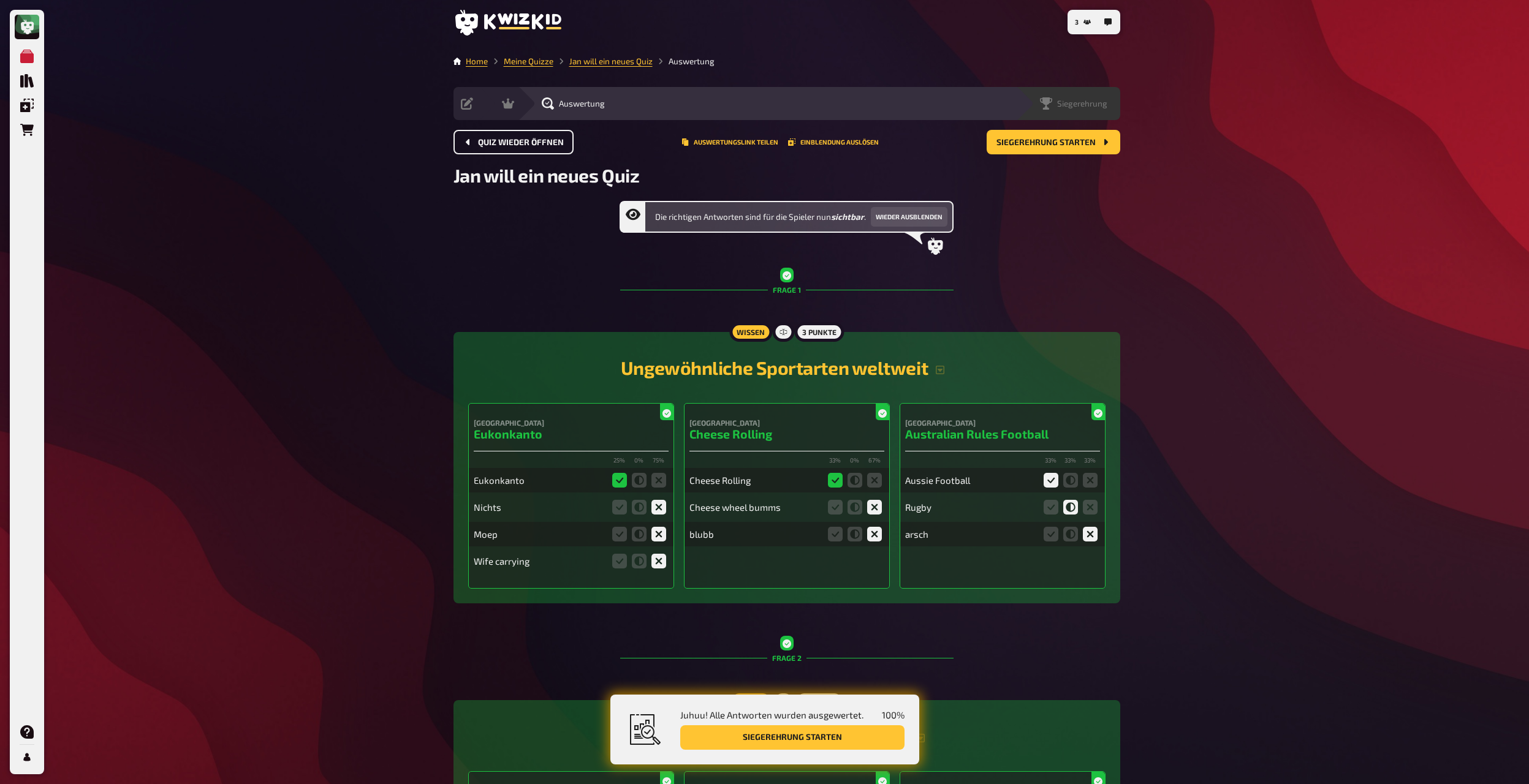
click at [1087, 105] on span "Siegerehrung" at bounding box center [1082, 104] width 50 height 10
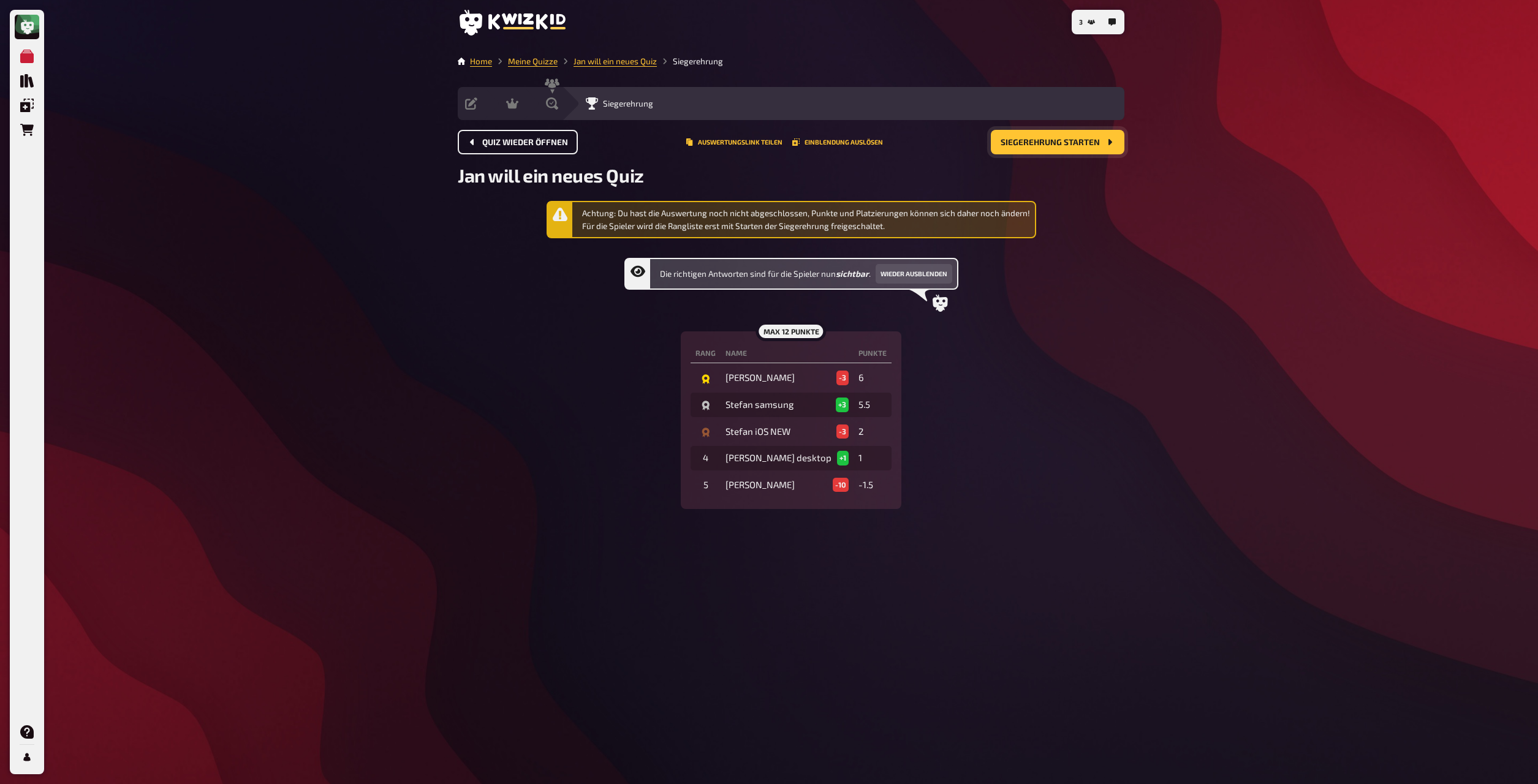
click at [1064, 139] on span "Siegerehrung starten" at bounding box center [1050, 143] width 99 height 9
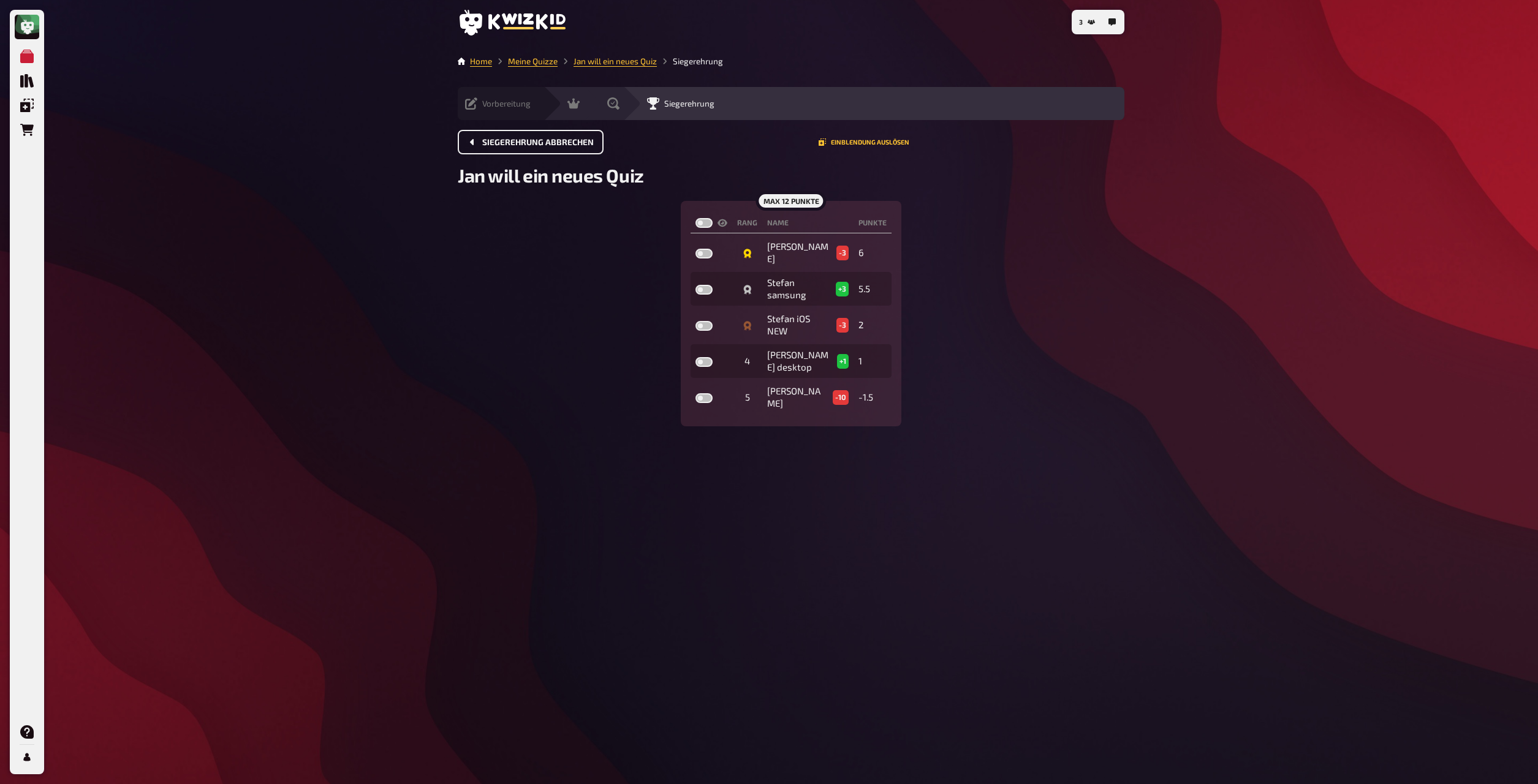
click at [487, 108] on span "Vorbereitung" at bounding box center [506, 104] width 48 height 10
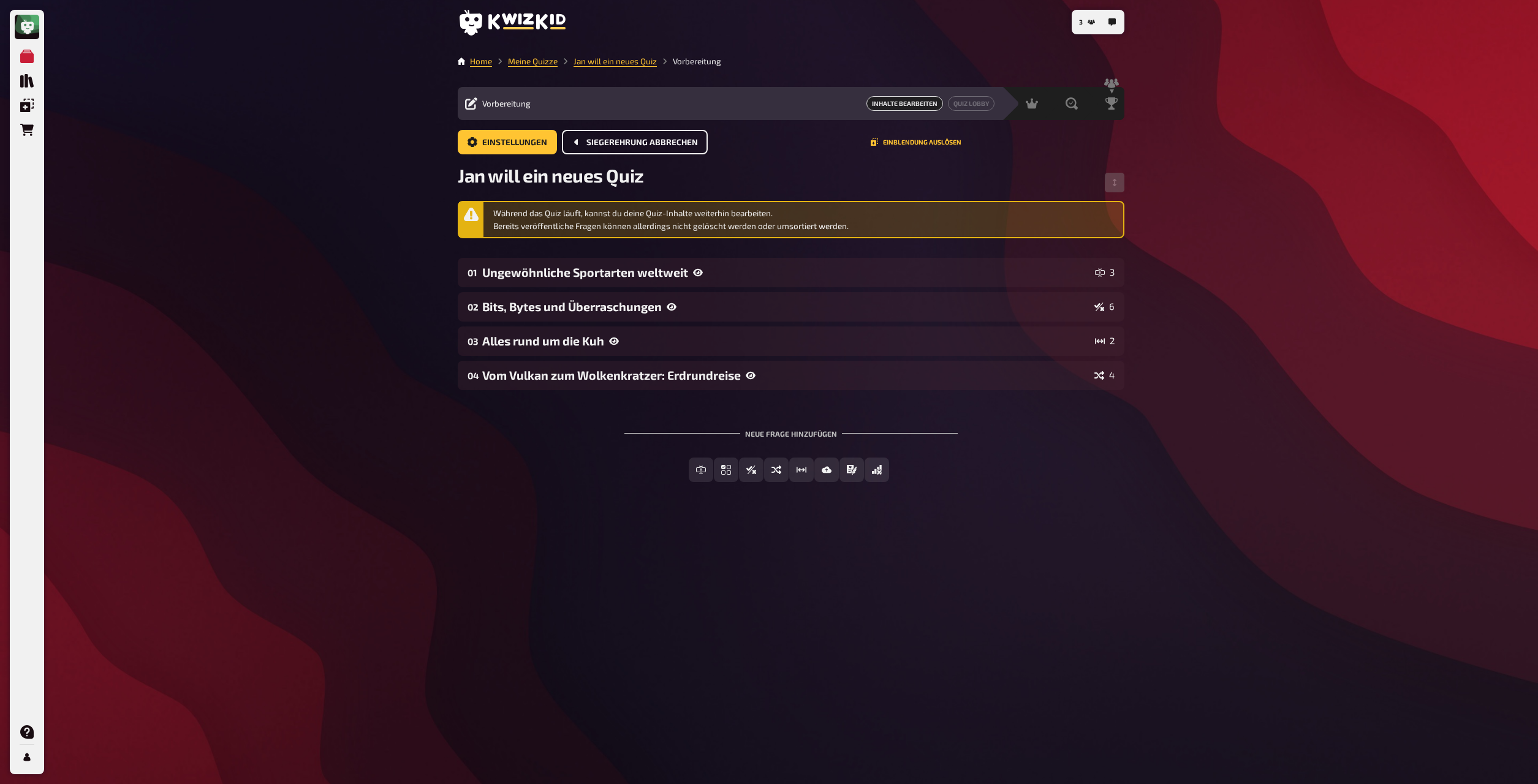
click at [534, 156] on div "Einstellungen Siegerehrung abbrechen Einblendung auslösen" at bounding box center [791, 147] width 667 height 34
click at [653, 148] on button "Siegerehrung abbrechen" at bounding box center [635, 142] width 146 height 24
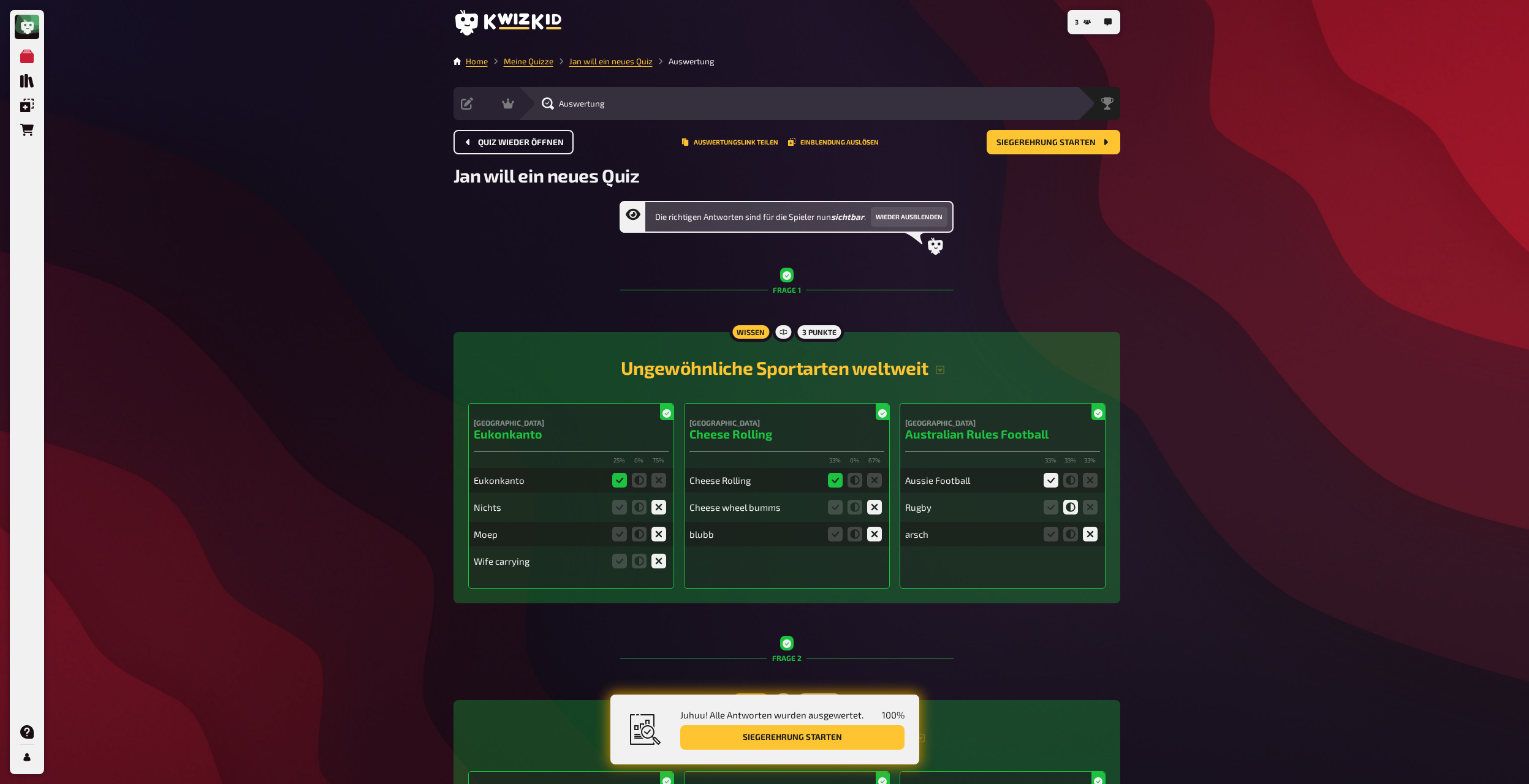
click at [529, 146] on span "Quiz wieder öffnen" at bounding box center [520, 143] width 86 height 9
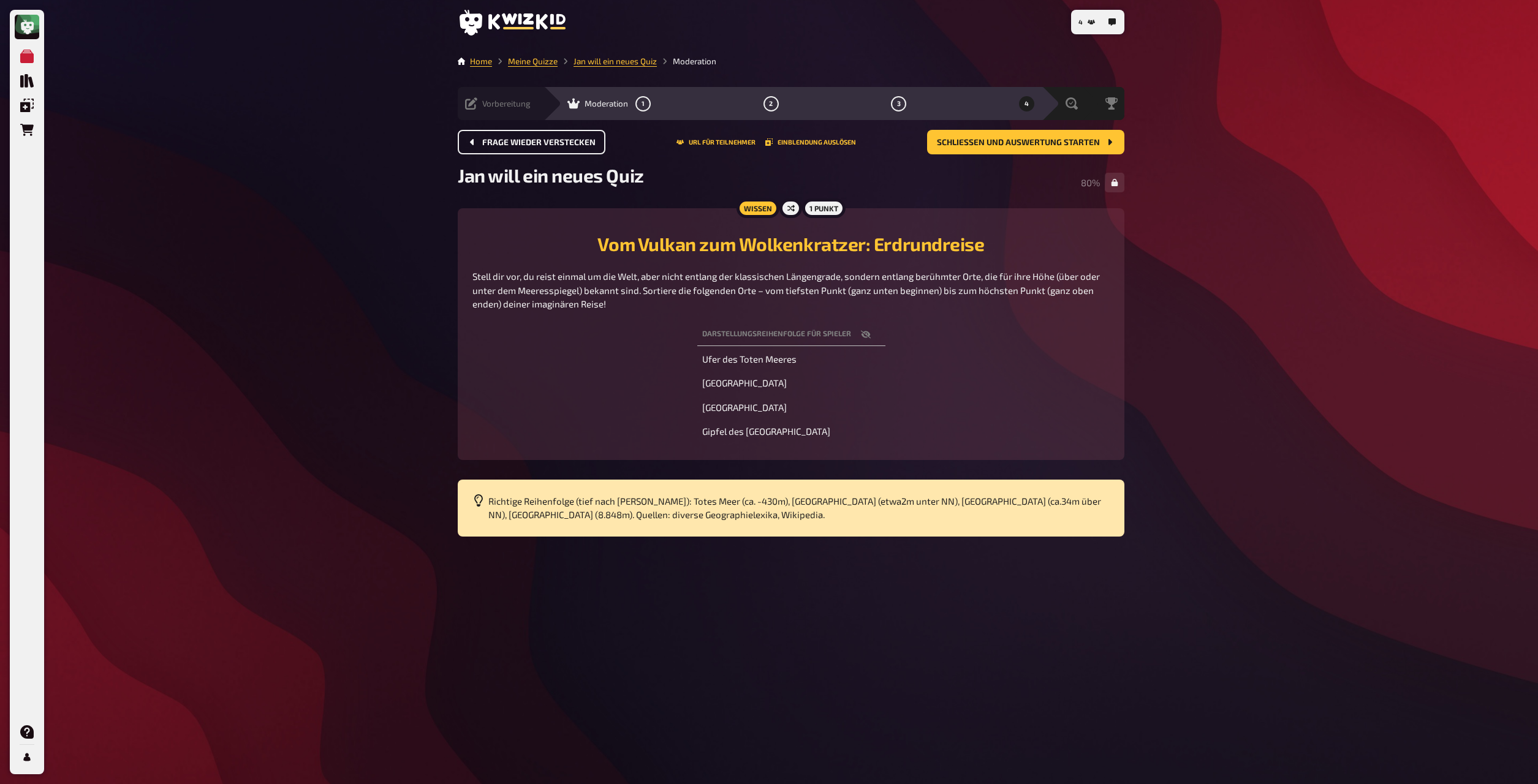
click at [473, 111] on div "Vorbereitung Inhalte Bearbeiten Quiz Lobby" at bounding box center [500, 103] width 86 height 33
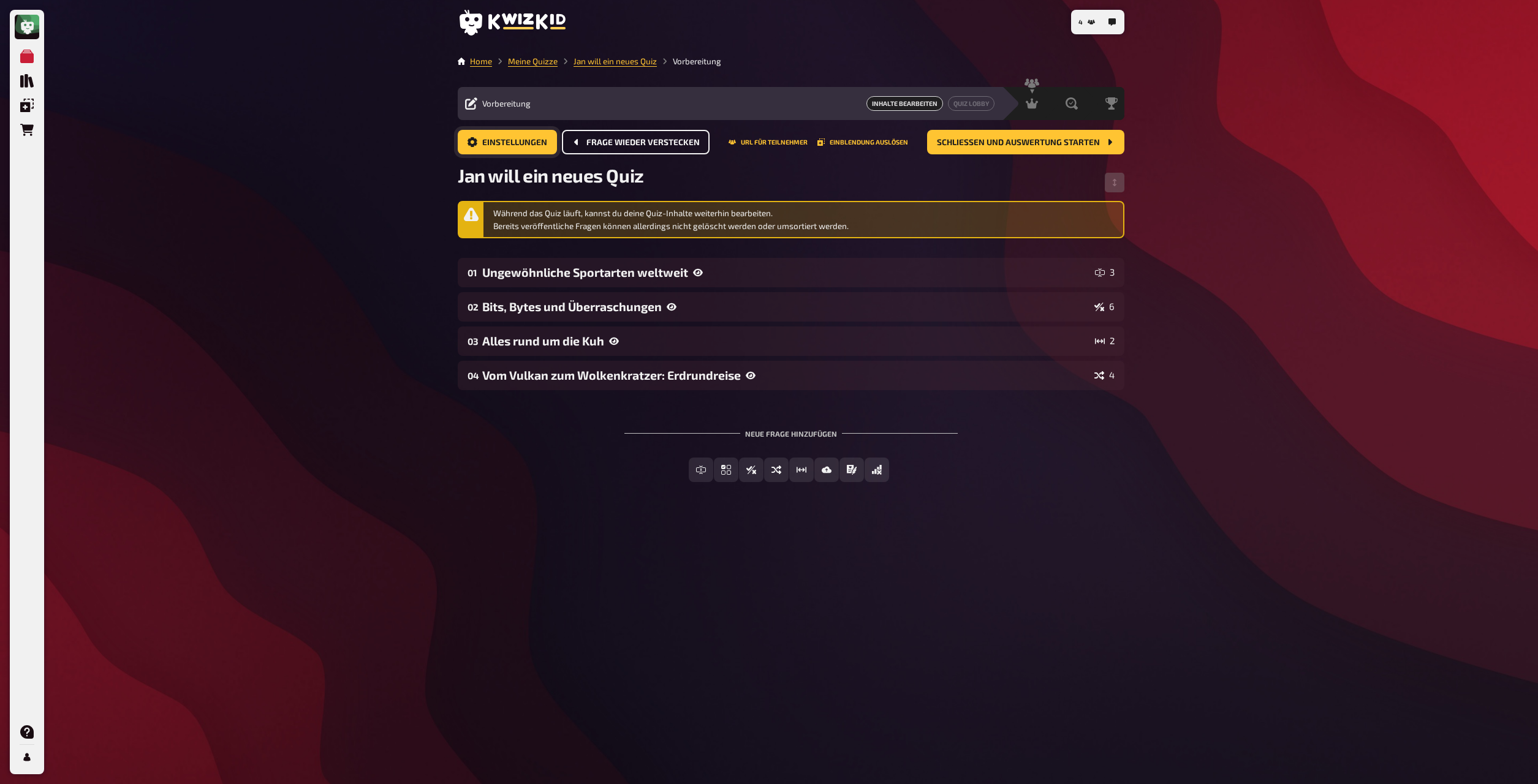
click at [545, 151] on button "Einstellungen" at bounding box center [507, 142] width 99 height 24
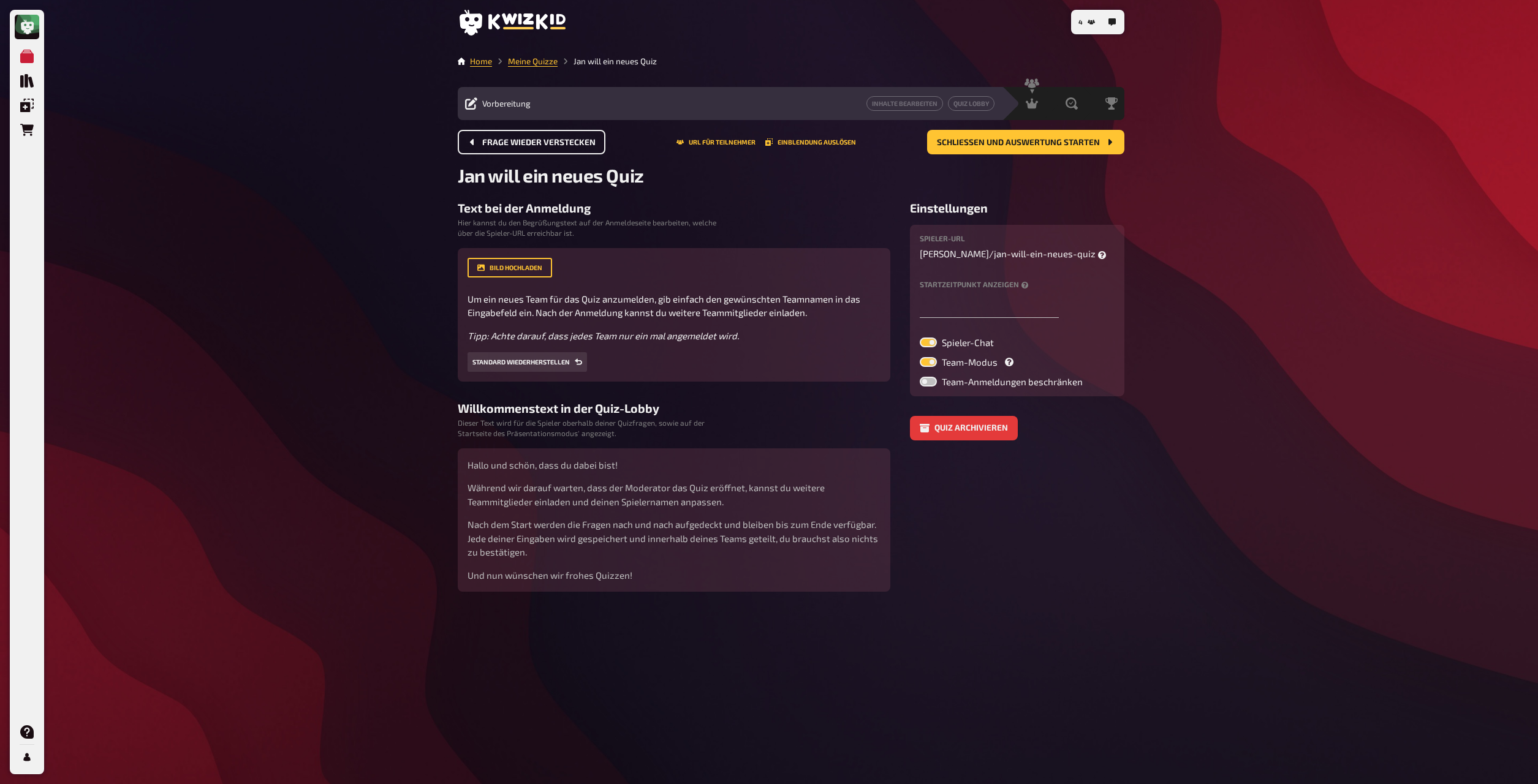
click at [928, 341] on label at bounding box center [928, 343] width 17 height 10
click at [920, 338] on input "Spieler-Chat" at bounding box center [919, 337] width 1 height 1
click at [1242, 218] on div "Meine Quizze Quiz Sammlung Einblendungen Bestellungen Hilfe Profil 4 Home Meine…" at bounding box center [769, 392] width 1538 height 784
click at [928, 339] on label at bounding box center [928, 343] width 17 height 10
click at [920, 338] on input "Spieler-Chat" at bounding box center [919, 337] width 1 height 1
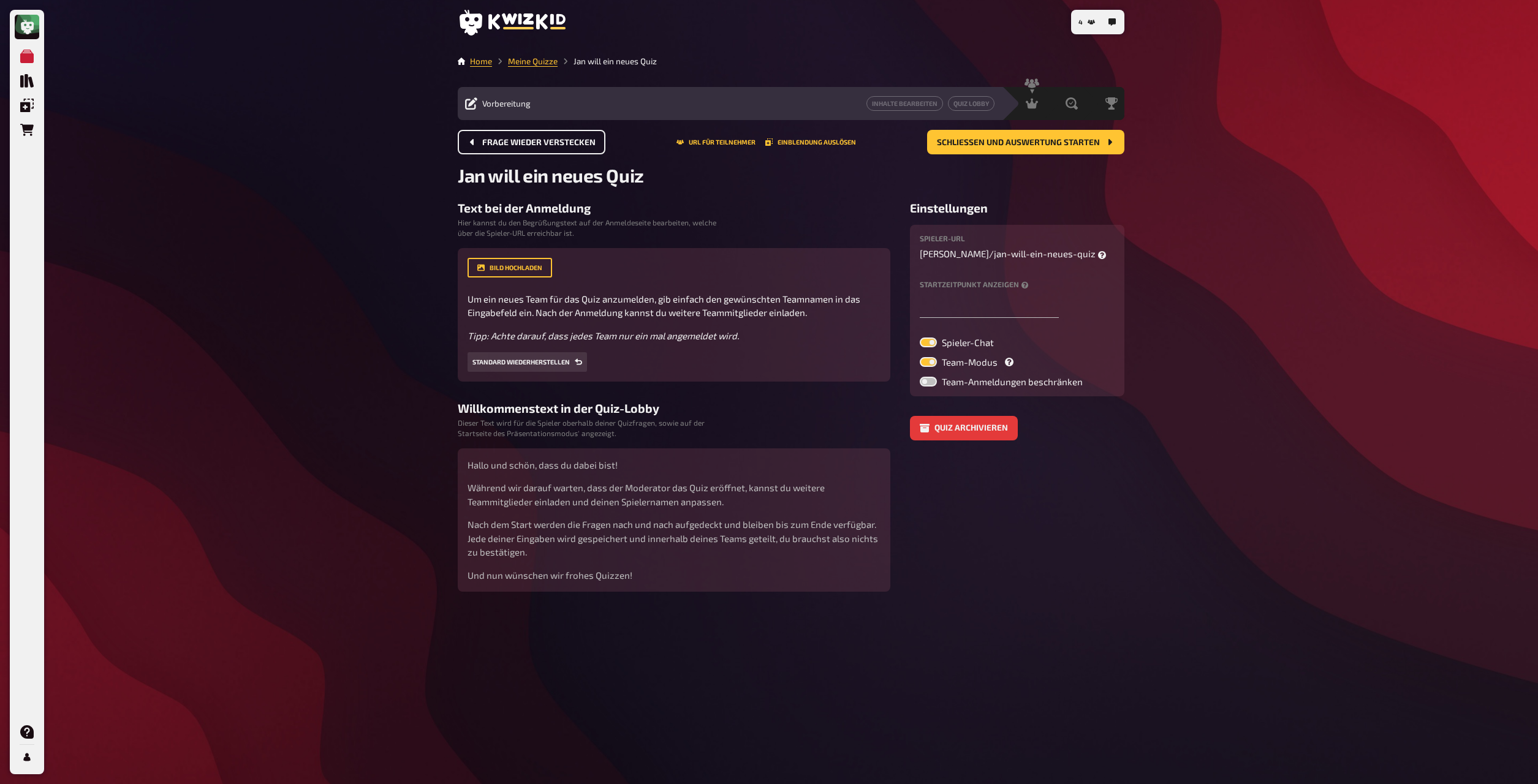
click at [928, 339] on label at bounding box center [928, 343] width 17 height 10
click at [920, 338] on input "Spieler-Chat" at bounding box center [919, 337] width 1 height 1
checkbox input "false"
click at [1036, 144] on span "Schließen und Auswertung starten" at bounding box center [1018, 143] width 163 height 9
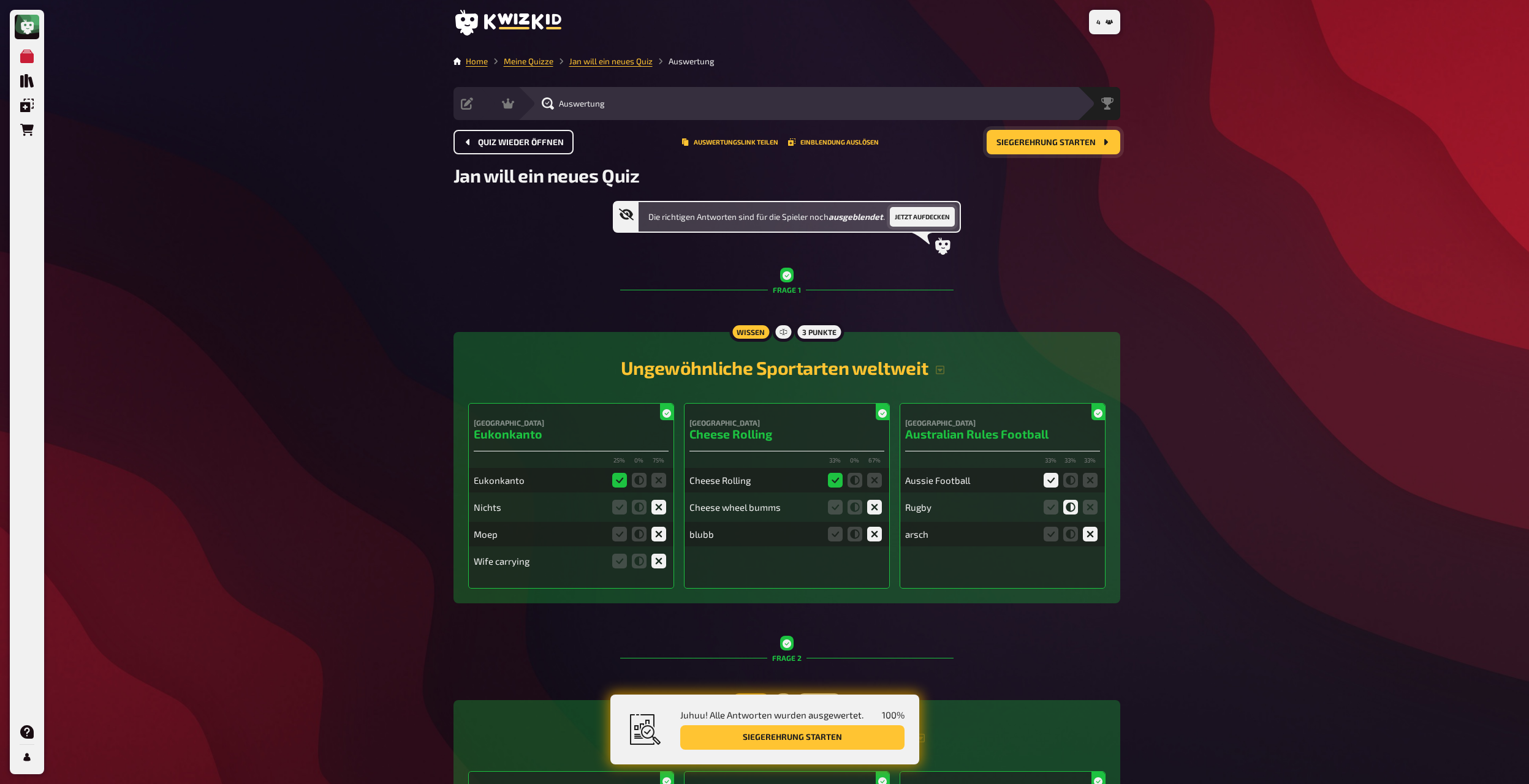
click at [946, 214] on button "Jetzt aufdecken" at bounding box center [922, 216] width 65 height 19
click at [1042, 139] on span "Siegerehrung starten" at bounding box center [1046, 143] width 99 height 9
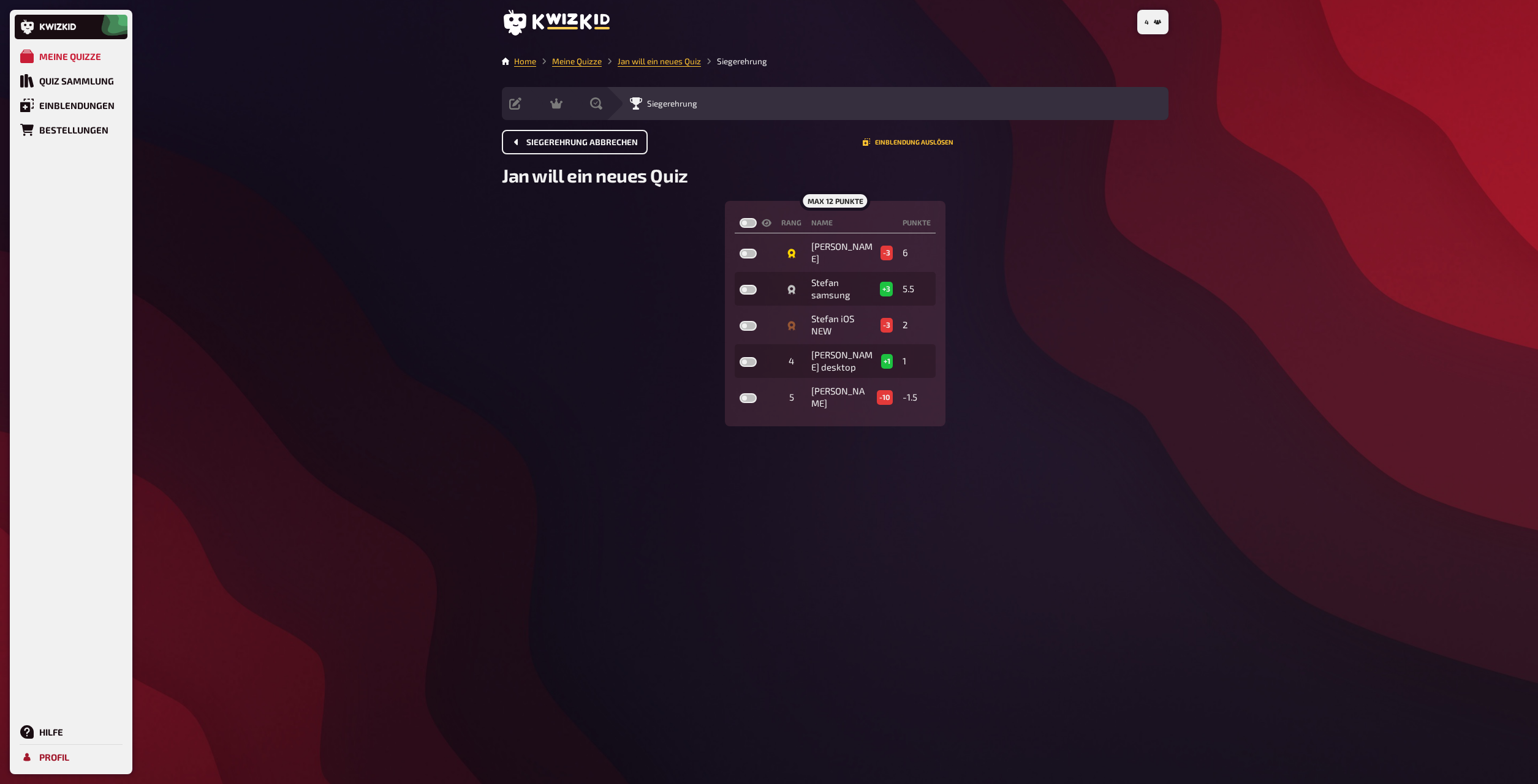
click at [71, 756] on link "Profil" at bounding box center [71, 756] width 113 height 24
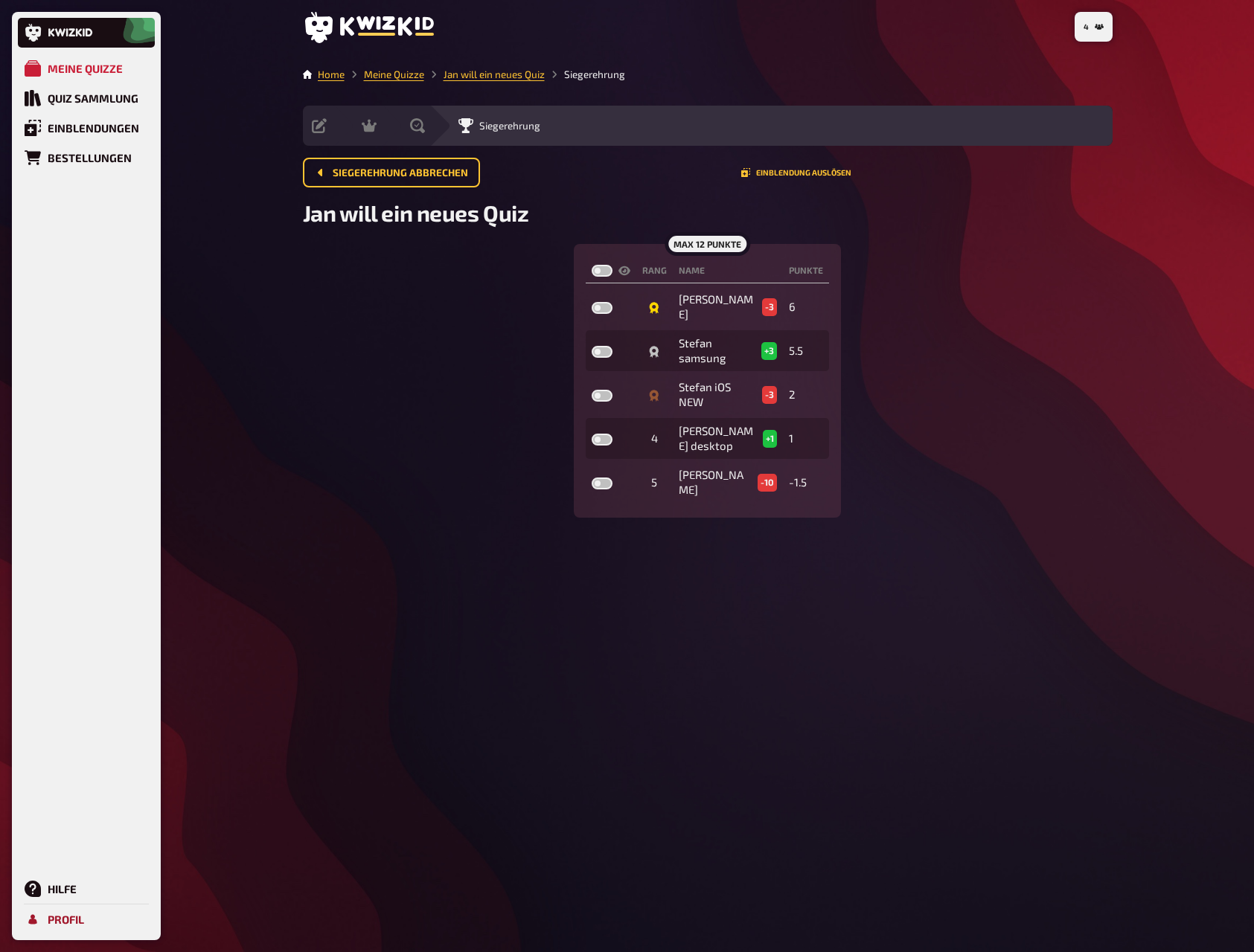
click at [58, 918] on div "Profil" at bounding box center [66, 919] width 36 height 14
